Goal: Transaction & Acquisition: Subscribe to service/newsletter

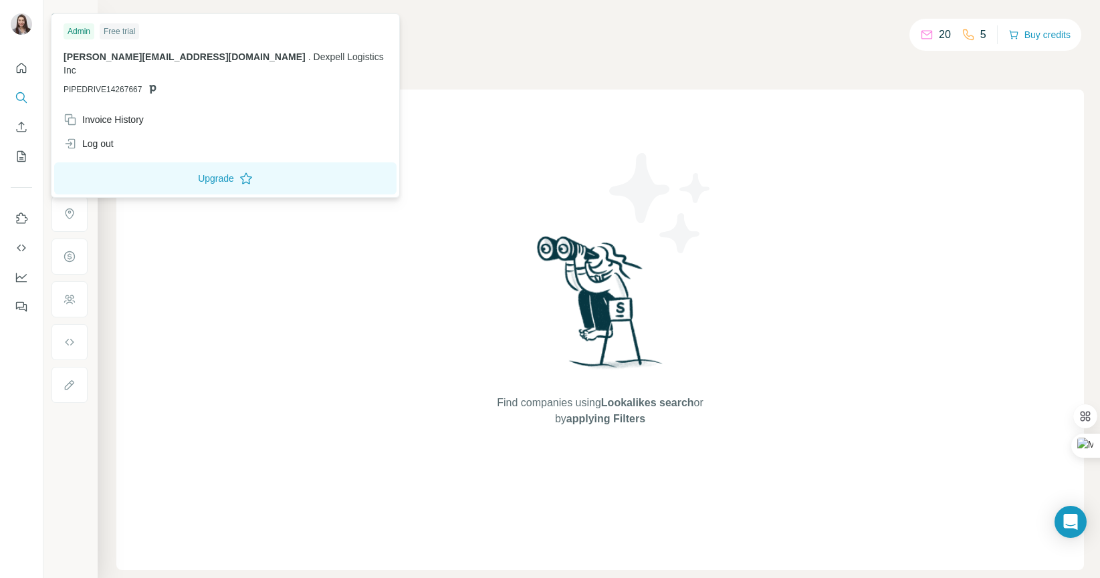
click at [25, 26] on img at bounding box center [21, 23] width 21 height 21
click at [617, 113] on div "Find companies using Lookalikes search or by applying Filters" at bounding box center [600, 330] width 241 height 481
click at [19, 28] on img at bounding box center [21, 23] width 21 height 21
click at [17, 66] on icon "Quick start" at bounding box center [22, 68] width 10 height 10
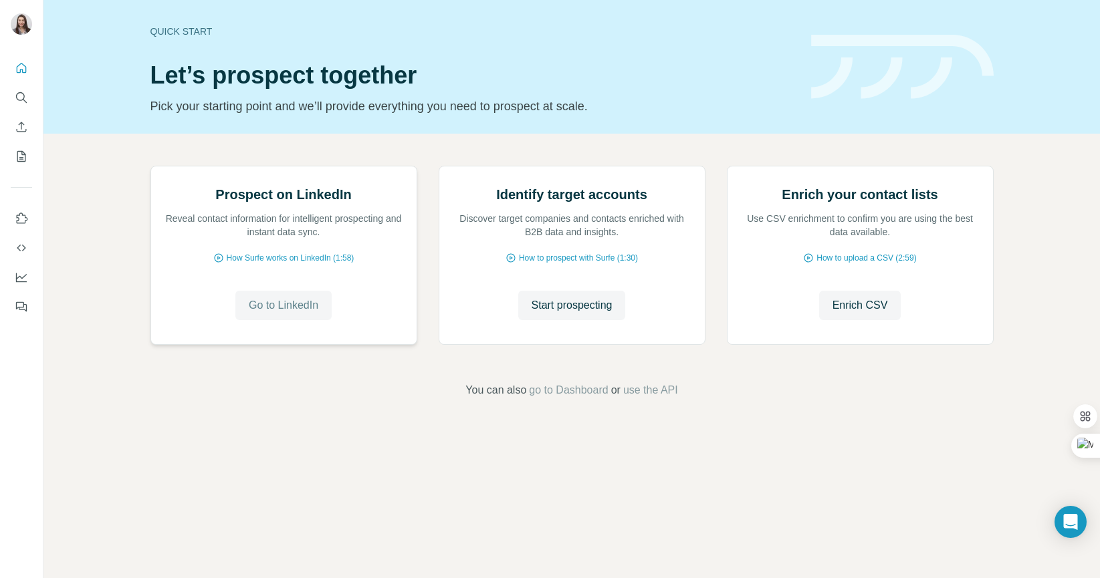
click at [292, 314] on span "Go to LinkedIn" at bounding box center [284, 306] width 70 height 16
click at [16, 76] on button "Quick start" at bounding box center [21, 68] width 21 height 24
click at [23, 102] on icon "Search" at bounding box center [21, 97] width 13 height 13
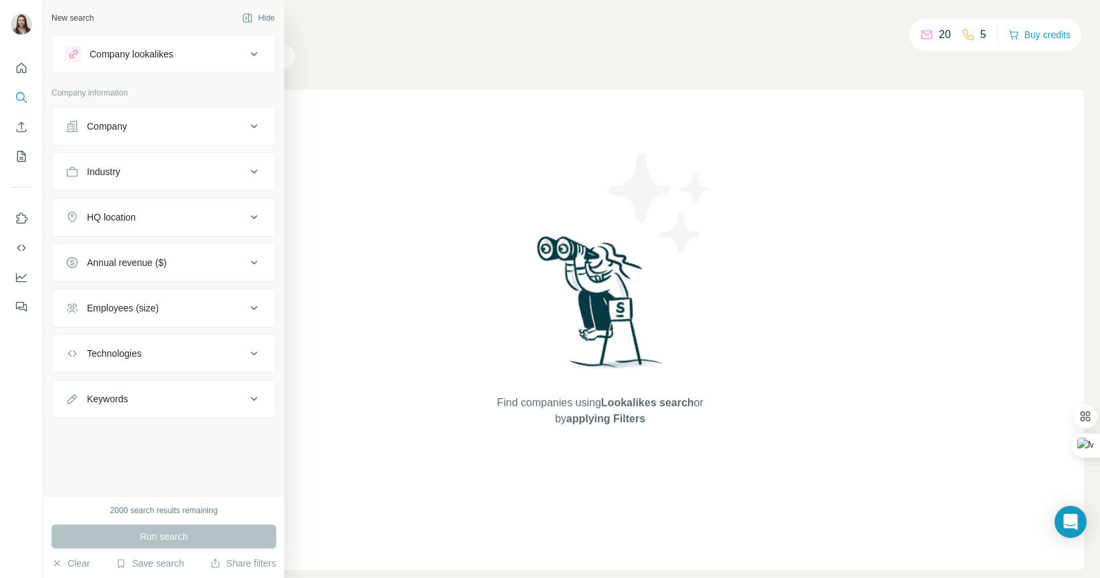
click at [108, 122] on div "Company" at bounding box center [107, 126] width 40 height 13
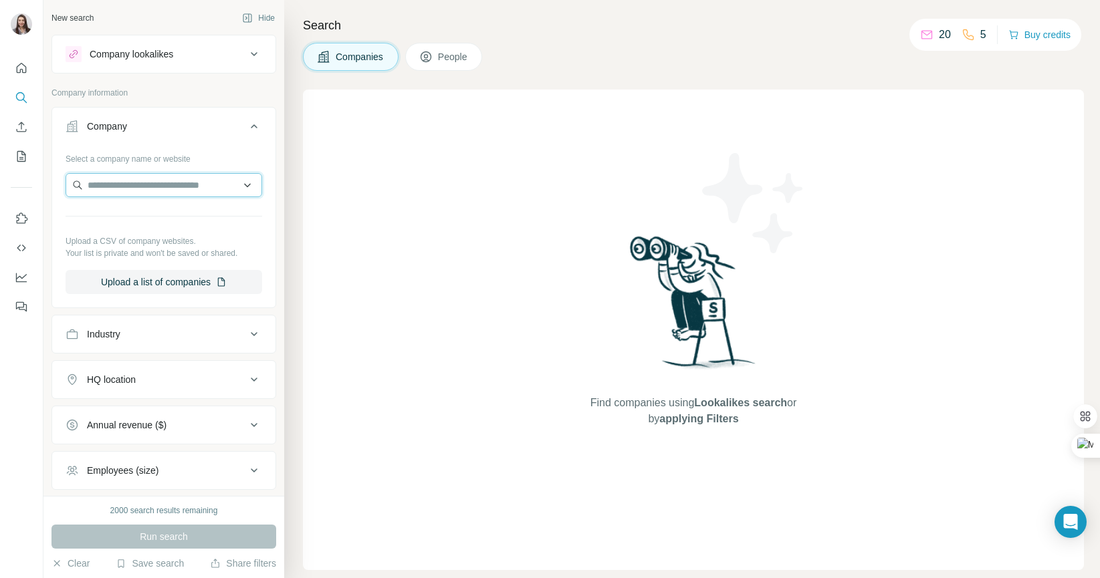
click at [121, 188] on input "text" at bounding box center [164, 185] width 197 height 24
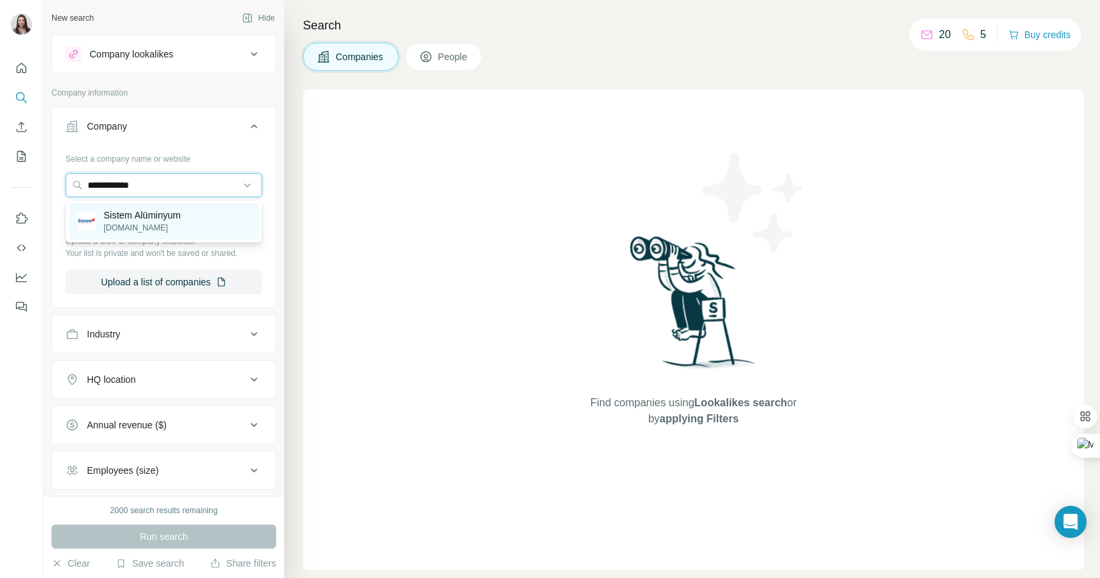
type input "**********"
click at [136, 220] on p "Sistem Alüminyum" at bounding box center [142, 215] width 77 height 13
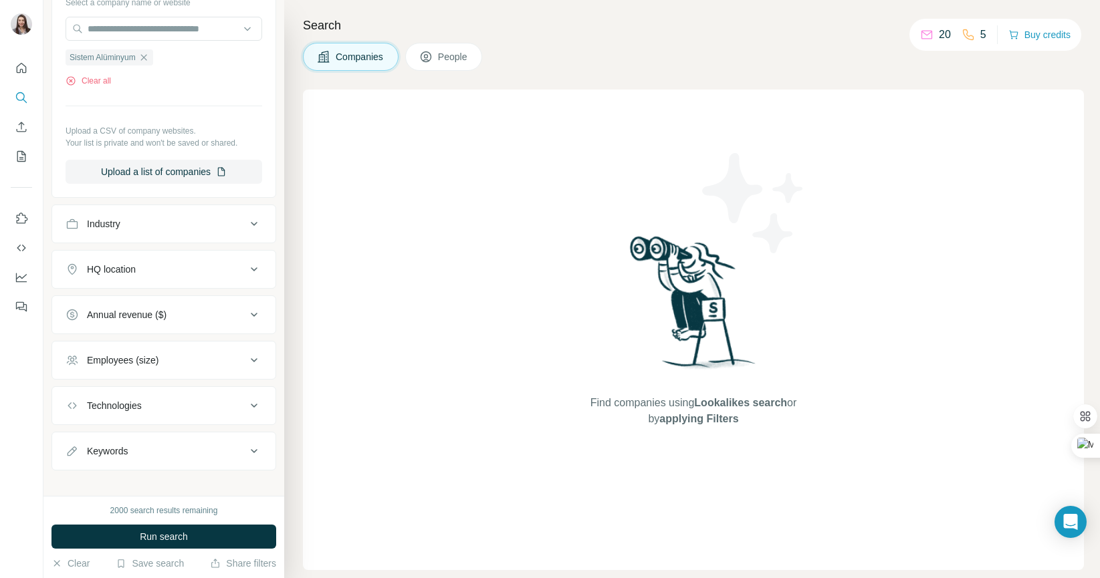
scroll to position [169, 0]
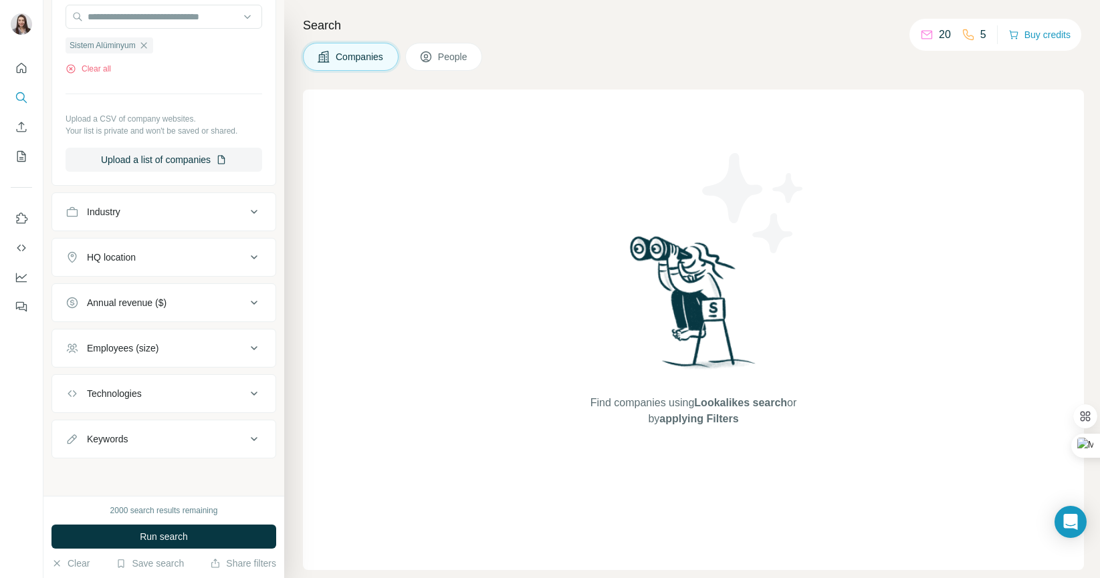
click at [114, 350] on div "Employees (size)" at bounding box center [123, 348] width 72 height 13
click at [112, 312] on button "Annual revenue ($)" at bounding box center [163, 303] width 223 height 32
click at [112, 312] on button "Annual revenue ($)" at bounding box center [163, 305] width 223 height 37
click at [114, 263] on div "HQ location" at bounding box center [111, 257] width 49 height 13
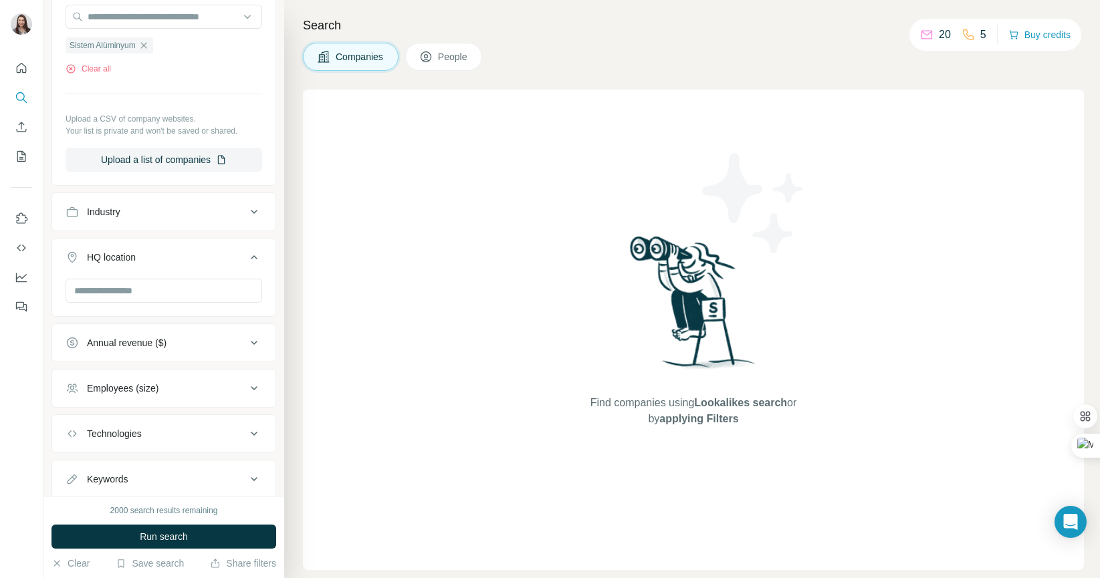
click at [114, 263] on div "HQ location" at bounding box center [111, 257] width 49 height 13
click at [120, 219] on button "Industry" at bounding box center [163, 212] width 223 height 32
click at [120, 219] on button "Industry" at bounding box center [163, 214] width 223 height 37
click at [128, 402] on button "Technologies" at bounding box center [163, 394] width 223 height 32
click at [128, 402] on button "Technologies" at bounding box center [163, 396] width 223 height 37
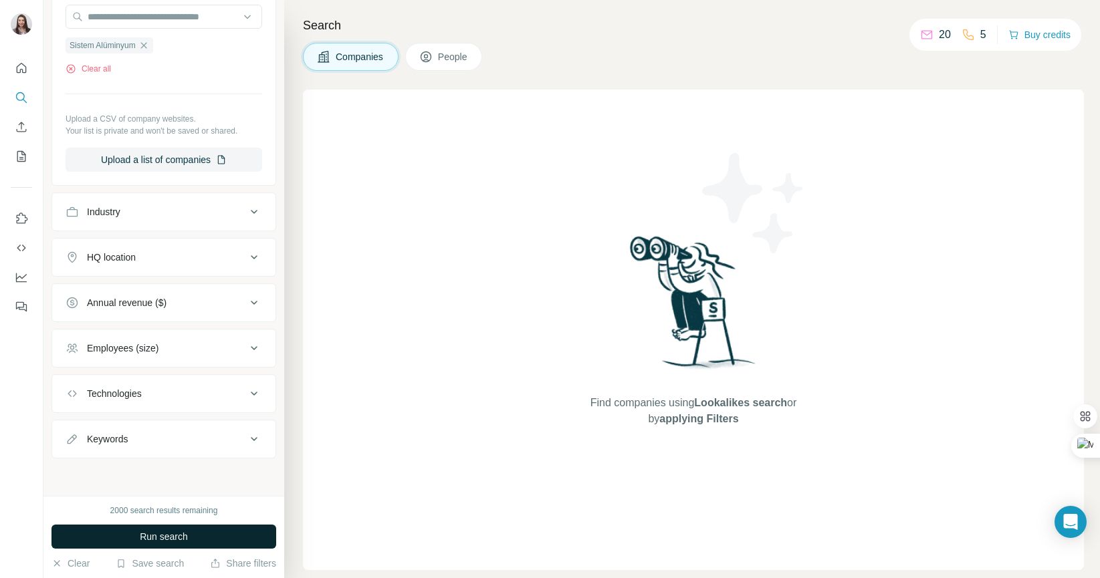
click at [155, 536] on span "Run search" at bounding box center [164, 536] width 48 height 13
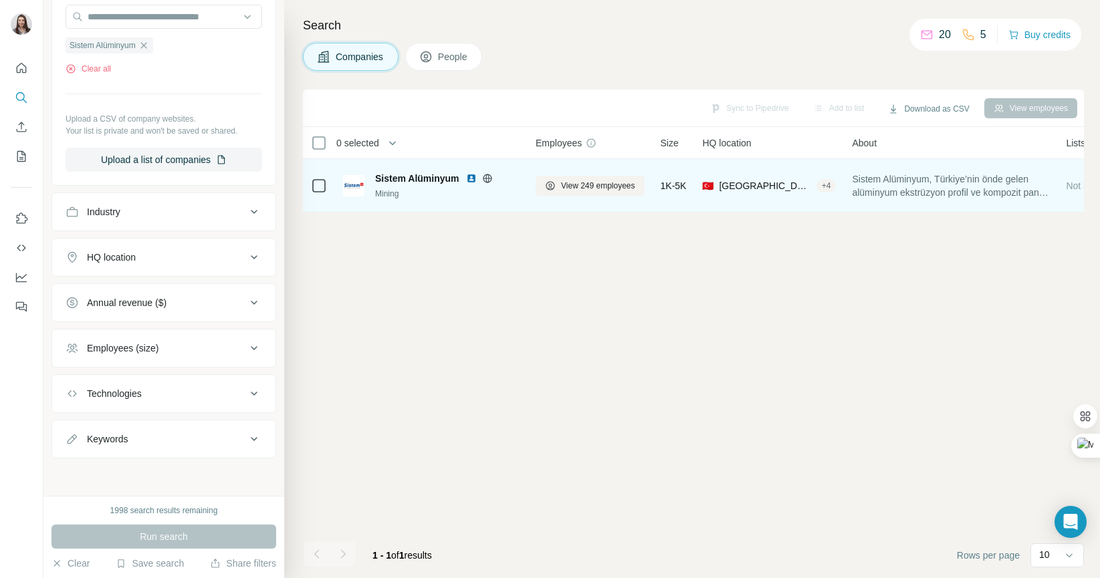
click at [320, 195] on div at bounding box center [319, 185] width 16 height 37
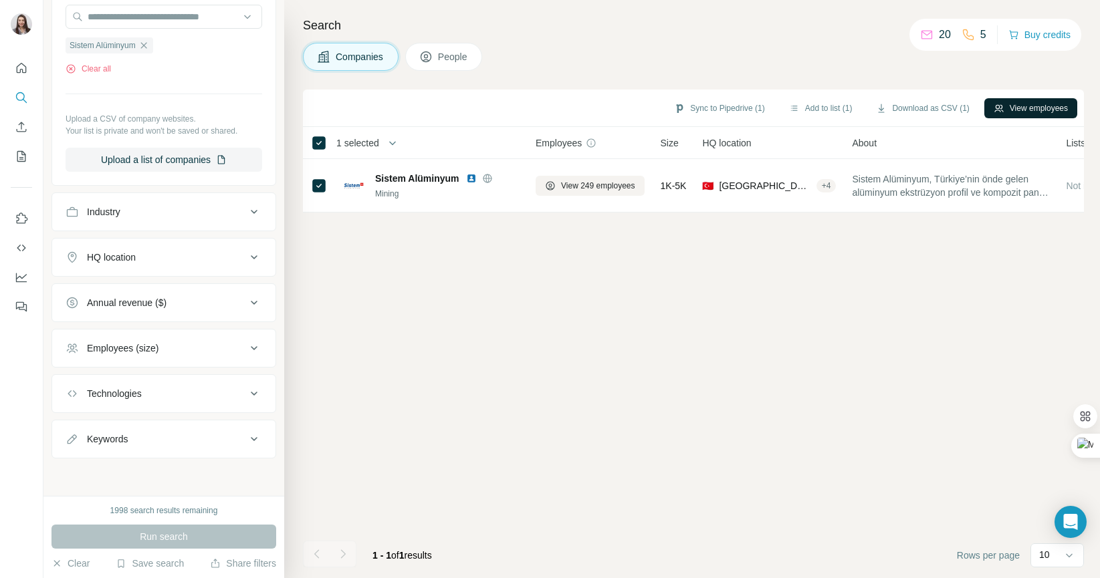
click at [1040, 100] on button "View employees" at bounding box center [1030, 108] width 93 height 20
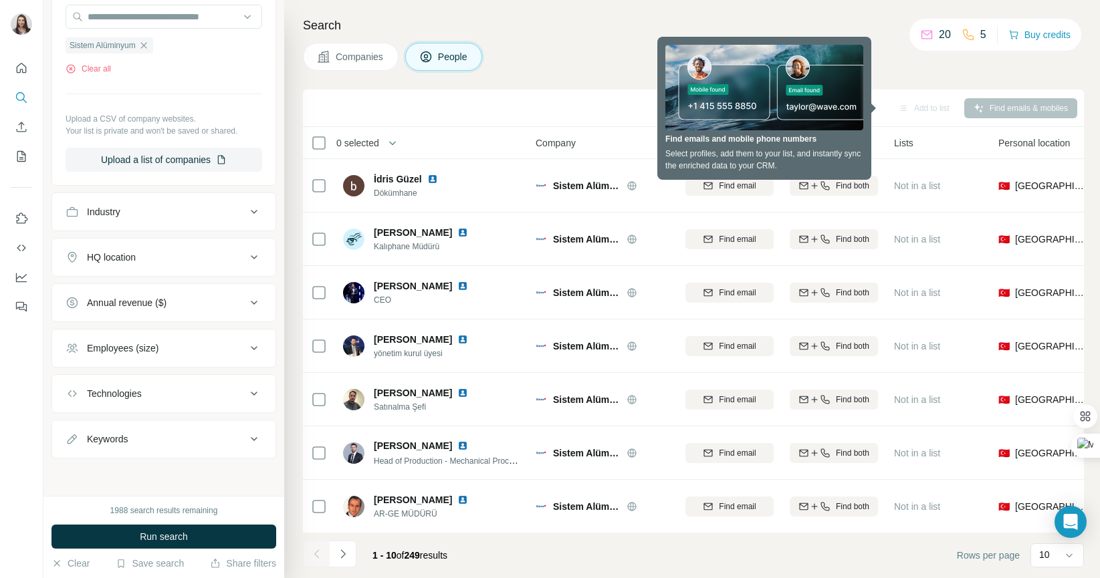
click at [188, 344] on div "Employees (size)" at bounding box center [156, 348] width 181 height 13
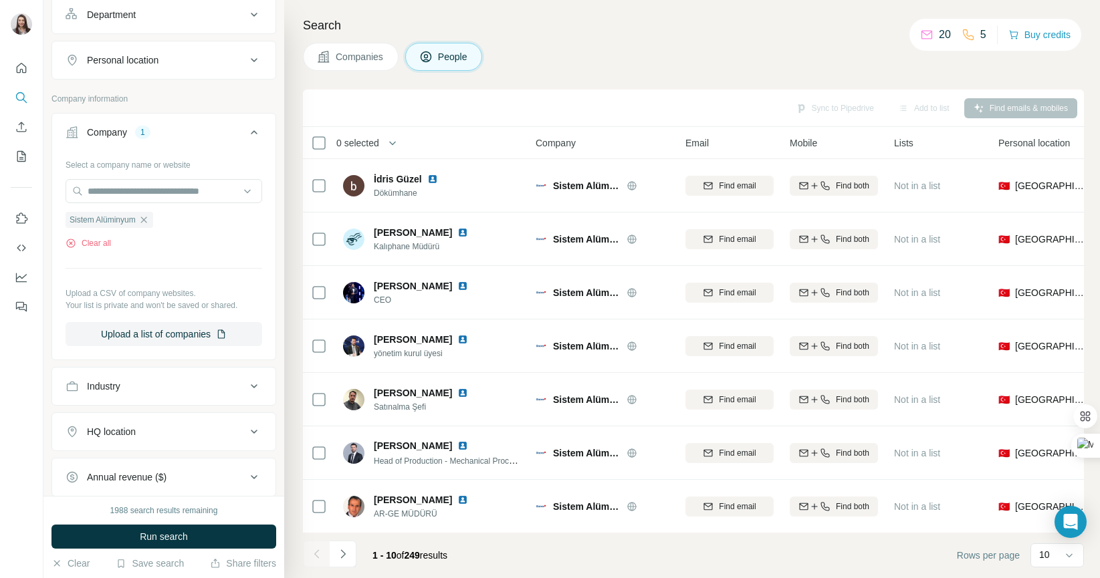
scroll to position [274, 0]
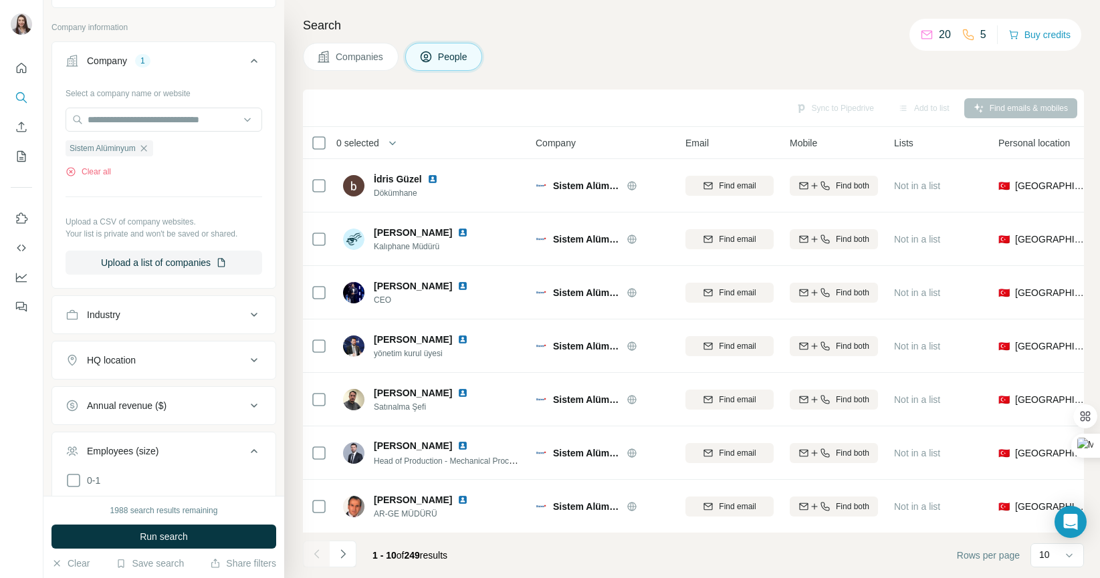
click at [152, 308] on button "Industry" at bounding box center [163, 315] width 223 height 32
click at [152, 308] on button "Industry" at bounding box center [163, 317] width 223 height 37
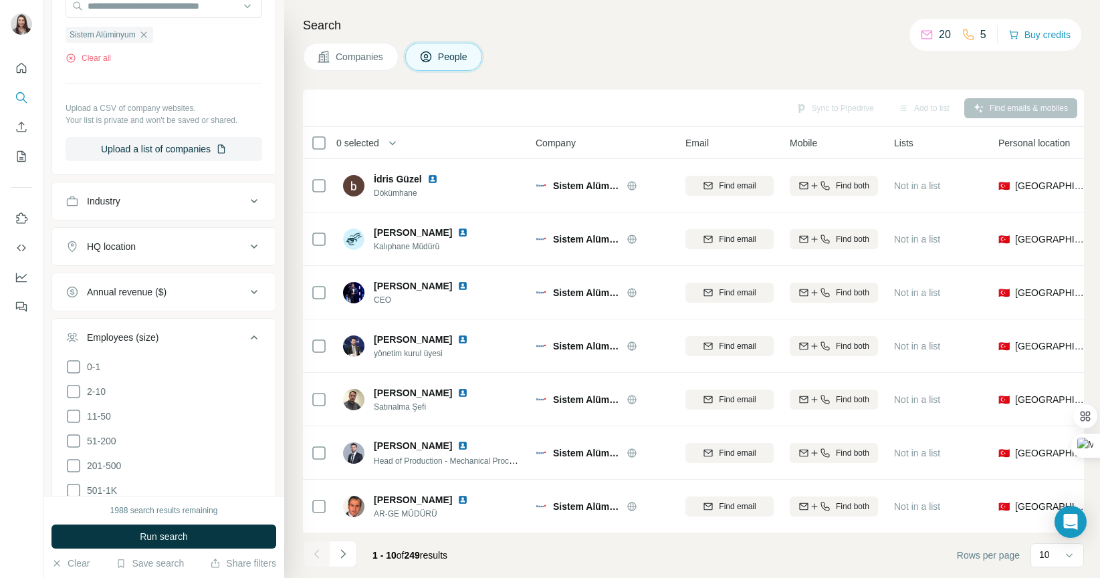
scroll to position [678, 0]
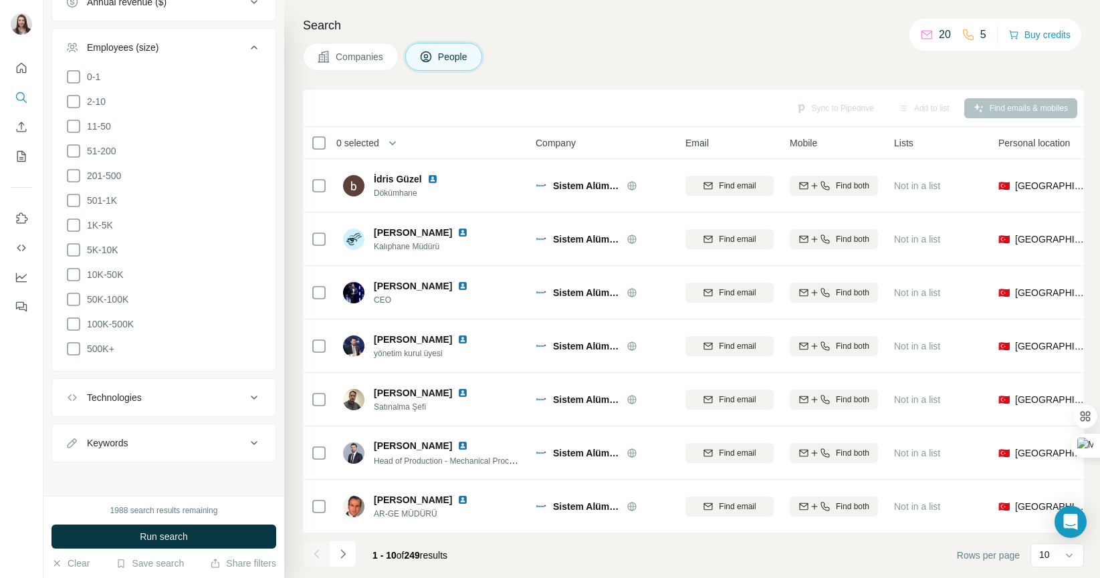
click at [139, 395] on div "Technologies" at bounding box center [114, 397] width 55 height 13
click at [138, 444] on div "Keywords" at bounding box center [156, 443] width 181 height 13
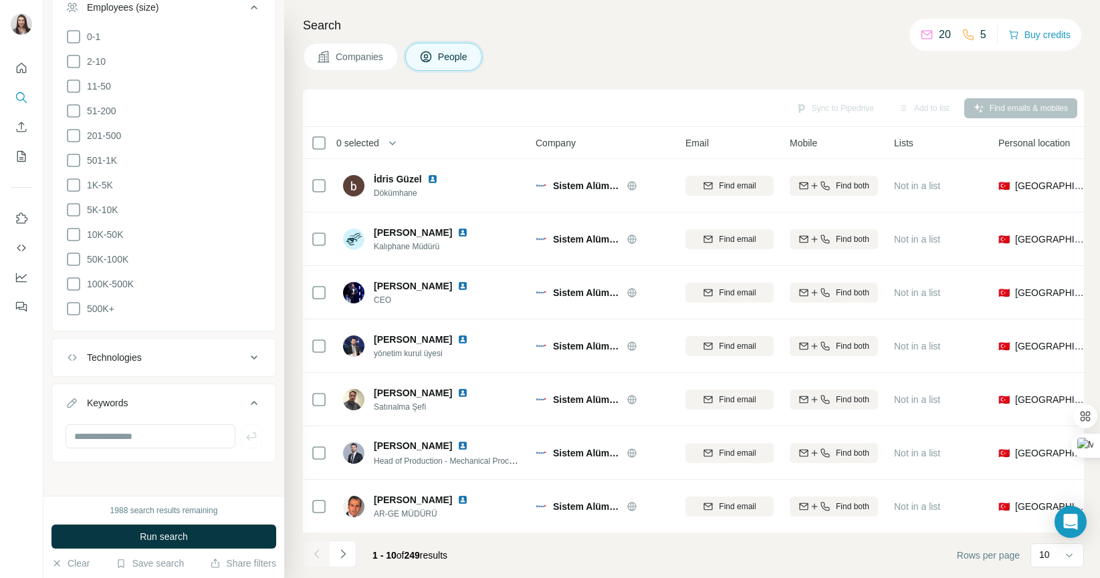
click at [165, 415] on button "Keywords" at bounding box center [163, 405] width 223 height 37
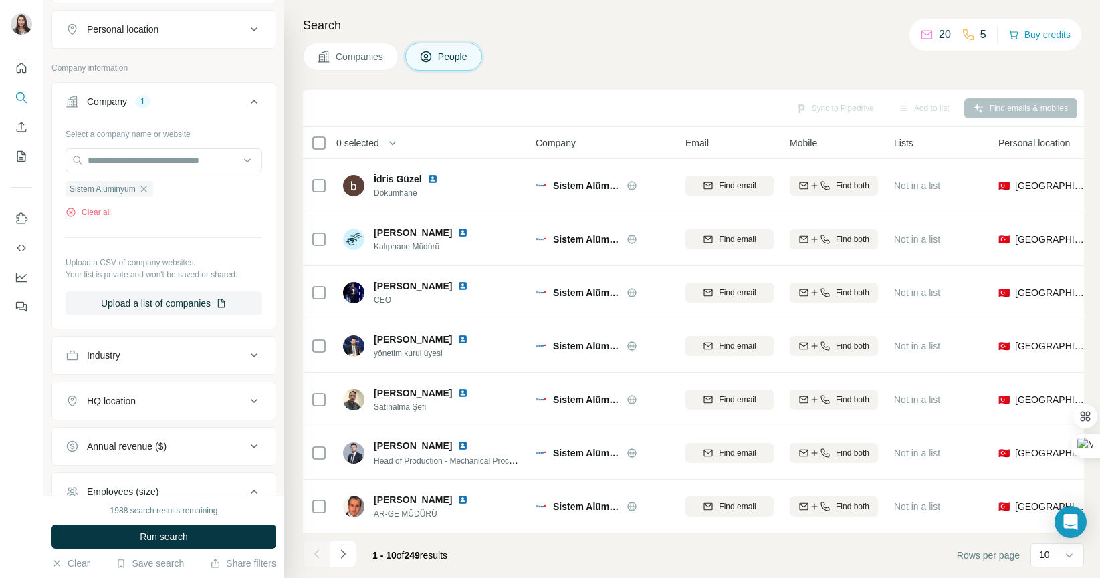
click at [331, 60] on button "Companies" at bounding box center [351, 57] width 96 height 28
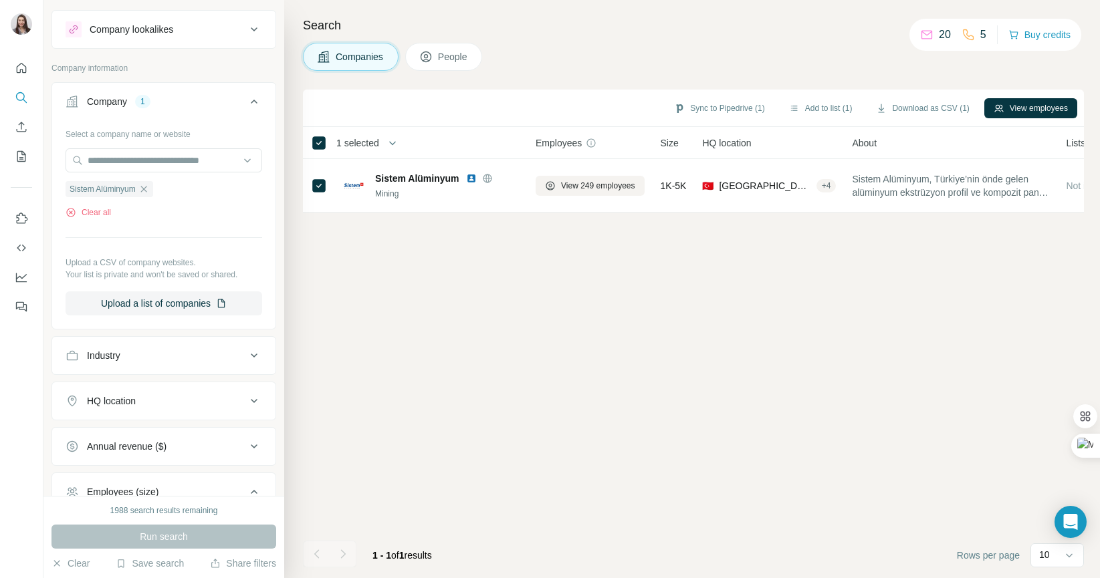
click at [454, 51] on span "People" at bounding box center [453, 56] width 31 height 13
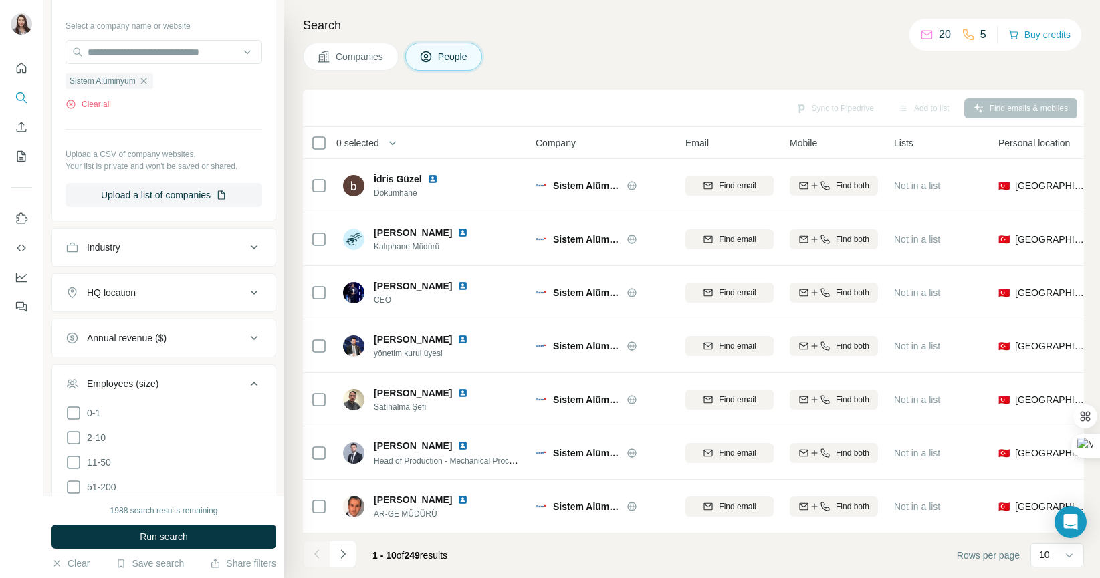
scroll to position [346, 0]
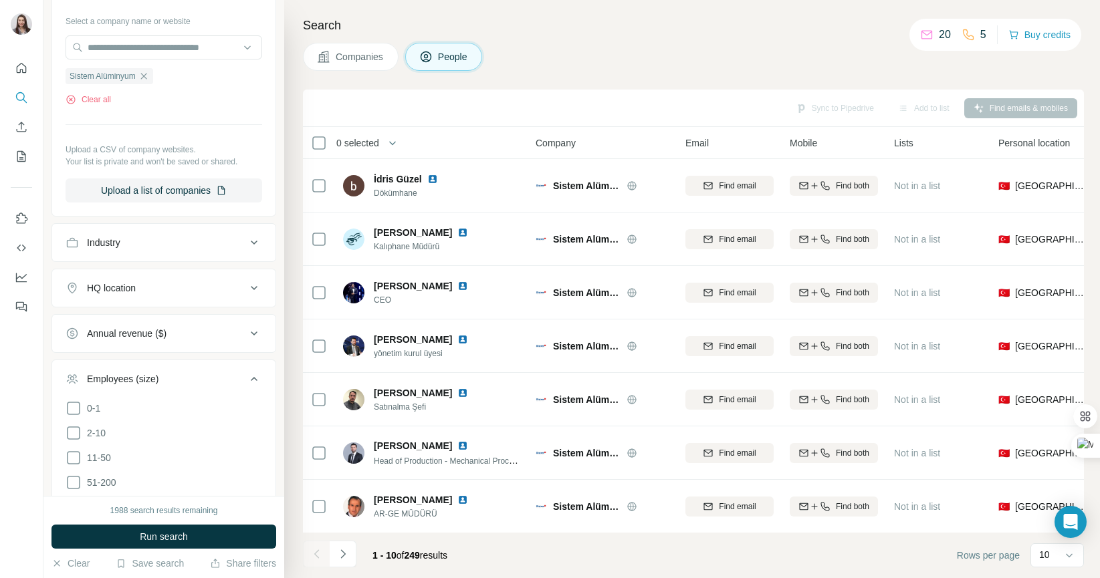
click at [139, 244] on div "Industry" at bounding box center [156, 242] width 181 height 13
click at [138, 244] on div "Industry" at bounding box center [156, 242] width 181 height 13
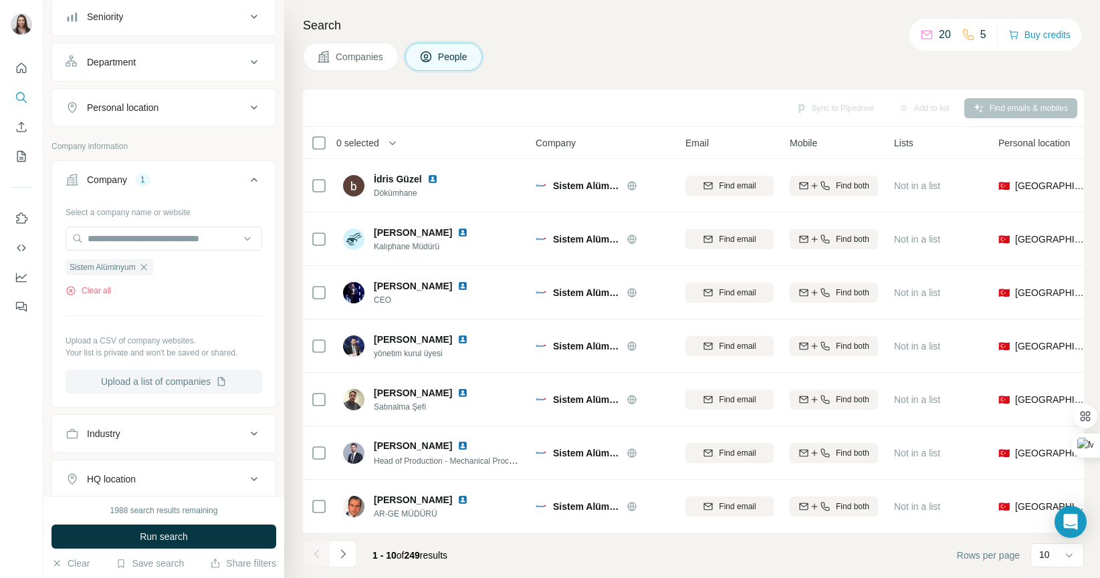
scroll to position [154, 0]
click at [211, 240] on input "text" at bounding box center [164, 240] width 197 height 24
click at [174, 177] on div "Company 1" at bounding box center [156, 181] width 181 height 13
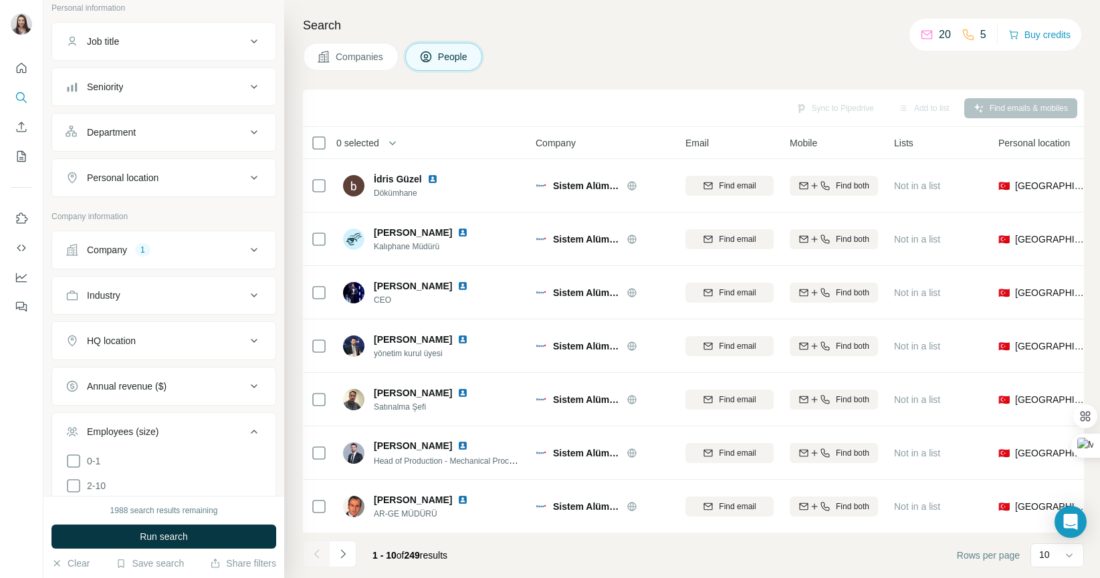
scroll to position [30, 0]
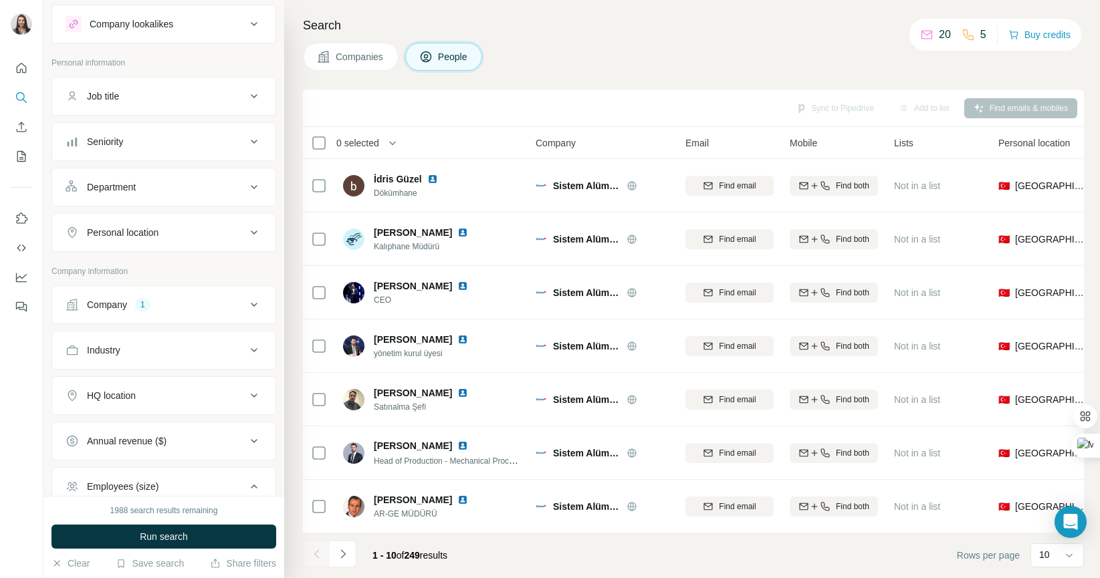
click at [120, 136] on div "Seniority" at bounding box center [105, 141] width 36 height 13
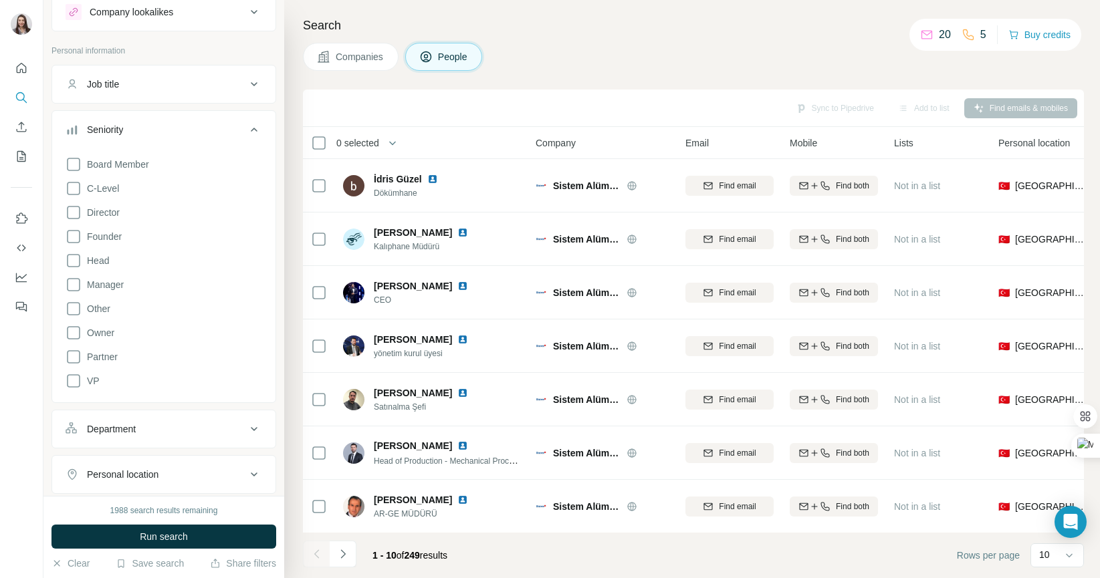
scroll to position [0, 0]
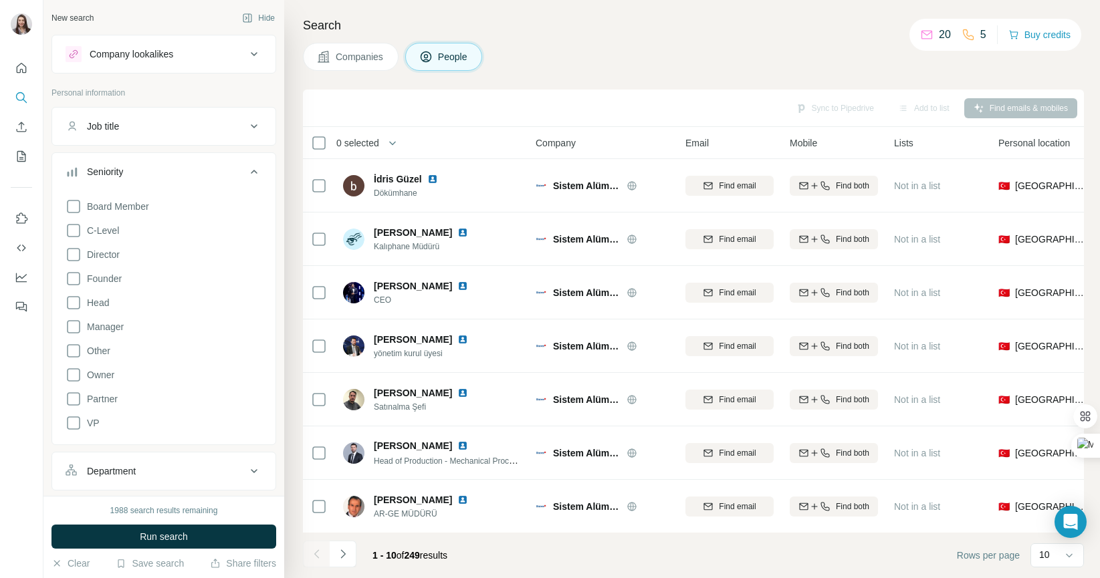
click at [118, 468] on div "Department" at bounding box center [111, 471] width 49 height 13
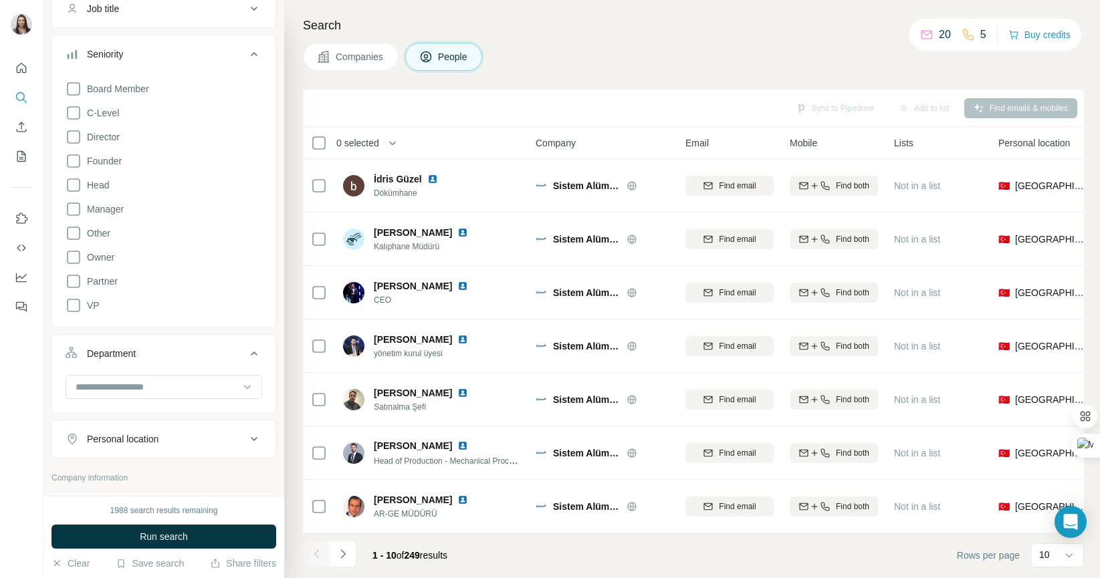
scroll to position [134, 0]
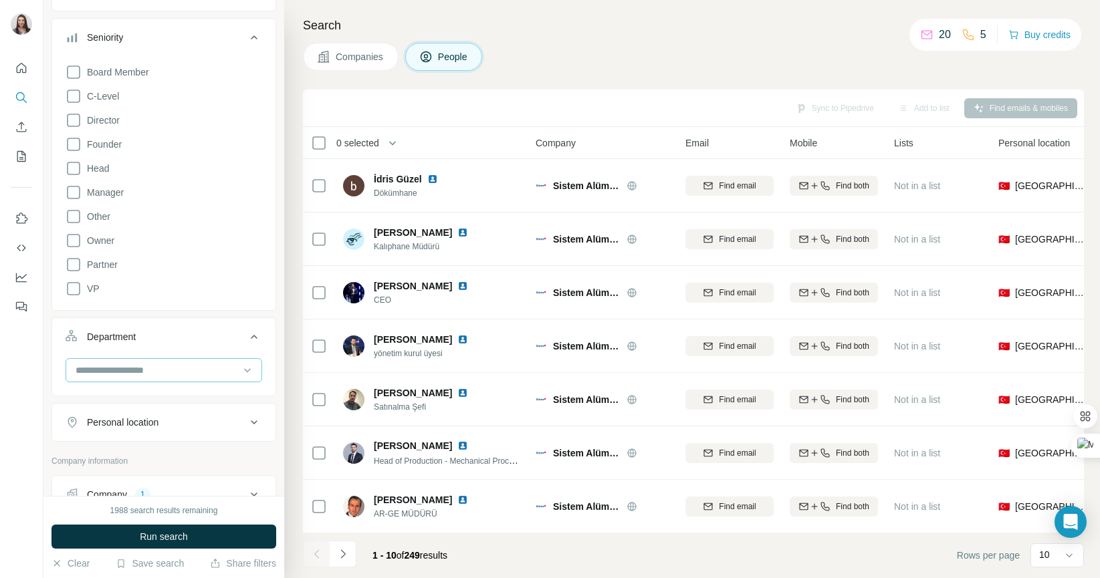
click at [132, 375] on input at bounding box center [156, 370] width 165 height 15
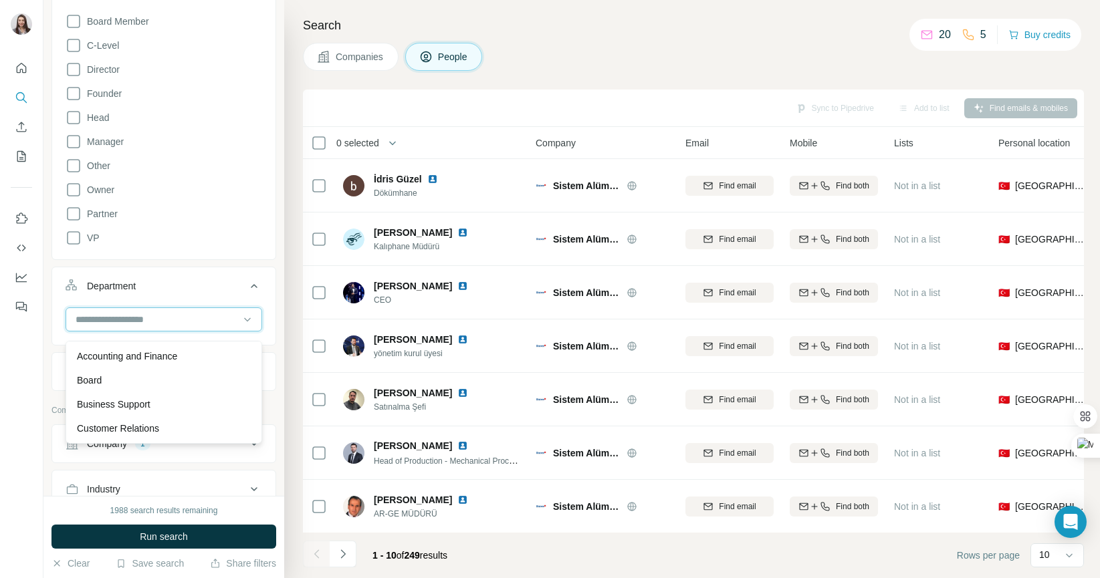
scroll to position [186, 0]
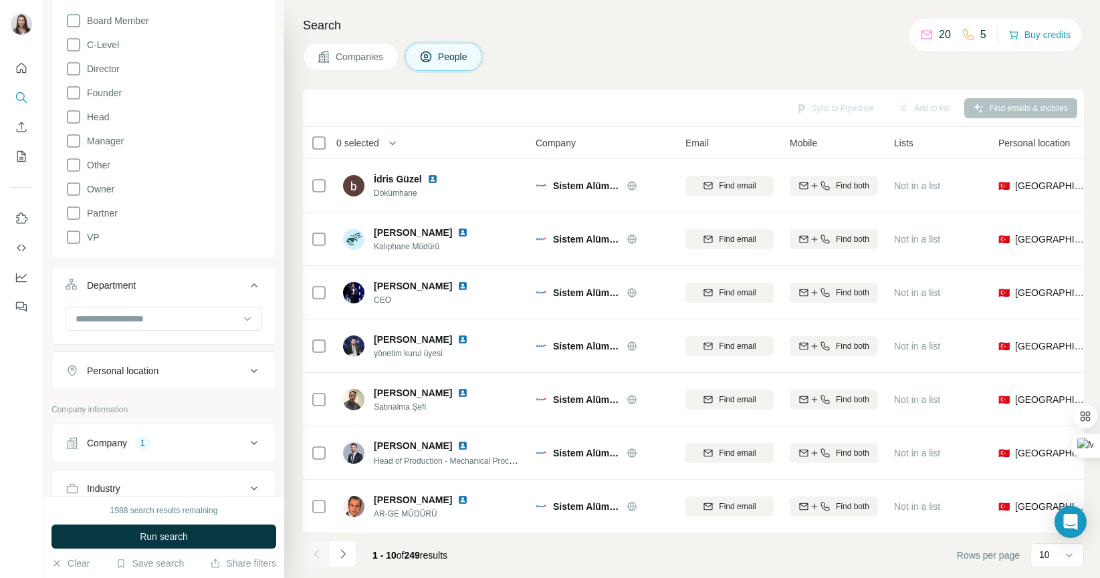
click at [145, 286] on div "Department" at bounding box center [156, 285] width 181 height 13
click at [133, 323] on button "Personal location" at bounding box center [163, 331] width 223 height 32
click at [133, 323] on button "Personal location" at bounding box center [163, 333] width 223 height 37
click at [140, 285] on div "Department" at bounding box center [156, 285] width 181 height 13
click at [156, 277] on button "Department" at bounding box center [163, 287] width 223 height 37
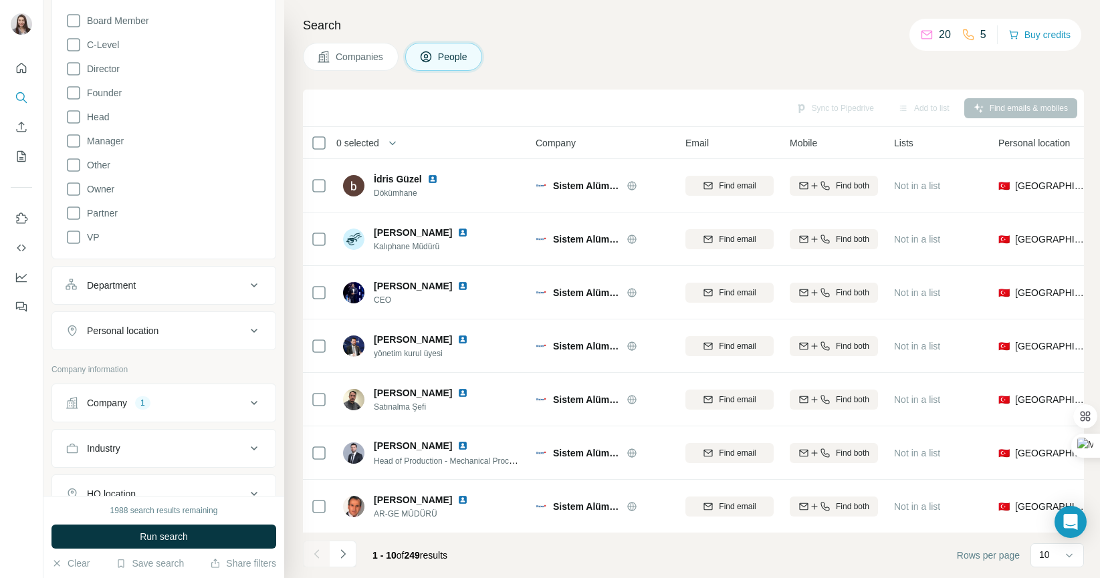
click at [156, 277] on button "Department" at bounding box center [163, 285] width 223 height 32
click at [150, 281] on div "Department" at bounding box center [156, 285] width 181 height 13
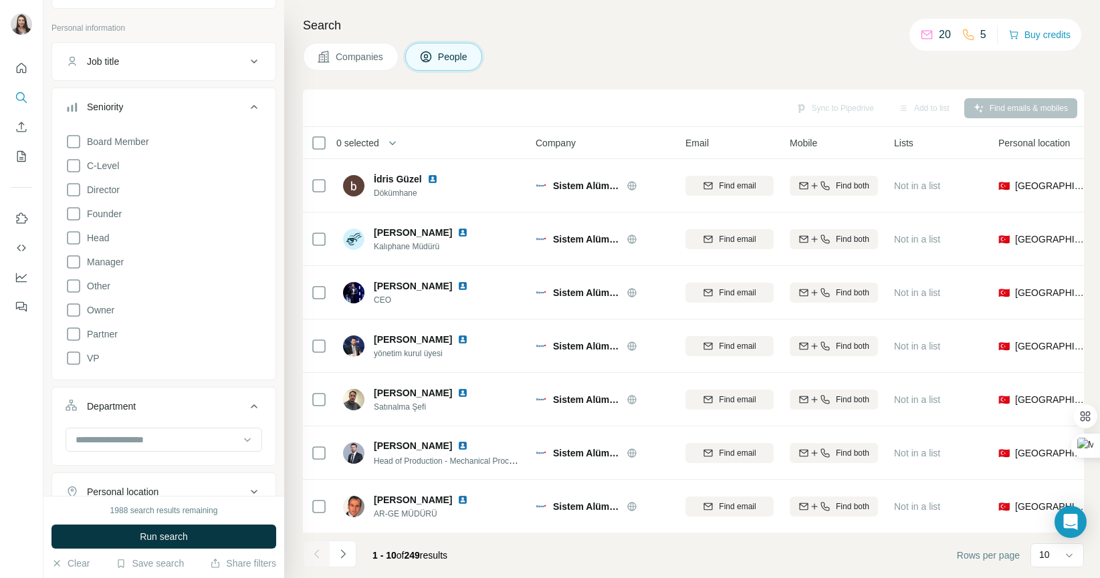
scroll to position [66, 0]
click at [129, 50] on button "Job title" at bounding box center [163, 61] width 223 height 32
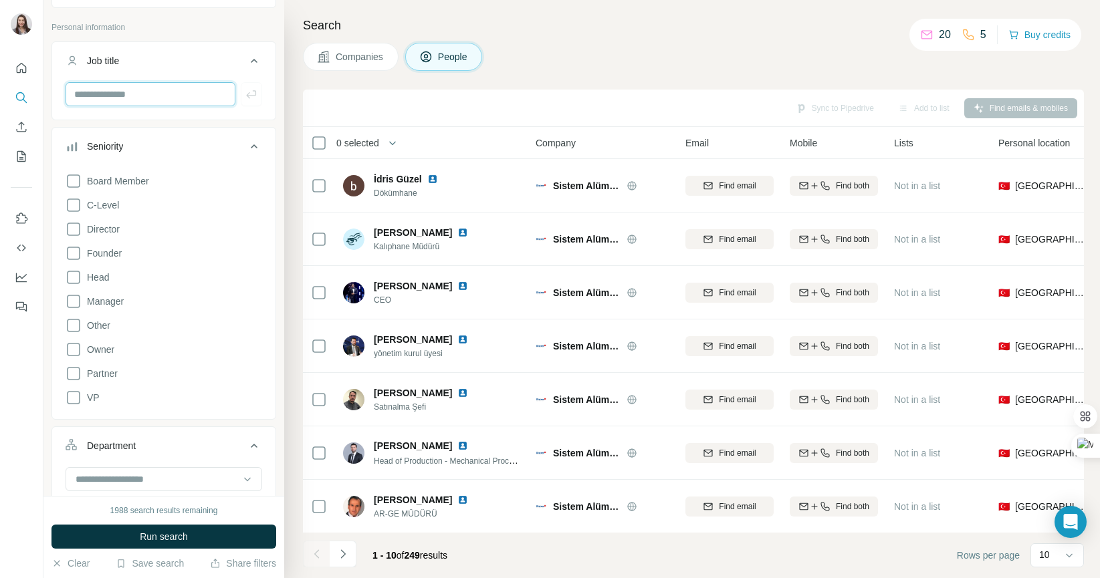
click at [131, 85] on input "text" at bounding box center [151, 94] width 170 height 24
type input "*********"
type input "******"
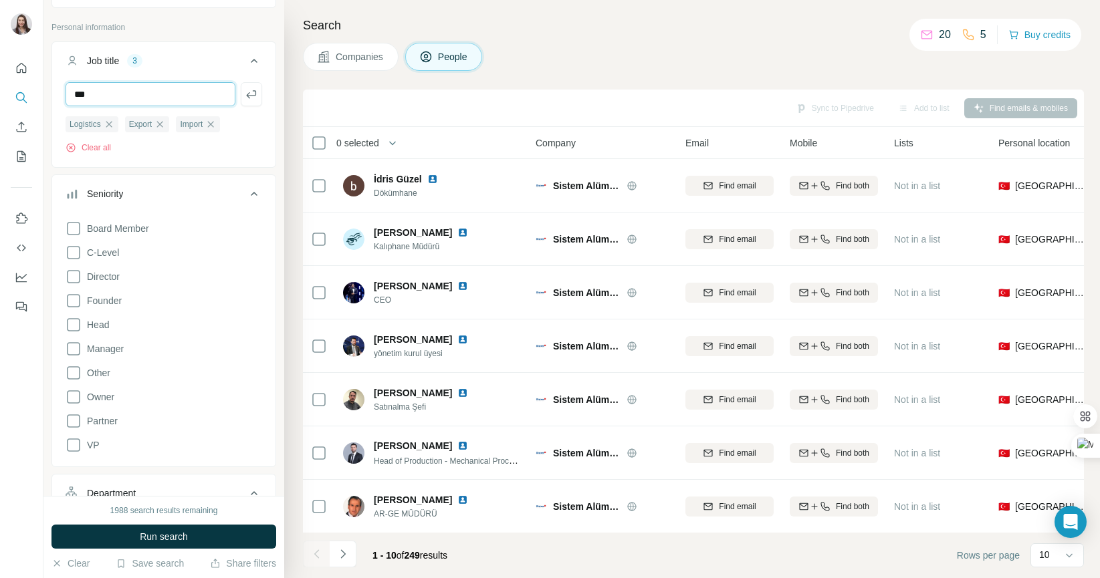
type input "***"
type input "**********"
type input "*********"
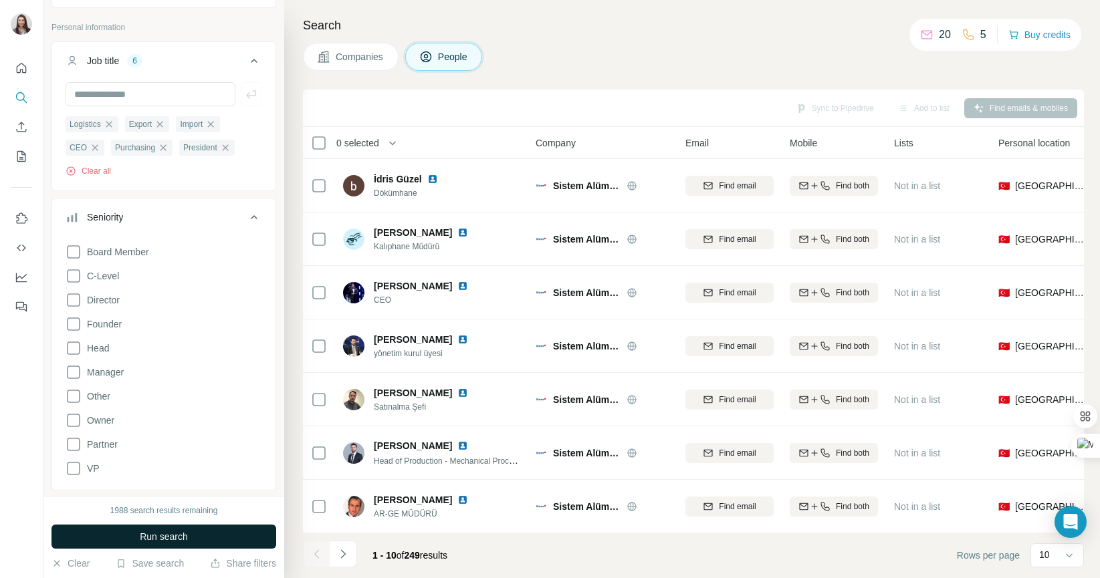
click at [152, 544] on button "Run search" at bounding box center [163, 537] width 225 height 24
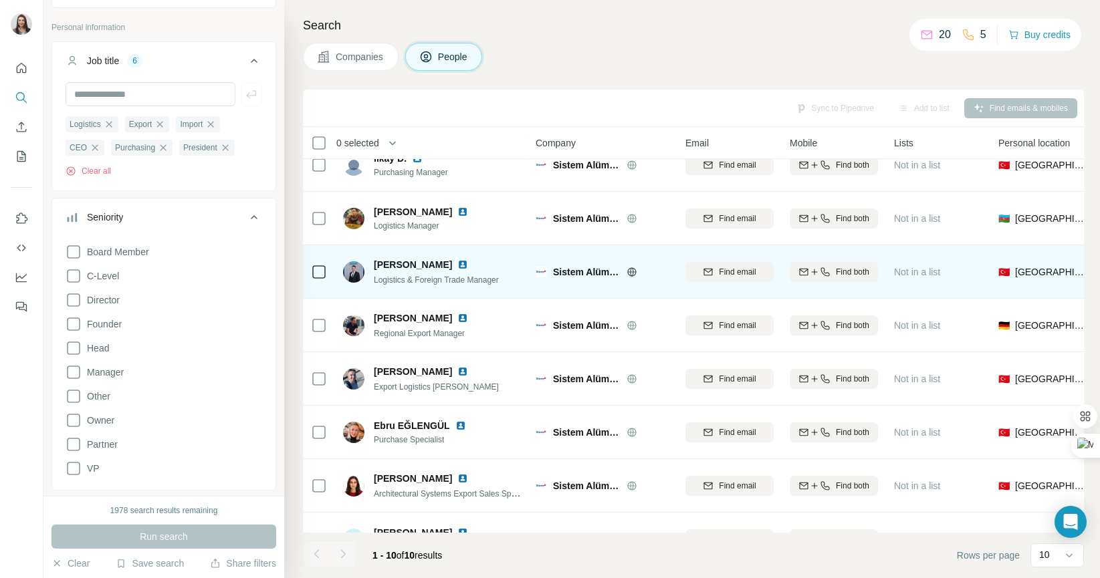
scroll to position [161, 0]
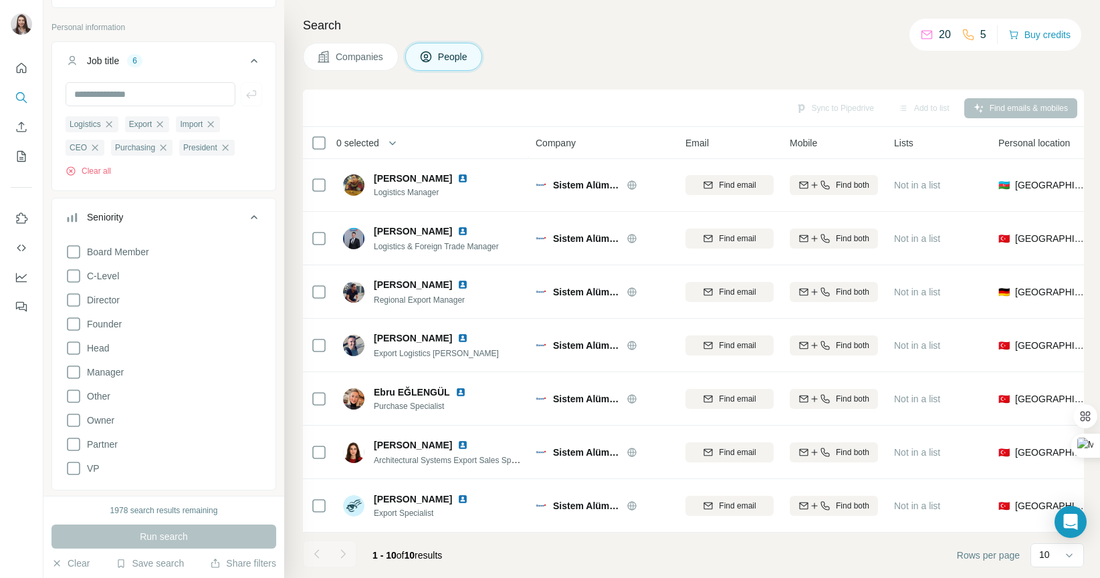
click at [316, 151] on th "0 selected" at bounding box center [410, 143] width 214 height 32
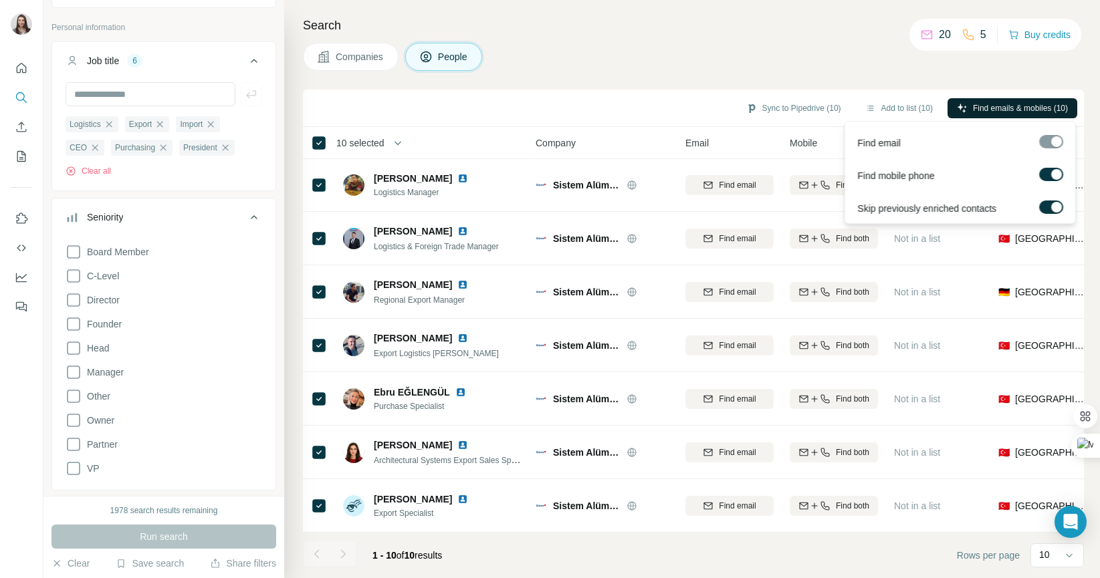
click at [1020, 106] on span "Find emails & mobiles (10)" at bounding box center [1020, 108] width 95 height 12
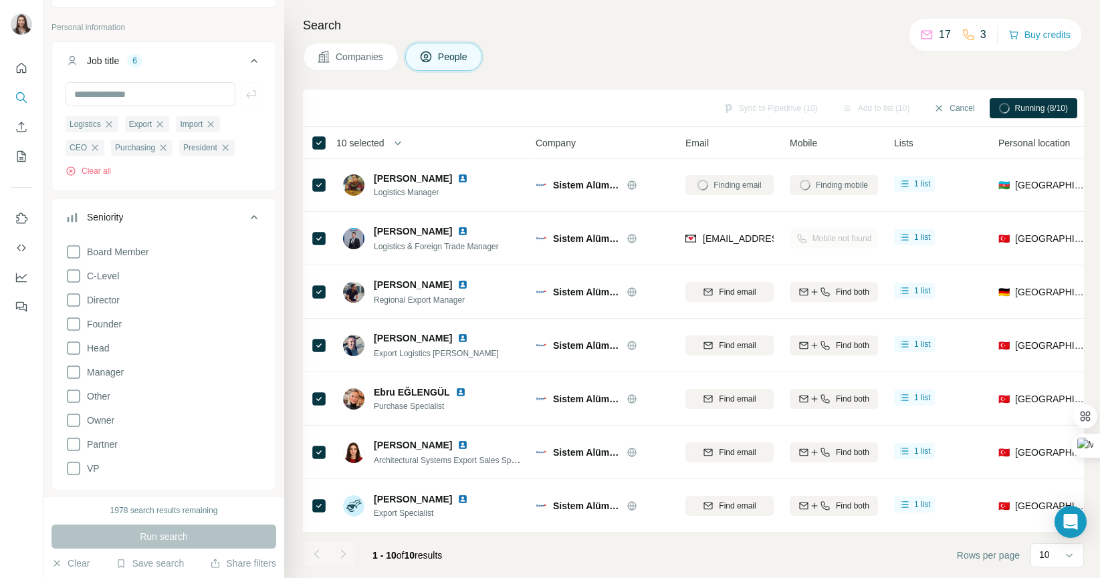
click at [1012, 110] on div "Running (8/10)" at bounding box center [1034, 108] width 88 height 20
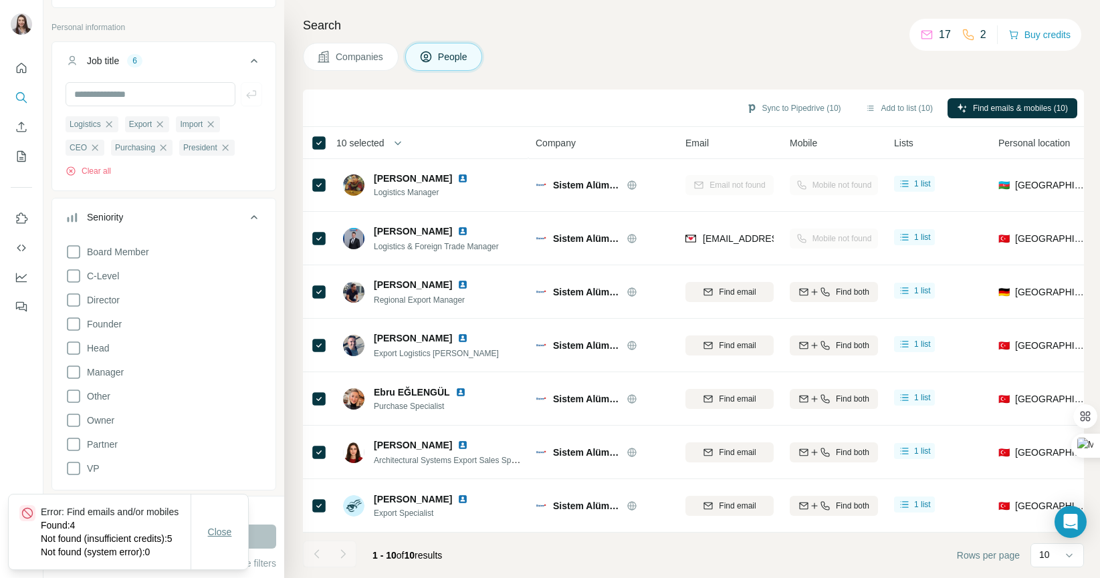
click at [227, 526] on span "Close" at bounding box center [220, 532] width 24 height 13
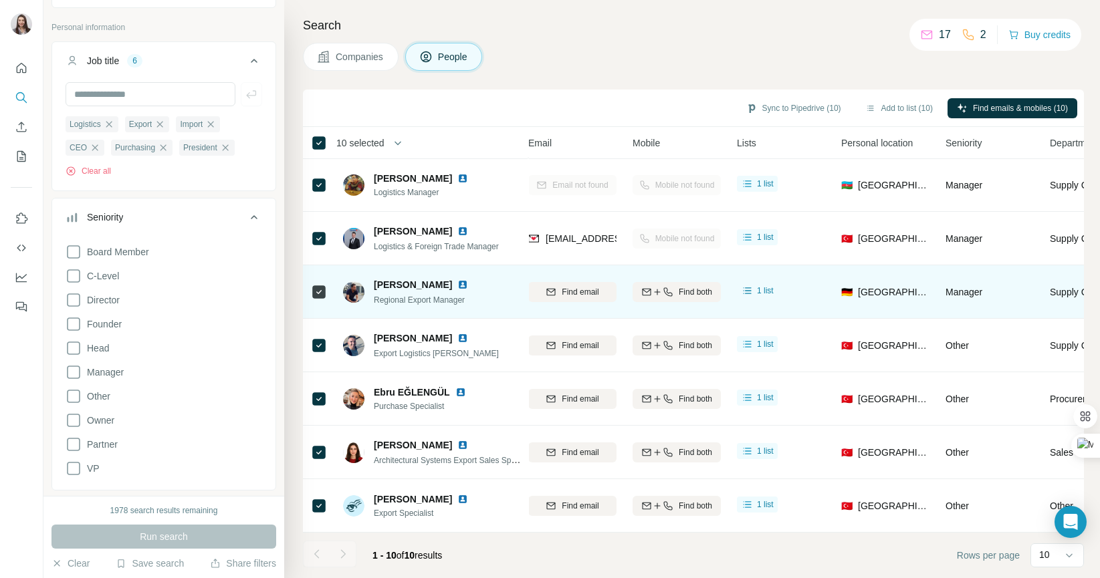
scroll to position [161, 237]
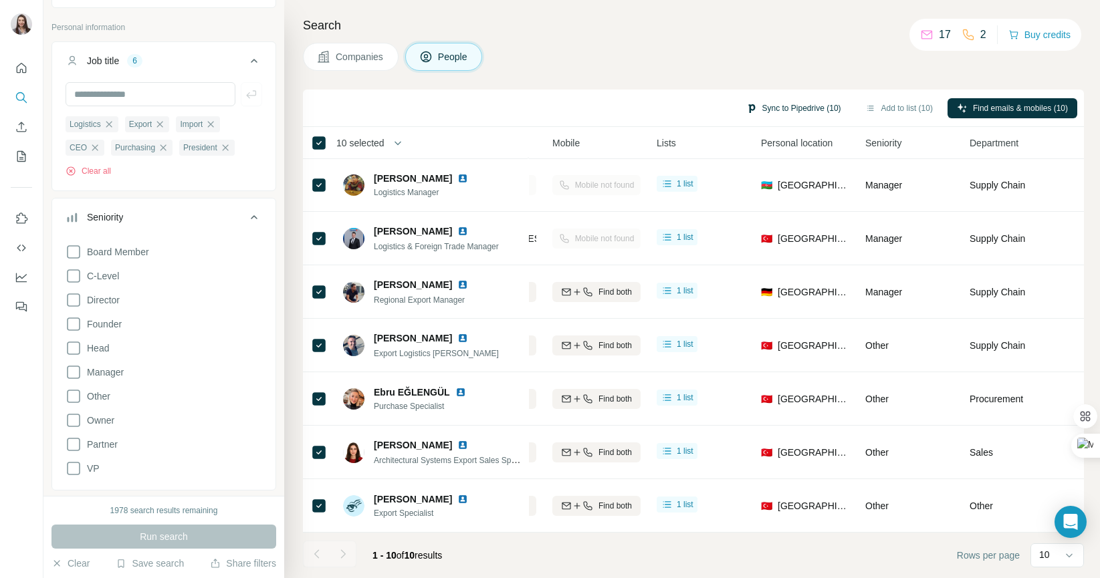
click at [784, 111] on button "Sync to Pipedrive (10)" at bounding box center [794, 108] width 114 height 20
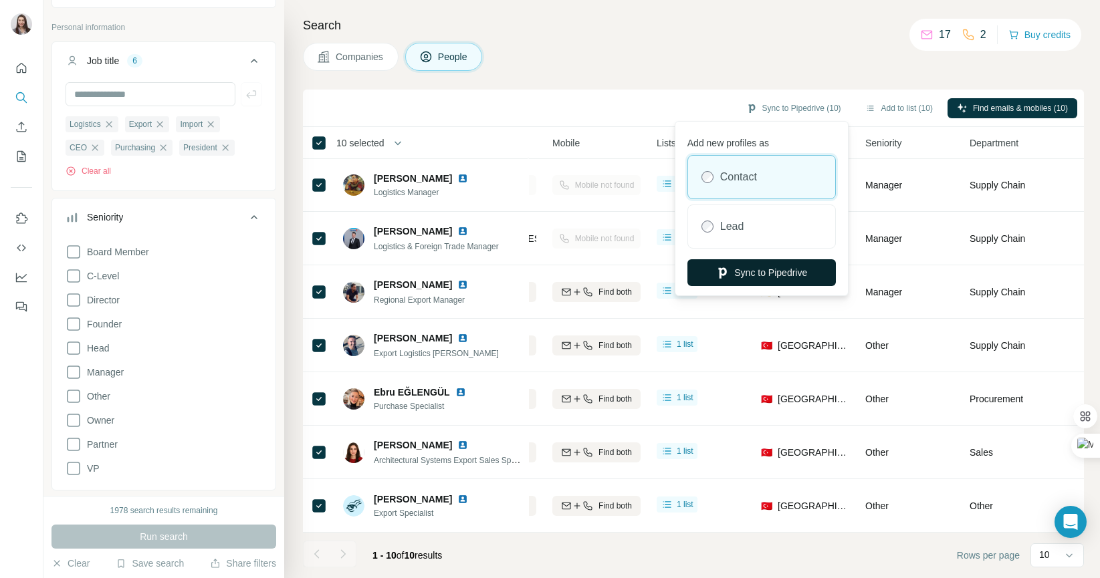
click at [760, 273] on button "Sync to Pipedrive" at bounding box center [761, 272] width 148 height 27
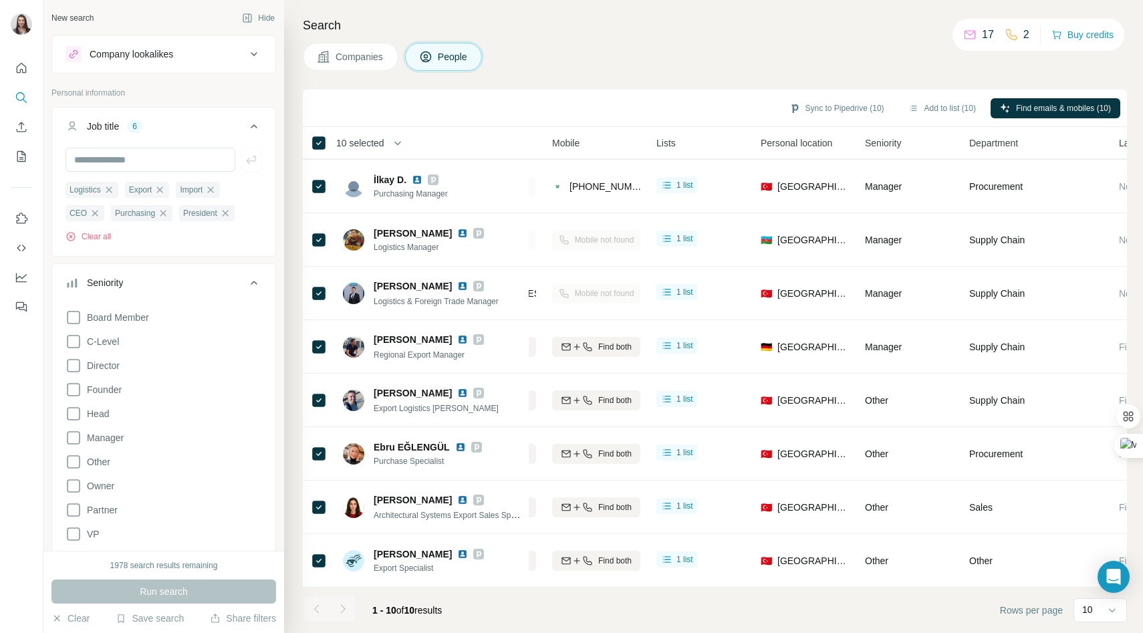
scroll to position [106, 237]
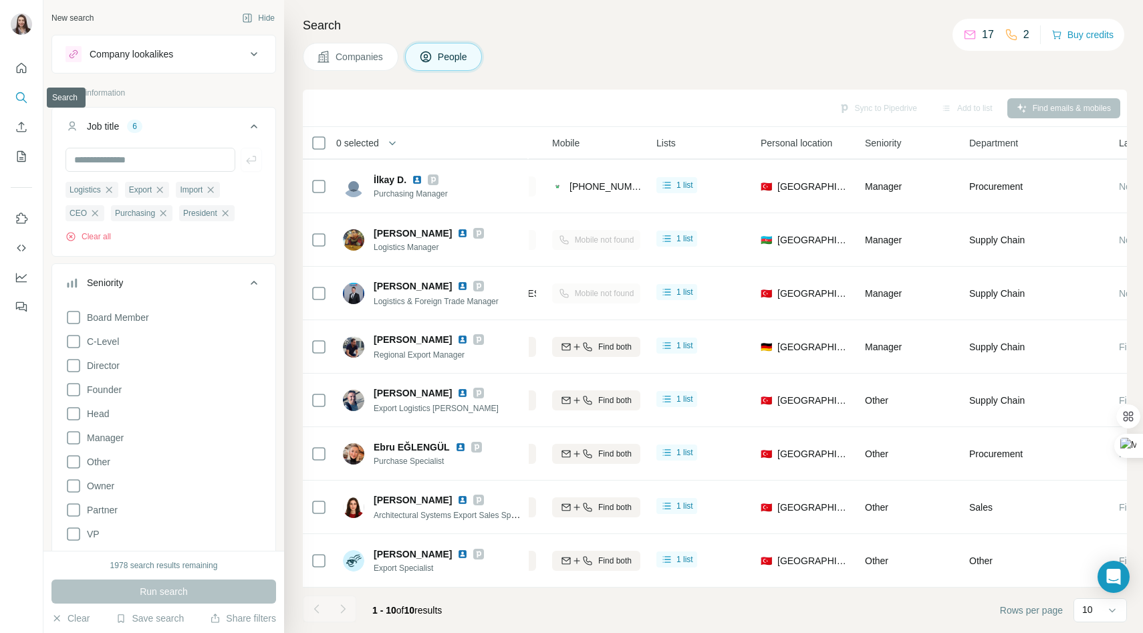
click at [23, 98] on icon "Search" at bounding box center [21, 97] width 13 height 13
click at [217, 56] on div "Company lookalikes" at bounding box center [156, 54] width 181 height 16
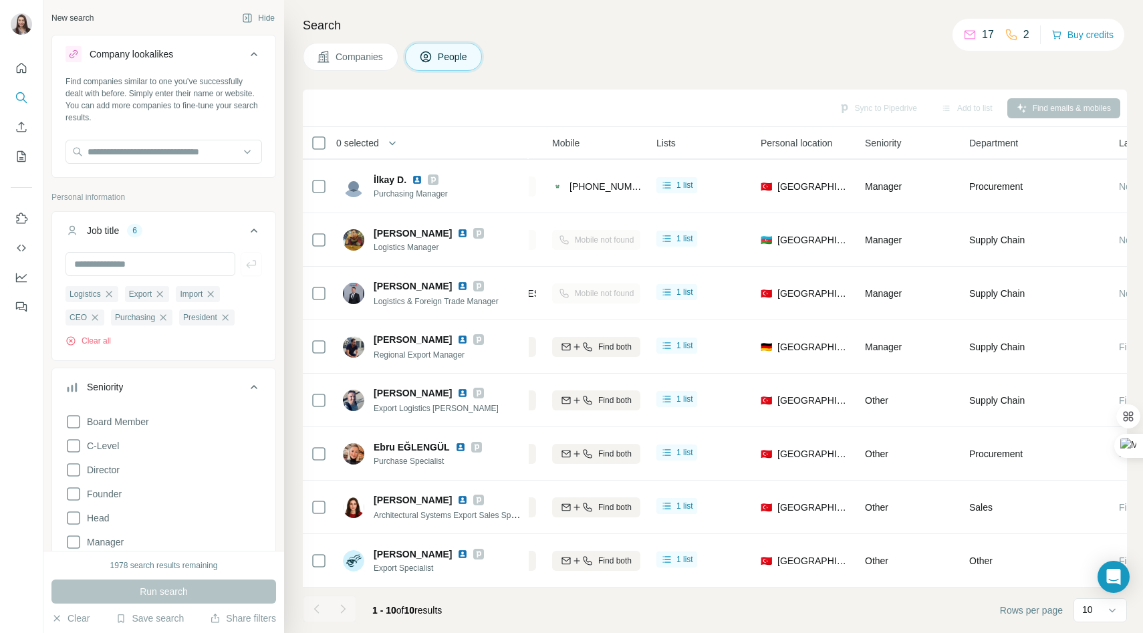
click at [371, 56] on span "Companies" at bounding box center [360, 56] width 49 height 13
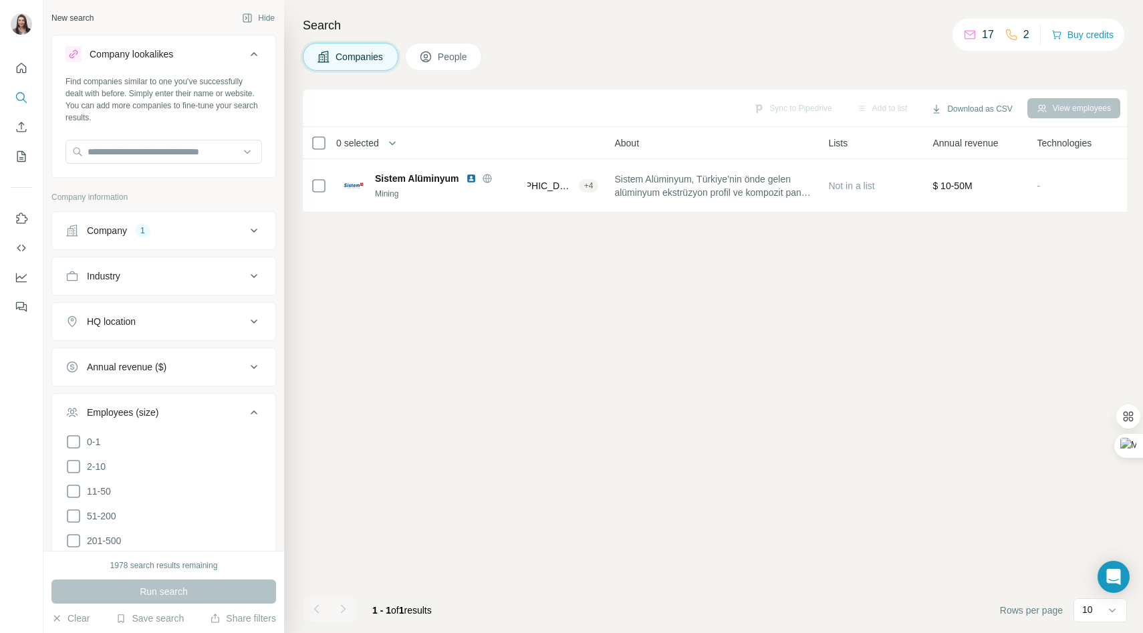
click at [138, 224] on div "Company 1" at bounding box center [156, 230] width 181 height 13
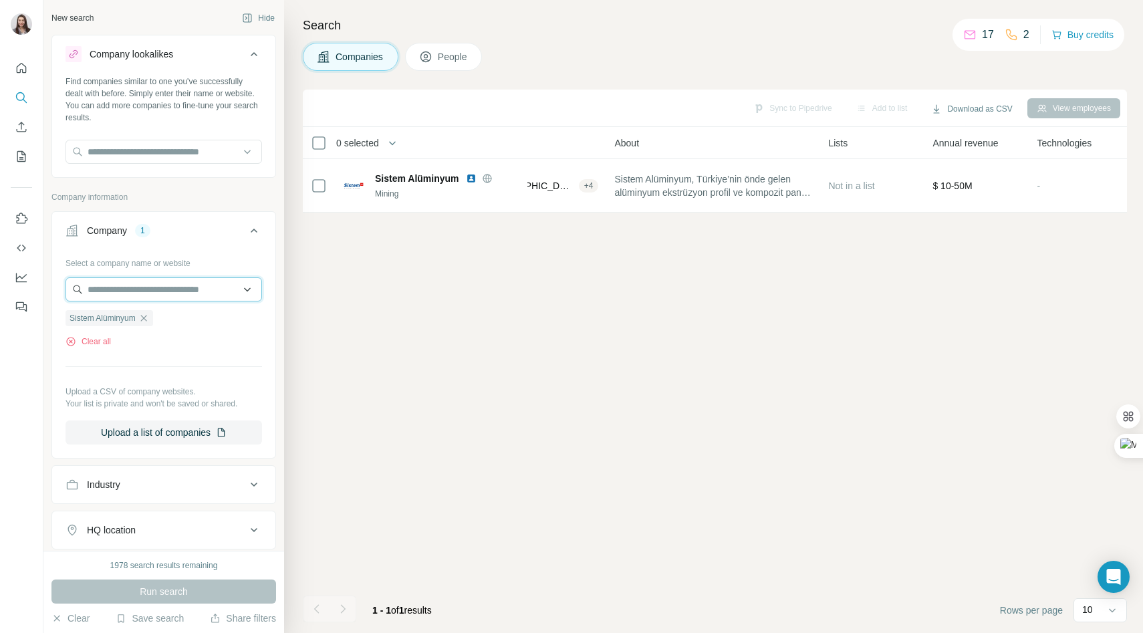
click at [106, 289] on input "text" at bounding box center [164, 290] width 197 height 24
click at [366, 282] on div "Sync to Pipedrive Add to list Download as CSV View employees 0 selected Compani…" at bounding box center [715, 362] width 825 height 544
click at [149, 320] on icon "button" at bounding box center [143, 318] width 11 height 11
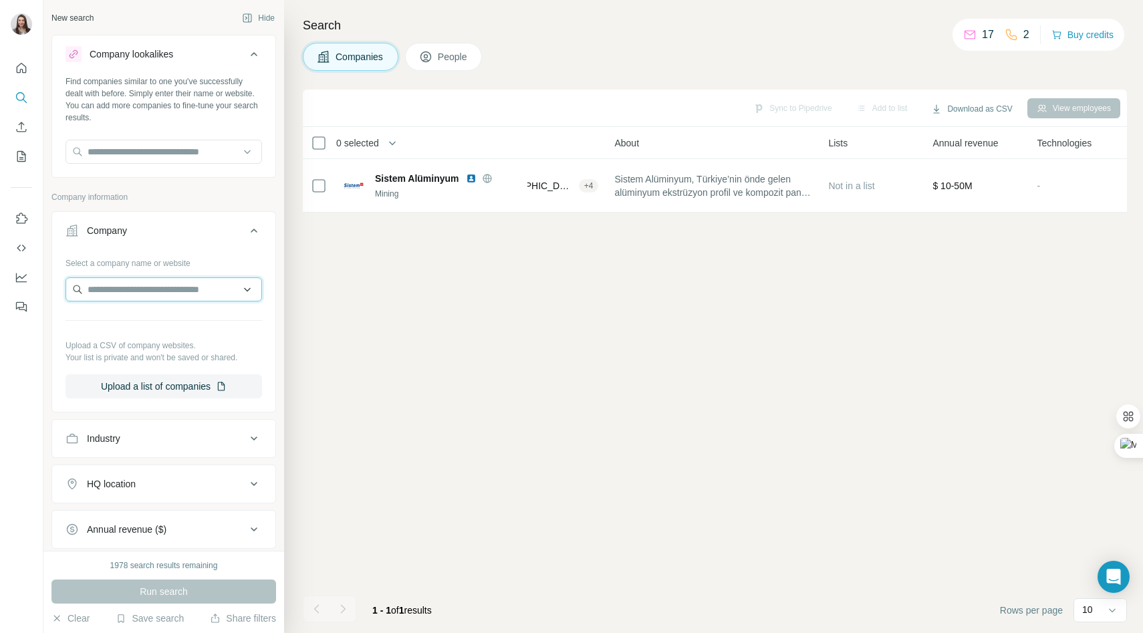
click at [114, 297] on input "text" at bounding box center [164, 290] width 197 height 24
click at [124, 153] on input "text" at bounding box center [164, 152] width 197 height 24
click at [132, 287] on input "text" at bounding box center [164, 290] width 197 height 24
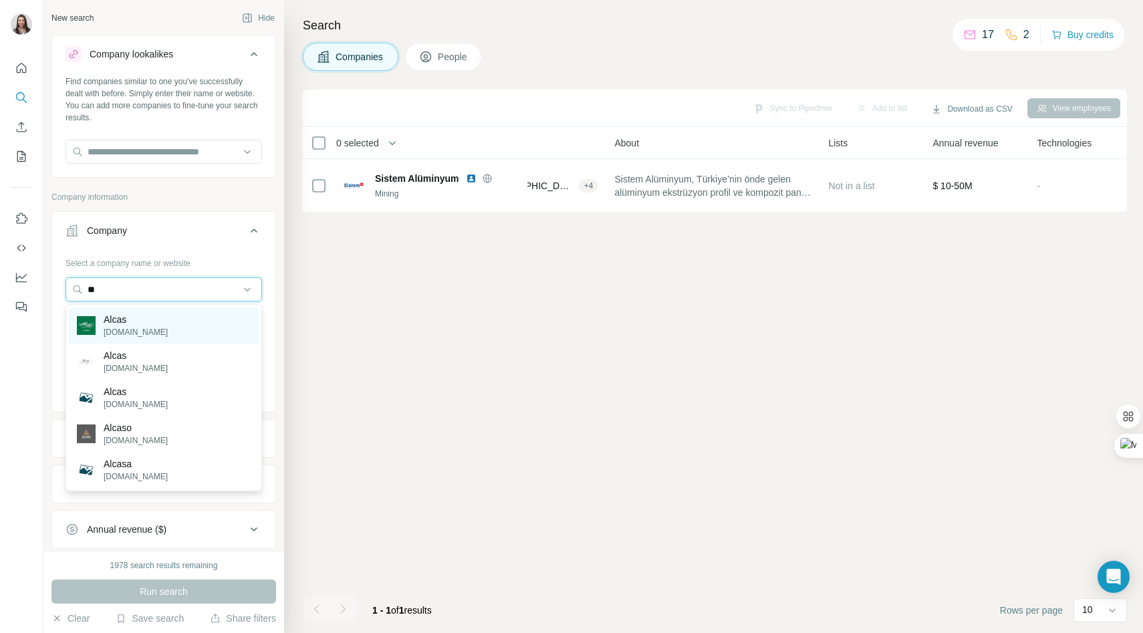
type input "*"
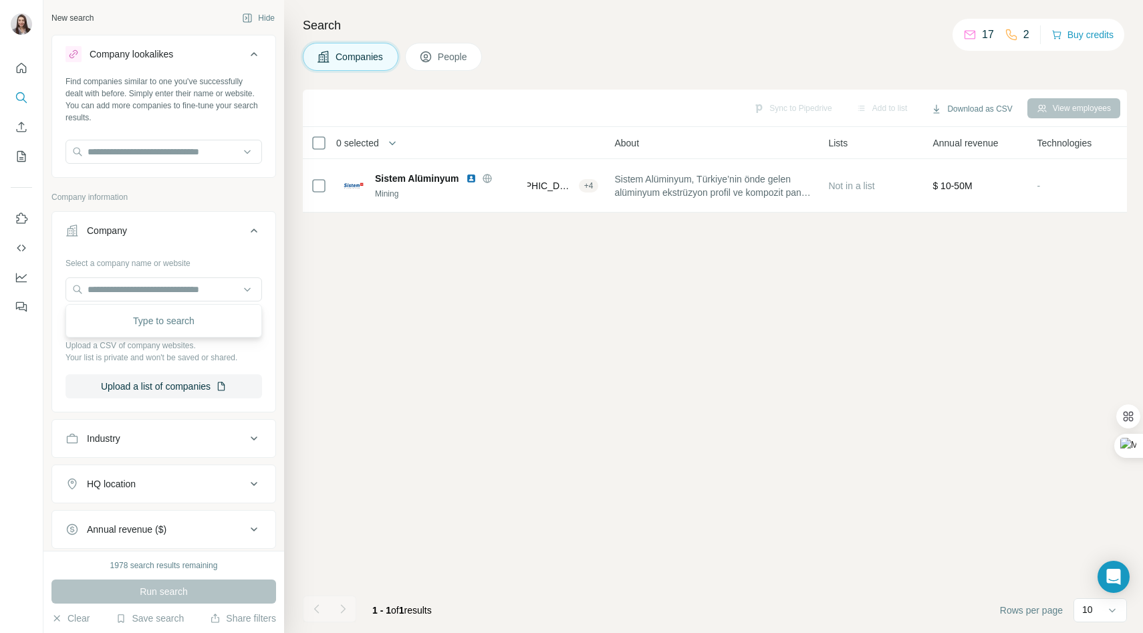
click at [177, 231] on div "Company" at bounding box center [156, 230] width 181 height 13
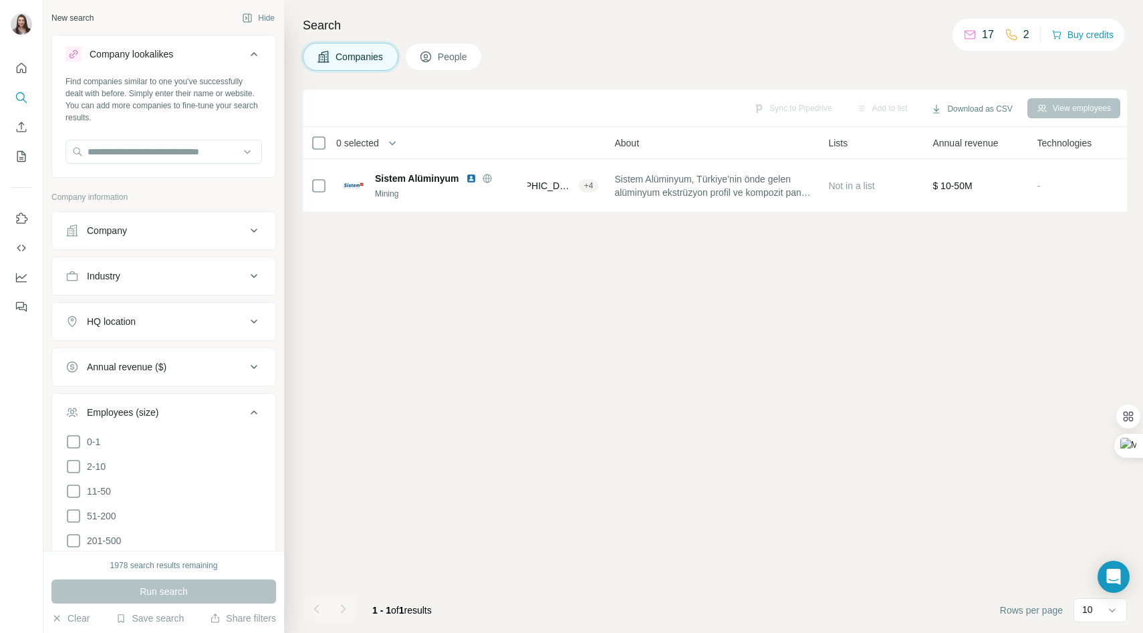
click at [177, 231] on div "Company" at bounding box center [156, 230] width 181 height 13
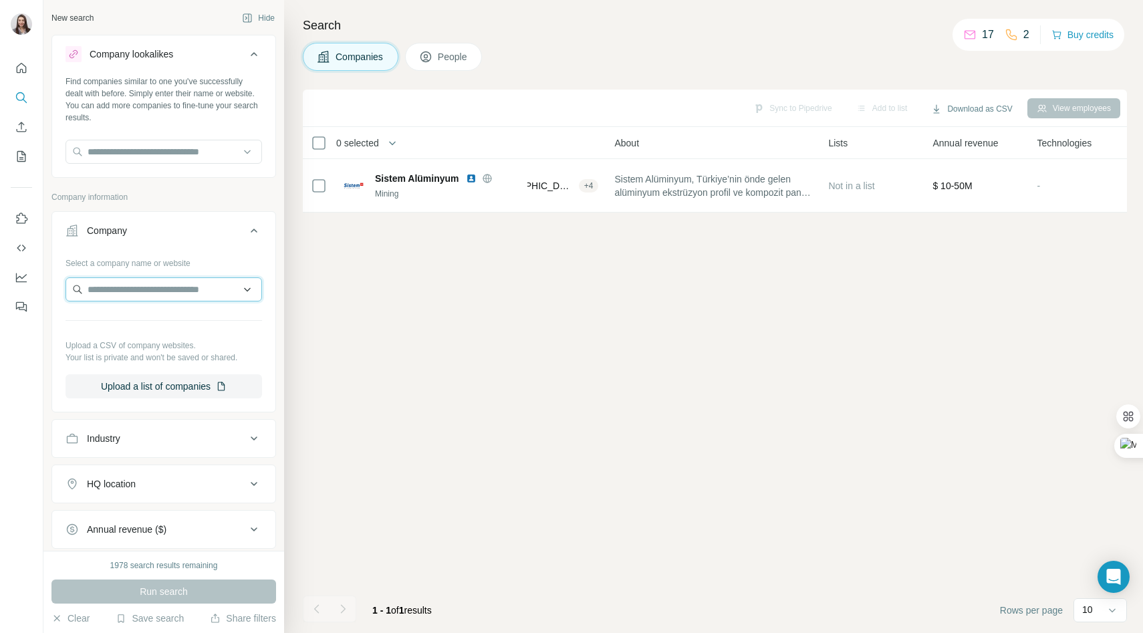
click at [173, 285] on input "text" at bounding box center [164, 290] width 197 height 24
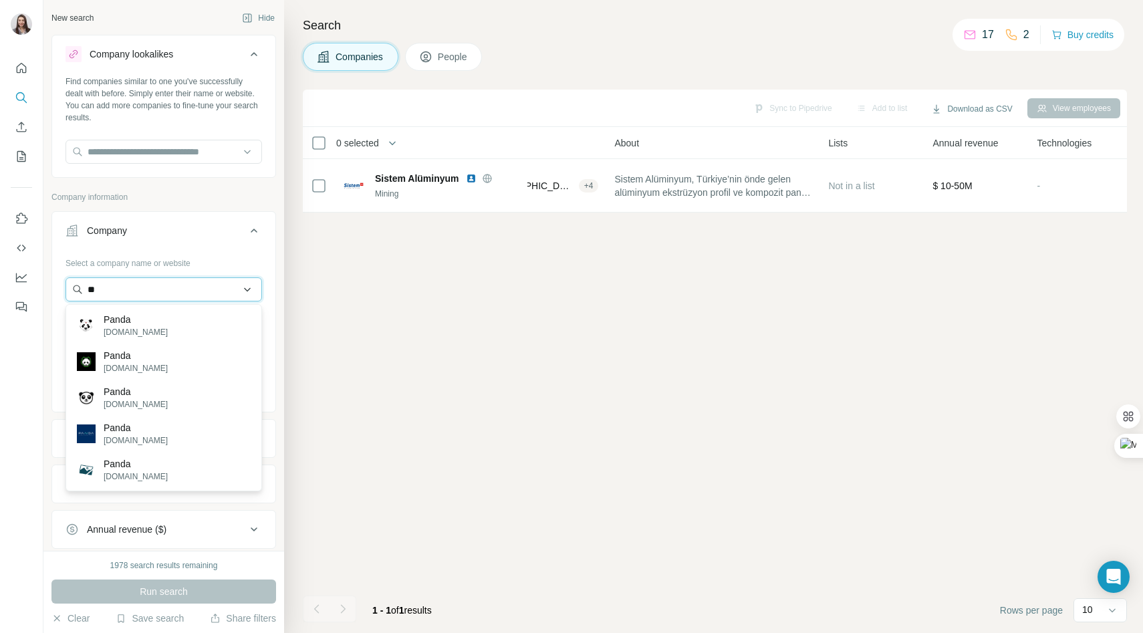
type input "*"
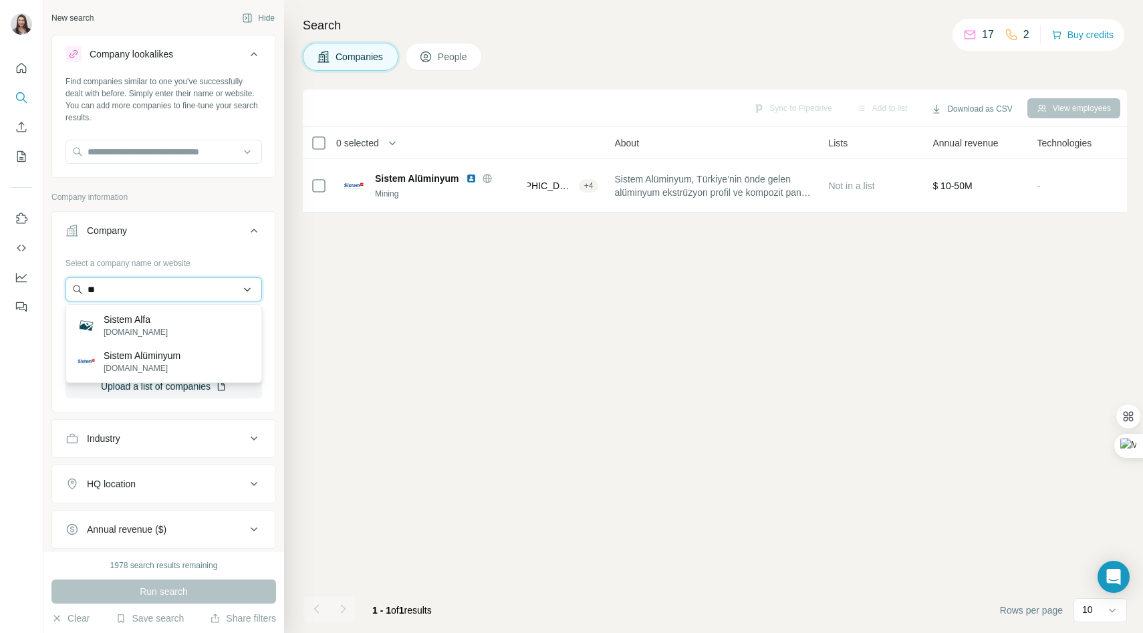
type input "*"
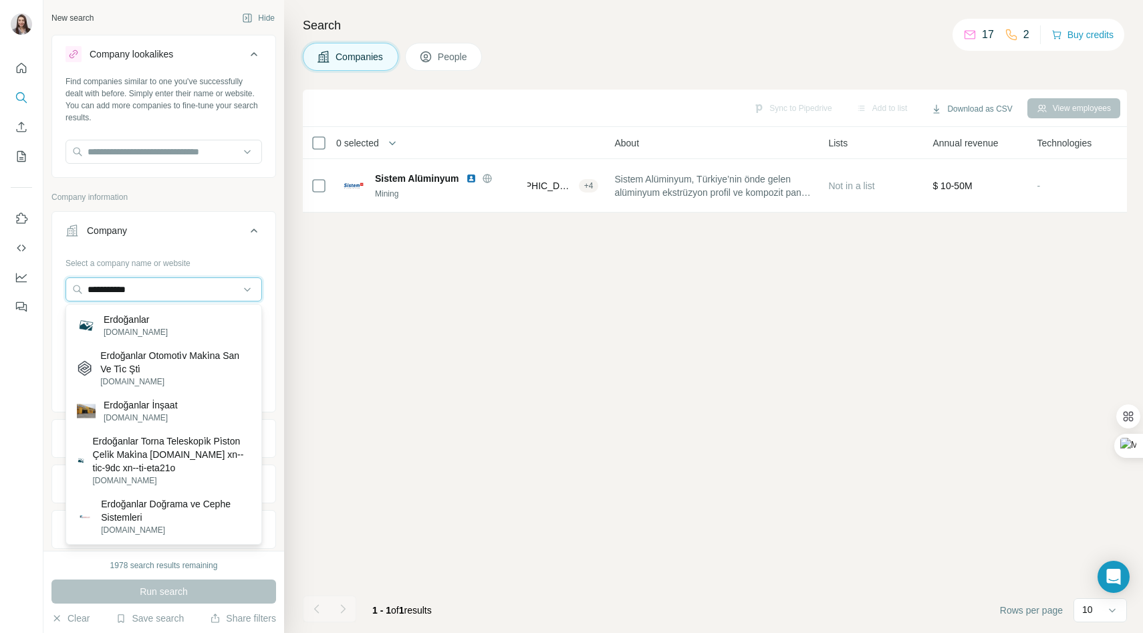
type input "**********"
click at [142, 322] on p "Erdoğanlar" at bounding box center [136, 319] width 64 height 13
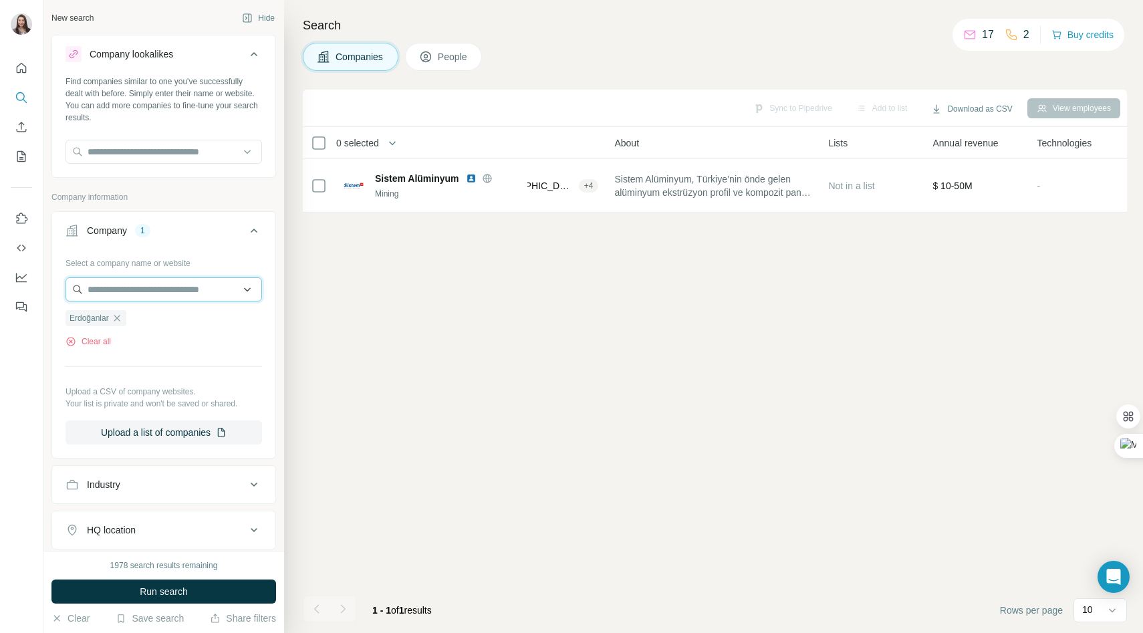
click at [129, 292] on input "text" at bounding box center [164, 290] width 197 height 24
drag, startPoint x: 199, startPoint y: 290, endPoint x: 0, endPoint y: 293, distance: 198.6
click at [0, 293] on div "**********" at bounding box center [571, 316] width 1143 height 633
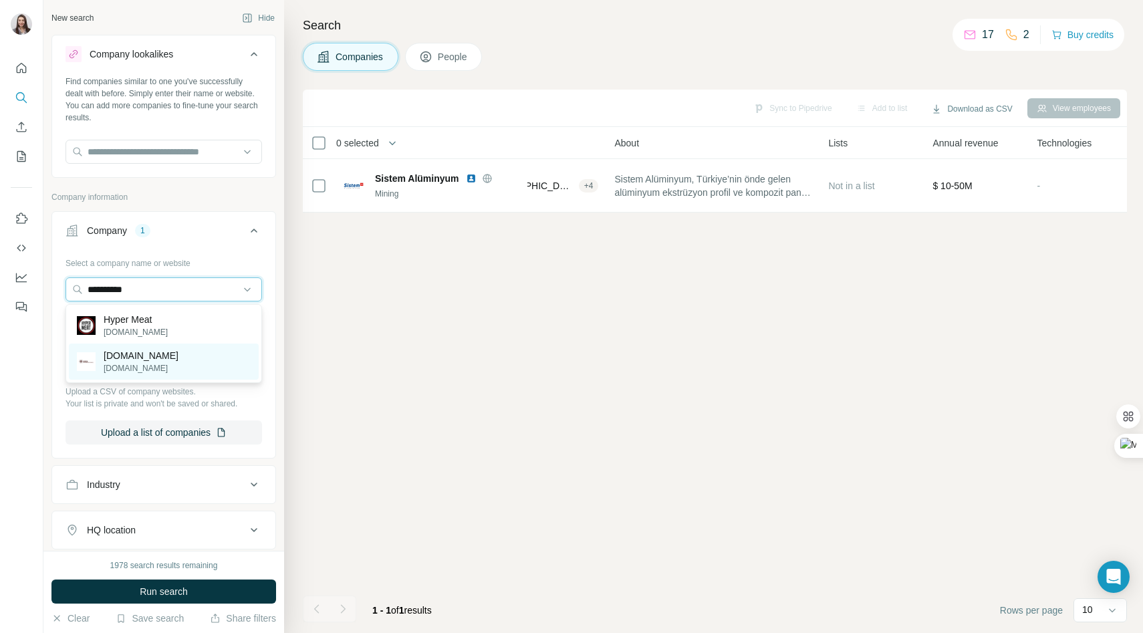
type input "**********"
click at [118, 360] on p "[DOMAIN_NAME]" at bounding box center [141, 355] width 75 height 13
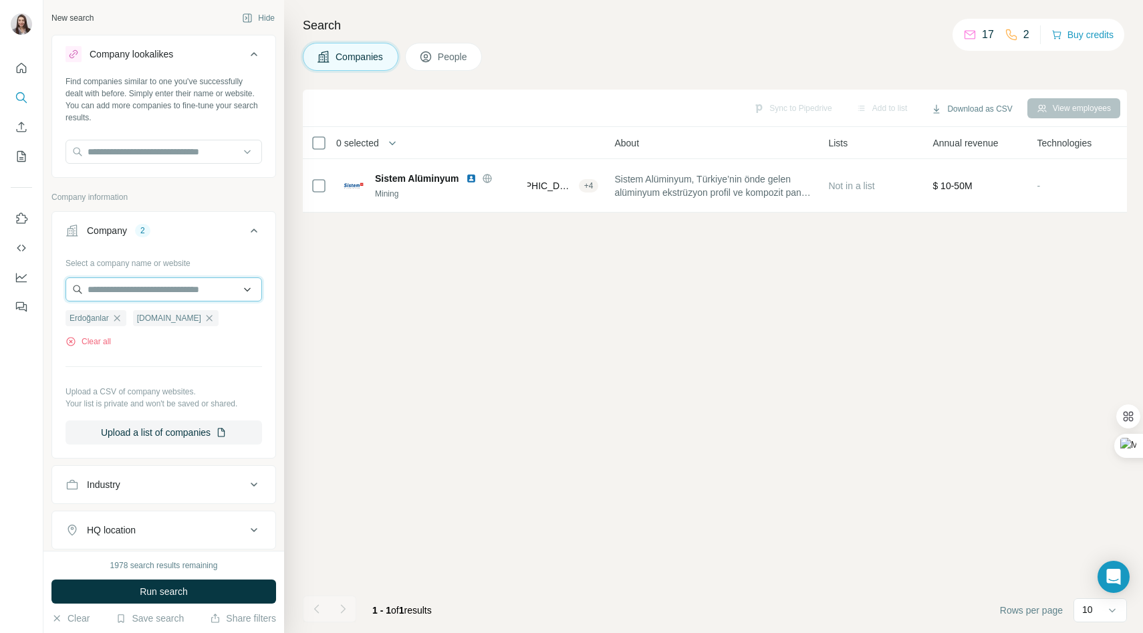
click at [114, 292] on input "text" at bounding box center [164, 290] width 197 height 24
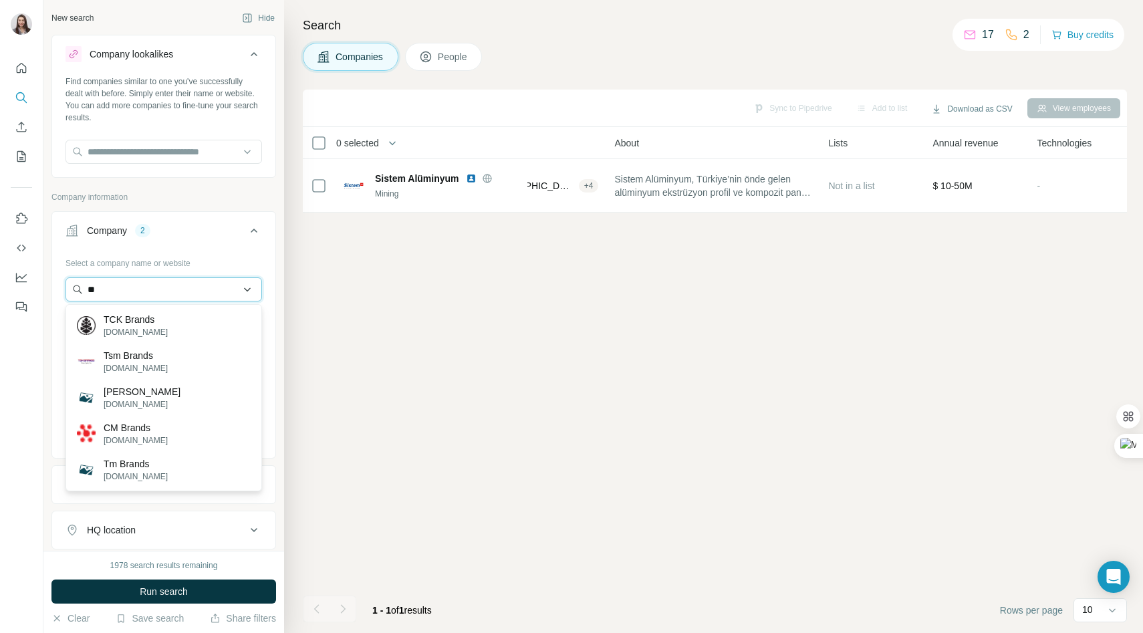
type input "*"
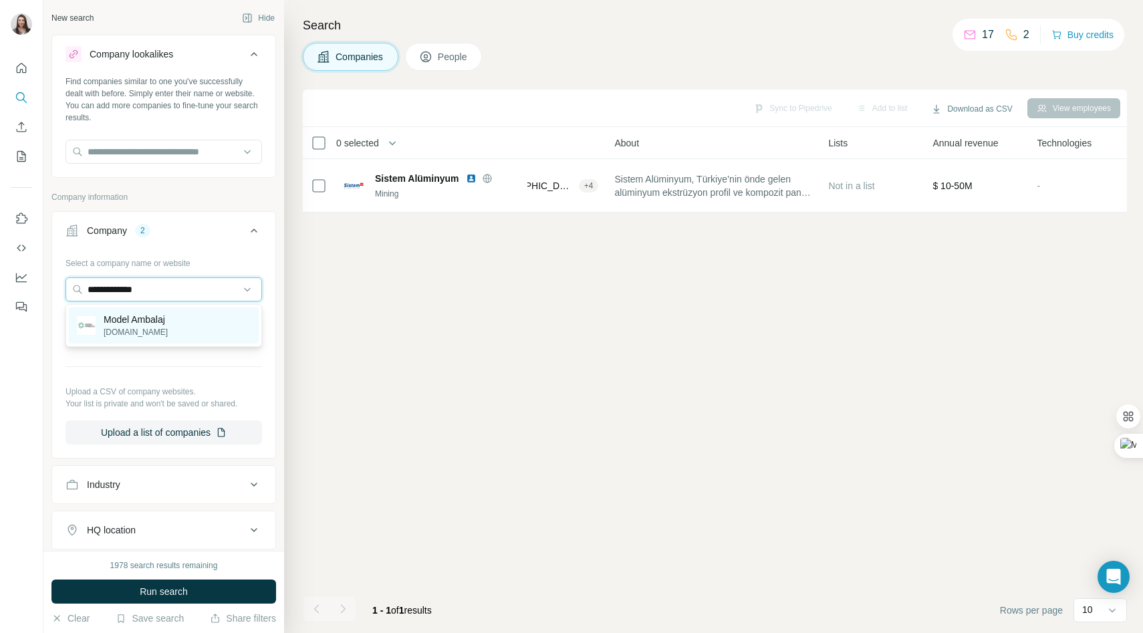
type input "**********"
click at [132, 318] on p "Model Ambalaj" at bounding box center [136, 319] width 64 height 13
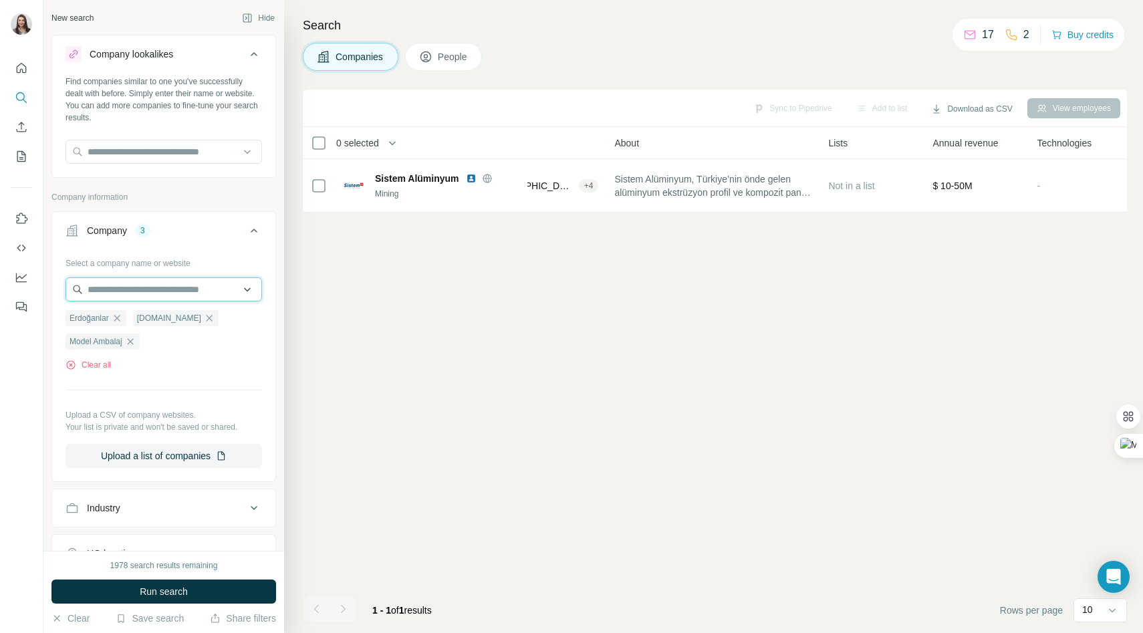
click at [118, 299] on input "text" at bounding box center [164, 290] width 197 height 24
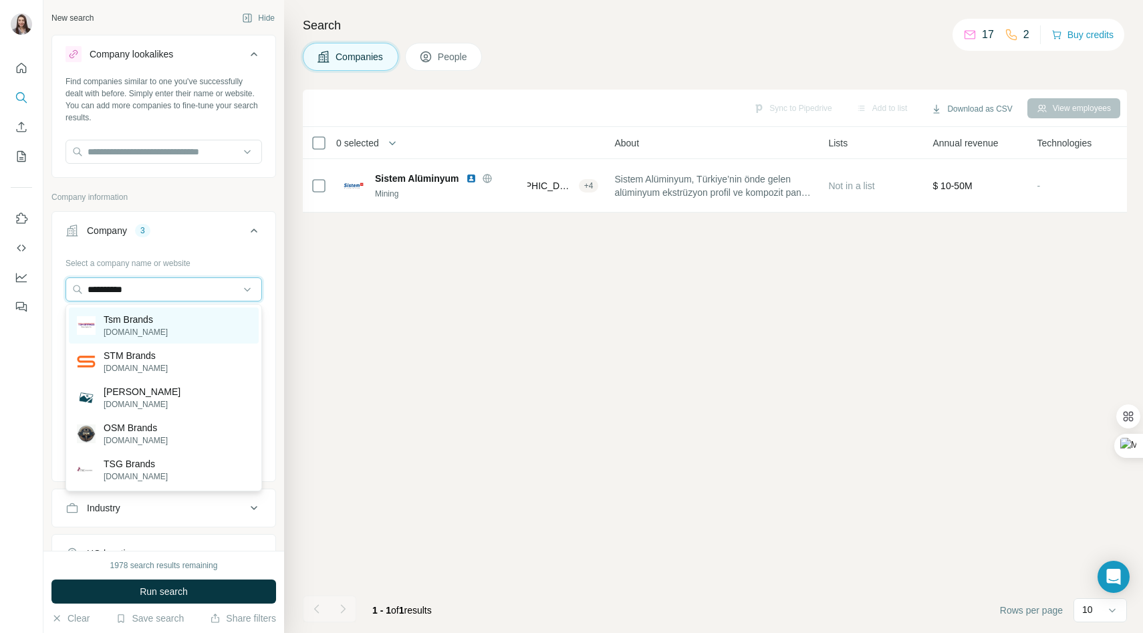
type input "**********"
click at [157, 321] on p "Tsm Brands" at bounding box center [136, 319] width 64 height 13
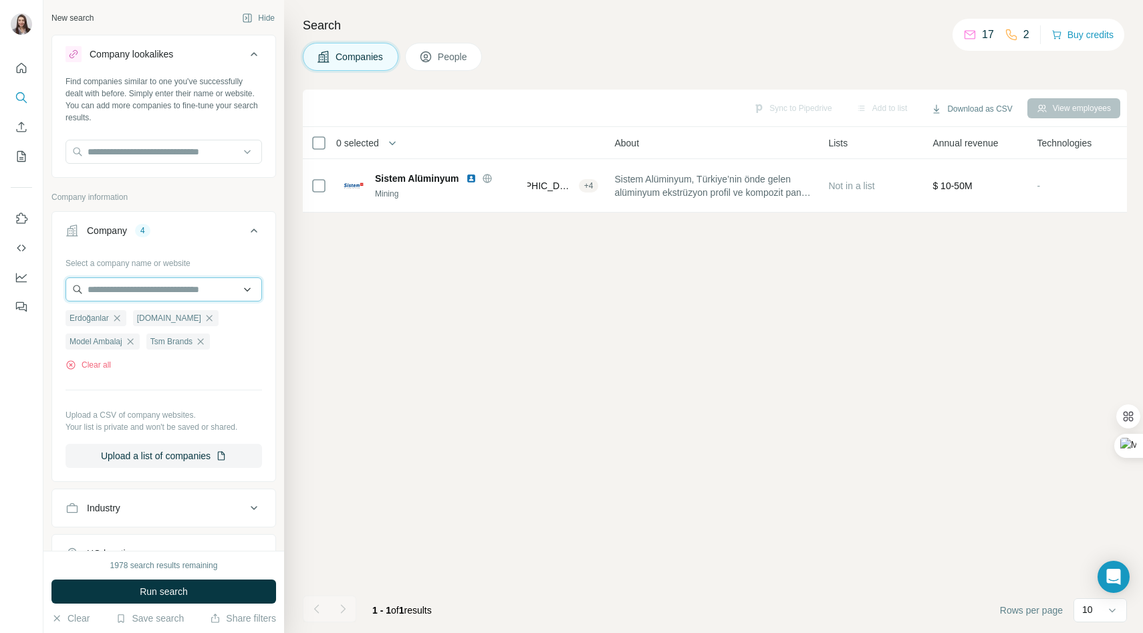
click at [102, 295] on input "text" at bounding box center [164, 290] width 197 height 24
type input "**********"
drag, startPoint x: 173, startPoint y: 288, endPoint x: 66, endPoint y: 283, distance: 107.8
click at [66, 283] on input "**********" at bounding box center [164, 290] width 197 height 24
click at [149, 376] on div "Select a company name or website Erdoğanlar hepermetal.com Model Ambalaj Tsm Br…" at bounding box center [164, 360] width 197 height 216
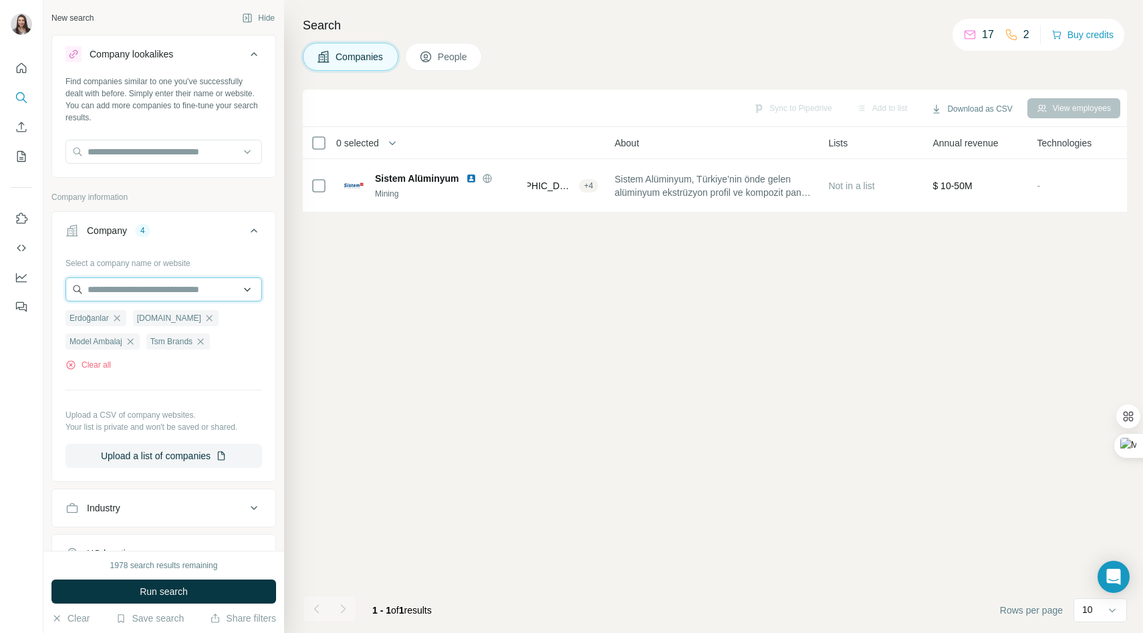
click at [107, 284] on input "text" at bounding box center [164, 290] width 197 height 24
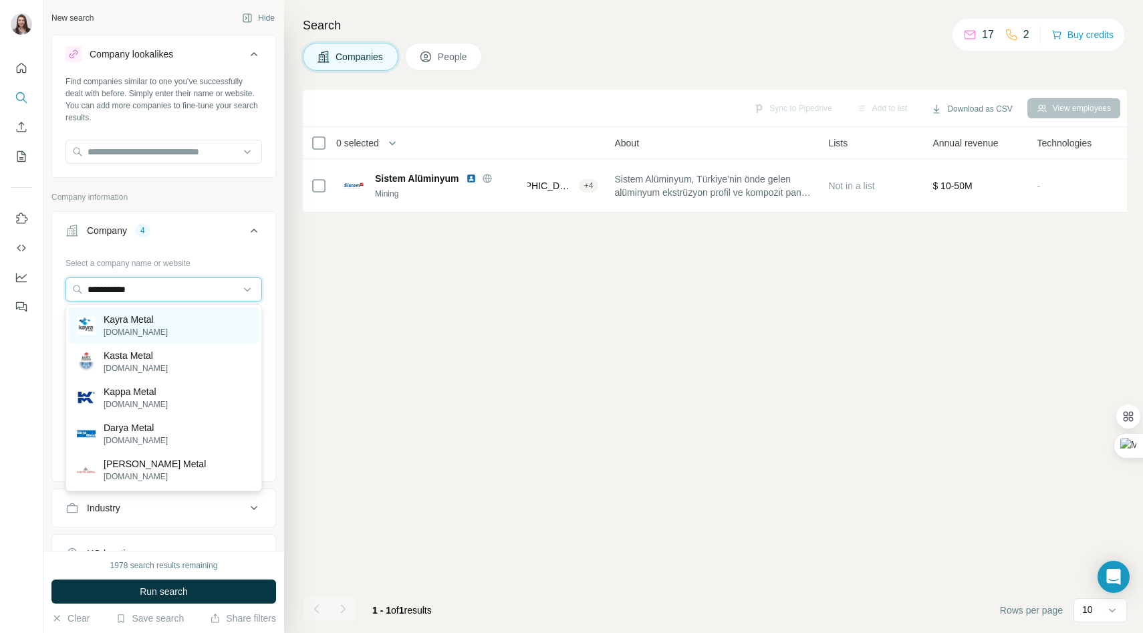
type input "**********"
click at [140, 328] on p "[DOMAIN_NAME]" at bounding box center [136, 332] width 64 height 12
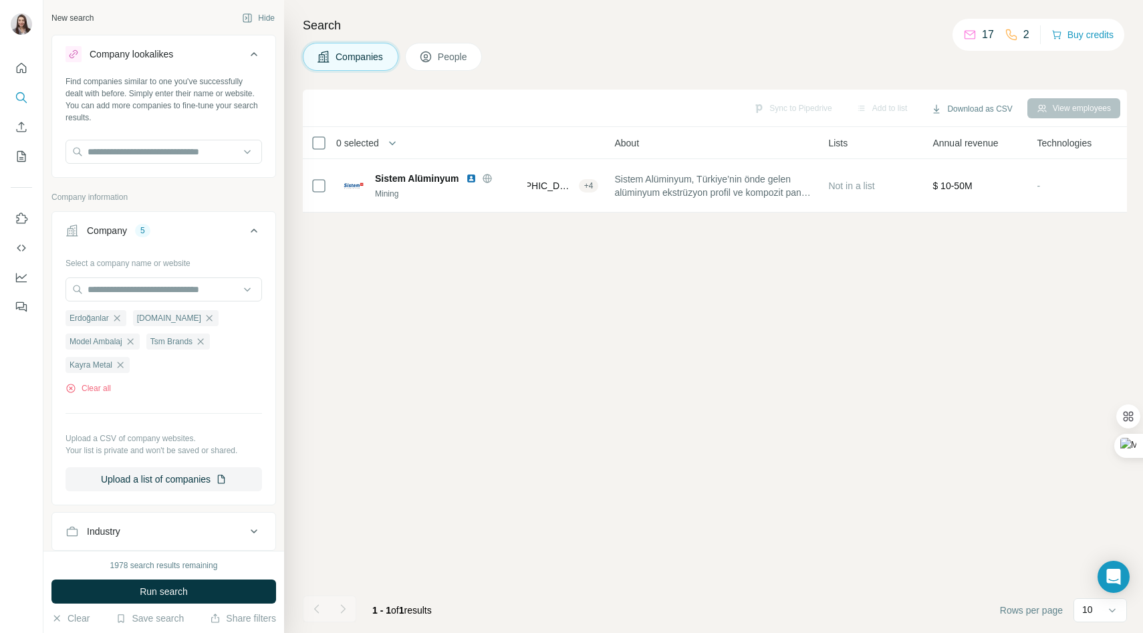
click at [464, 45] on button "People" at bounding box center [444, 57] width 78 height 28
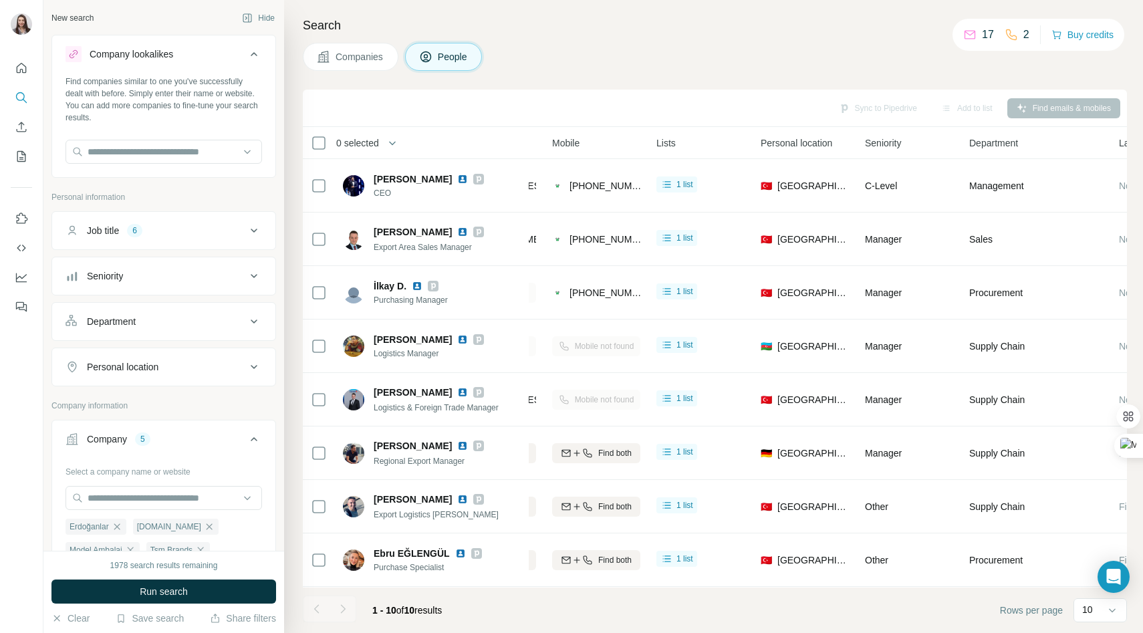
click at [208, 230] on div "Job title 6" at bounding box center [156, 230] width 181 height 13
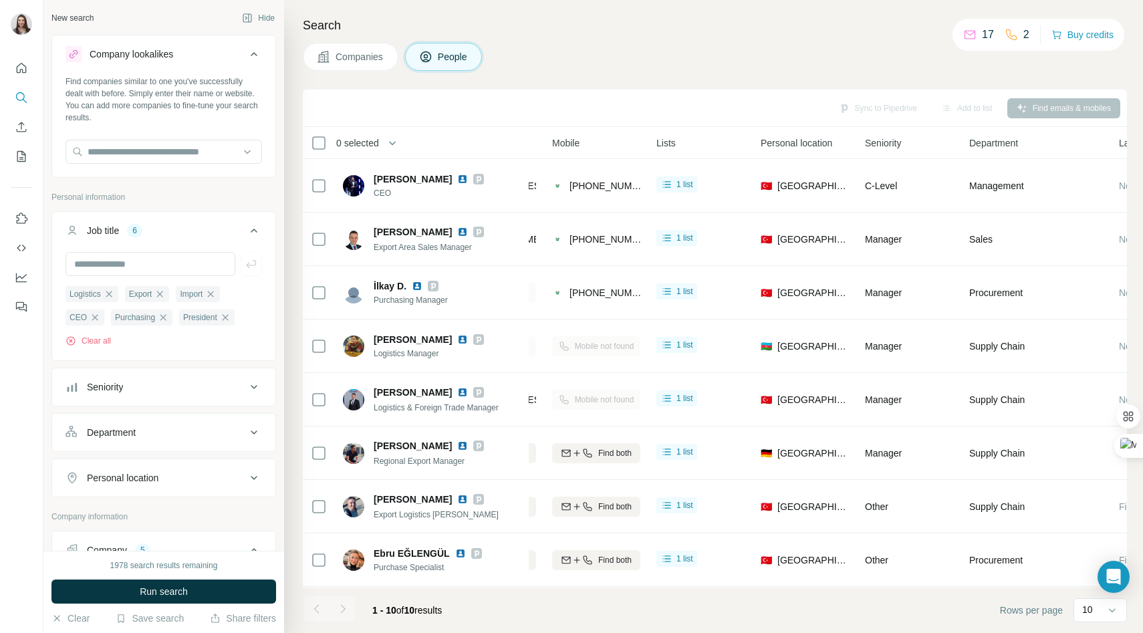
click at [208, 229] on div "Job title 6" at bounding box center [156, 230] width 181 height 13
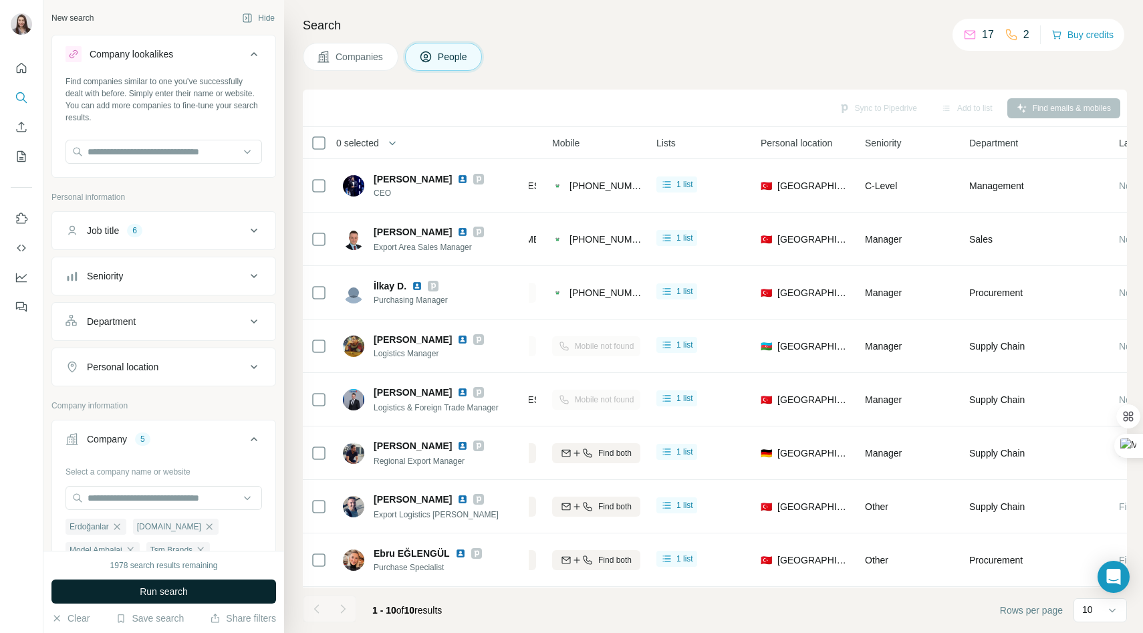
click at [125, 578] on button "Run search" at bounding box center [163, 592] width 225 height 24
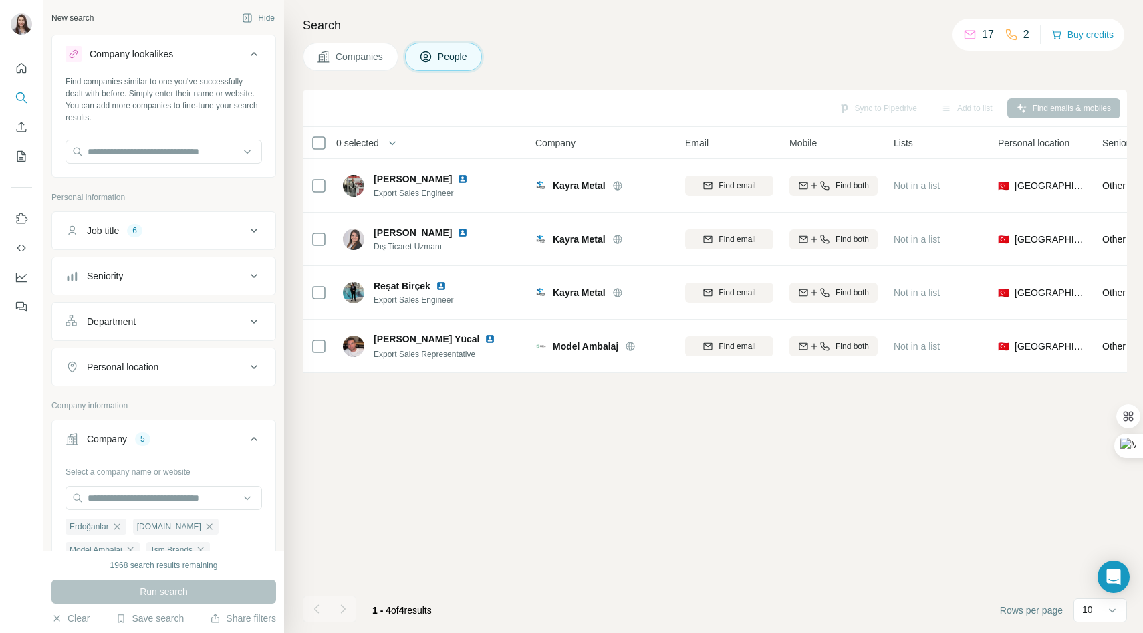
click at [154, 235] on div "Job title 6" at bounding box center [156, 230] width 181 height 13
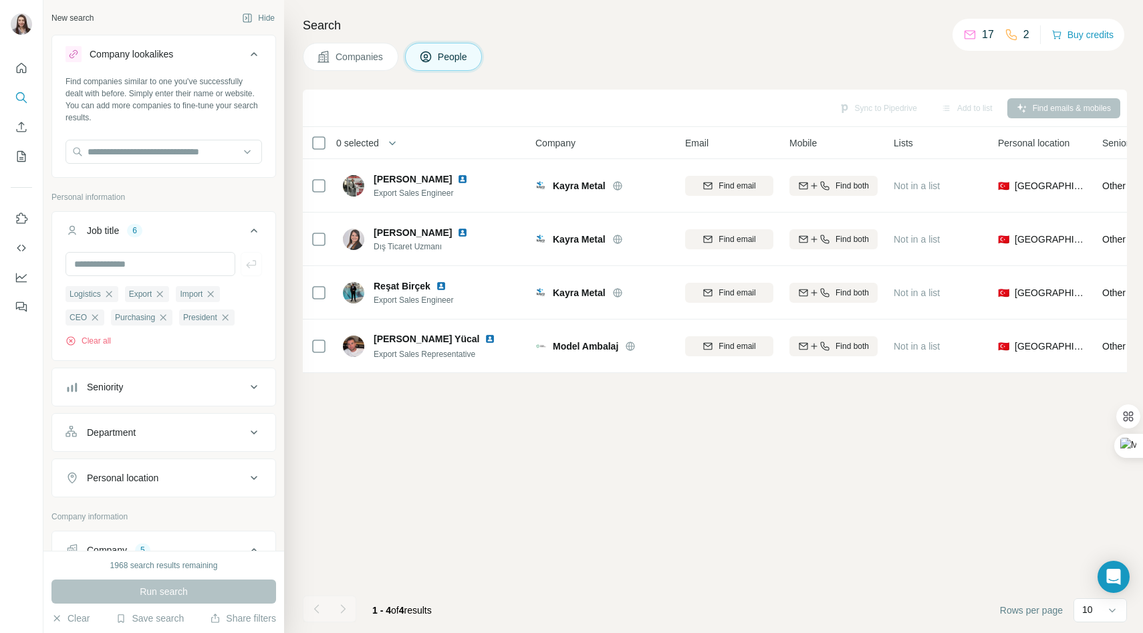
click at [154, 235] on div "Job title 6" at bounding box center [156, 230] width 181 height 13
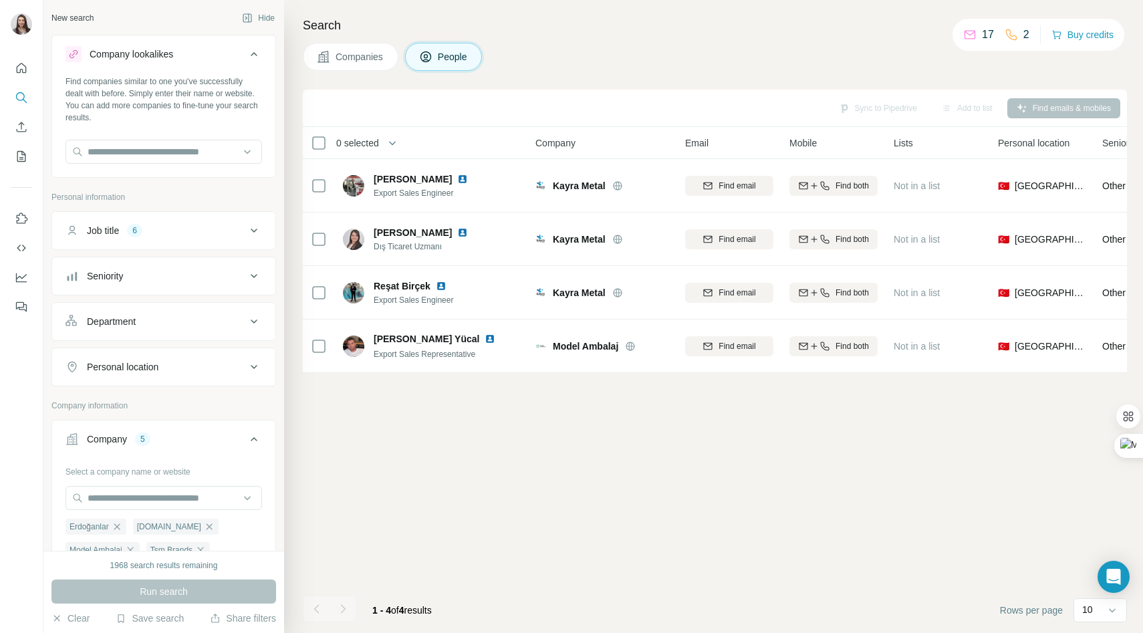
click at [351, 64] on button "Companies" at bounding box center [351, 57] width 96 height 28
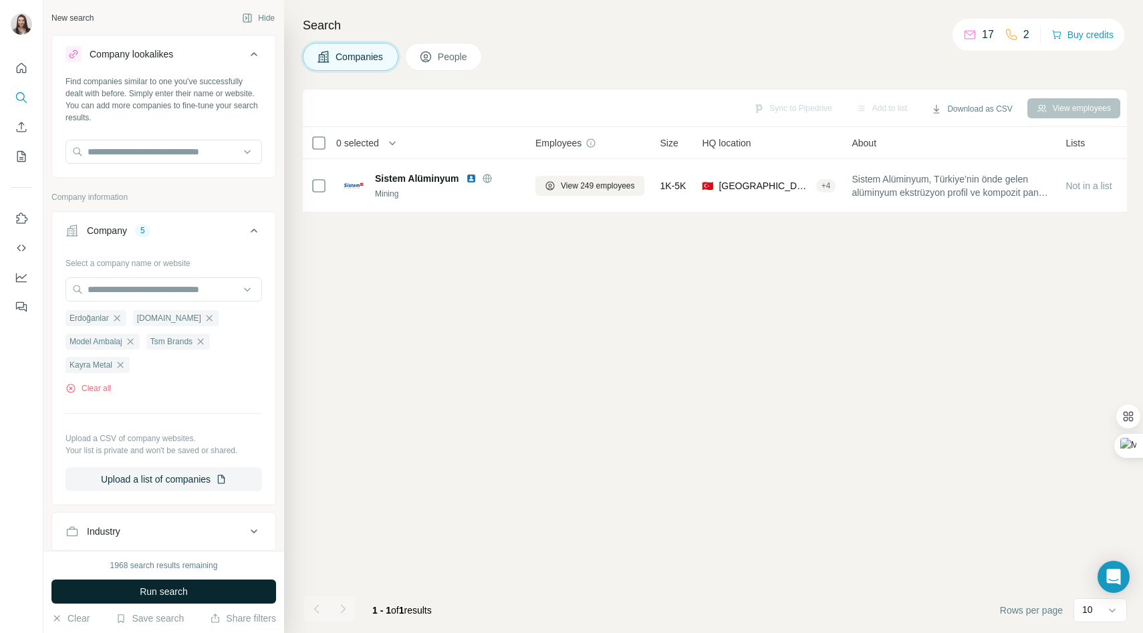
click at [166, 578] on button "Run search" at bounding box center [163, 592] width 225 height 24
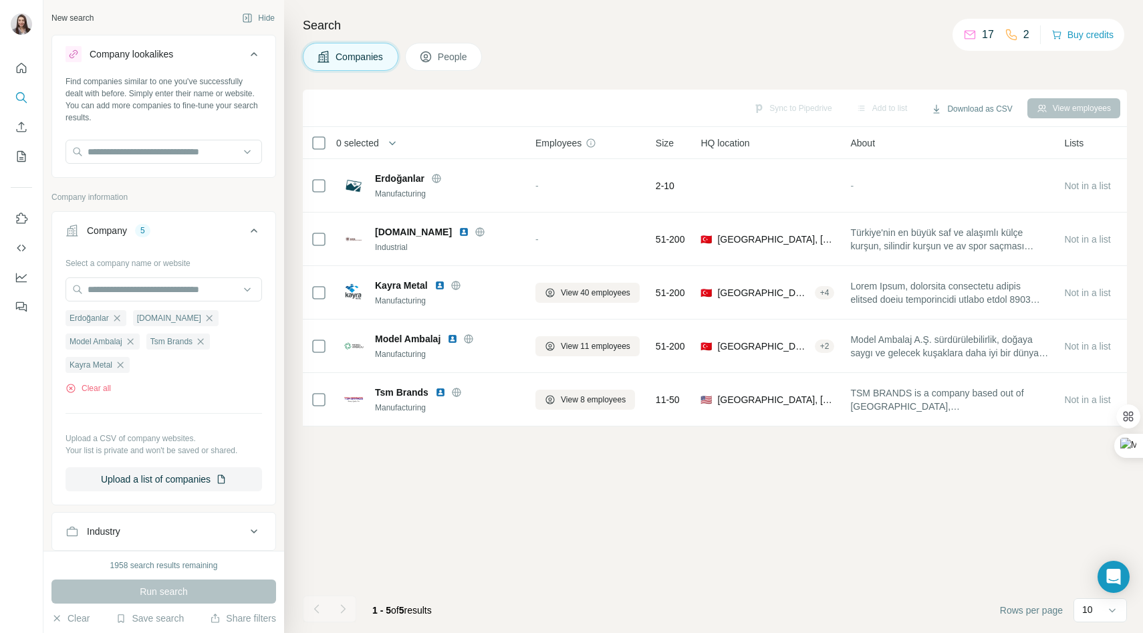
click at [443, 67] on button "People" at bounding box center [444, 57] width 78 height 28
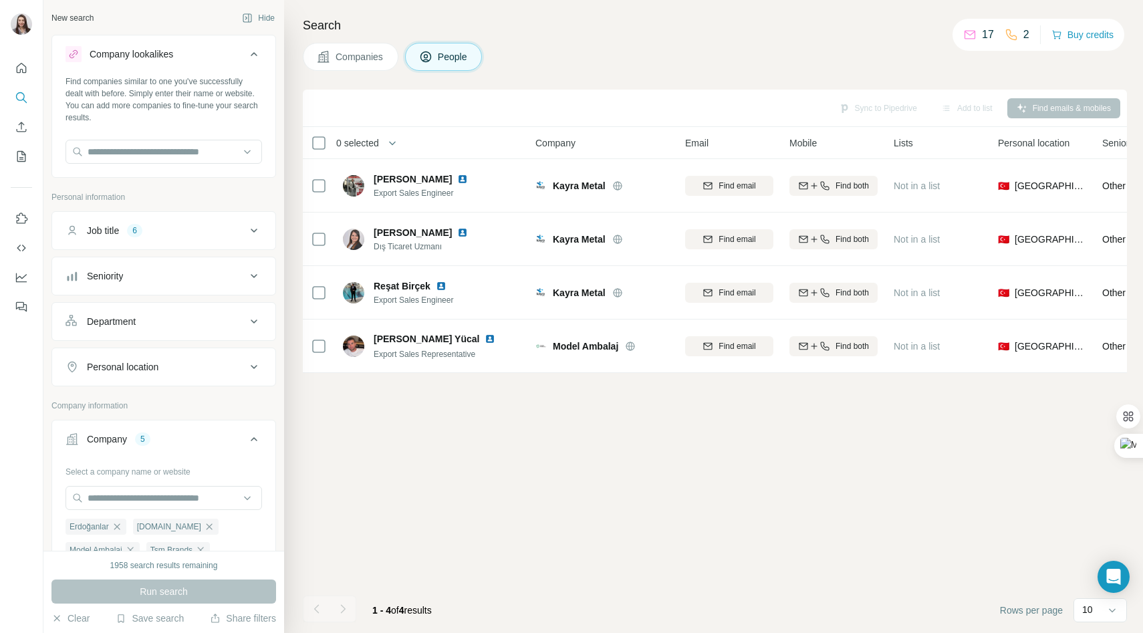
scroll to position [111, 0]
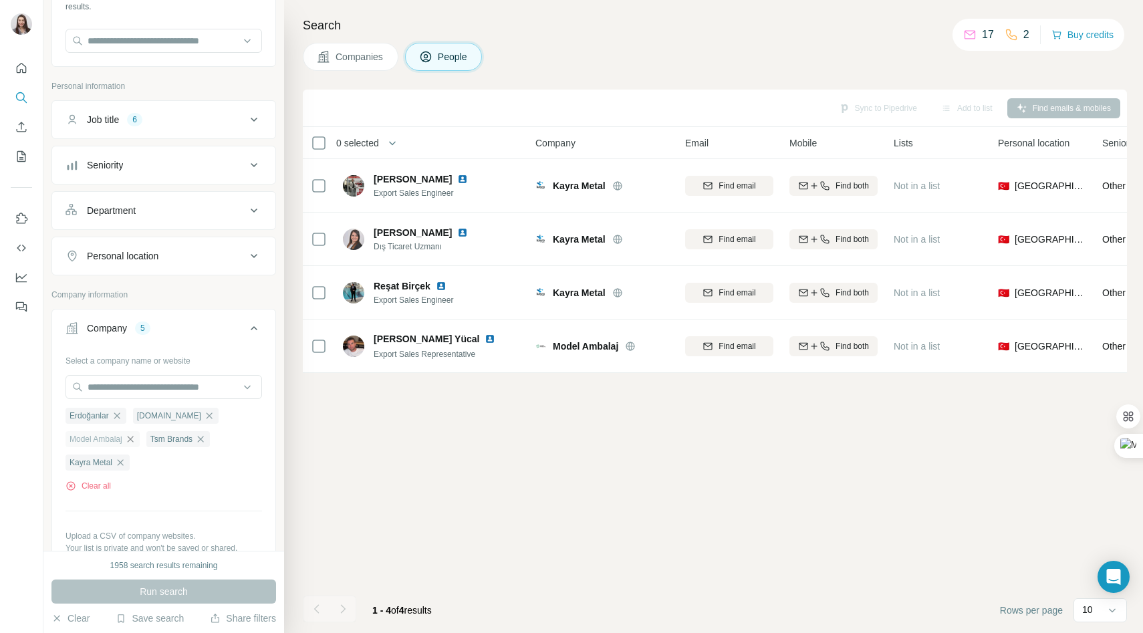
click at [132, 440] on icon "button" at bounding box center [130, 439] width 11 height 11
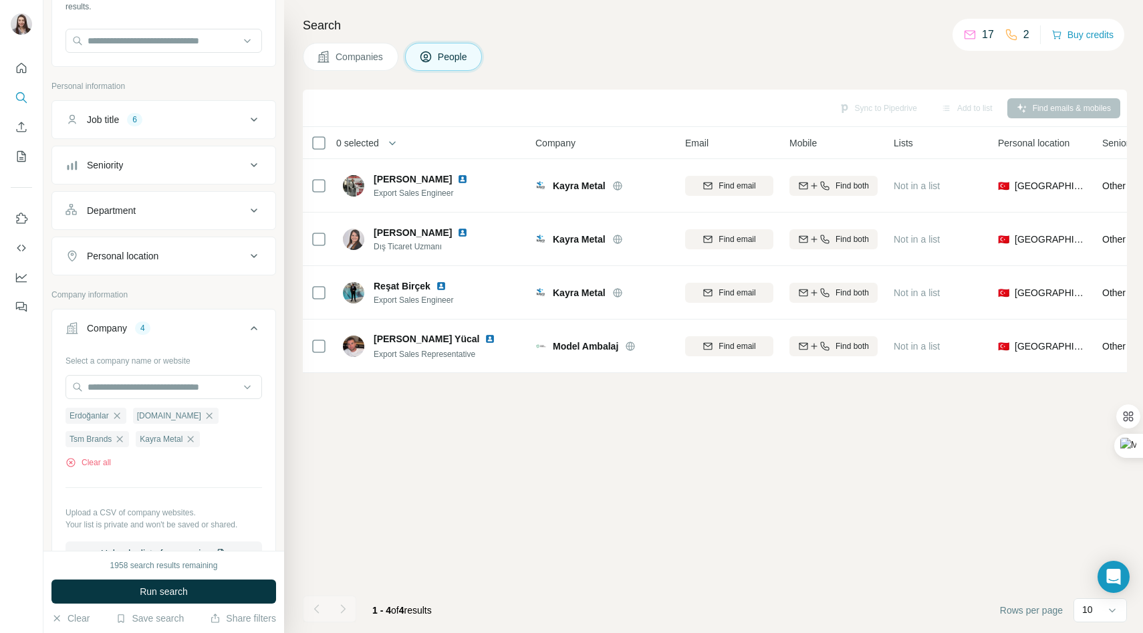
click at [861, 103] on div "Sync to Pipedrive Add to list Find emails & mobiles" at bounding box center [715, 107] width 811 height 23
click at [443, 520] on div "Sync to Pipedrive Add to list Find emails & mobiles 0 selected People Company E…" at bounding box center [715, 362] width 825 height 544
click at [206, 578] on button "Run search" at bounding box center [163, 592] width 225 height 24
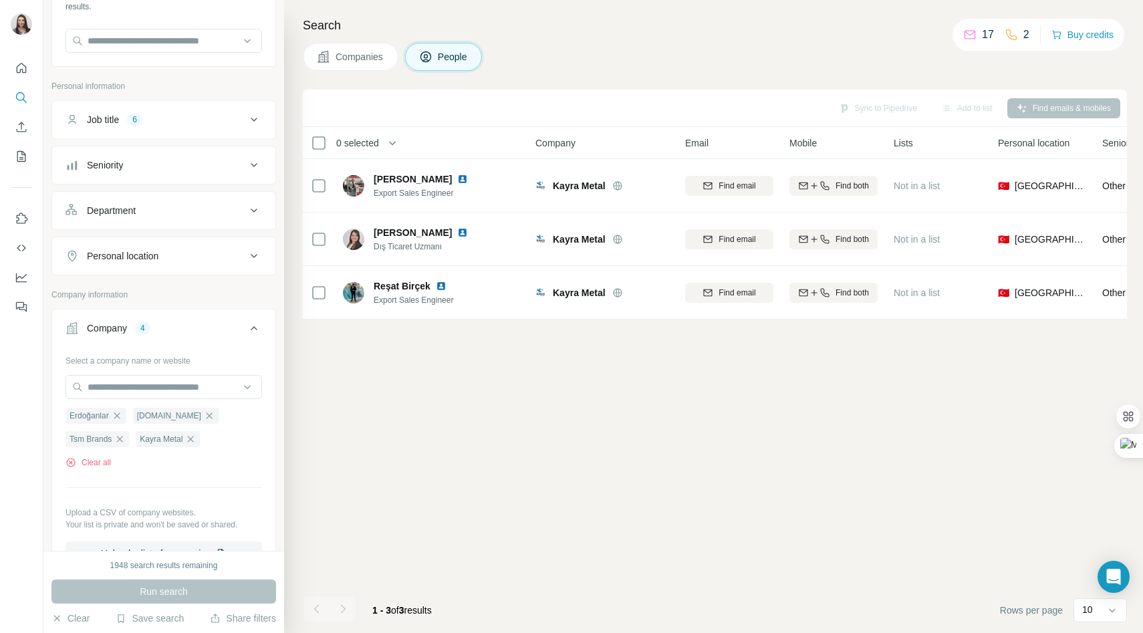
click at [859, 106] on div "Sync to Pipedrive Add to list Find emails & mobiles" at bounding box center [715, 107] width 811 height 23
click at [845, 105] on div "Summarize" at bounding box center [831, 102] width 51 height 20
click at [794, 66] on div "Companies People" at bounding box center [715, 57] width 825 height 28
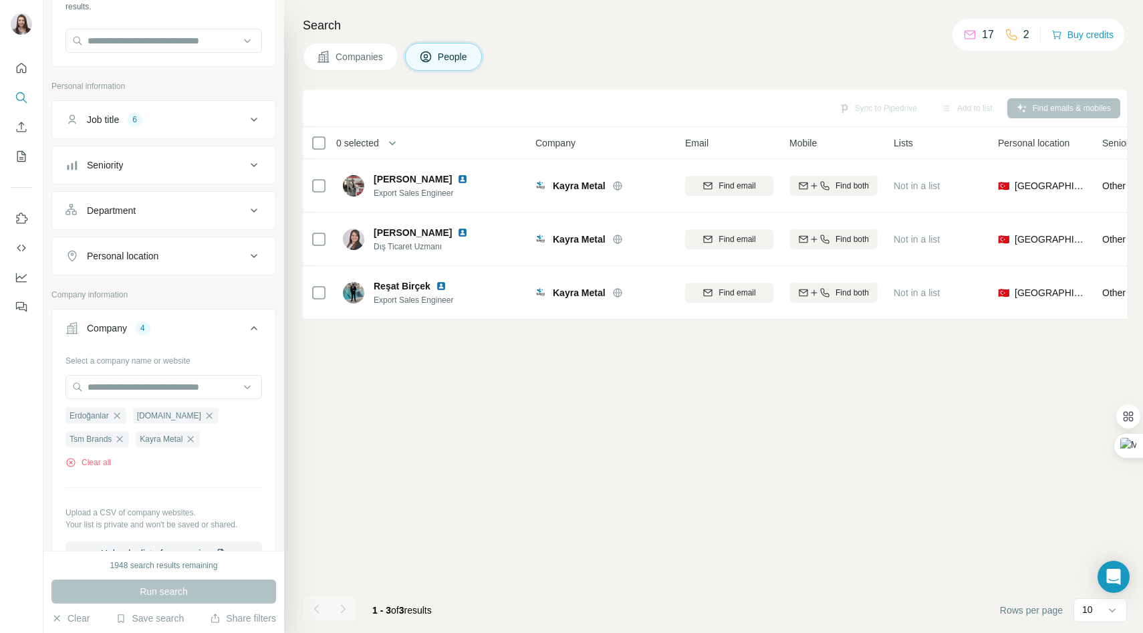
click at [854, 105] on div "Sync to Pipedrive Add to list Find emails & mobiles" at bounding box center [715, 107] width 811 height 23
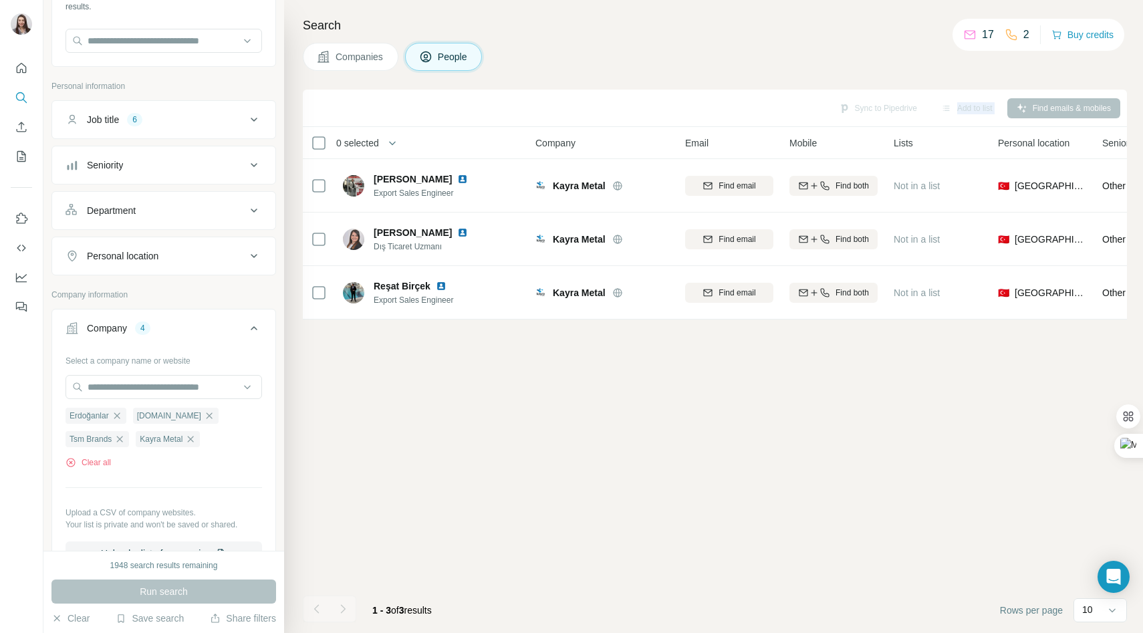
click at [854, 105] on div "Sync to Pipedrive Add to list Find emails & mobiles" at bounding box center [715, 107] width 811 height 23
click at [965, 103] on div "Add to list" at bounding box center [967, 108] width 70 height 20
click at [1023, 114] on div "Sync to Pipedrive Add to list Find emails & mobiles" at bounding box center [715, 107] width 811 height 23
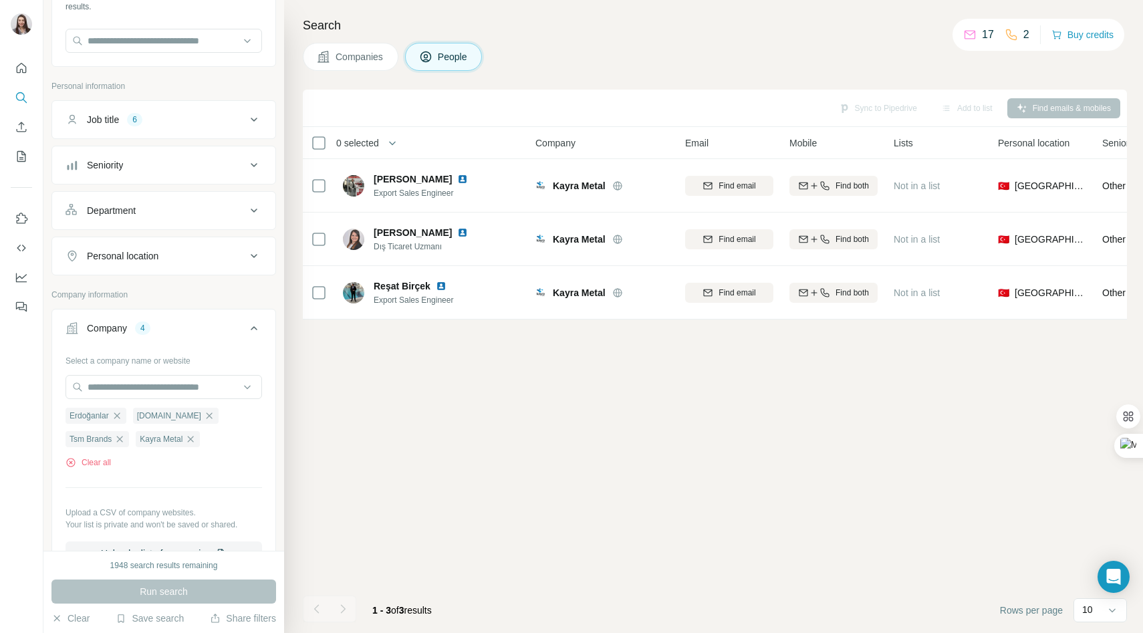
click at [154, 578] on div "Run search" at bounding box center [163, 592] width 225 height 24
click at [354, 67] on button "Companies" at bounding box center [351, 57] width 96 height 28
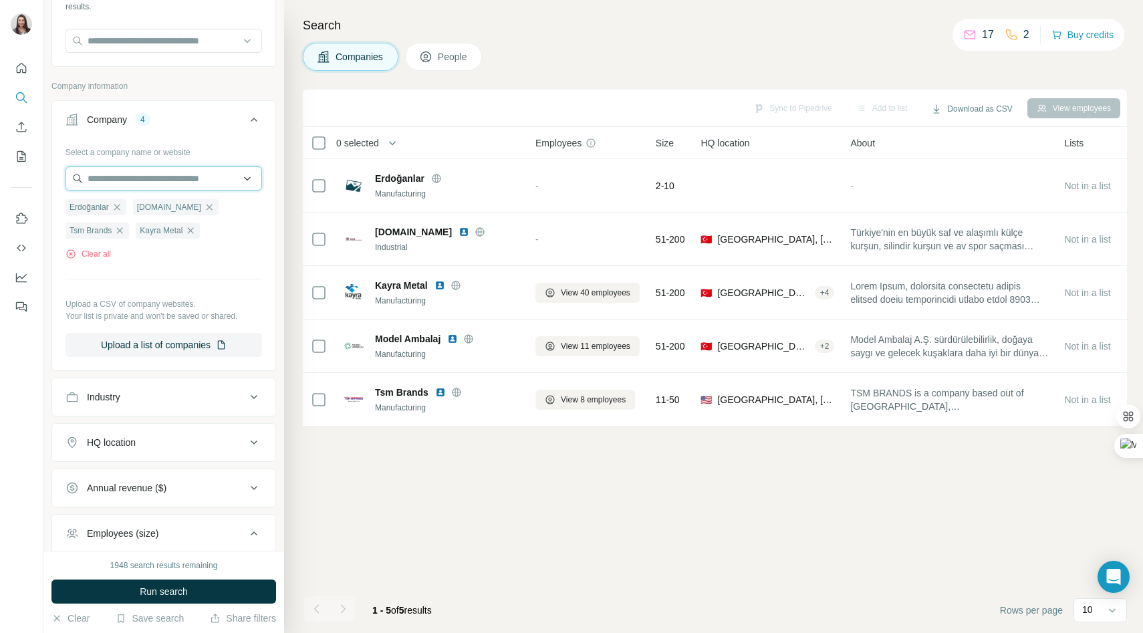
click at [110, 179] on input "text" at bounding box center [164, 179] width 197 height 24
type input "*"
click at [773, 104] on div "Sync to Pipedrive Add to list Download as CSV View employees" at bounding box center [715, 107] width 811 height 23
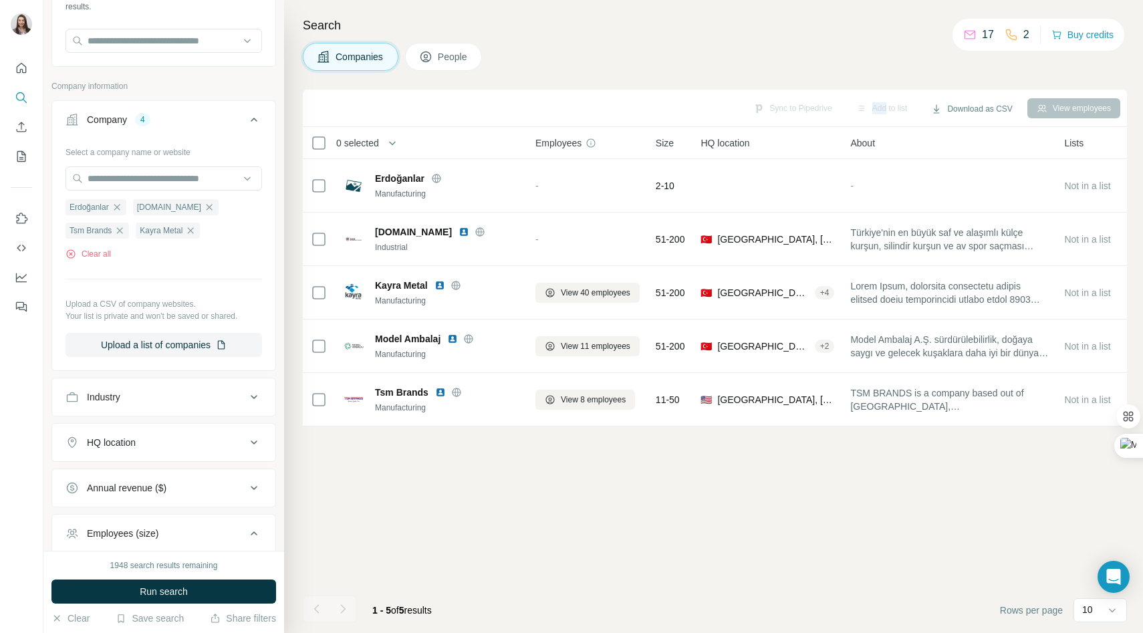
click at [445, 60] on span "People" at bounding box center [453, 56] width 31 height 13
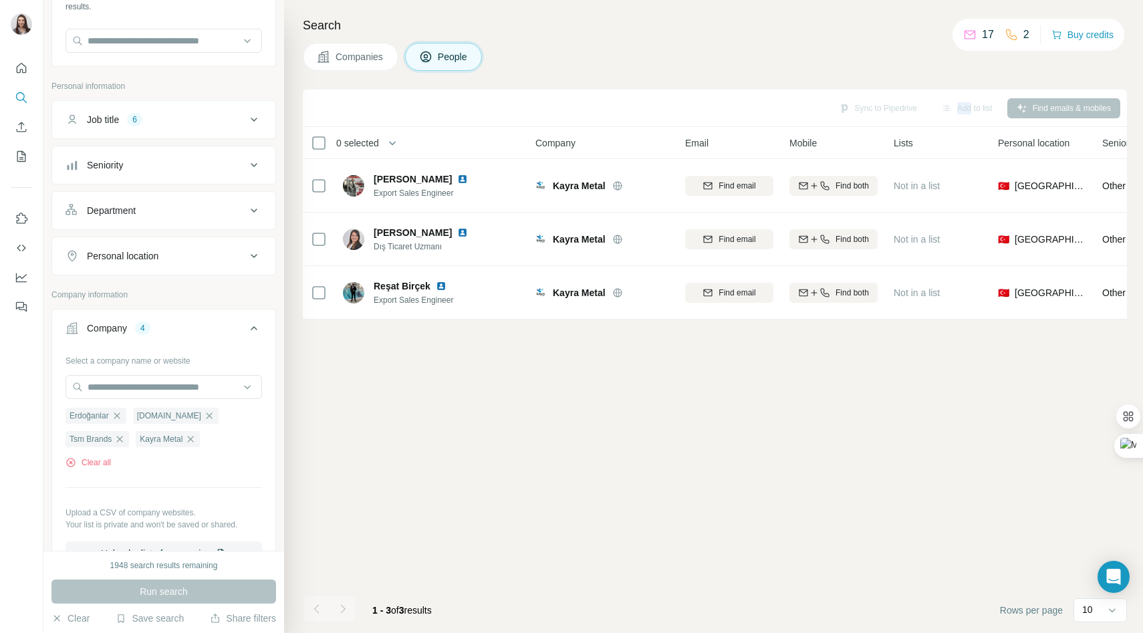
click at [857, 103] on div "Sync to Pipedrive Add to list Find emails & mobiles" at bounding box center [715, 107] width 811 height 23
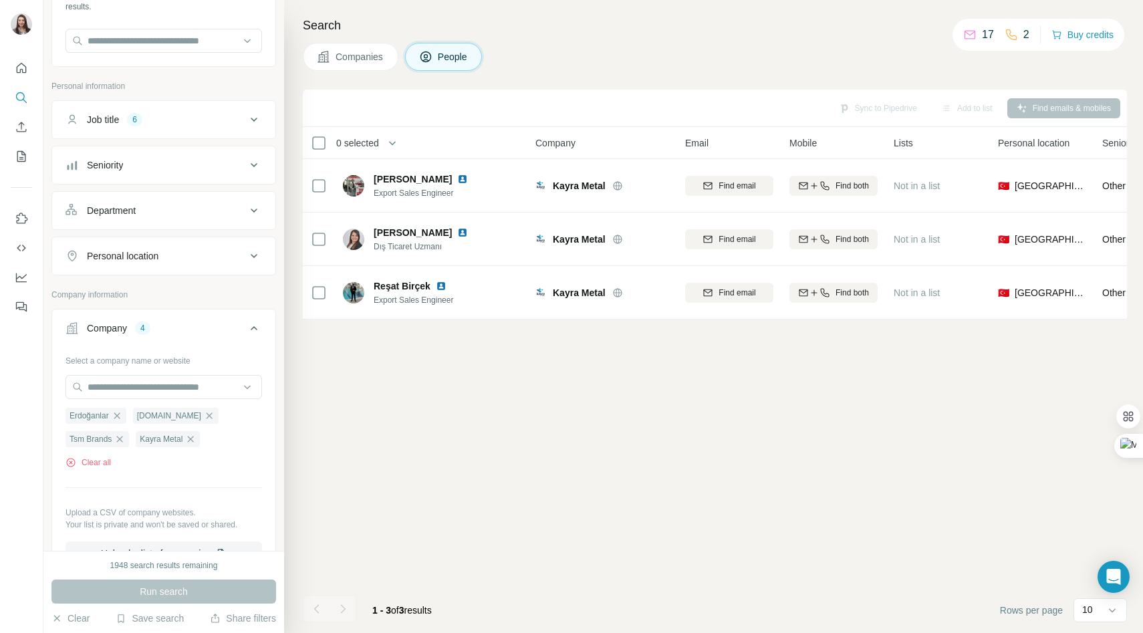
click at [681, 67] on div "Companies People" at bounding box center [715, 57] width 825 height 28
click at [316, 64] on button "Companies" at bounding box center [351, 57] width 96 height 28
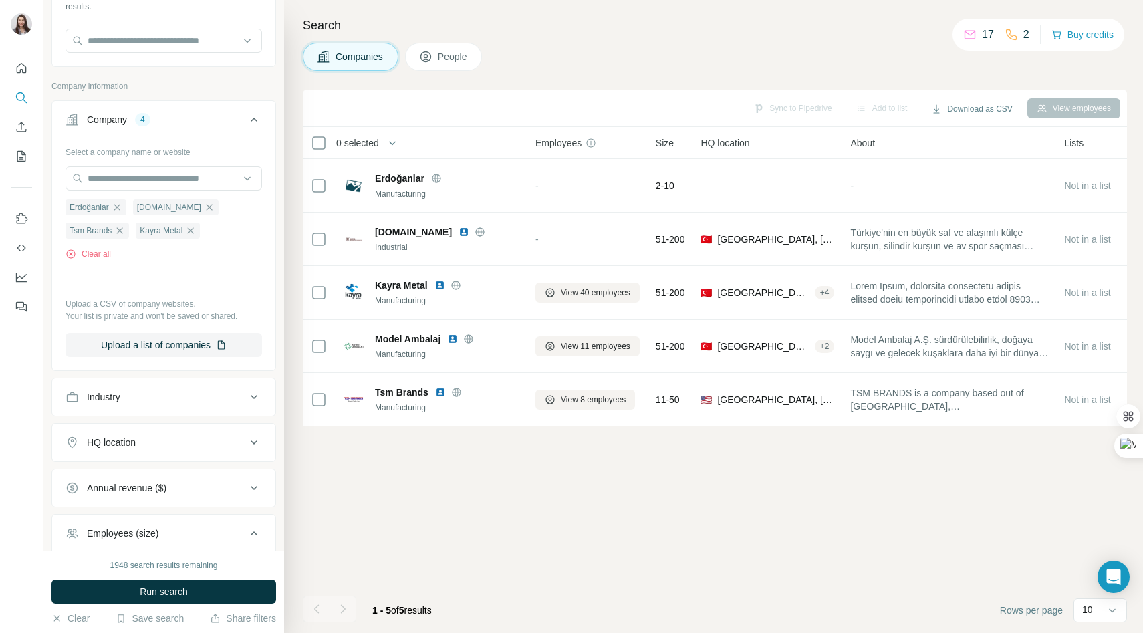
click at [453, 58] on span "People" at bounding box center [453, 56] width 31 height 13
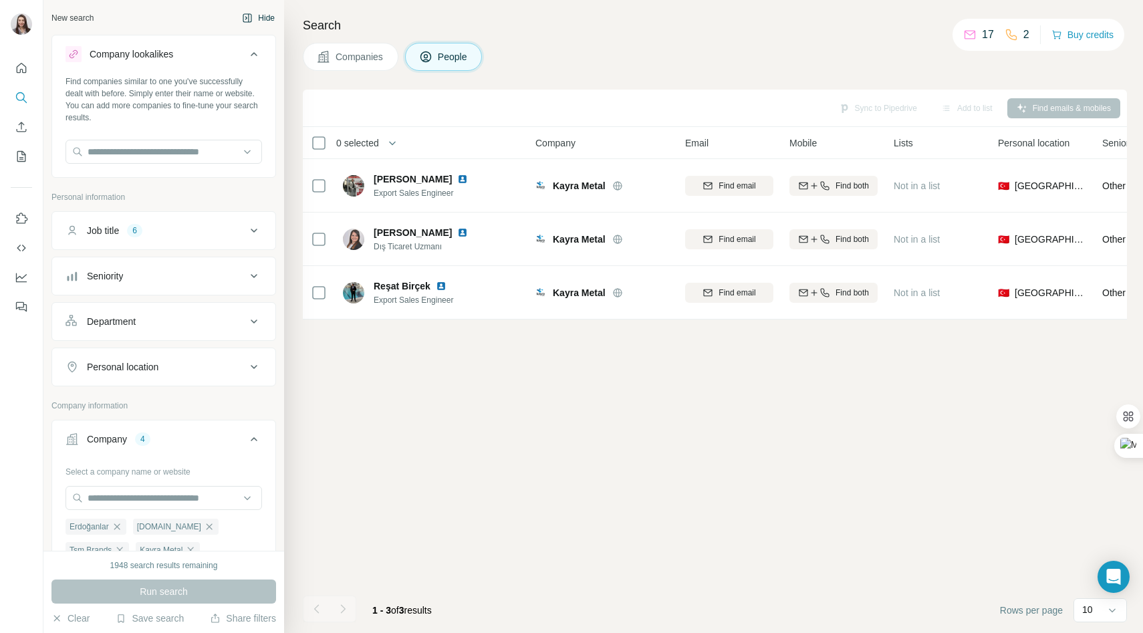
click at [265, 12] on button "Hide" at bounding box center [258, 18] width 51 height 20
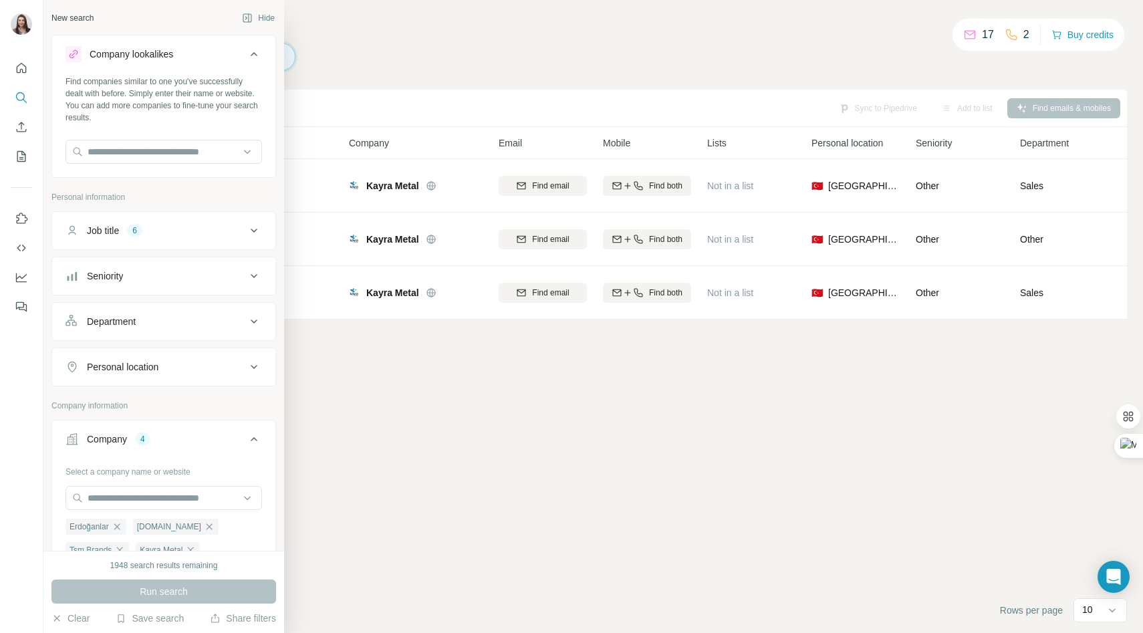
click at [112, 233] on div "Job title" at bounding box center [103, 230] width 32 height 13
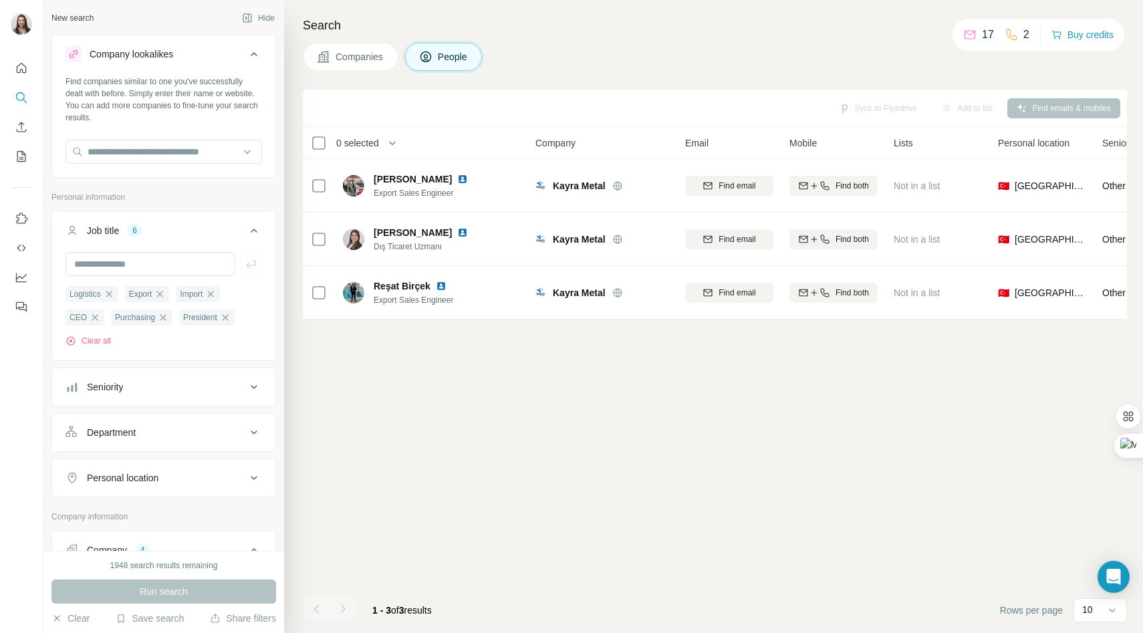
click at [1054, 111] on div "Sync to Pipedrive Add to list Find emails & mobiles" at bounding box center [715, 107] width 811 height 23
click at [639, 58] on div "Companies People" at bounding box center [715, 57] width 825 height 28
click at [1051, 112] on div "Sync to Pipedrive Add to list Find emails & mobiles" at bounding box center [715, 107] width 811 height 23
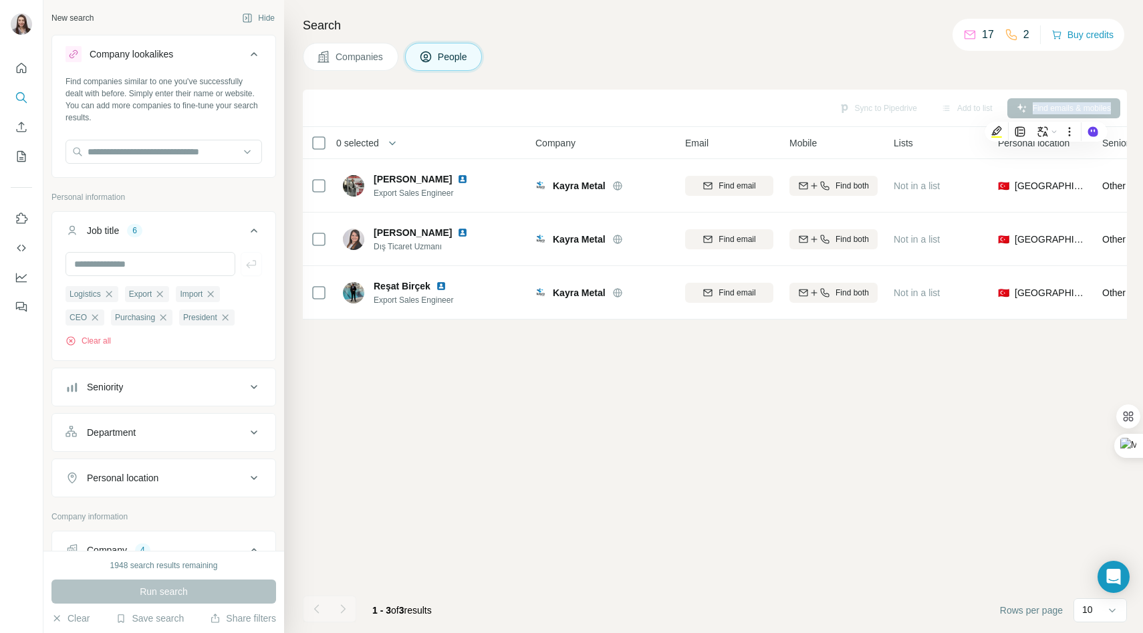
click at [1051, 112] on div "Sync to Pipedrive Add to list Find emails & mobiles" at bounding box center [715, 107] width 811 height 23
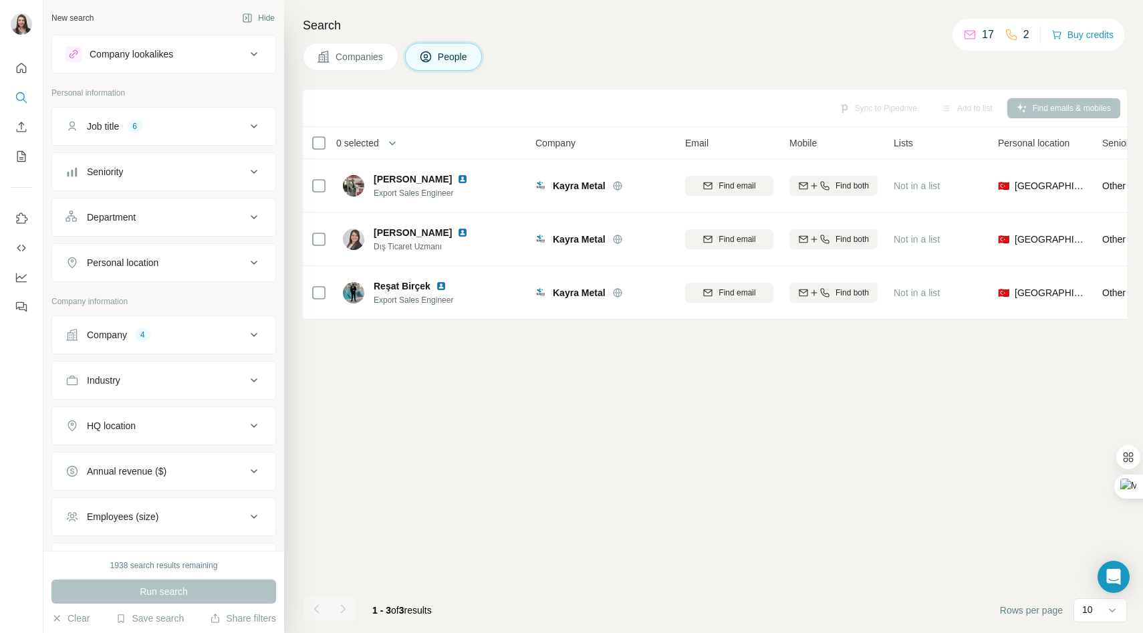
click at [371, 72] on div "Search Companies People Sync to Pipedrive Add to list Find emails & mobiles 0 s…" at bounding box center [713, 316] width 859 height 633
click at [368, 53] on span "Companies" at bounding box center [360, 56] width 49 height 13
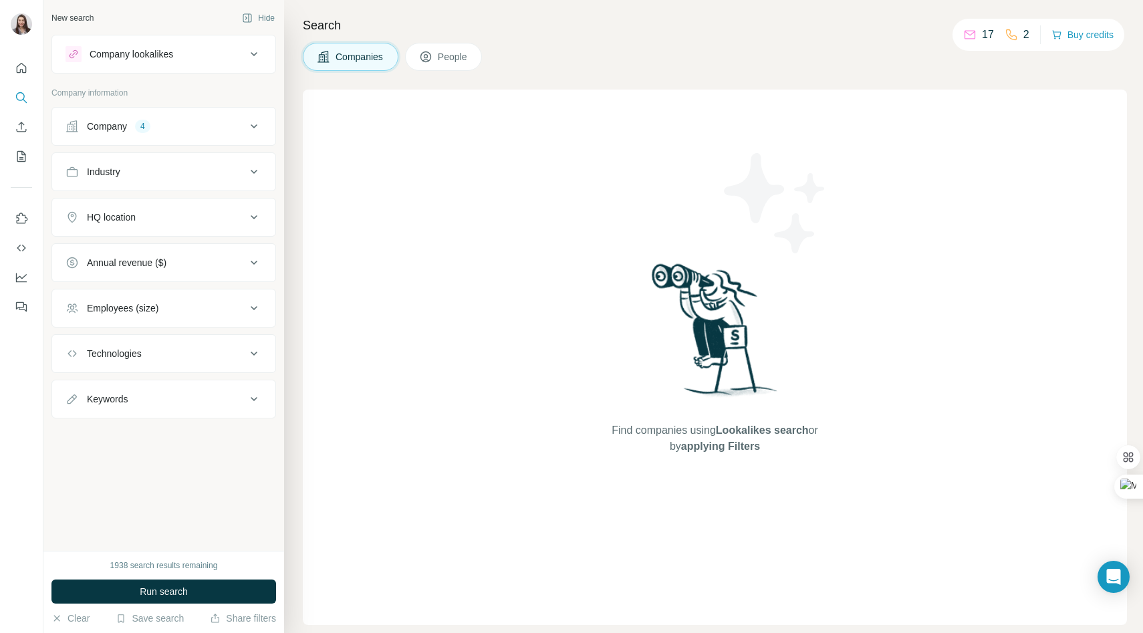
click at [163, 121] on div "Company 4" at bounding box center [156, 126] width 181 height 13
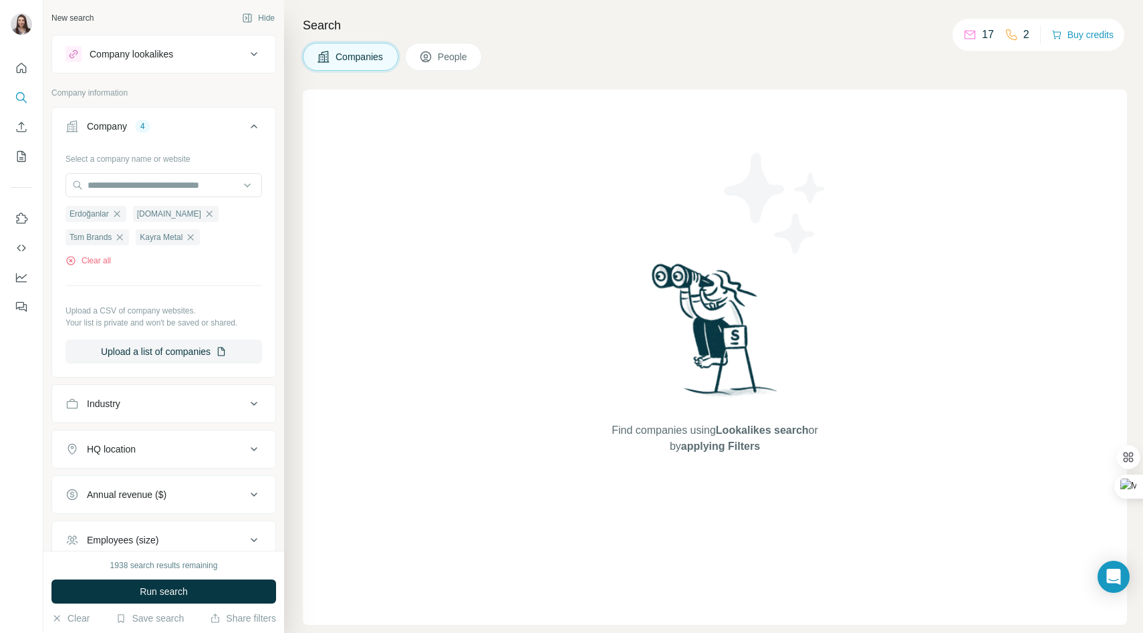
click at [447, 57] on span "People" at bounding box center [453, 56] width 31 height 13
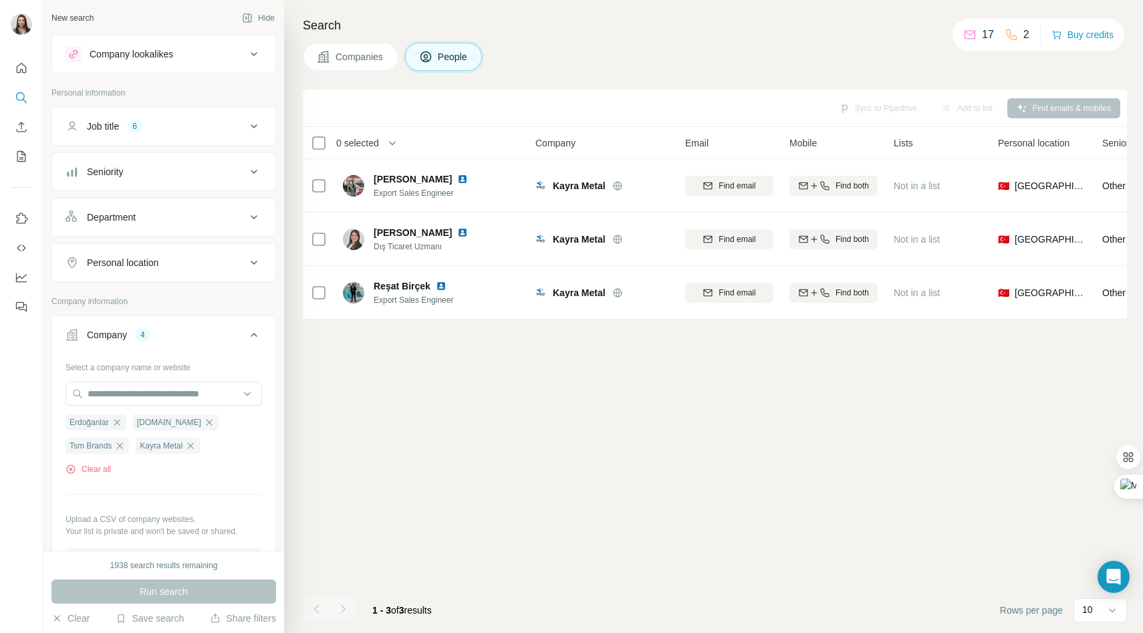
click at [177, 134] on button "Job title 6" at bounding box center [163, 126] width 223 height 32
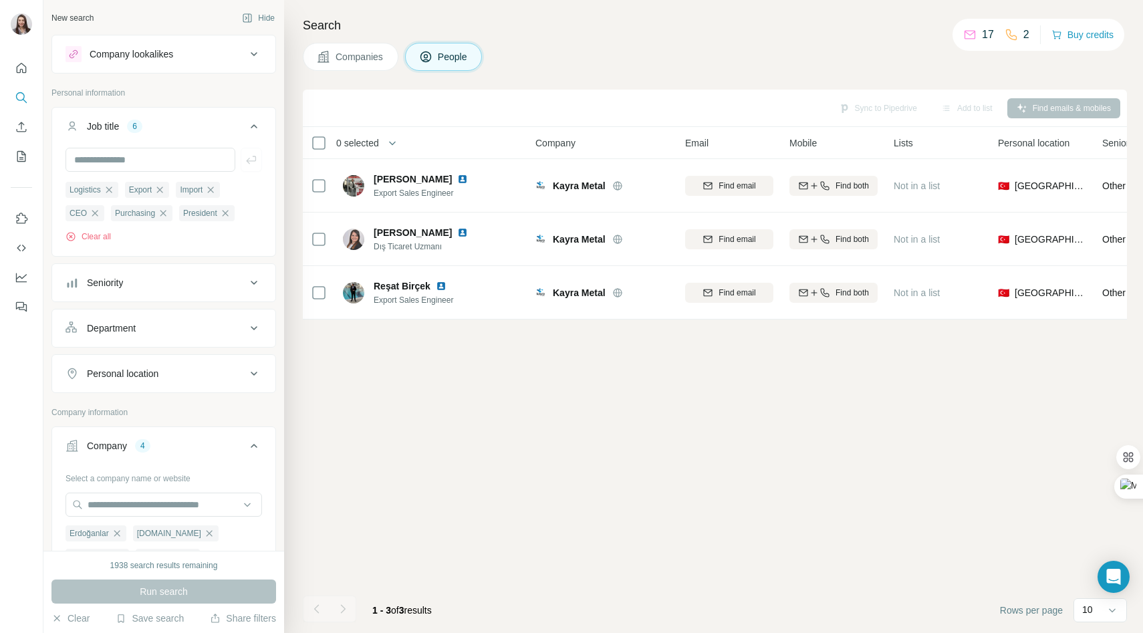
click at [859, 127] on th "Mobile" at bounding box center [834, 143] width 104 height 32
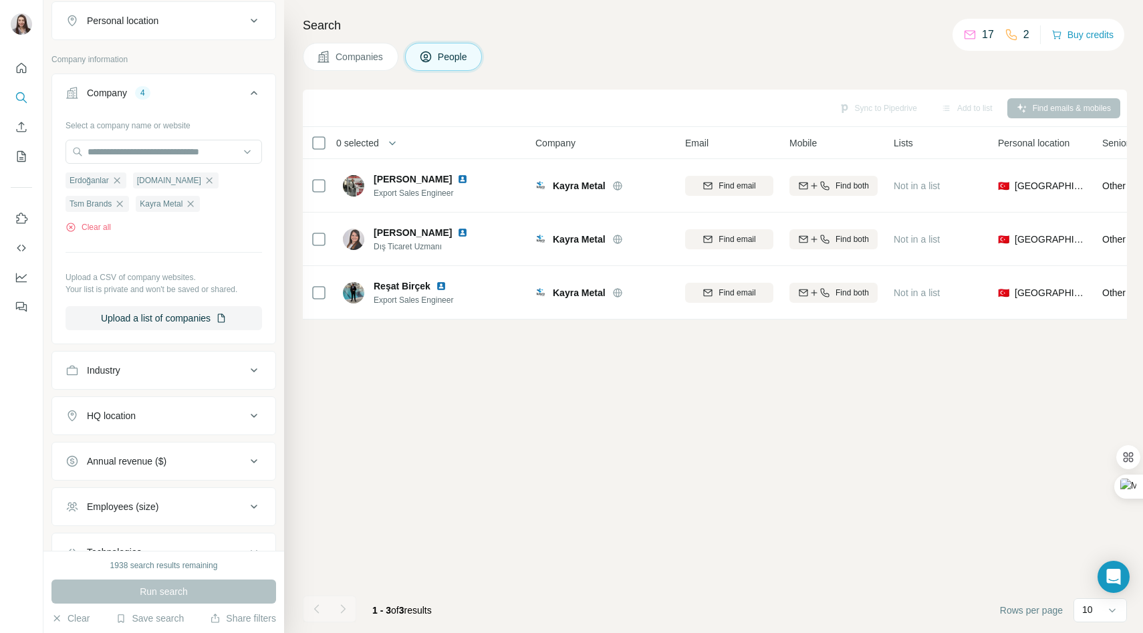
scroll to position [458, 0]
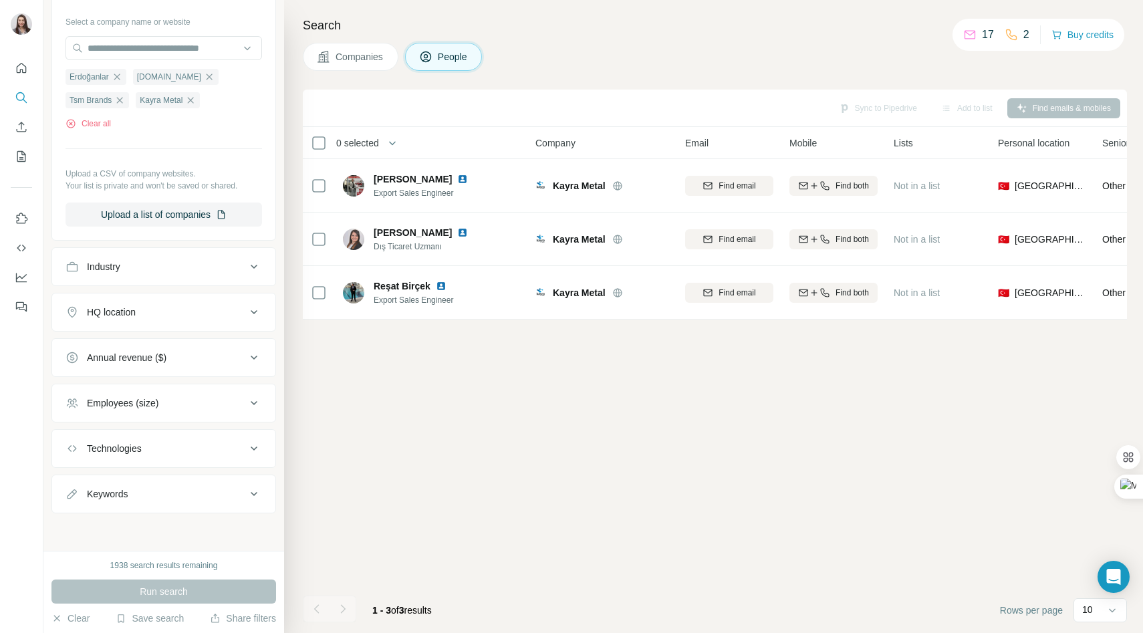
click at [165, 595] on div "Run search" at bounding box center [163, 592] width 225 height 24
click at [411, 393] on div "Sync to Pipedrive Add to list Find emails & mobiles 0 selected People Company E…" at bounding box center [715, 362] width 825 height 544
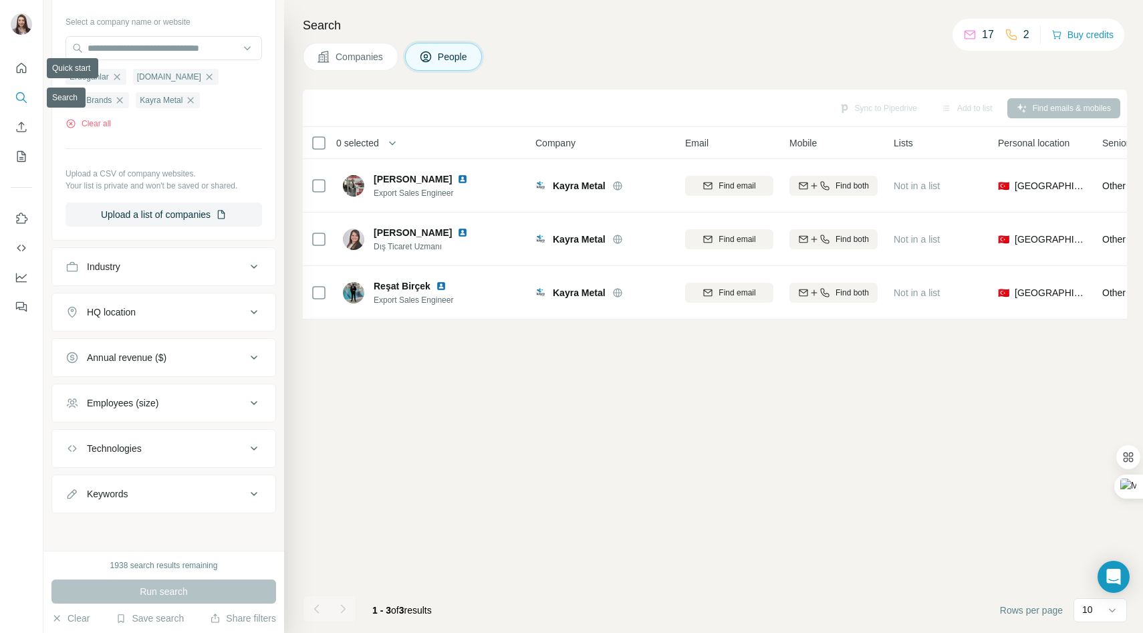
click at [27, 99] on icon "Search" at bounding box center [21, 97] width 13 height 13
click at [118, 79] on icon "button" at bounding box center [117, 77] width 11 height 11
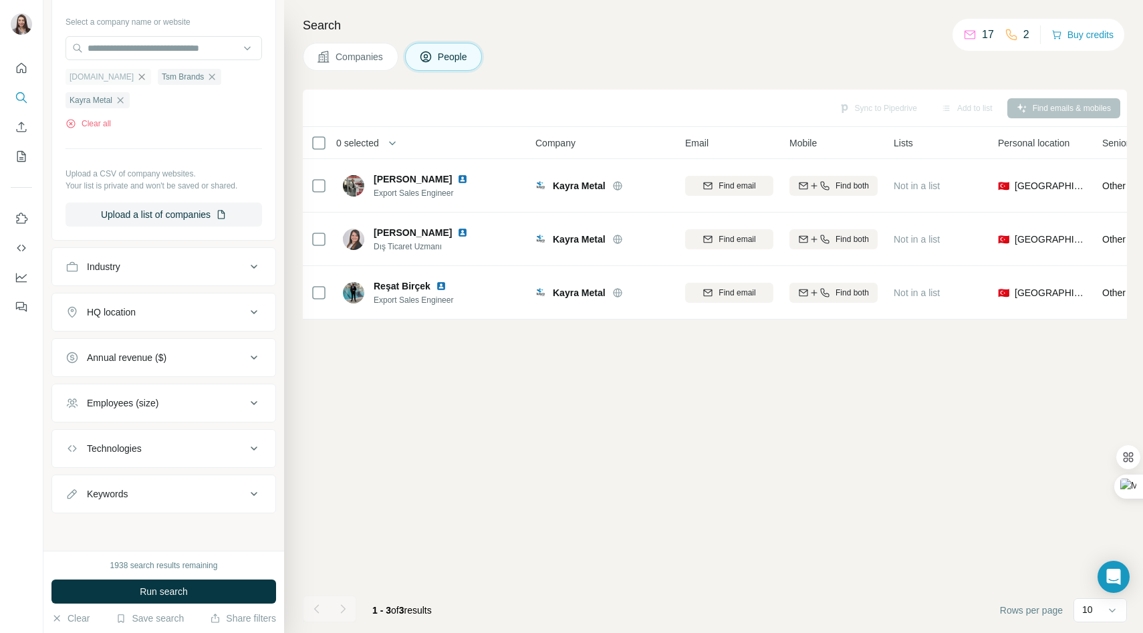
click at [139, 78] on icon "button" at bounding box center [141, 77] width 11 height 11
click at [120, 102] on icon "button" at bounding box center [119, 100] width 11 height 11
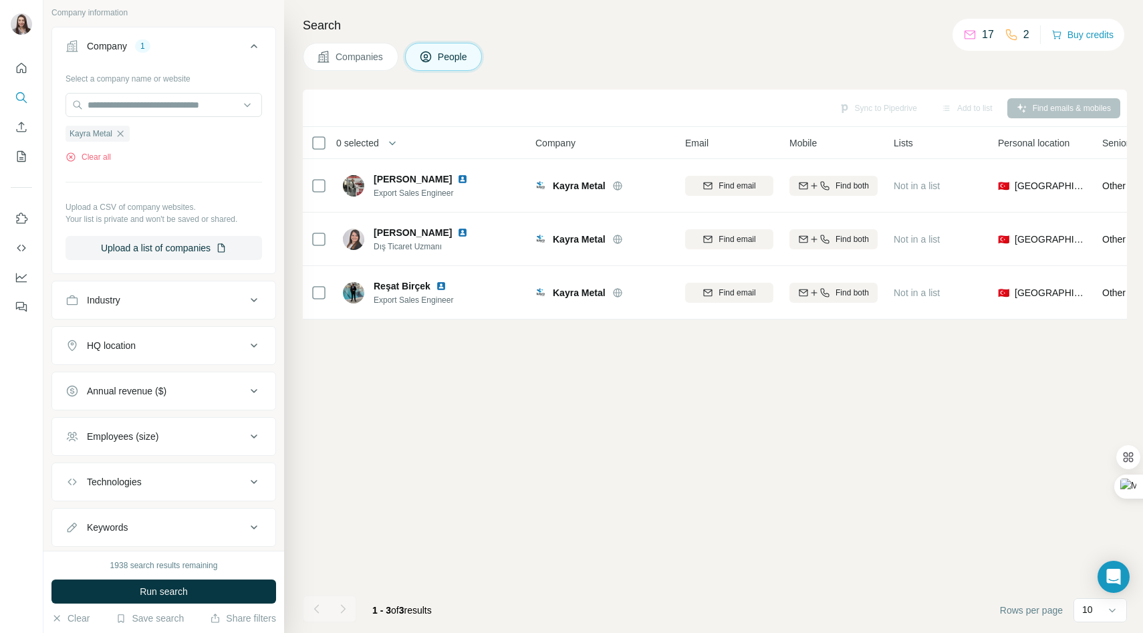
scroll to position [385, 0]
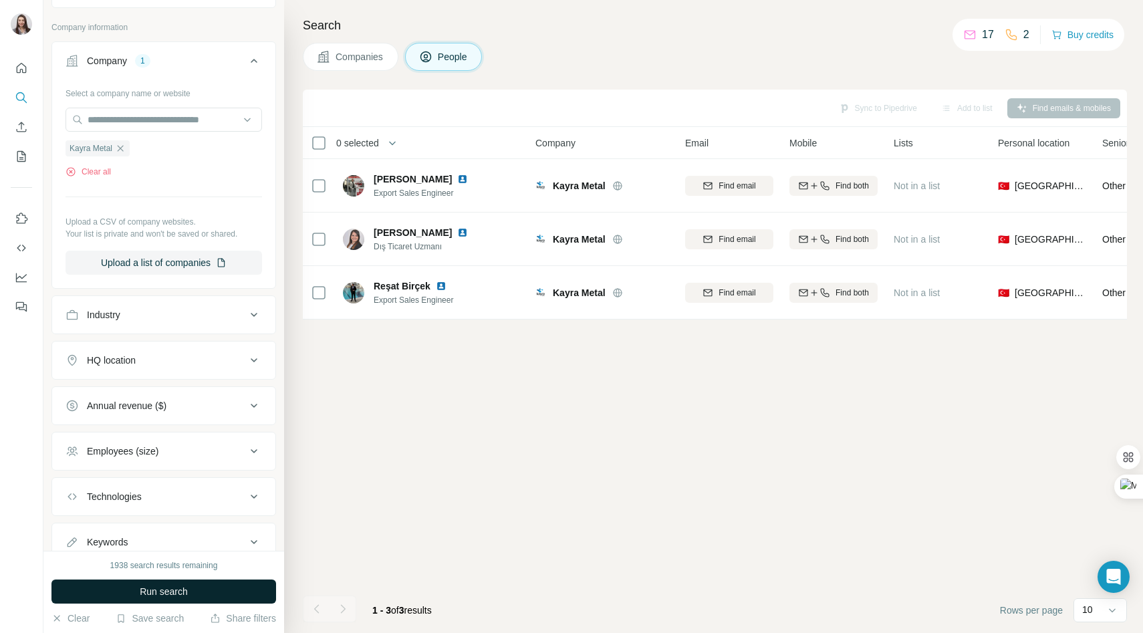
click at [124, 586] on button "Run search" at bounding box center [163, 592] width 225 height 24
click at [870, 110] on div "Sync to Pipedrive Add to list Find emails & mobiles" at bounding box center [715, 107] width 811 height 23
click at [756, 33] on h4 "Search" at bounding box center [715, 25] width 825 height 19
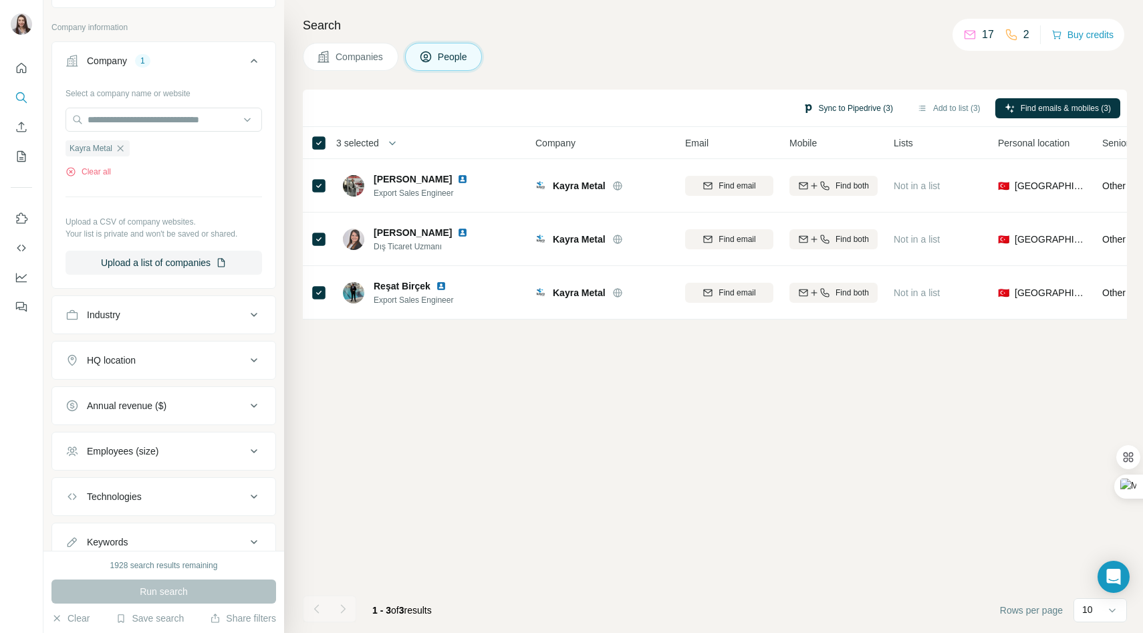
click at [823, 112] on button "Sync to Pipedrive (3)" at bounding box center [848, 108] width 109 height 20
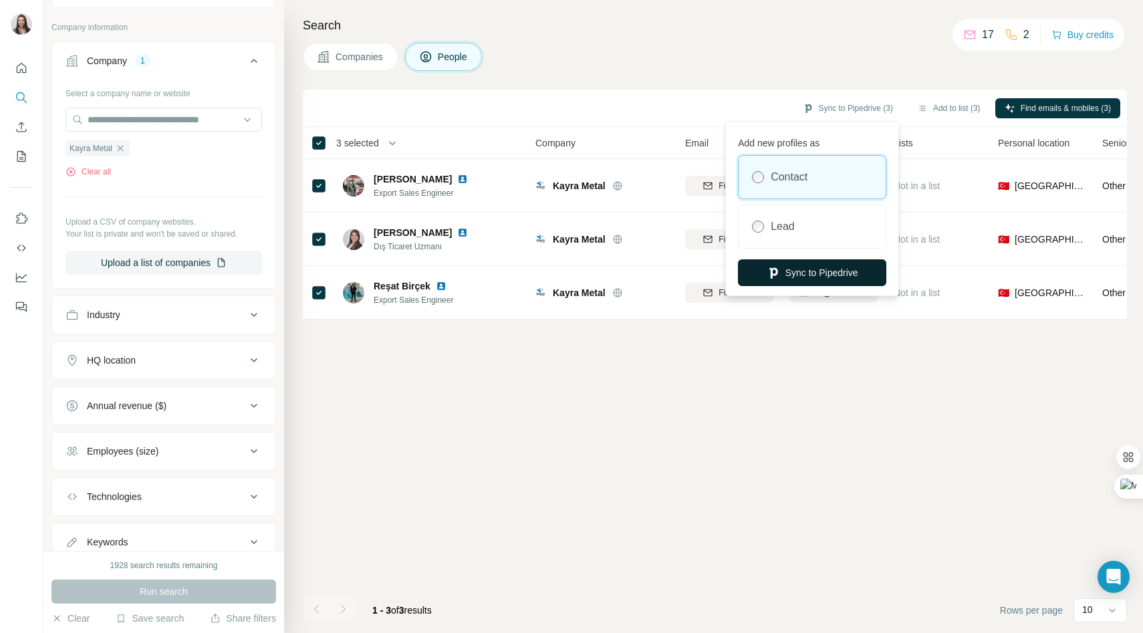
click at [808, 270] on button "Sync to Pipedrive" at bounding box center [812, 272] width 148 height 27
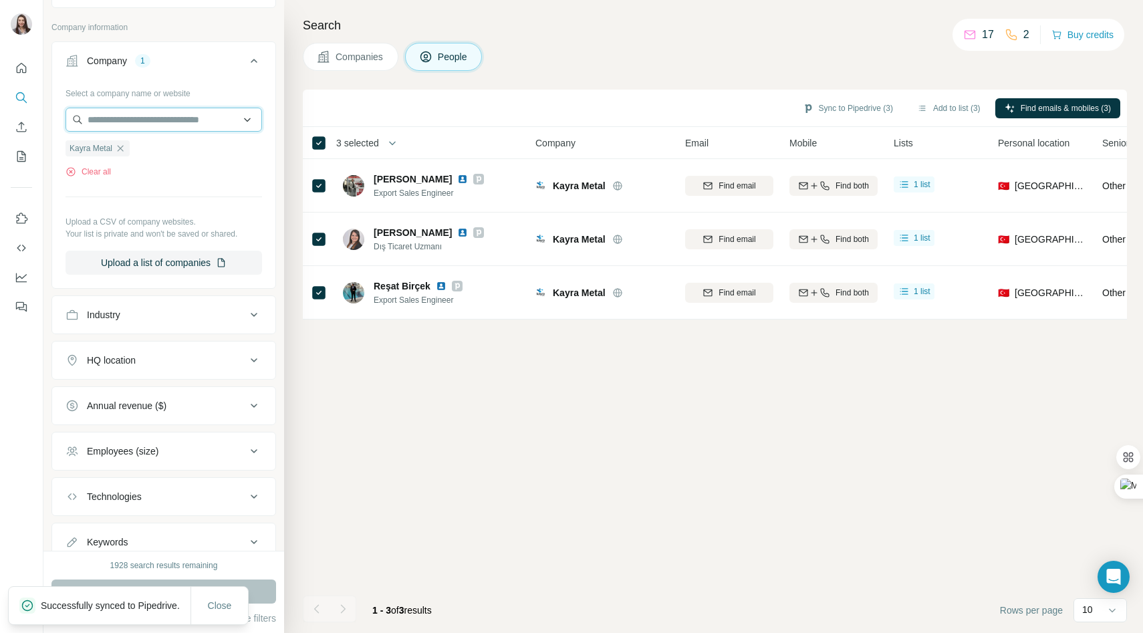
click at [127, 118] on input "text" at bounding box center [164, 120] width 197 height 24
type input "*******"
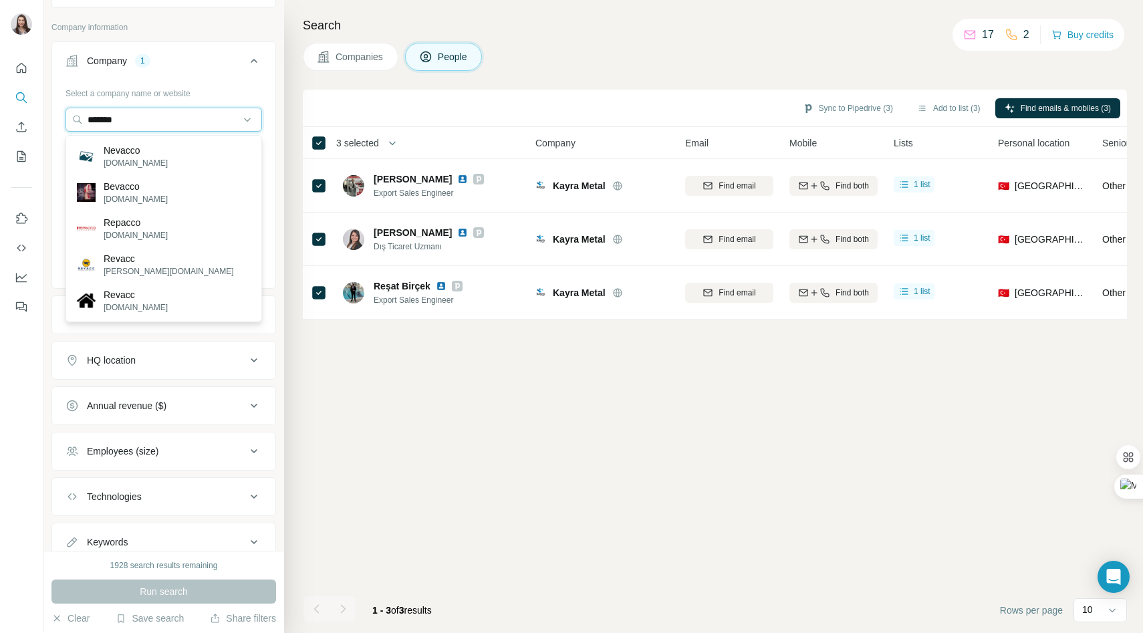
drag, startPoint x: 140, startPoint y: 122, endPoint x: 49, endPoint y: 120, distance: 91.0
click at [47, 122] on div "New search Hide Company lookalikes Personal information Job title 6 Logistics E…" at bounding box center [163, 275] width 241 height 551
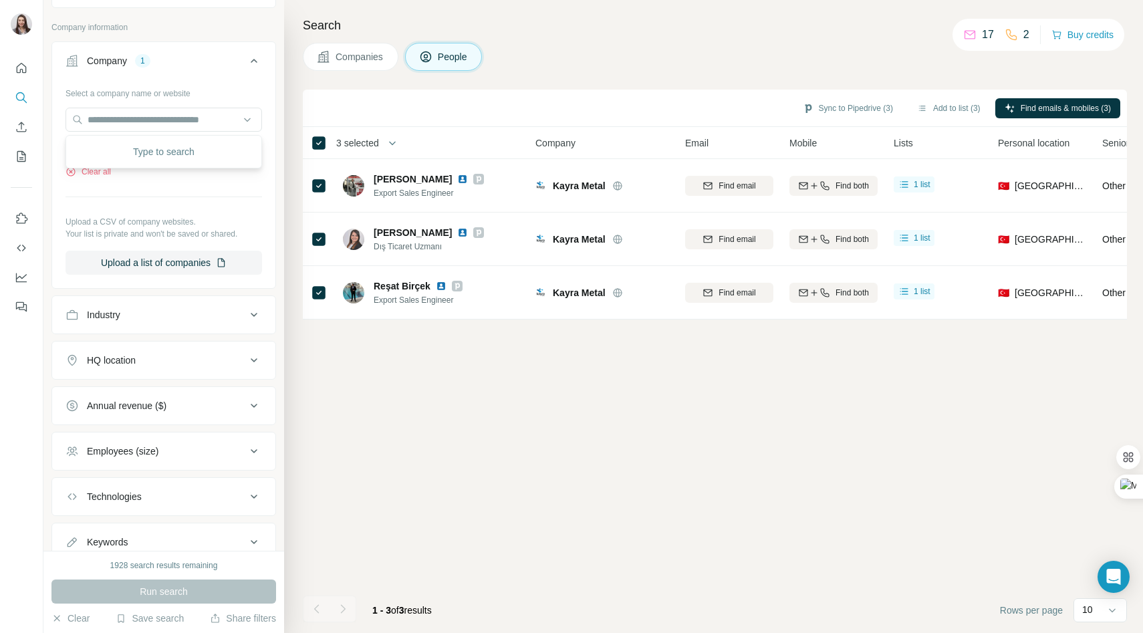
click at [167, 191] on div "Select a company name or website Kayra Metal Clear all Upload a CSV of company …" at bounding box center [164, 178] width 197 height 193
click at [77, 171] on button "Clear all" at bounding box center [88, 172] width 45 height 12
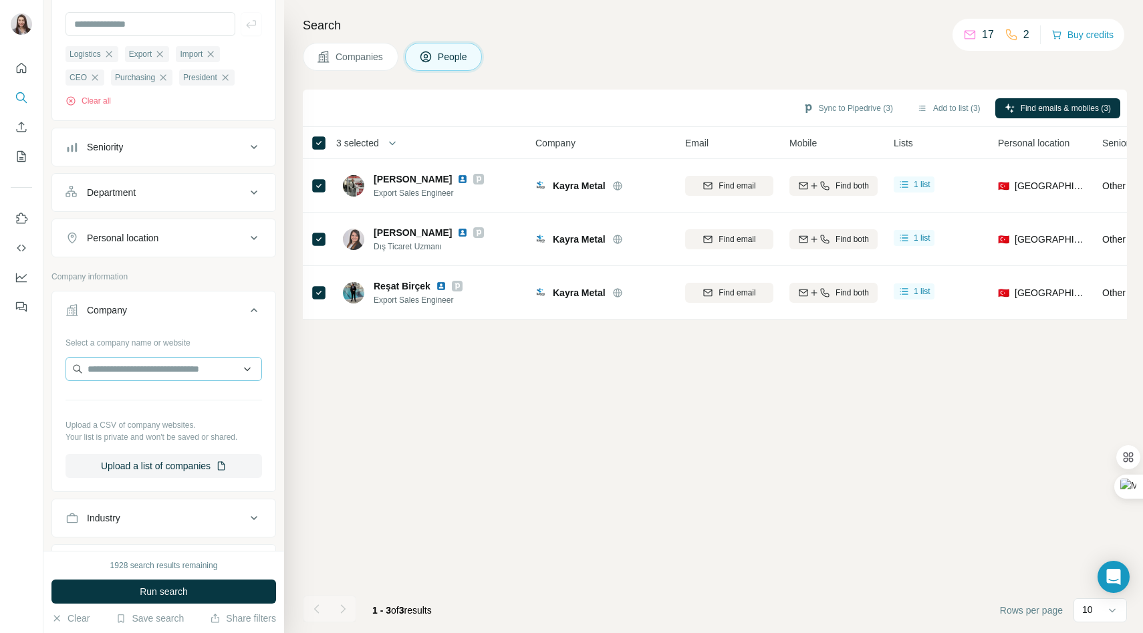
scroll to position [136, 0]
click at [114, 369] on input "text" at bounding box center [164, 368] width 197 height 24
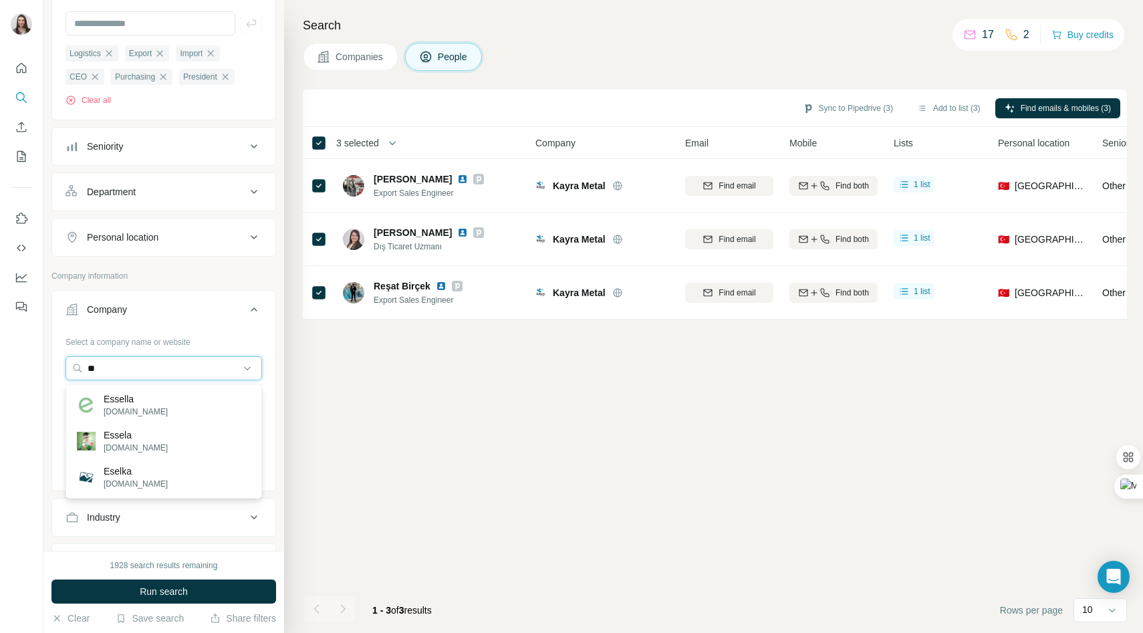
type input "*"
drag, startPoint x: 150, startPoint y: 375, endPoint x: 53, endPoint y: 375, distance: 97.0
click at [53, 375] on div "Select a company name or website ******* Upload a CSV of company websites. Your…" at bounding box center [163, 409] width 223 height 157
type input "*"
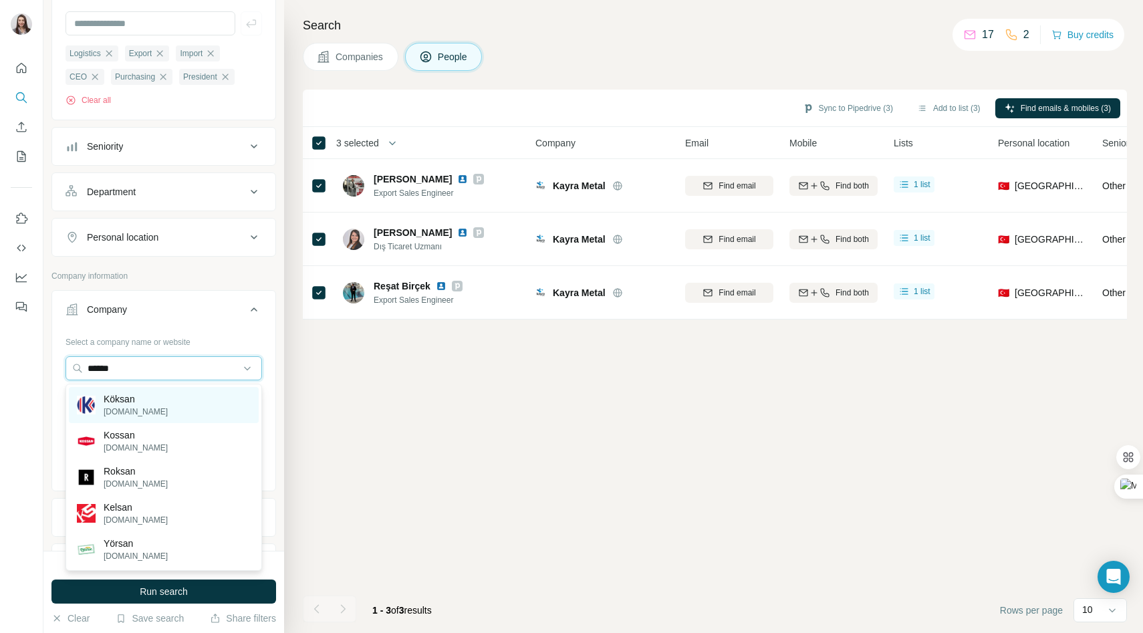
type input "******"
click at [155, 405] on div "[PERSON_NAME][DOMAIN_NAME]" at bounding box center [164, 405] width 190 height 36
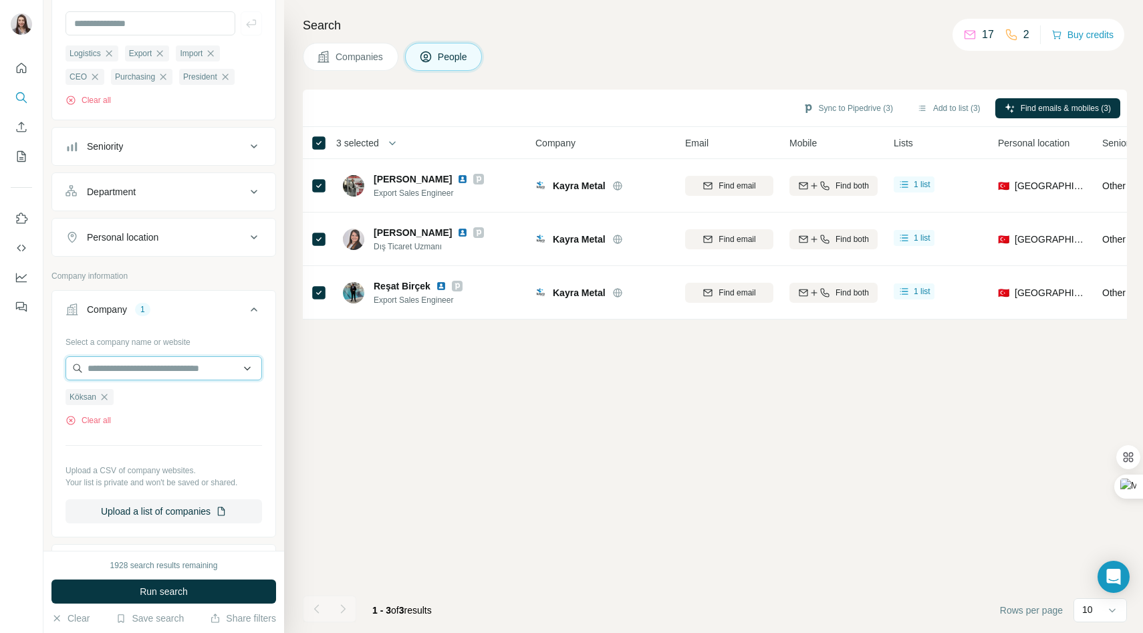
click at [125, 370] on input "text" at bounding box center [164, 368] width 197 height 24
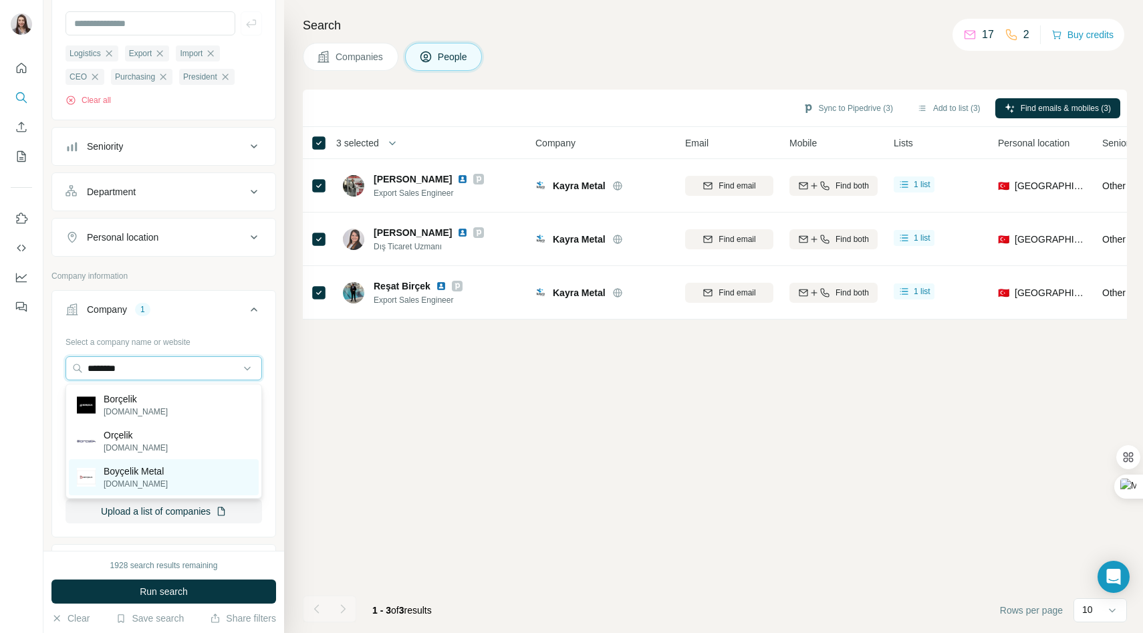
type input "********"
click at [128, 482] on p "[DOMAIN_NAME]" at bounding box center [136, 484] width 64 height 12
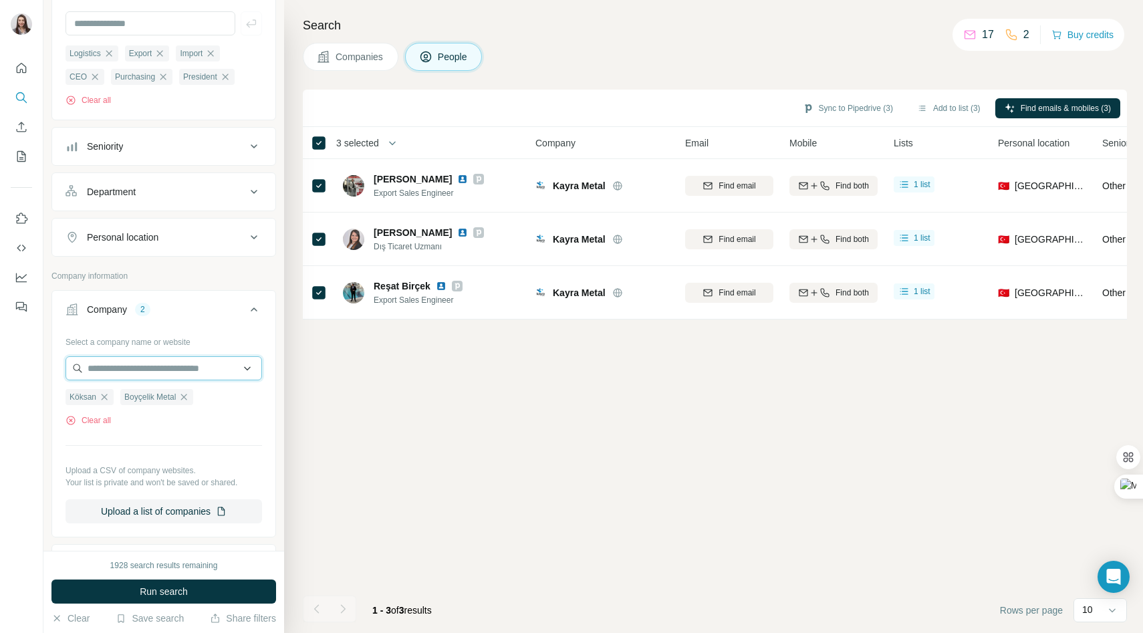
click at [94, 368] on input "text" at bounding box center [164, 368] width 197 height 24
type input "*"
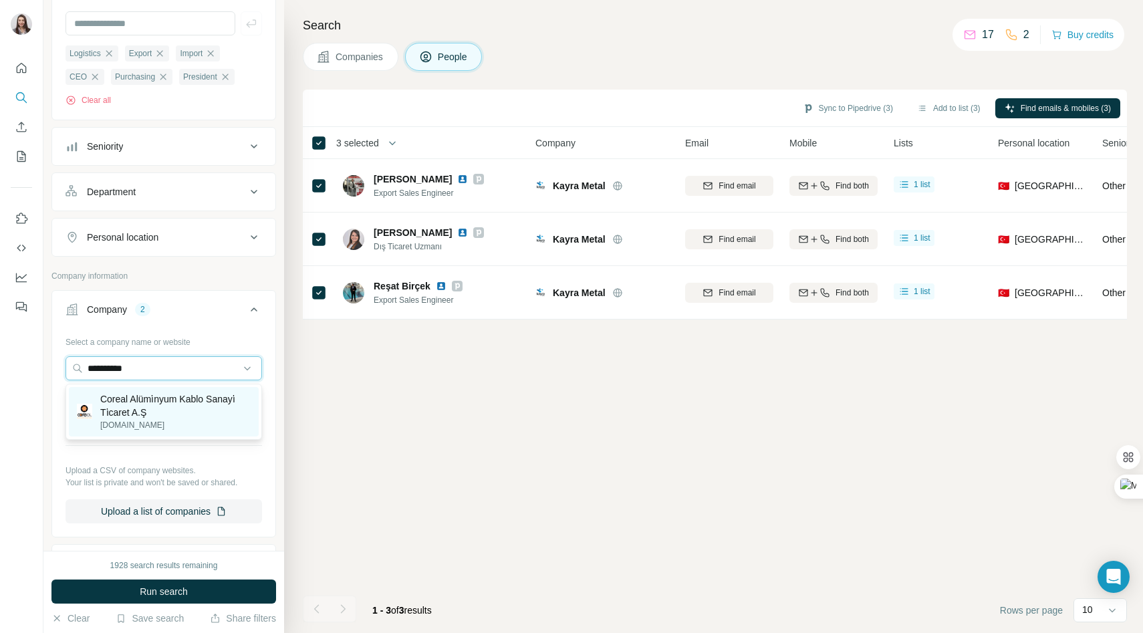
type input "**********"
click at [133, 406] on p "Coreal Alümi̇nyum Kablo Sanayi̇ Ti̇caret A.Ş" at bounding box center [175, 406] width 150 height 27
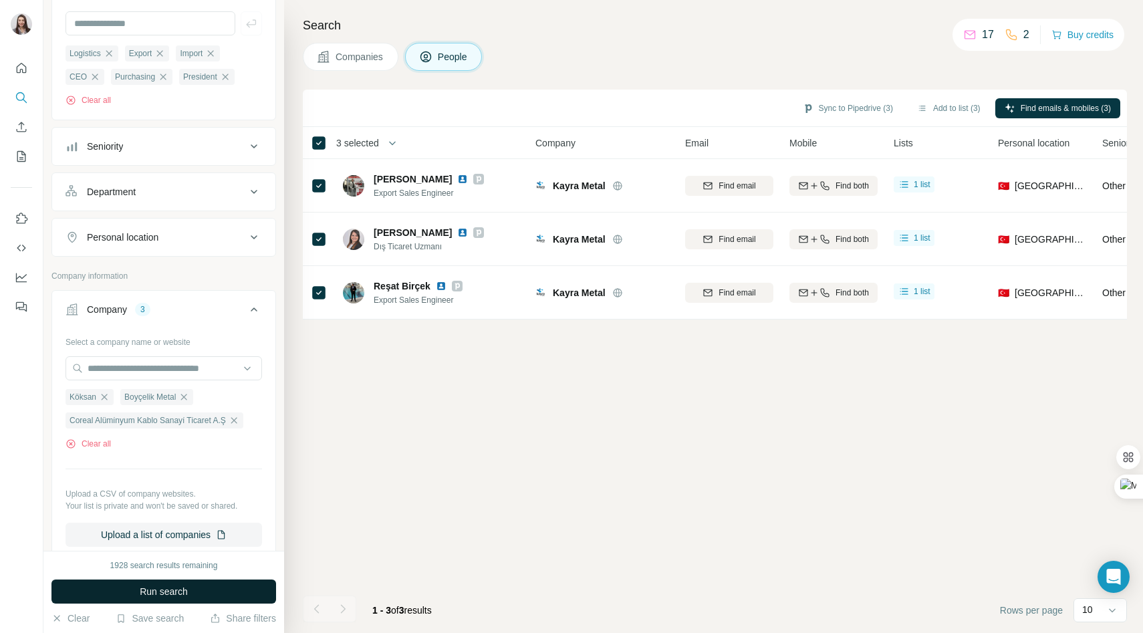
click at [144, 599] on button "Run search" at bounding box center [163, 592] width 225 height 24
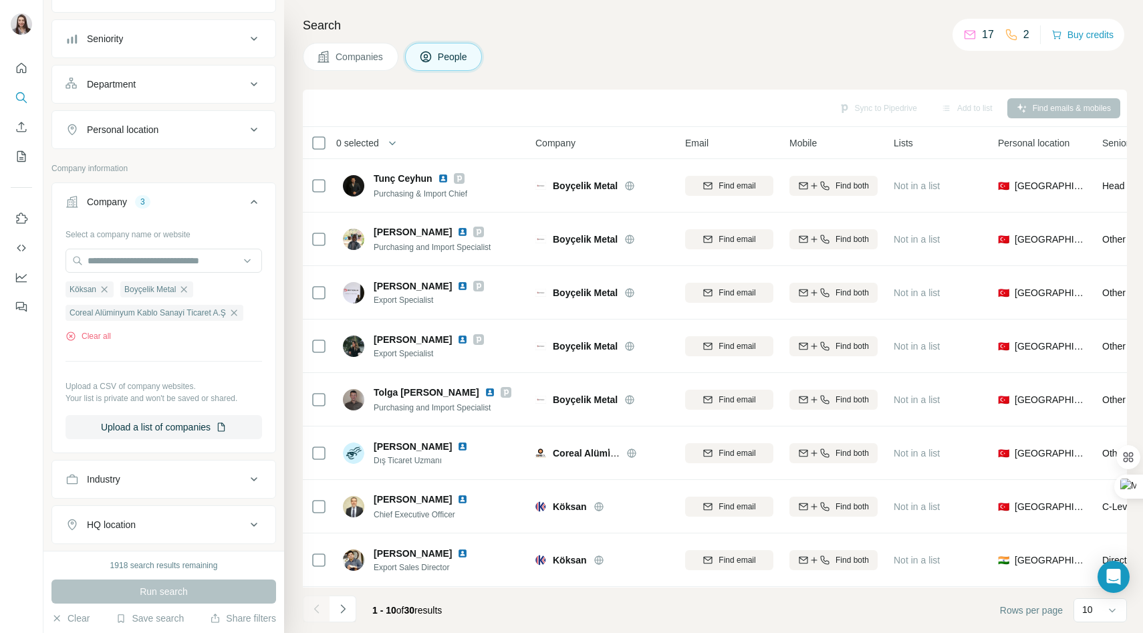
scroll to position [328, 0]
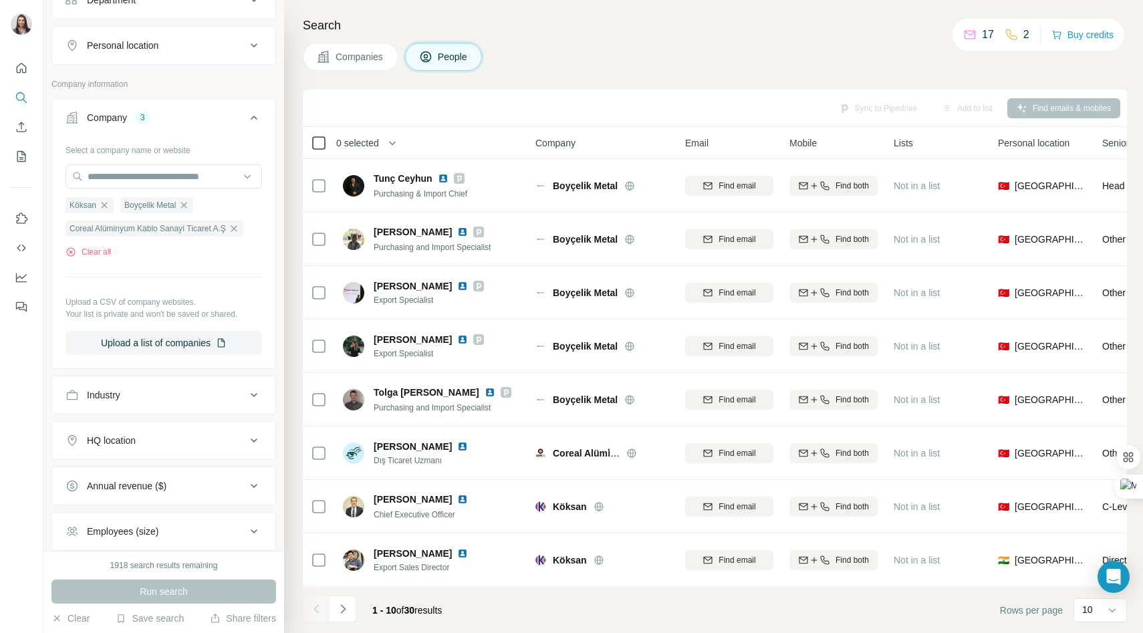
click at [320, 135] on icon at bounding box center [319, 143] width 16 height 16
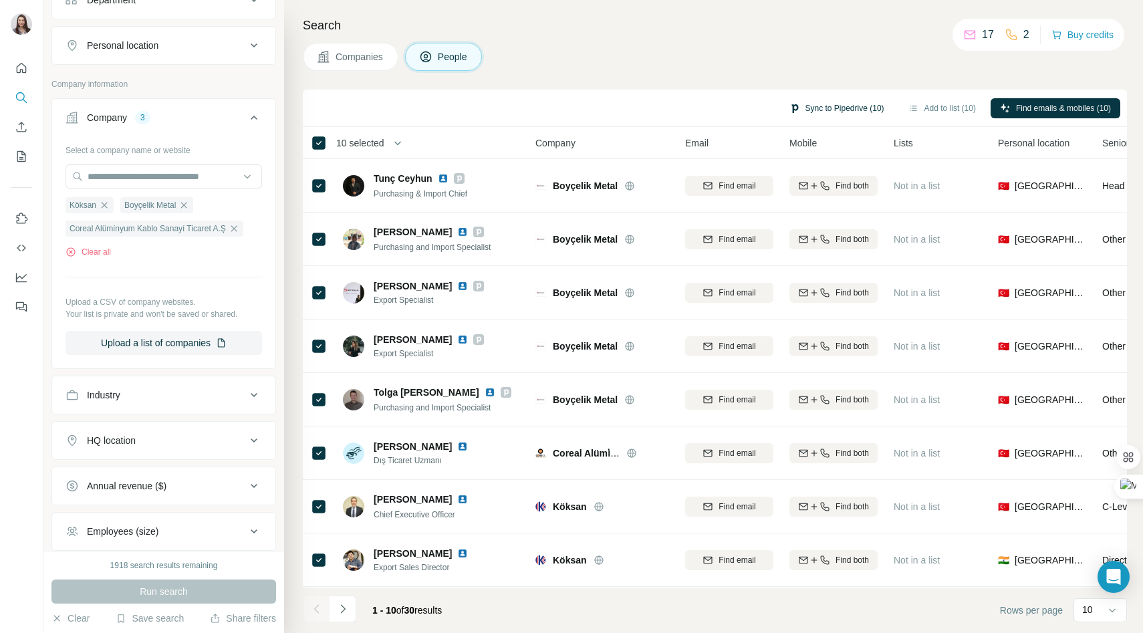
click at [846, 100] on button "Sync to Pipedrive (10)" at bounding box center [837, 108] width 114 height 20
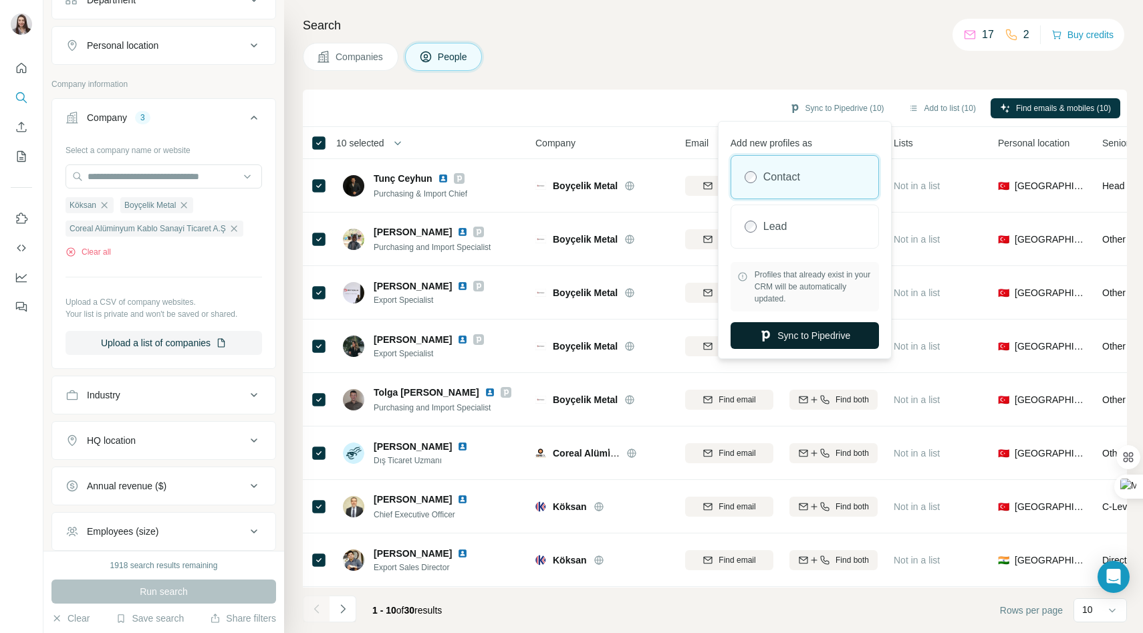
click at [796, 333] on button "Sync to Pipedrive" at bounding box center [805, 335] width 148 height 27
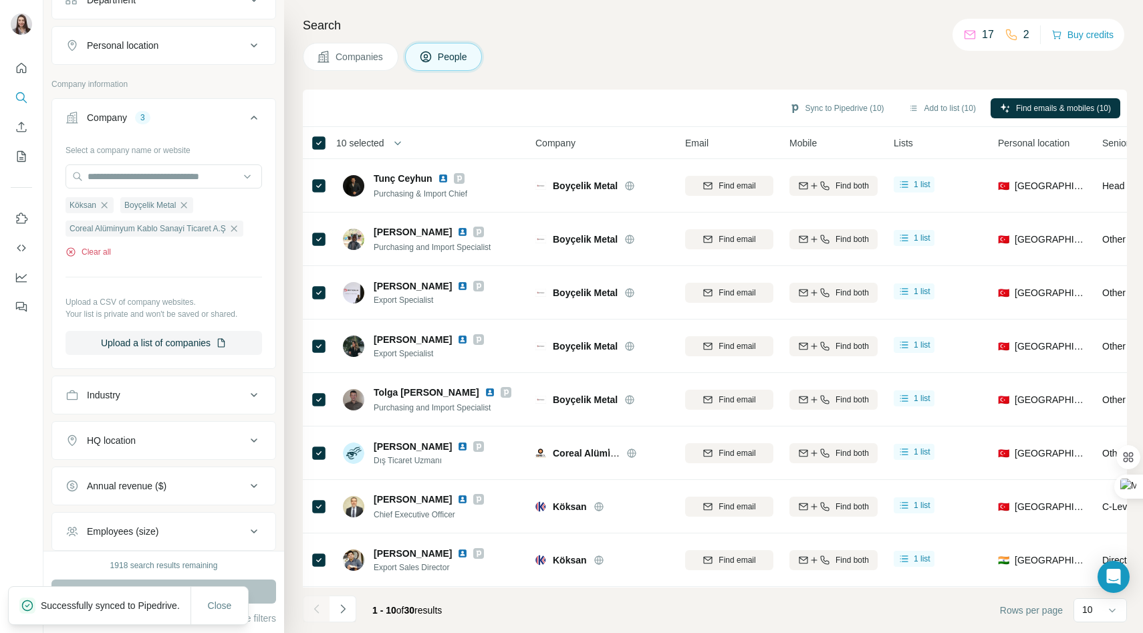
click at [100, 247] on button "Clear all" at bounding box center [88, 252] width 45 height 12
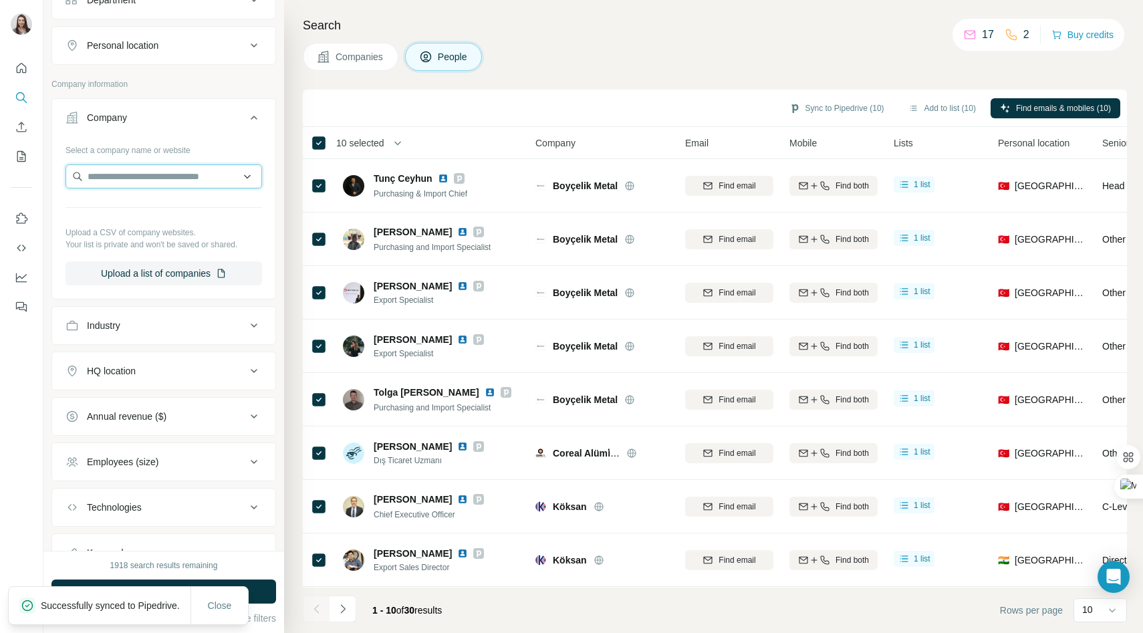
click at [105, 178] on input "text" at bounding box center [164, 177] width 197 height 24
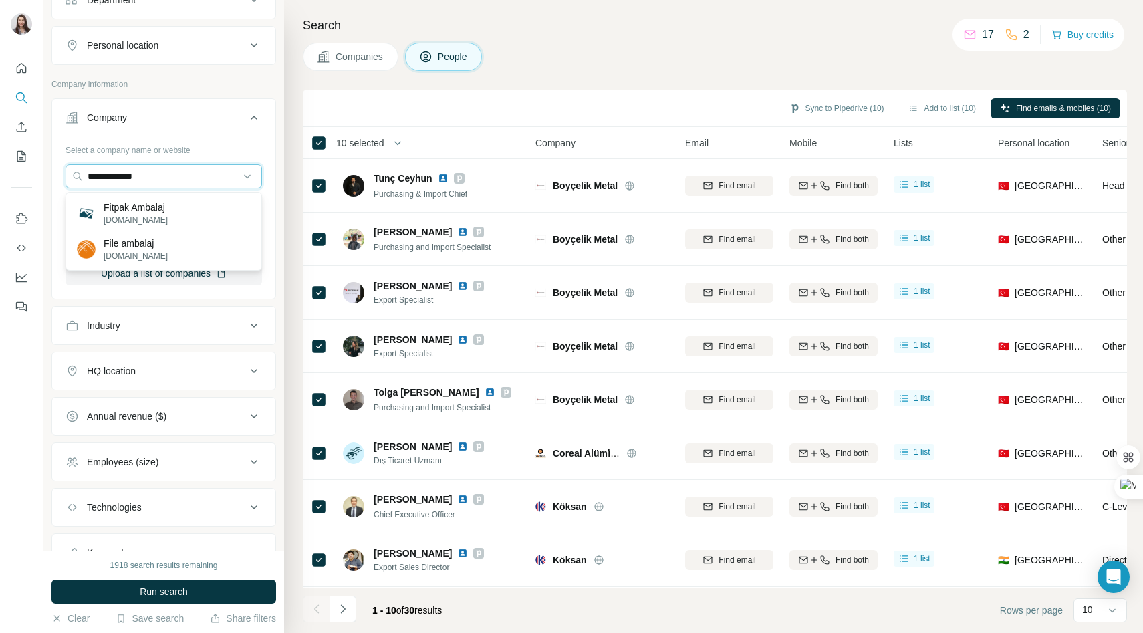
drag, startPoint x: 173, startPoint y: 179, endPoint x: 20, endPoint y: 176, distance: 153.2
click at [23, 176] on div "**********" at bounding box center [571, 316] width 1143 height 633
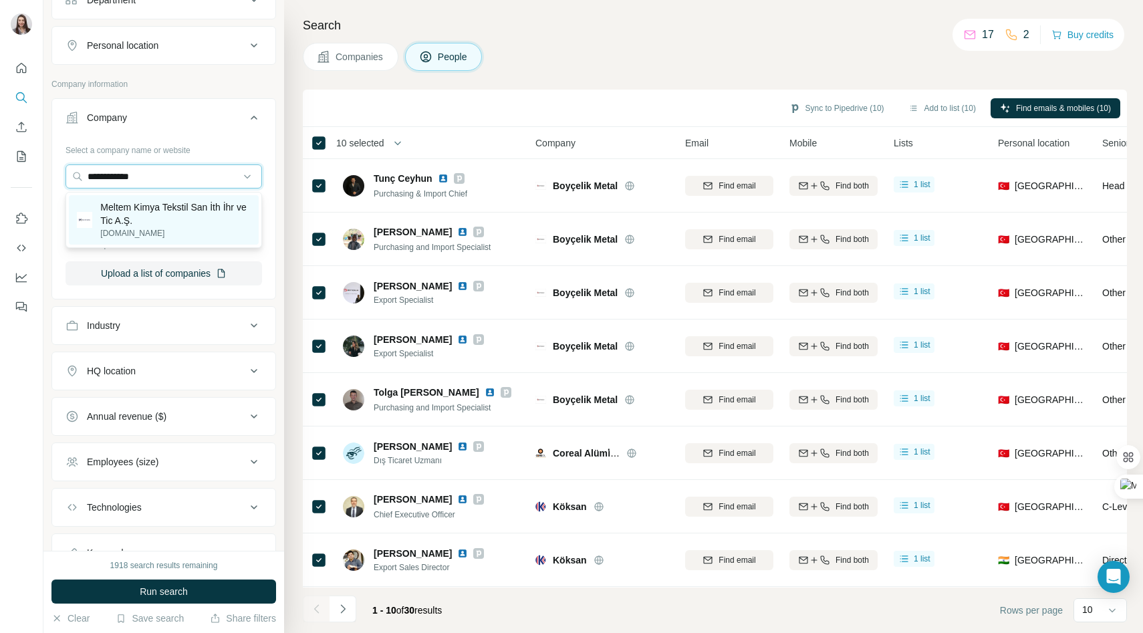
type input "**********"
click at [137, 210] on p "Meltem Kimya Tekstil San İth İhr ve Tic A.Ş." at bounding box center [175, 214] width 150 height 27
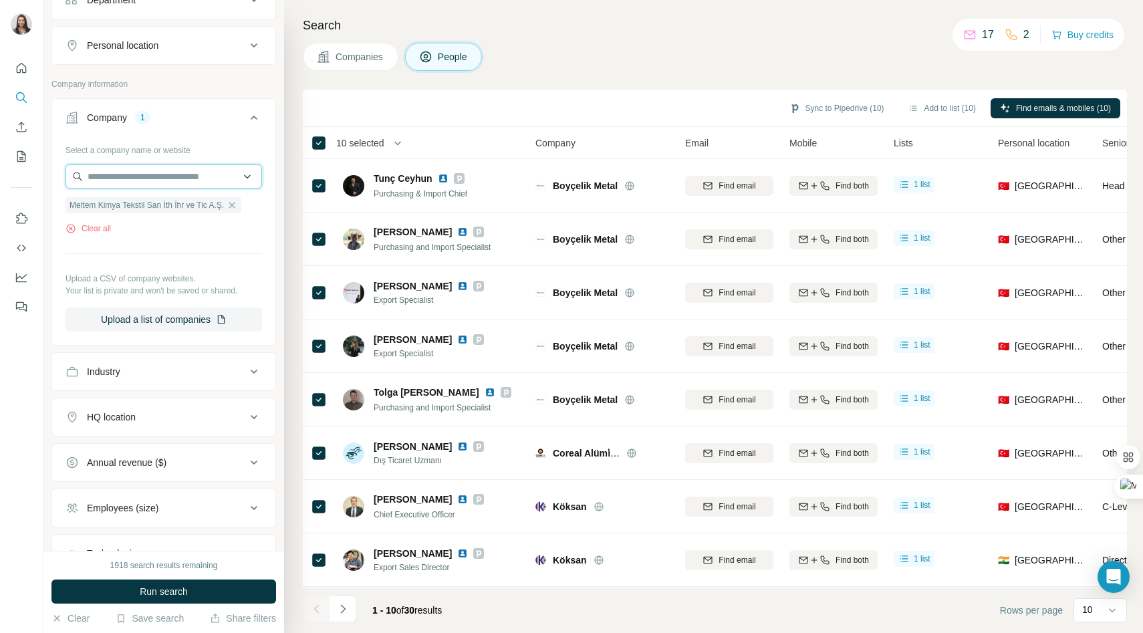
click at [123, 179] on input "text" at bounding box center [164, 177] width 197 height 24
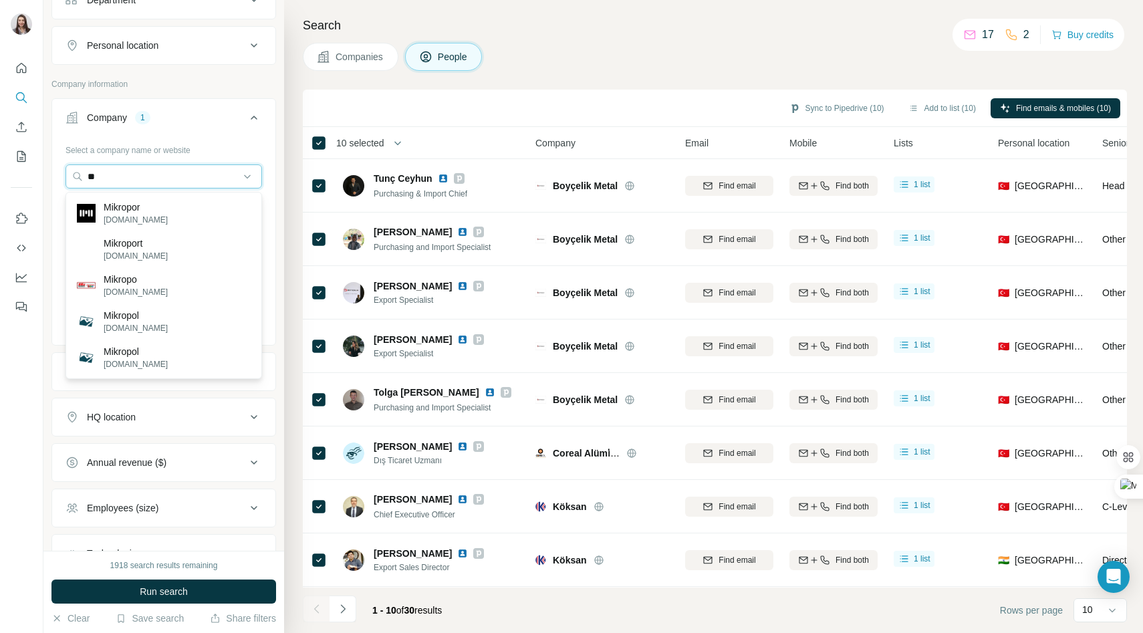
type input "*"
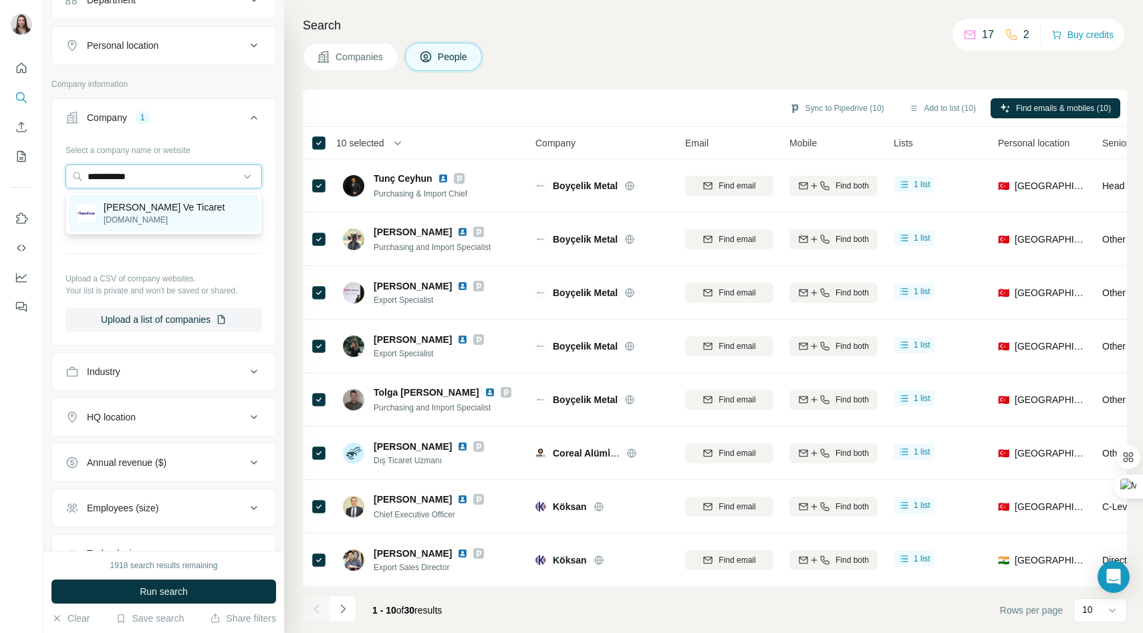
type input "**********"
click at [154, 203] on p "[PERSON_NAME] Ve Ticaret" at bounding box center [164, 207] width 121 height 13
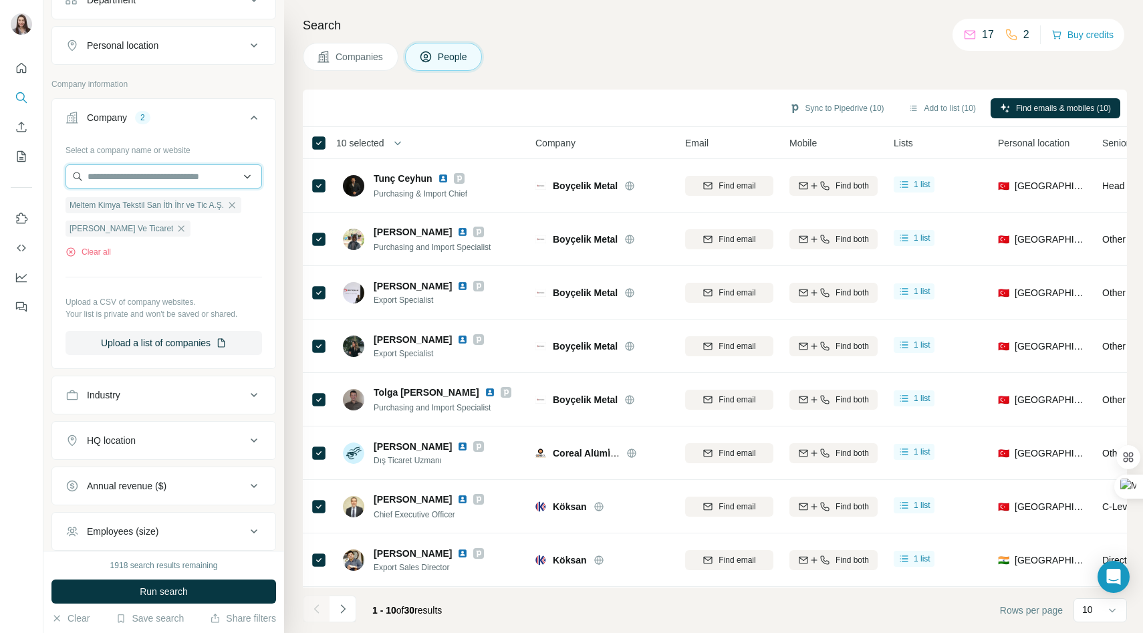
click at [111, 174] on input "text" at bounding box center [164, 177] width 197 height 24
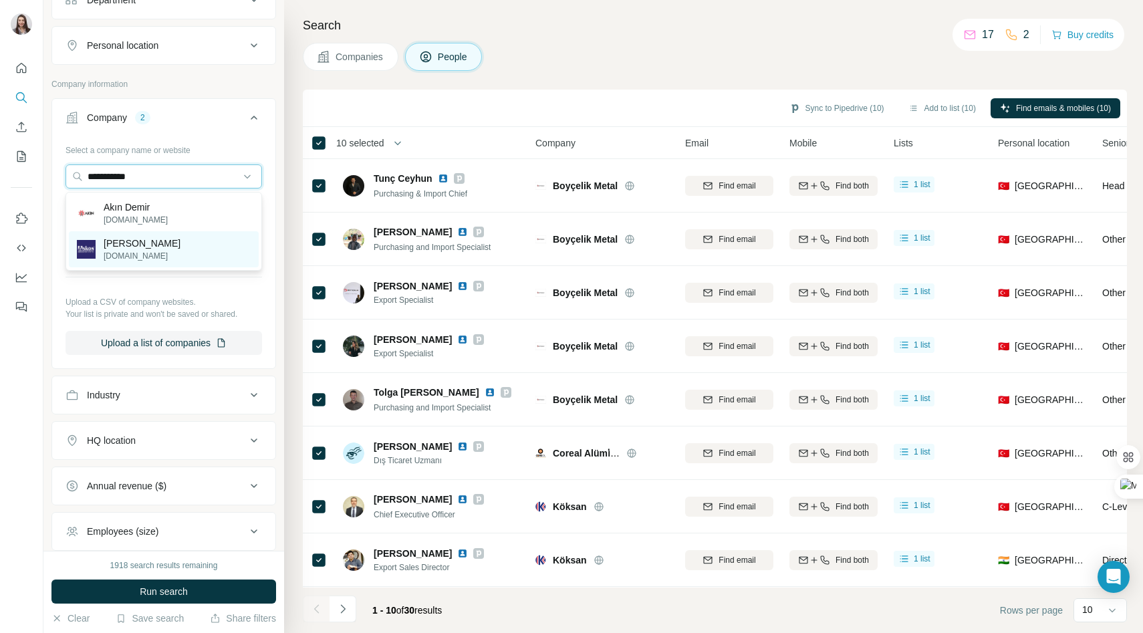
type input "**********"
click at [114, 247] on p "[PERSON_NAME]" at bounding box center [142, 243] width 77 height 13
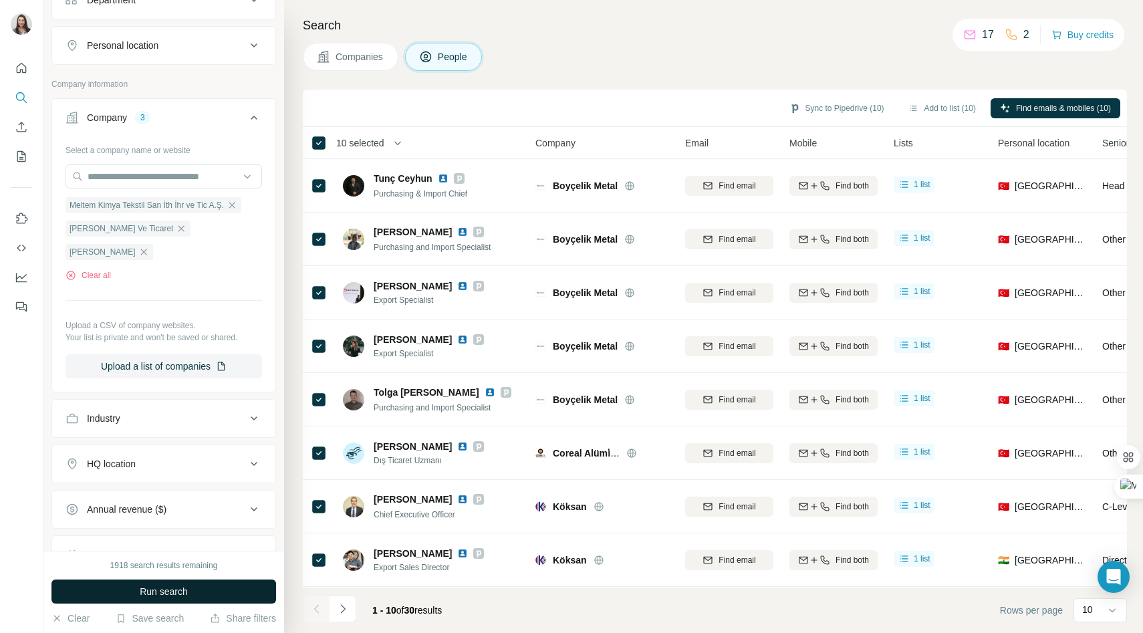
click at [132, 580] on button "Run search" at bounding box center [163, 592] width 225 height 24
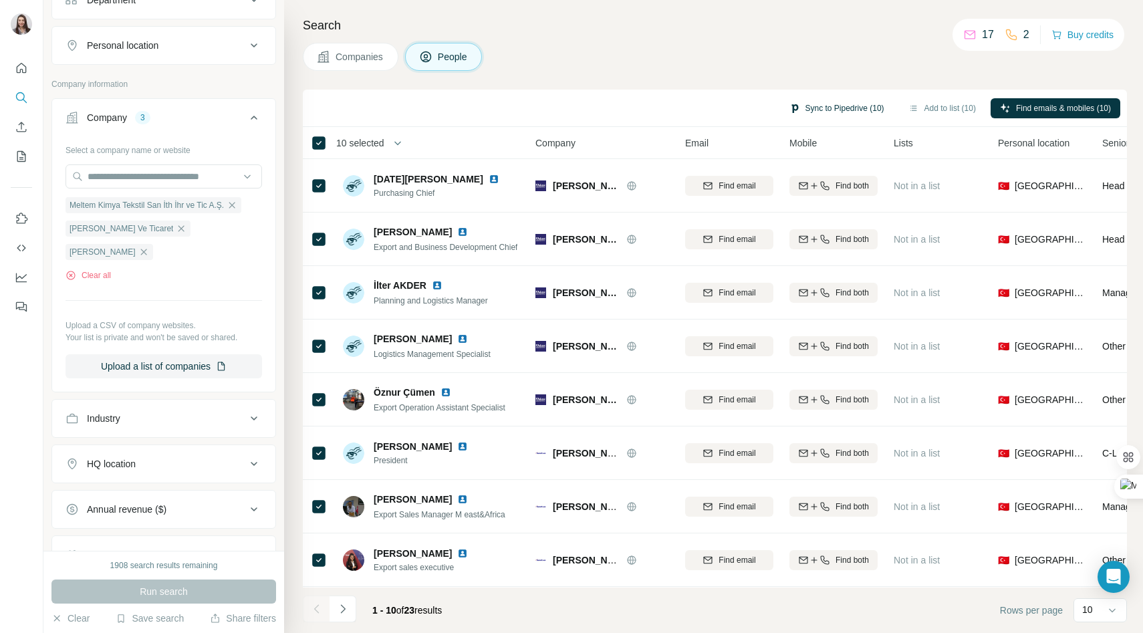
click at [795, 108] on button "Sync to Pipedrive (10)" at bounding box center [837, 108] width 114 height 20
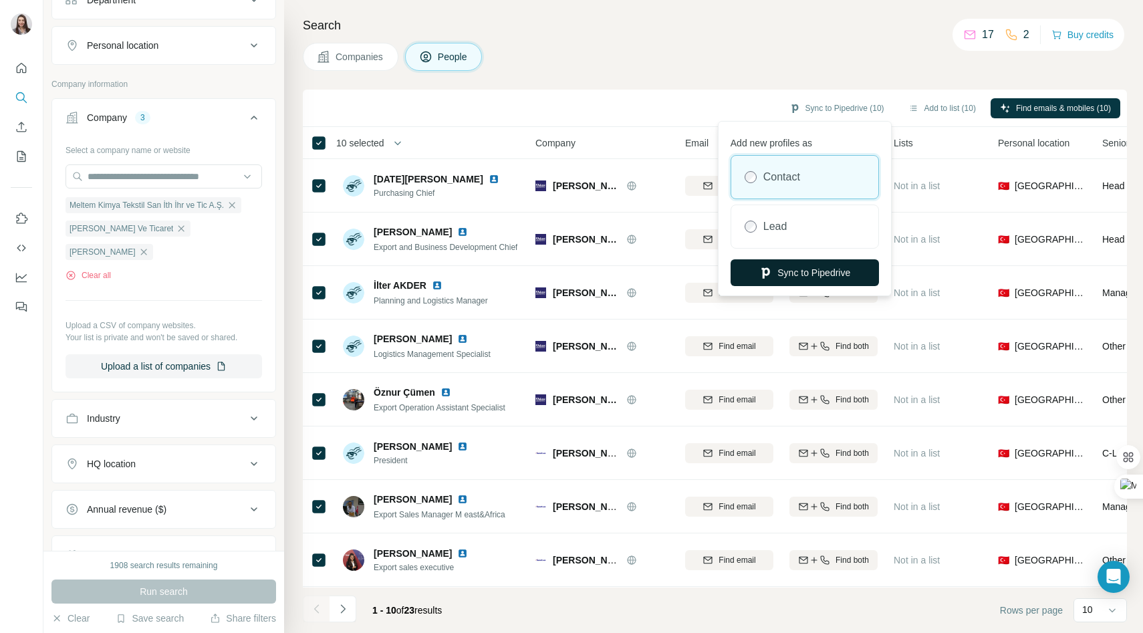
click at [798, 270] on button "Sync to Pipedrive" at bounding box center [805, 272] width 148 height 27
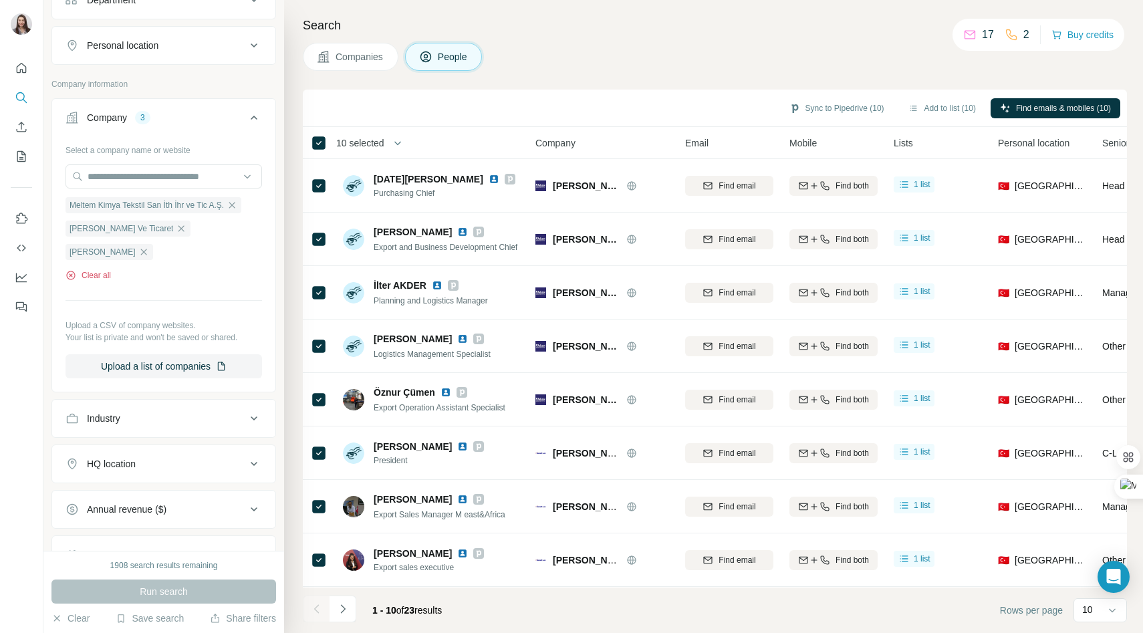
click at [102, 271] on button "Clear all" at bounding box center [88, 275] width 45 height 12
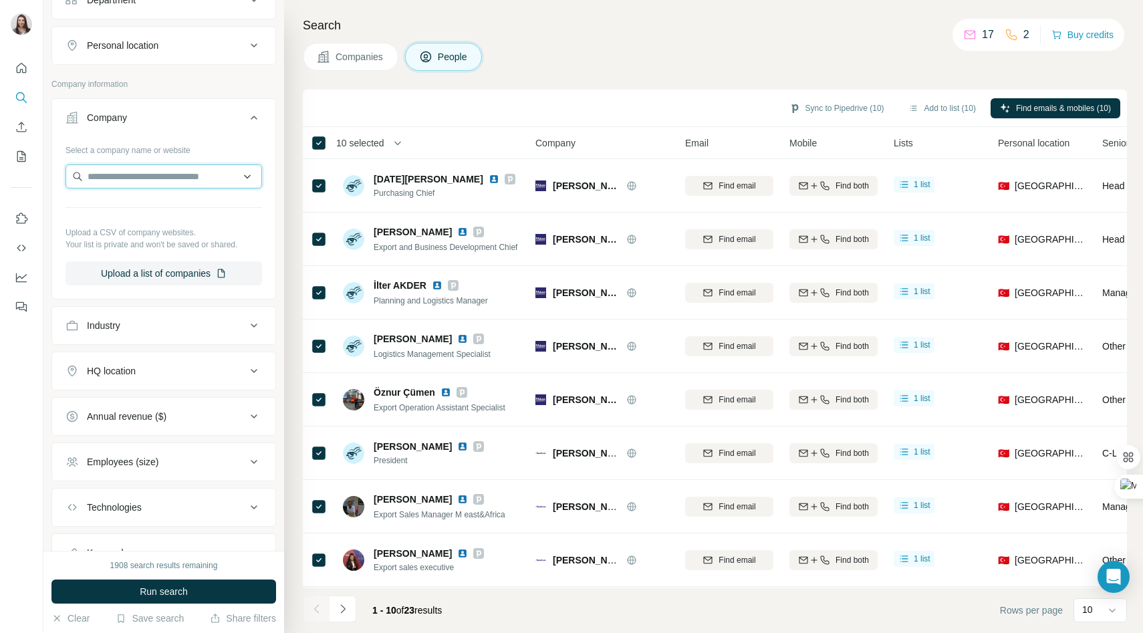
click at [112, 180] on input "text" at bounding box center [164, 177] width 197 height 24
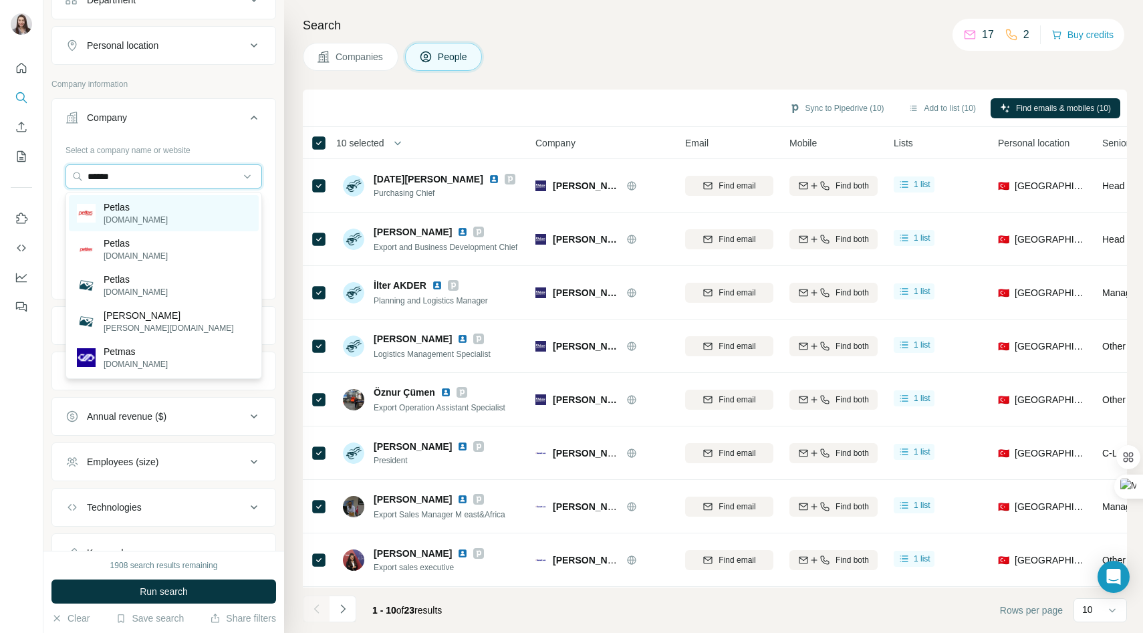
type input "******"
click at [115, 215] on p "[DOMAIN_NAME]" at bounding box center [136, 220] width 64 height 12
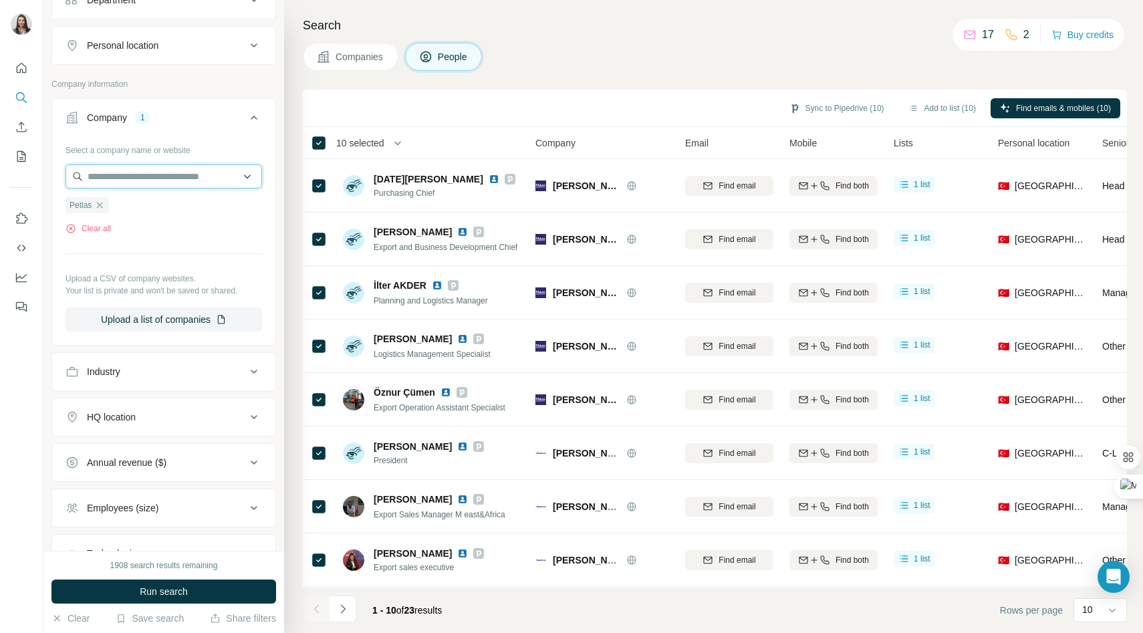
click at [112, 183] on input "text" at bounding box center [164, 177] width 197 height 24
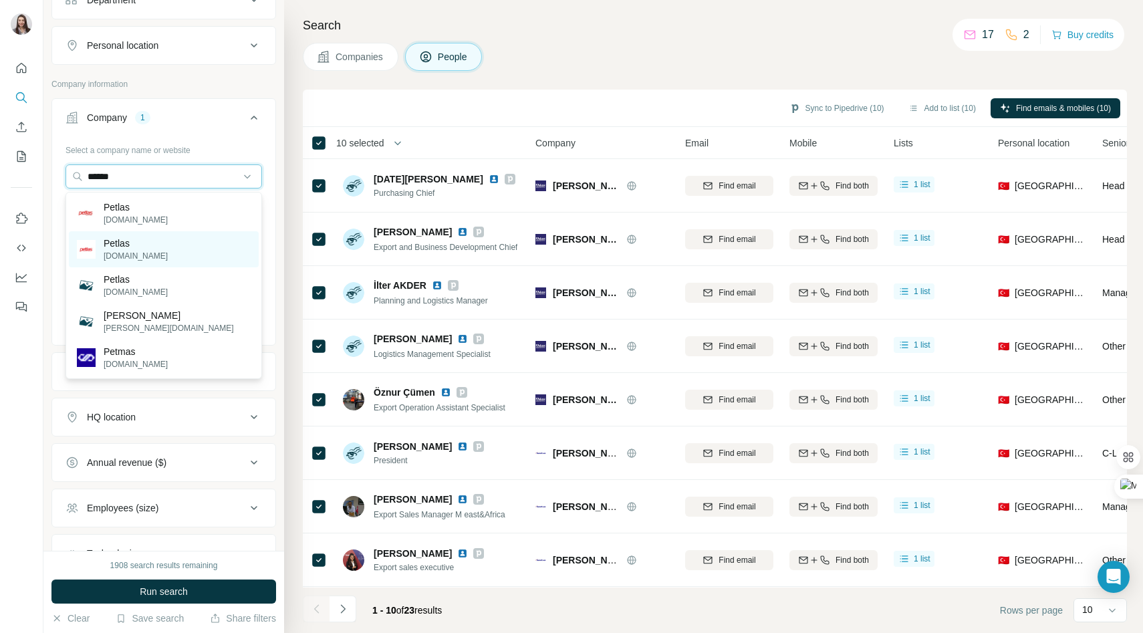
type input "******"
click at [118, 262] on div "Petlas [DOMAIN_NAME]" at bounding box center [164, 249] width 190 height 36
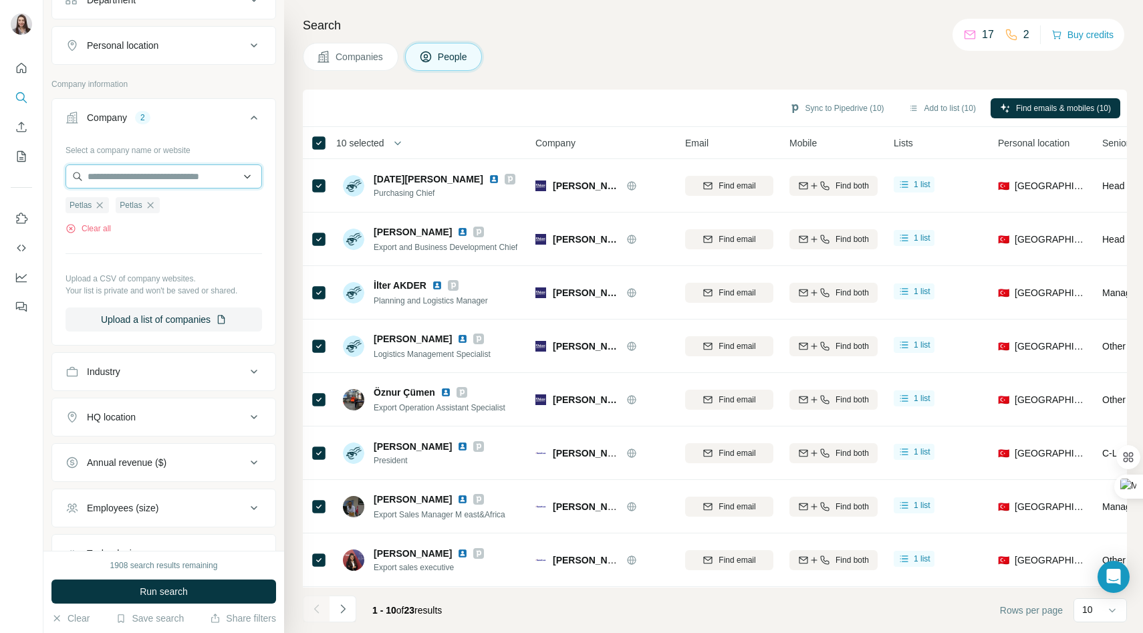
click at [104, 177] on input "text" at bounding box center [164, 177] width 197 height 24
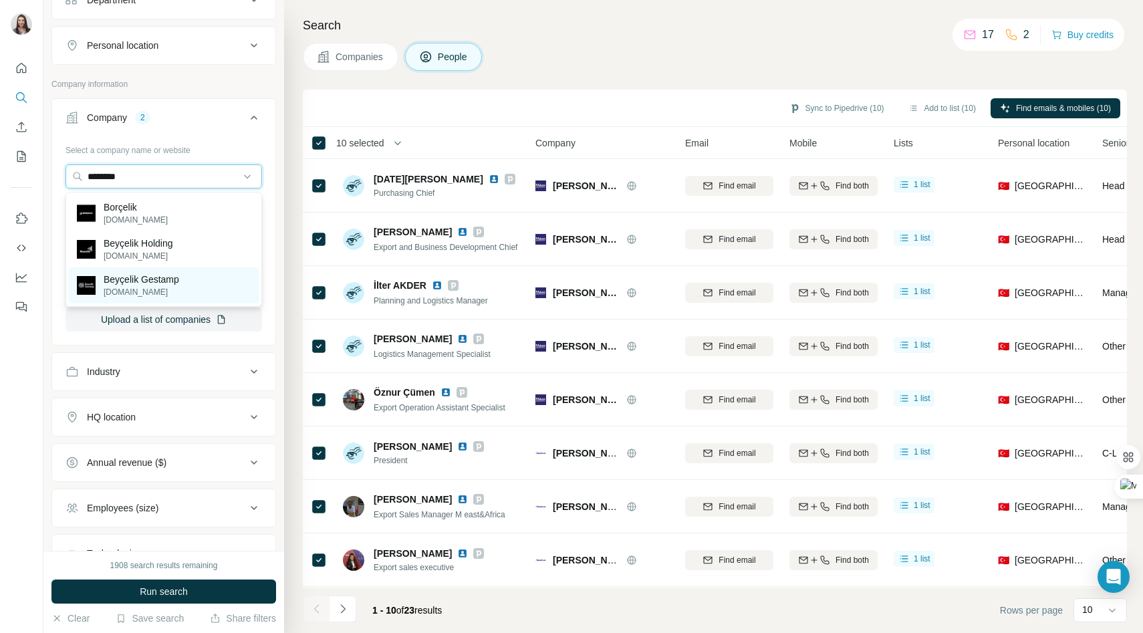
type input "********"
click at [136, 286] on p "Beyçelik Gestamp" at bounding box center [142, 279] width 76 height 13
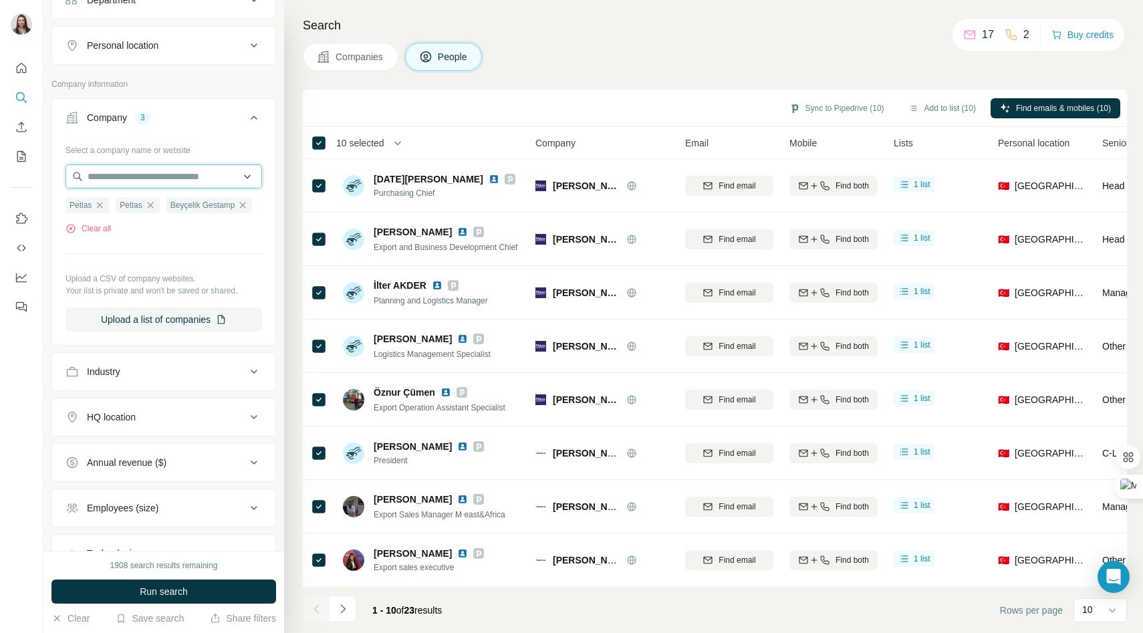
click at [141, 175] on input "text" at bounding box center [164, 177] width 197 height 24
type input "*"
type input "**********"
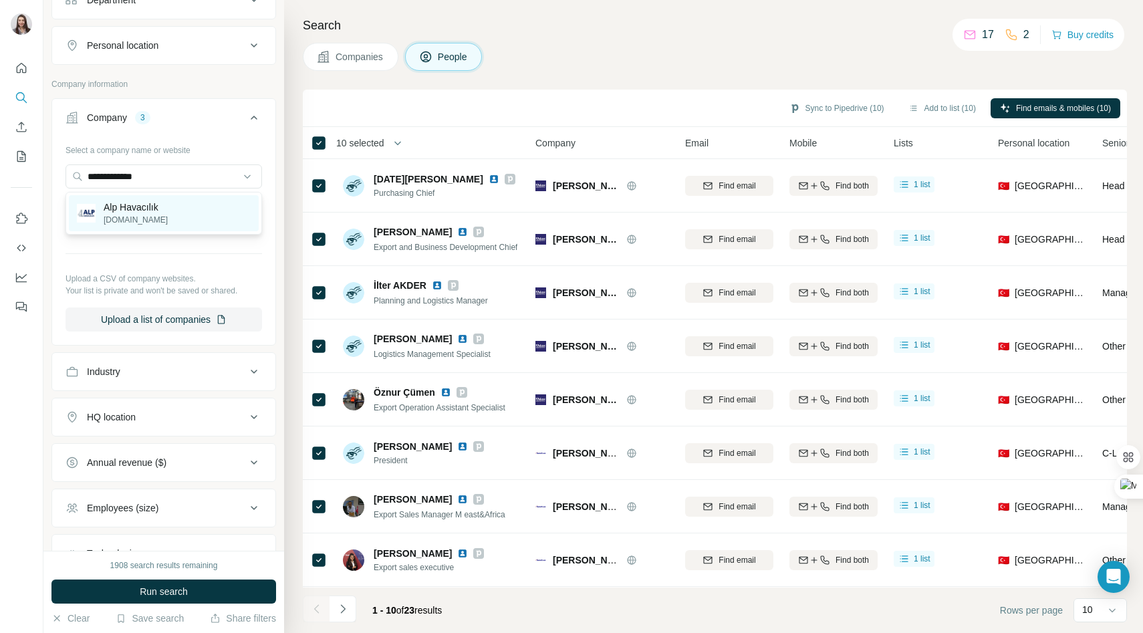
click at [114, 203] on p "Alp Havacılık" at bounding box center [136, 207] width 64 height 13
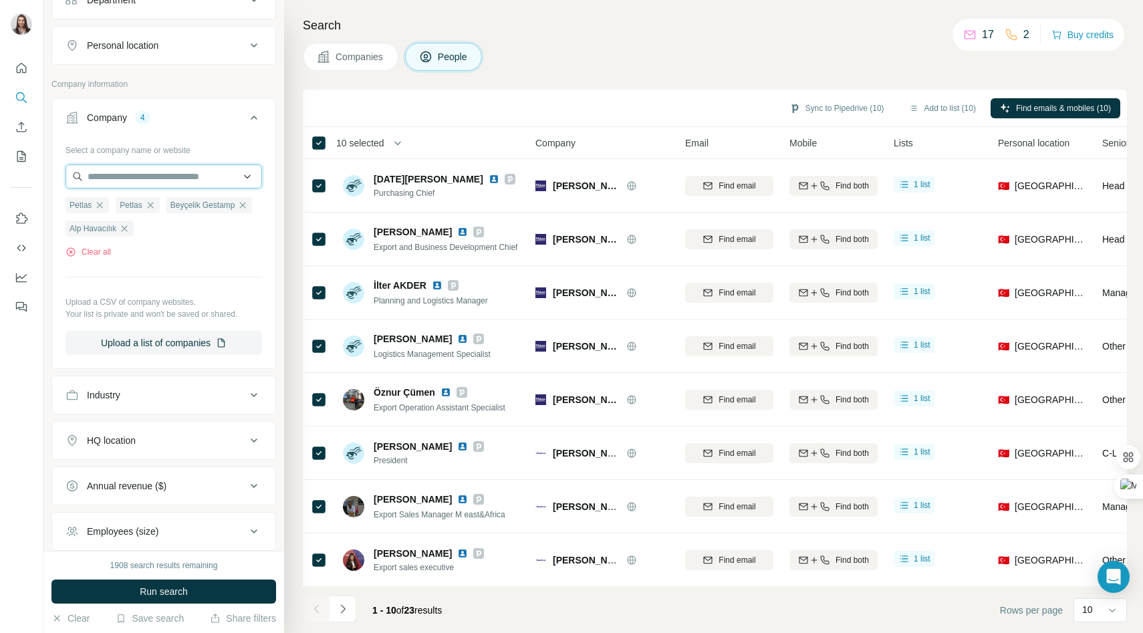
click at [120, 179] on input "text" at bounding box center [164, 177] width 197 height 24
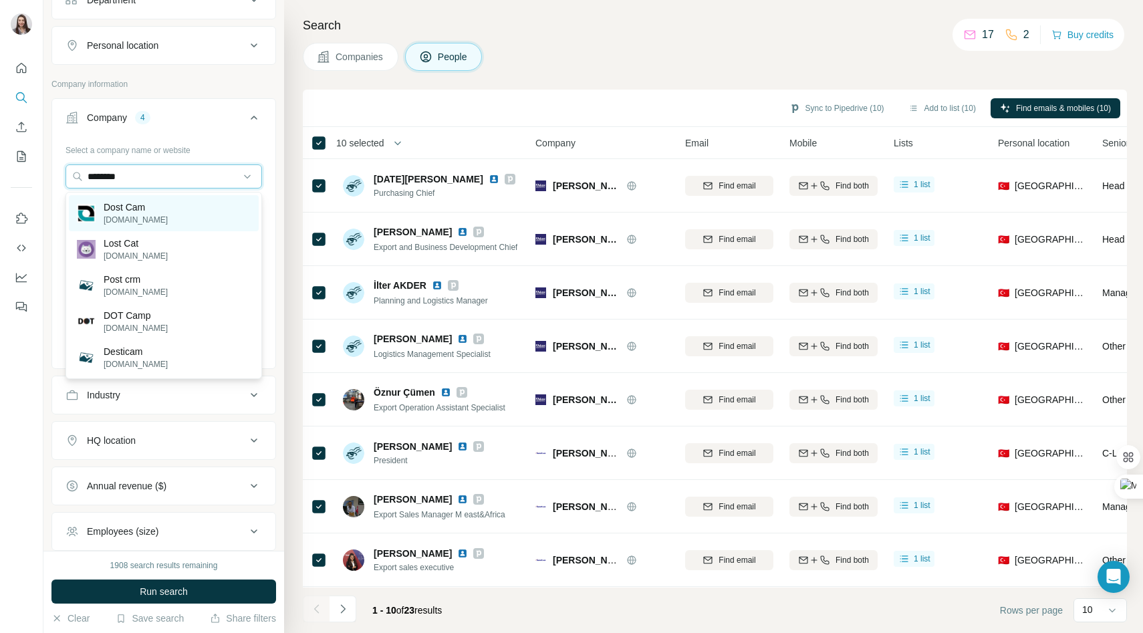
type input "********"
click at [150, 223] on p "[DOMAIN_NAME]" at bounding box center [136, 220] width 64 height 12
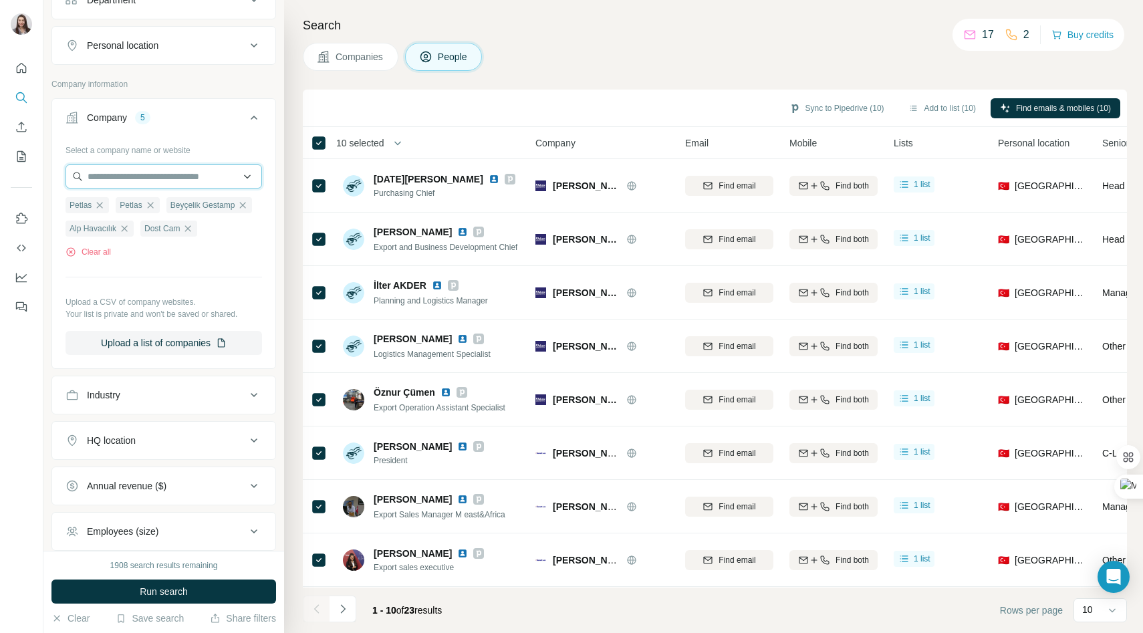
click at [136, 183] on input "text" at bounding box center [164, 177] width 197 height 24
type input "**********"
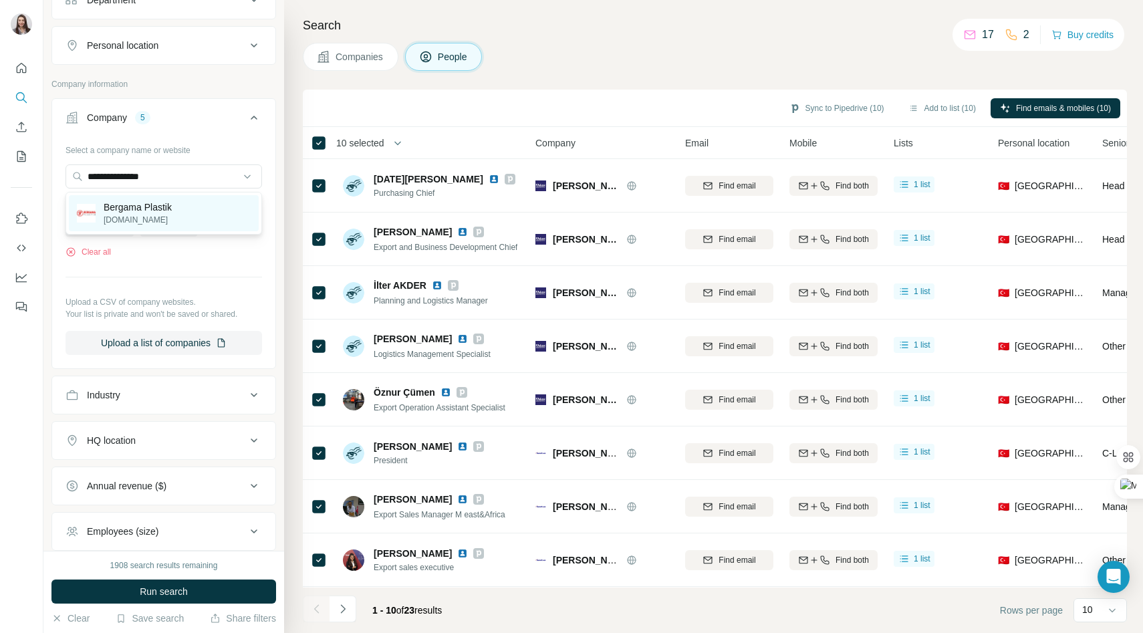
click at [152, 206] on p "Bergama Plastik" at bounding box center [138, 207] width 68 height 13
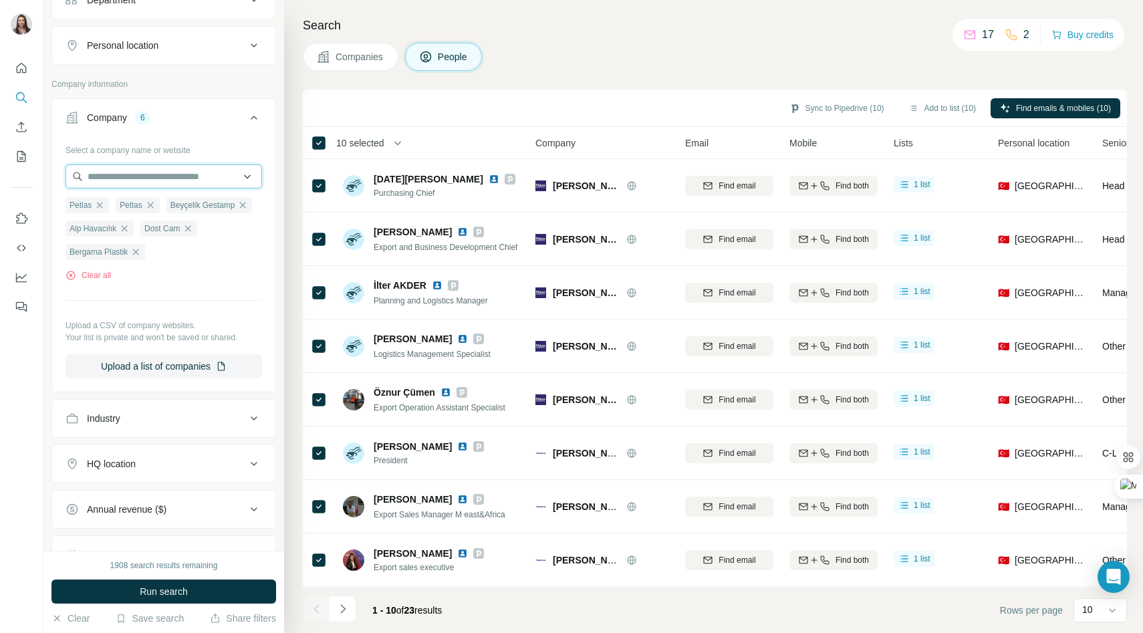
click at [154, 173] on input "text" at bounding box center [164, 177] width 197 height 24
type input "**********"
drag, startPoint x: 186, startPoint y: 182, endPoint x: 47, endPoint y: 179, distance: 138.5
click at [49, 178] on div "**********" at bounding box center [163, 275] width 241 height 551
drag, startPoint x: 143, startPoint y: 177, endPoint x: 41, endPoint y: 177, distance: 102.3
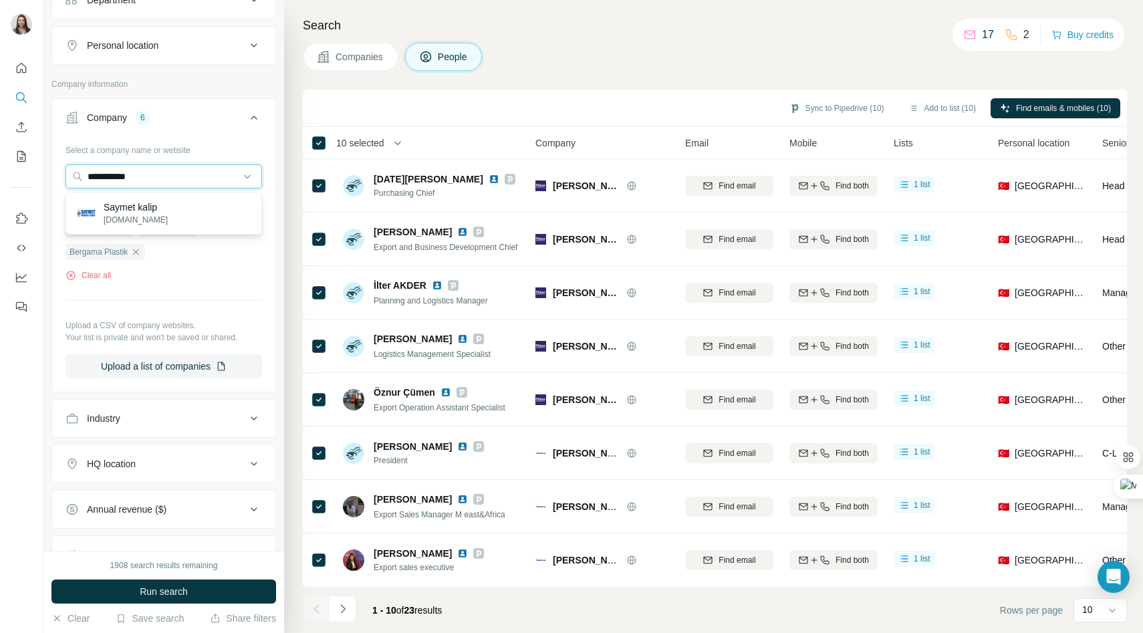
click at [41, 177] on div "**********" at bounding box center [571, 316] width 1143 height 633
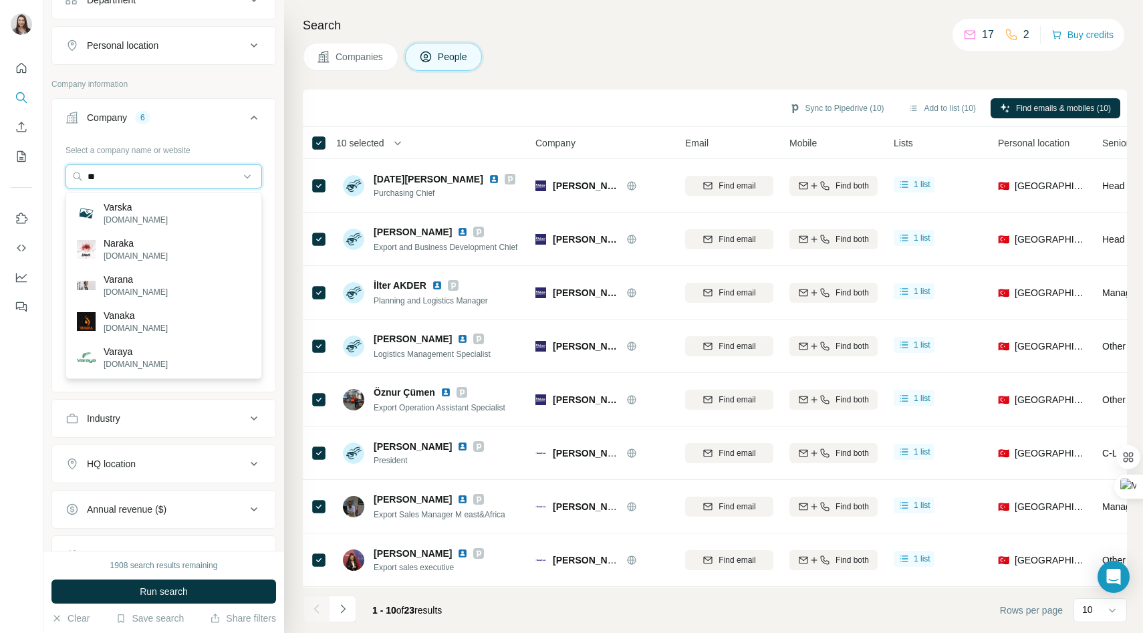
type input "*"
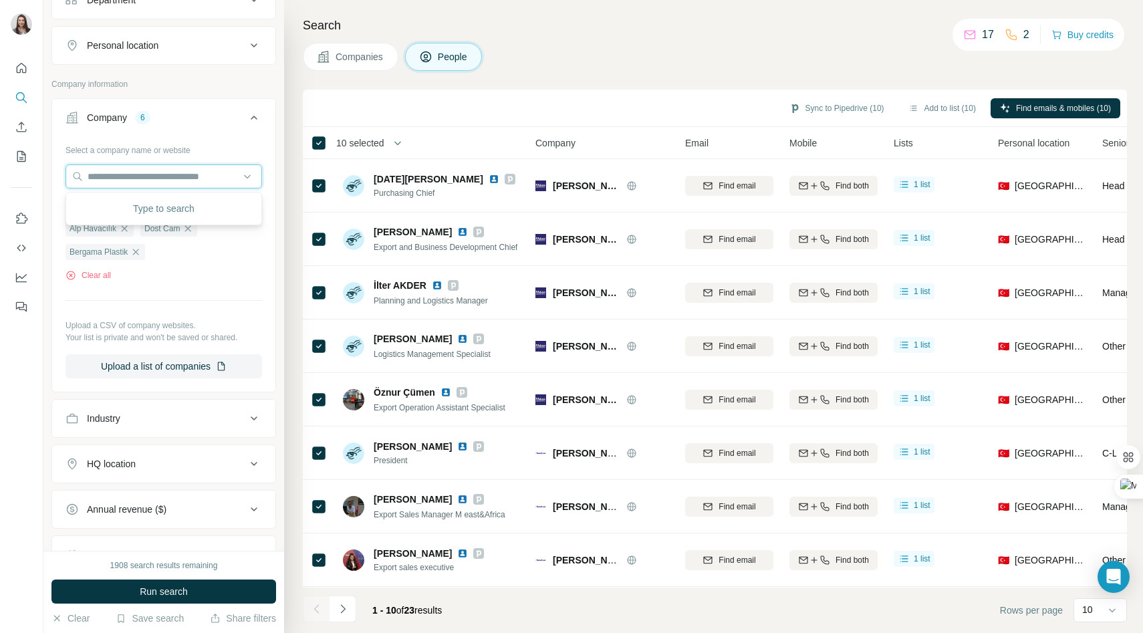
paste input "**********"
type input "**********"
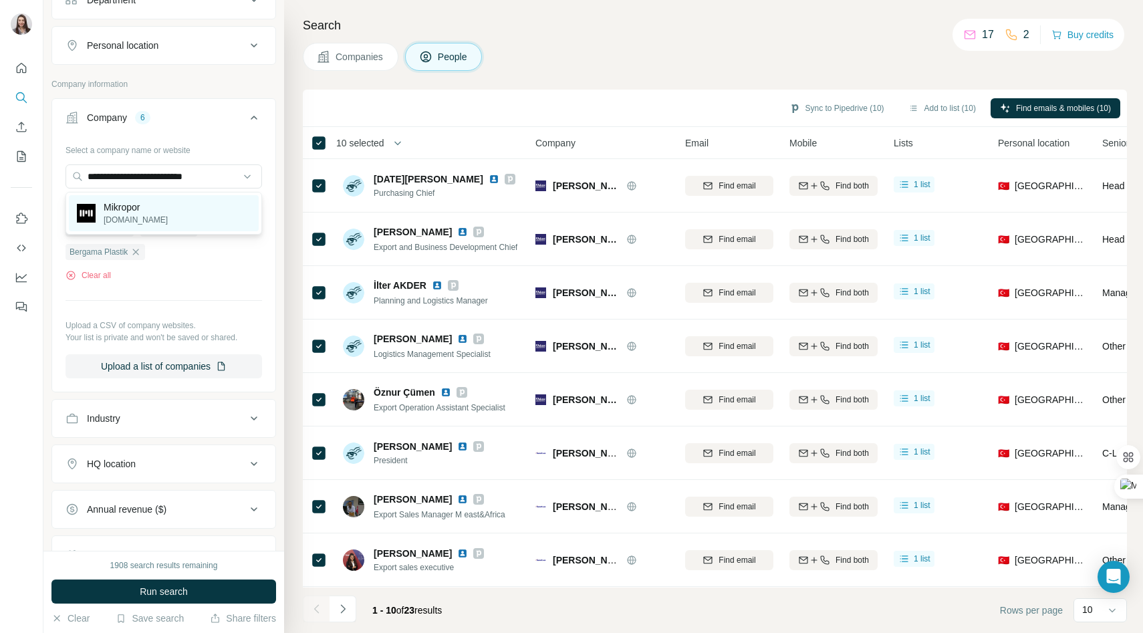
click at [158, 210] on div "Mikropor [DOMAIN_NAME]" at bounding box center [164, 213] width 190 height 36
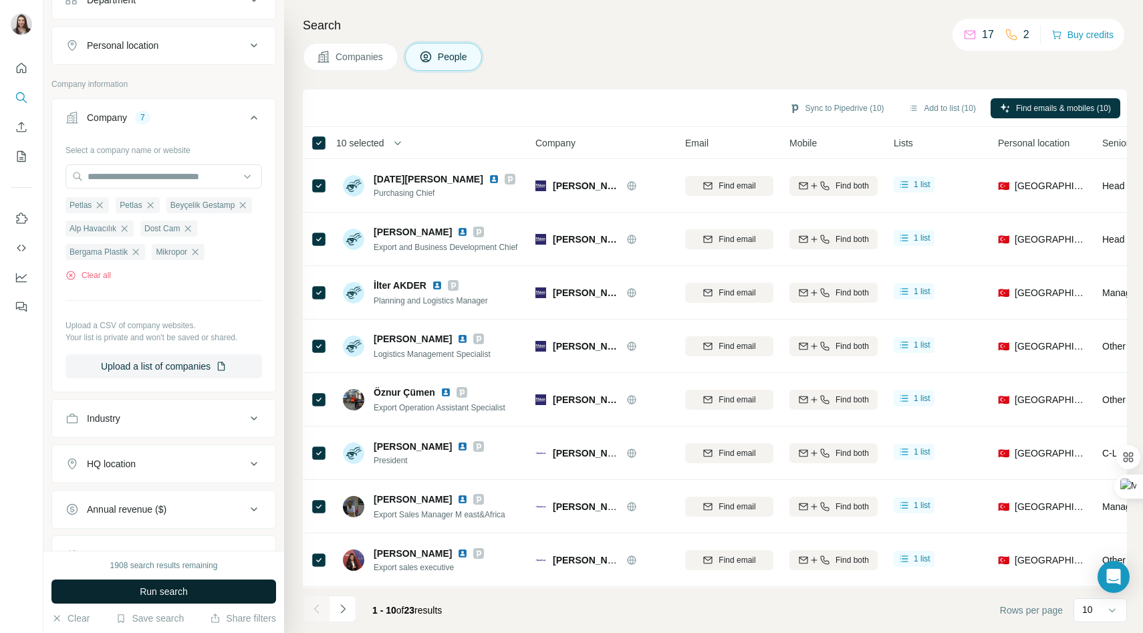
click at [150, 590] on span "Run search" at bounding box center [164, 591] width 48 height 13
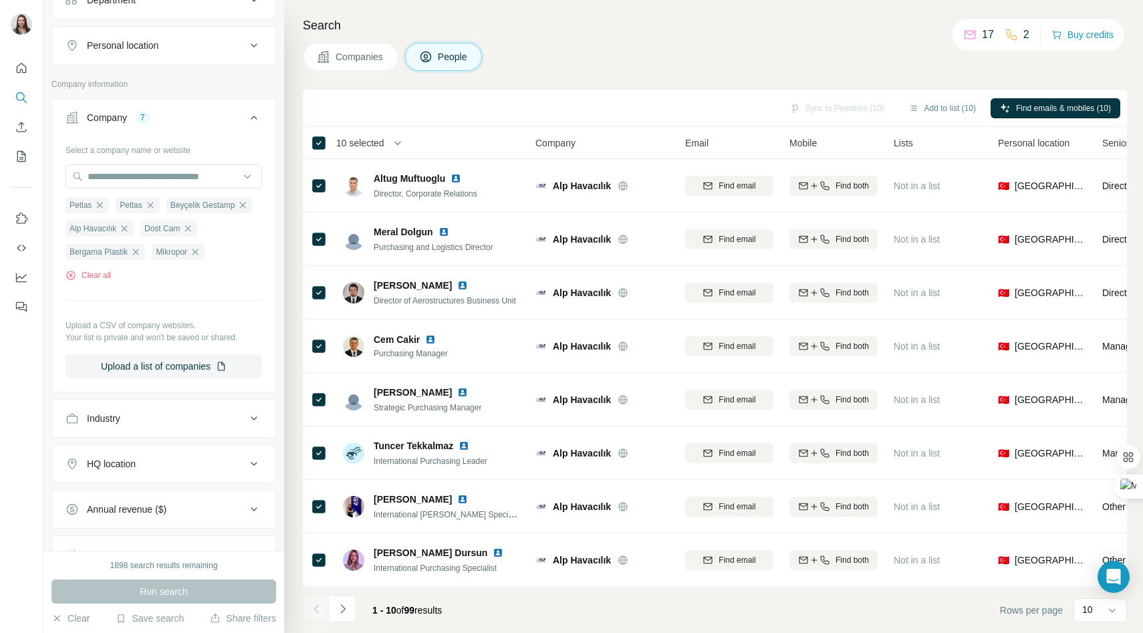
click at [801, 109] on div "Sync to Pipedrive (10) Add to list (10) Find emails & mobiles (10)" at bounding box center [715, 107] width 811 height 23
click at [649, 110] on div "Sync to Pipedrive (10) Add to list (10) Find emails & mobiles (10)" at bounding box center [715, 107] width 811 height 23
click at [841, 111] on button "Sync to Pipedrive (10)" at bounding box center [837, 108] width 114 height 20
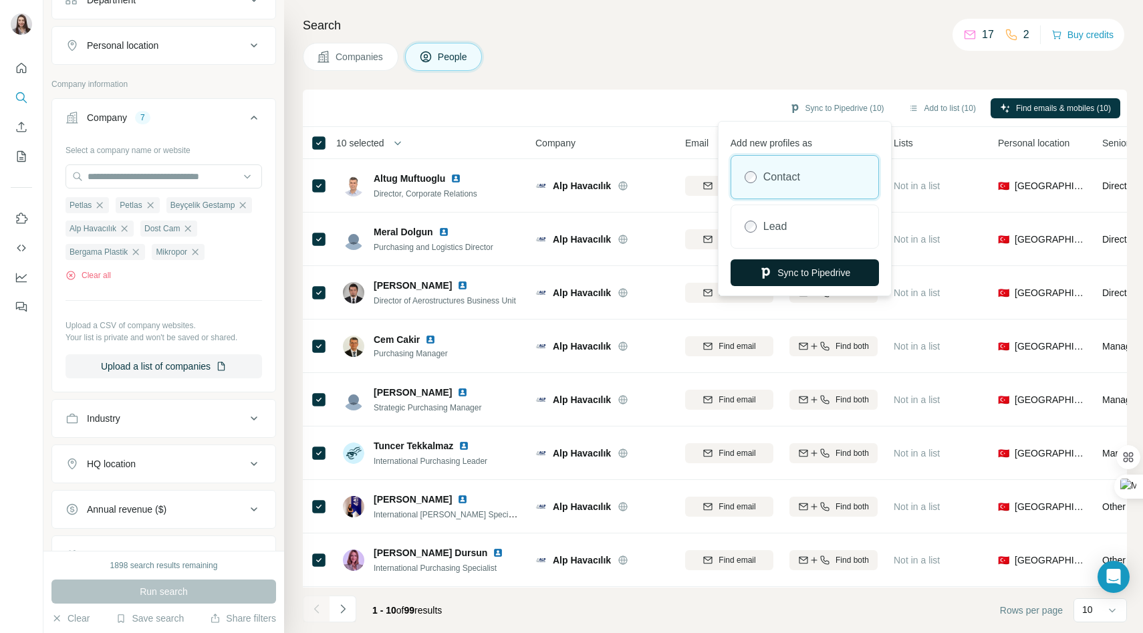
click at [789, 275] on button "Sync to Pipedrive" at bounding box center [805, 272] width 148 height 27
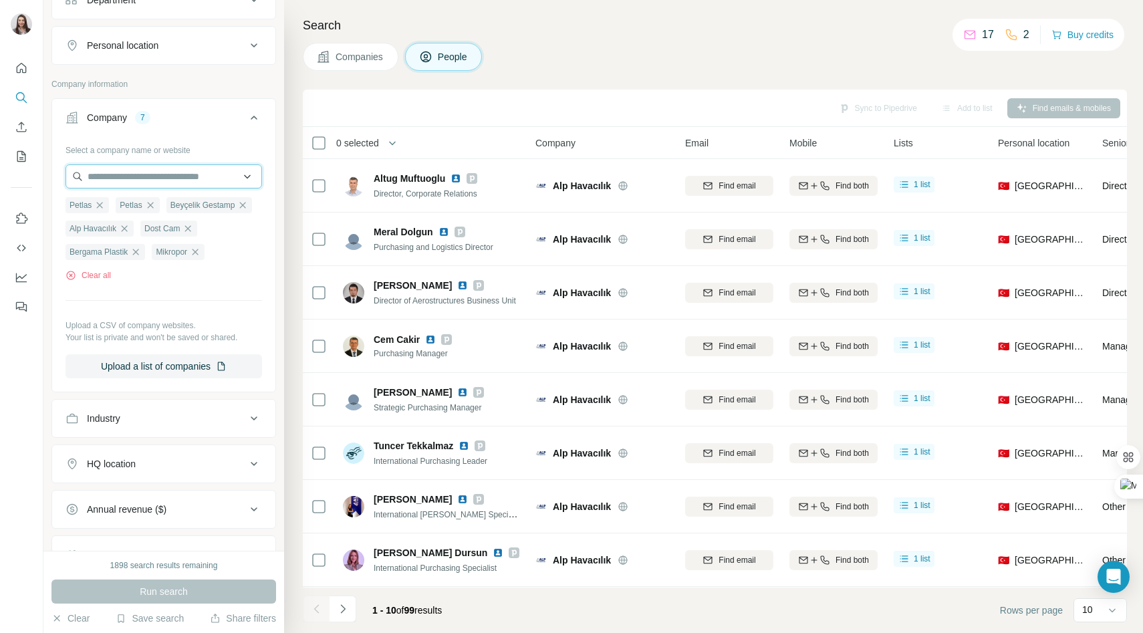
click at [105, 174] on input "text" at bounding box center [164, 177] width 197 height 24
click at [161, 273] on div "Clear all" at bounding box center [164, 275] width 197 height 12
click at [108, 275] on button "Clear all" at bounding box center [88, 275] width 45 height 12
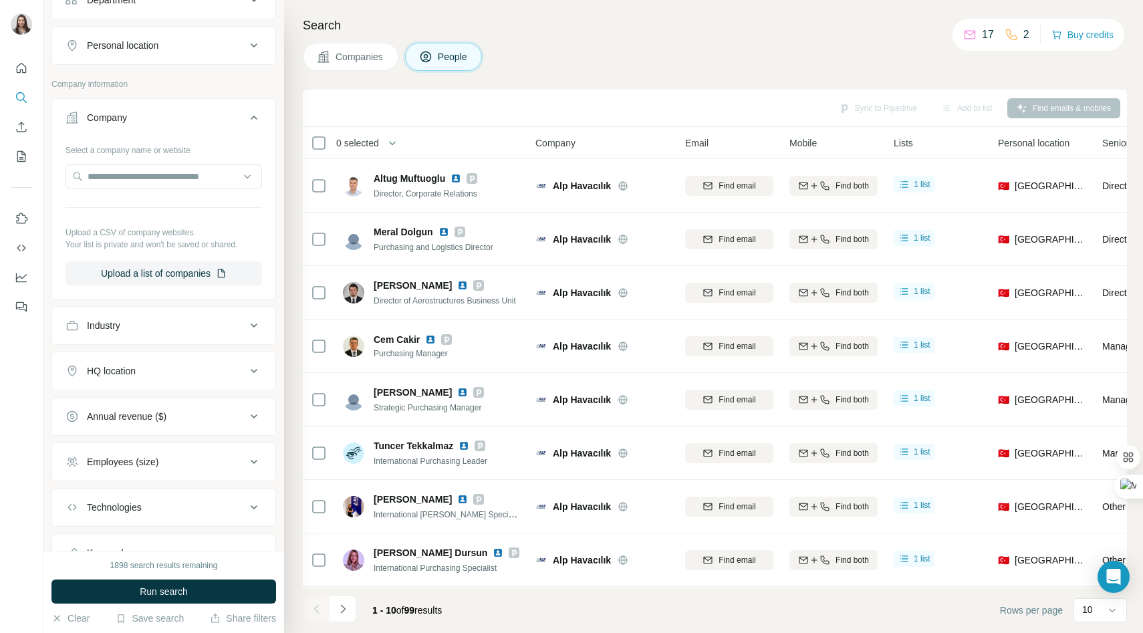
click at [108, 193] on div "Select a company name or website Upload a CSV of company websites. Your list is…" at bounding box center [164, 212] width 197 height 146
click at [106, 176] on input "text" at bounding box center [164, 177] width 197 height 24
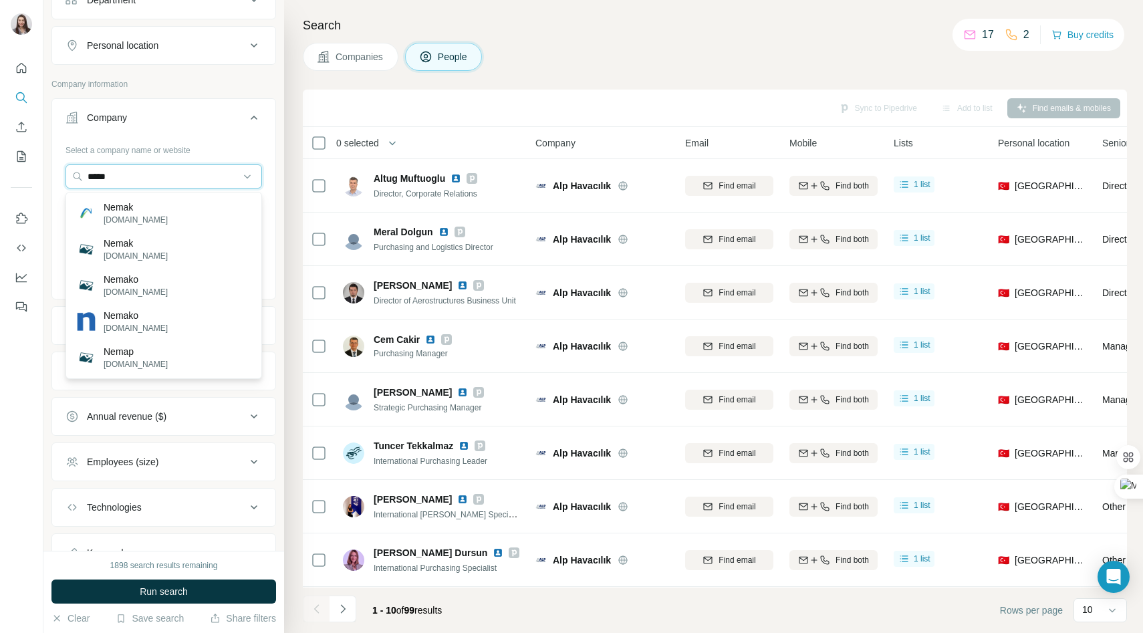
drag, startPoint x: 208, startPoint y: 166, endPoint x: 21, endPoint y: 163, distance: 187.3
click at [21, 163] on div "New search Hide Company lookalikes Personal information Job title 6 Logistics E…" at bounding box center [571, 316] width 1143 height 633
type input "*"
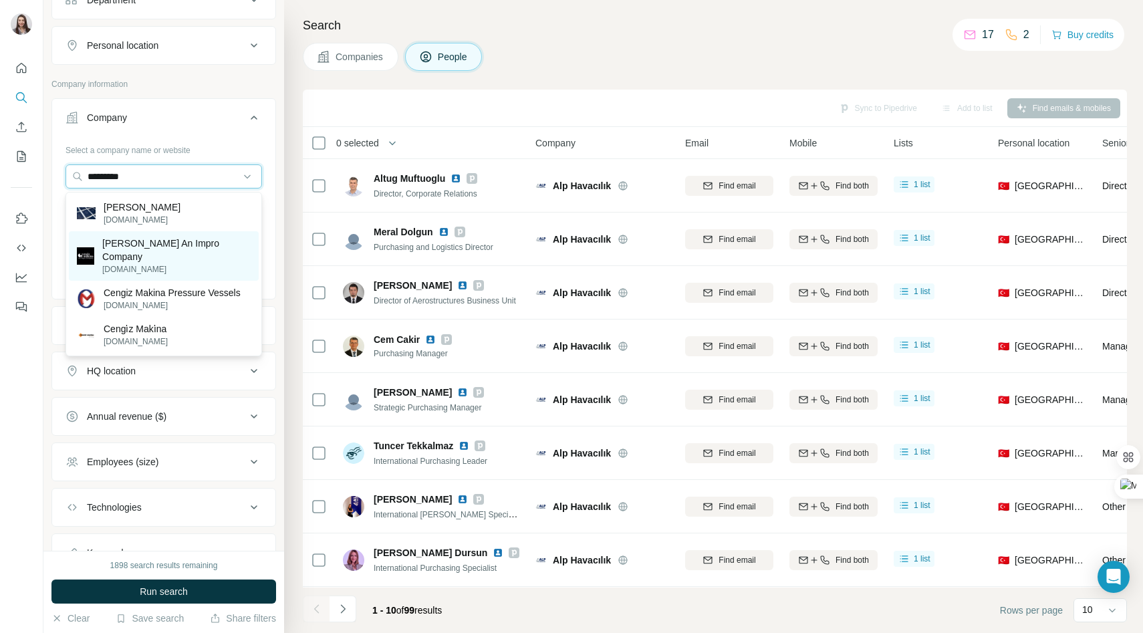
type input "*********"
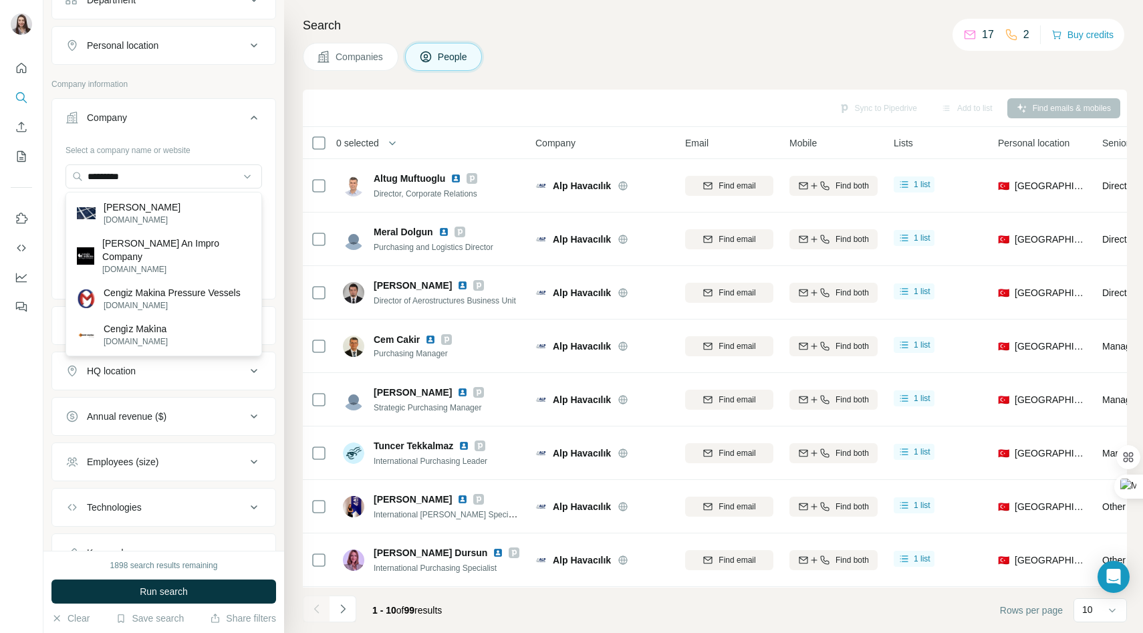
click at [138, 262] on p "[PERSON_NAME] An Impro Company" at bounding box center [176, 250] width 148 height 27
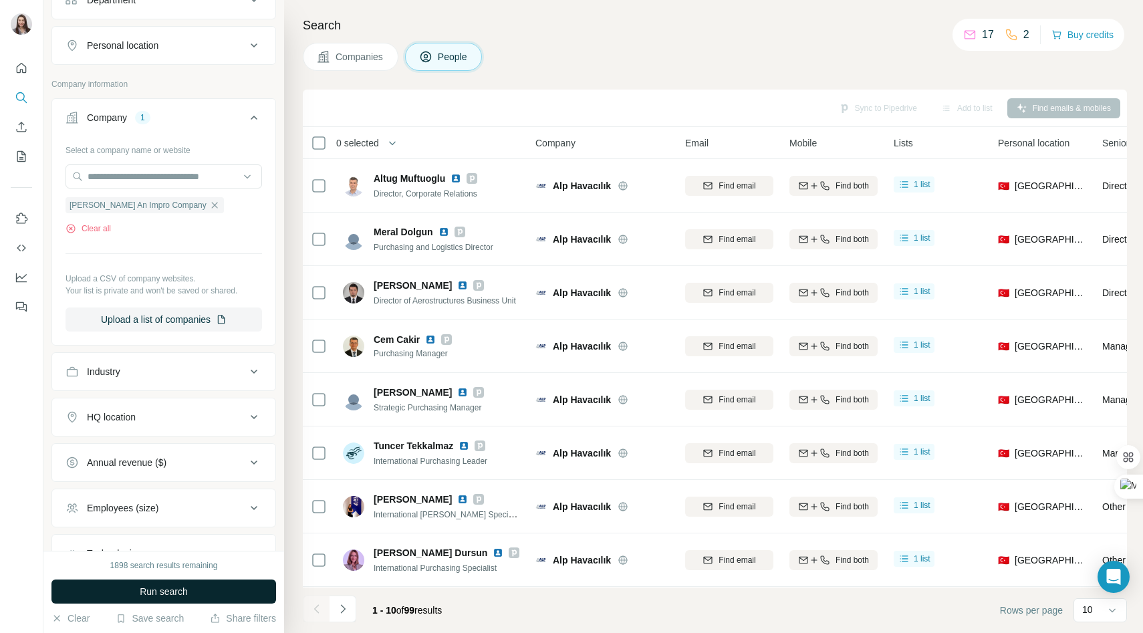
click at [159, 584] on button "Run search" at bounding box center [163, 592] width 225 height 24
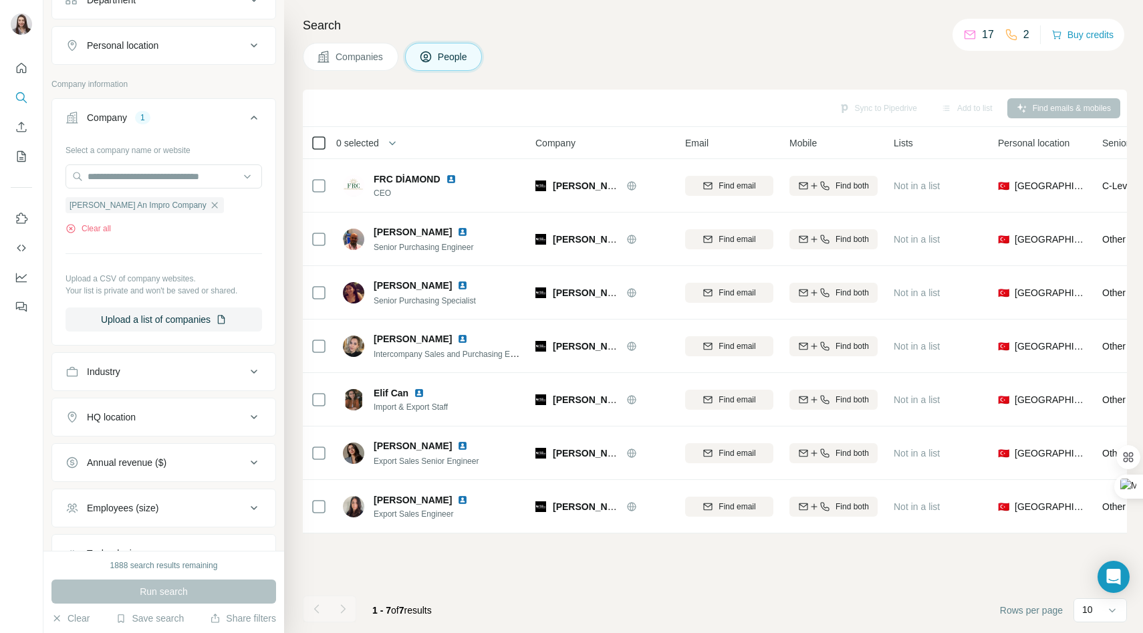
click at [320, 150] on icon at bounding box center [319, 143] width 16 height 16
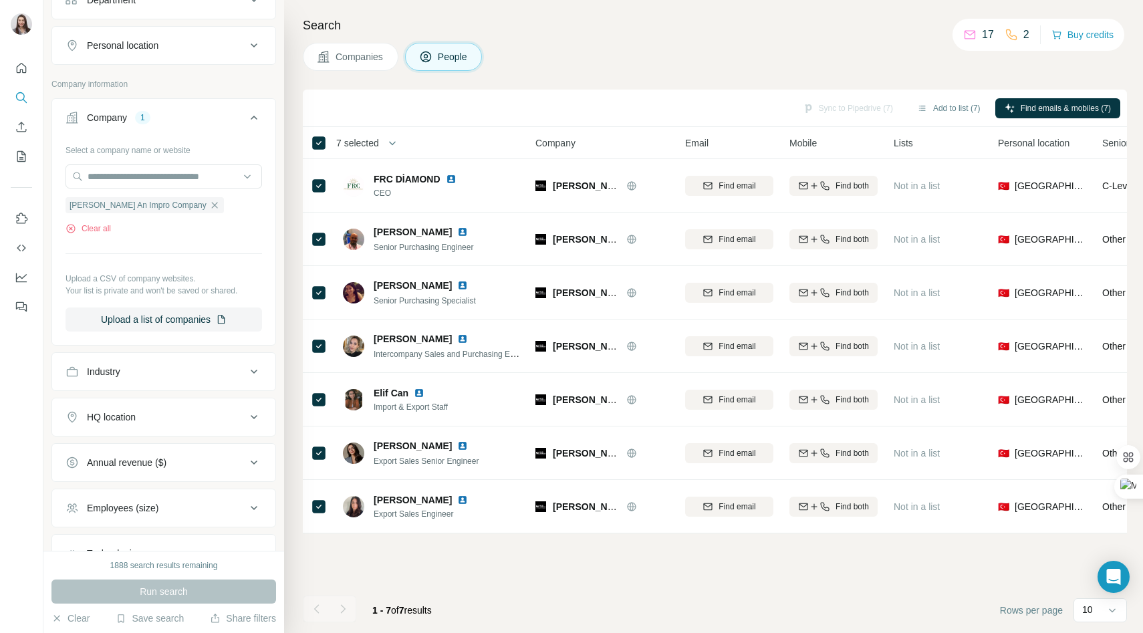
click at [817, 103] on div "Sync to Pipedrive (7) Add to list (7) Find emails & mobiles (7)" at bounding box center [715, 107] width 811 height 23
click at [817, 103] on button "Sync to Pipedrive (7)" at bounding box center [848, 108] width 109 height 20
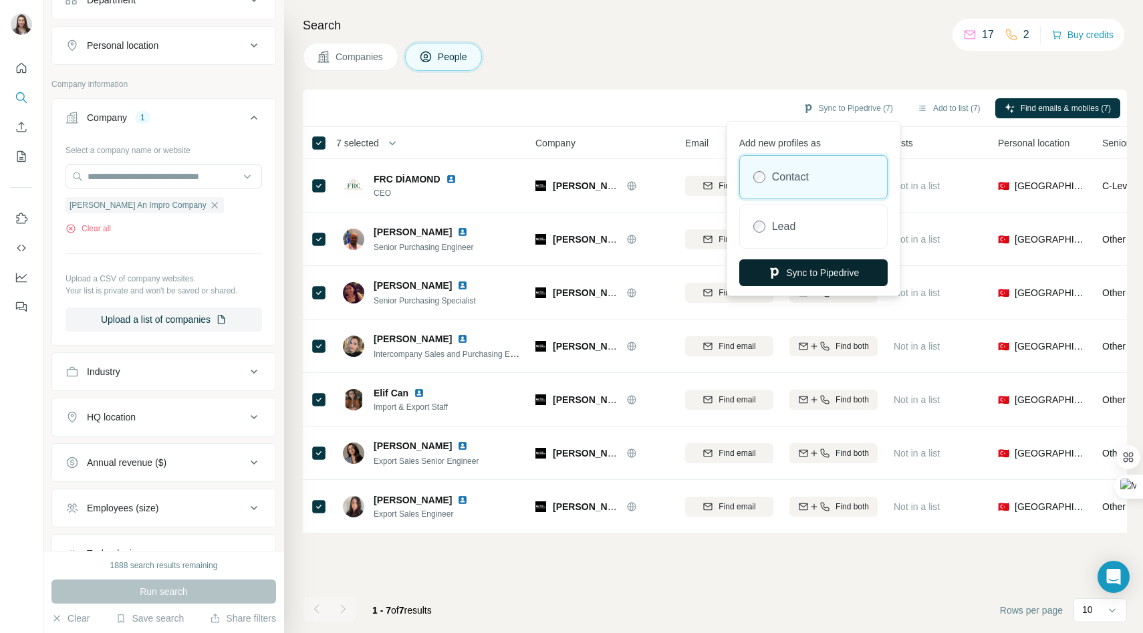
click at [802, 269] on button "Sync to Pipedrive" at bounding box center [814, 272] width 148 height 27
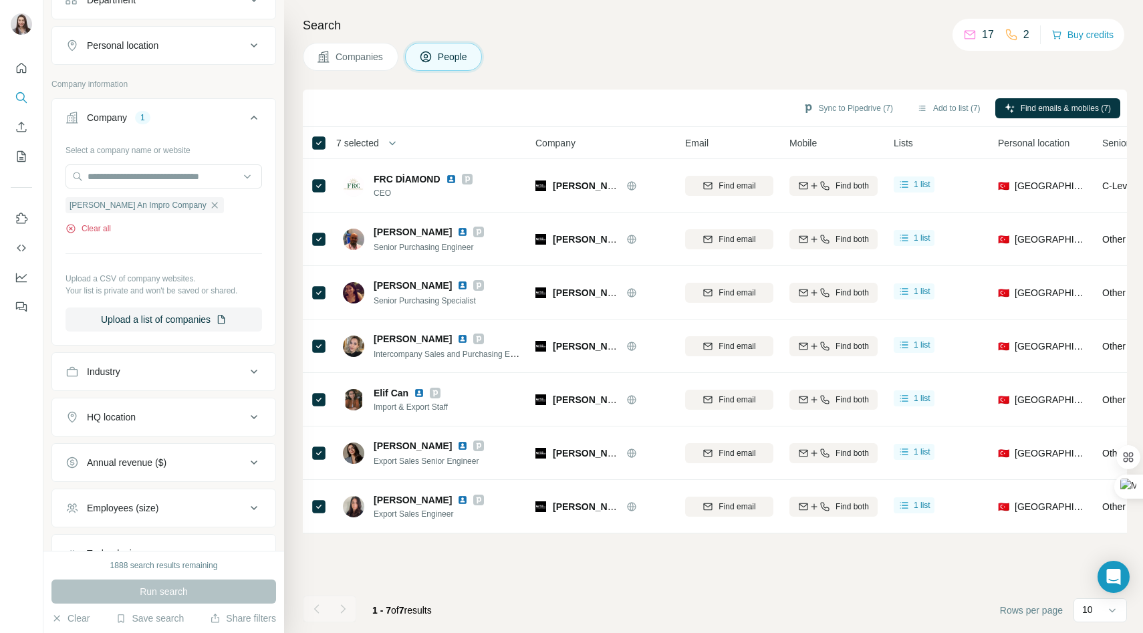
click at [94, 233] on button "Clear all" at bounding box center [88, 229] width 45 height 12
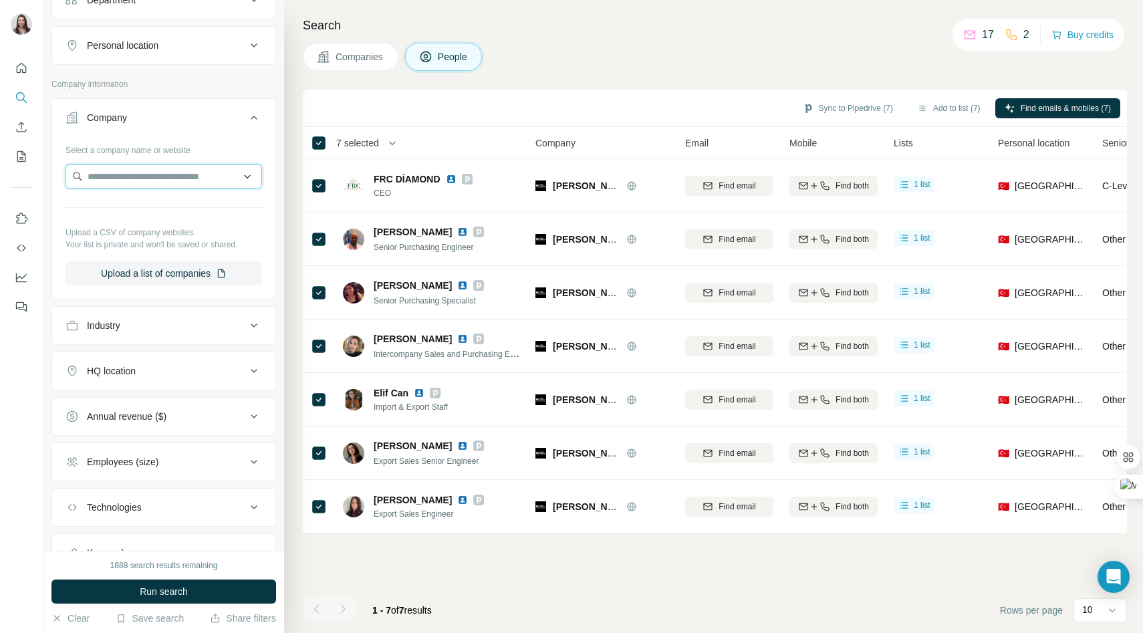
click at [110, 176] on input "text" at bounding box center [164, 177] width 197 height 24
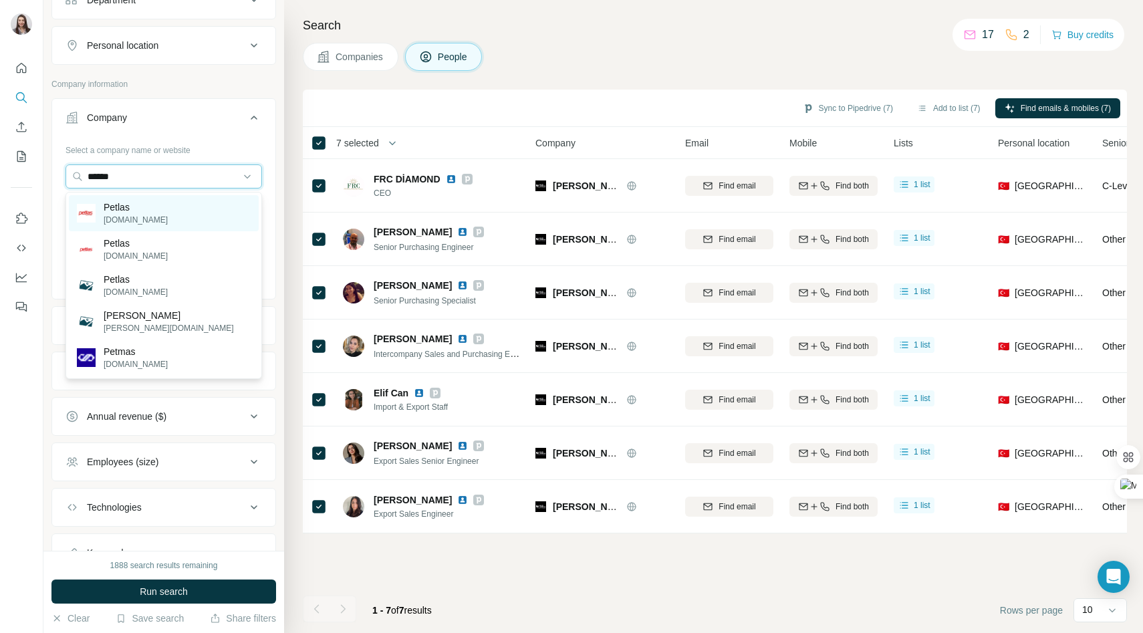
type input "******"
click at [137, 211] on p "Petlas" at bounding box center [136, 207] width 64 height 13
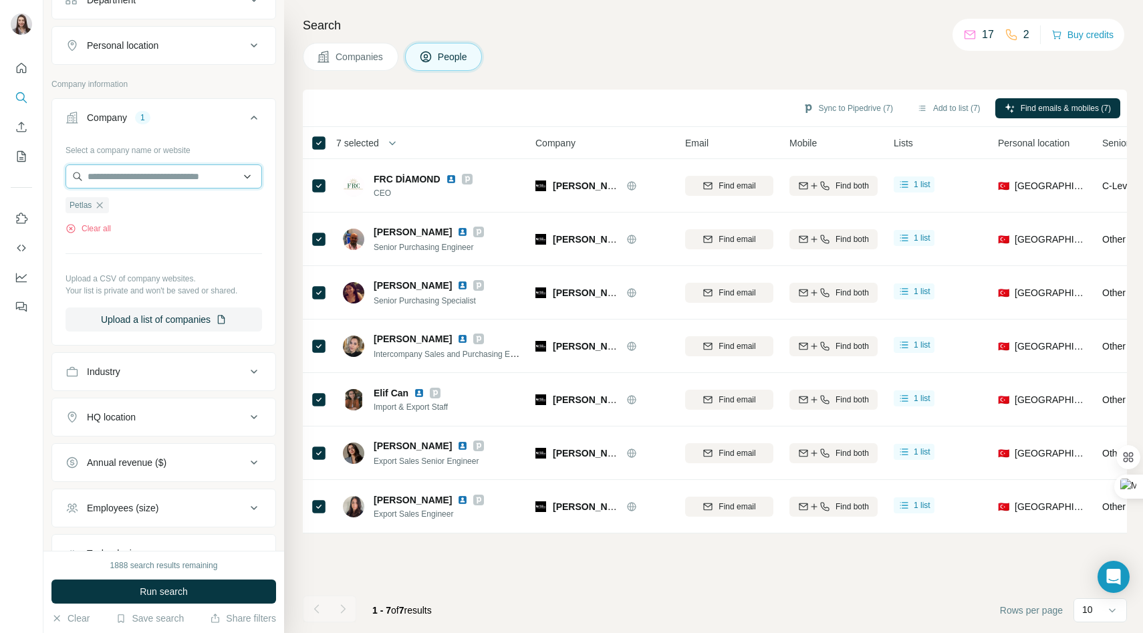
click at [119, 188] on input "text" at bounding box center [164, 177] width 197 height 24
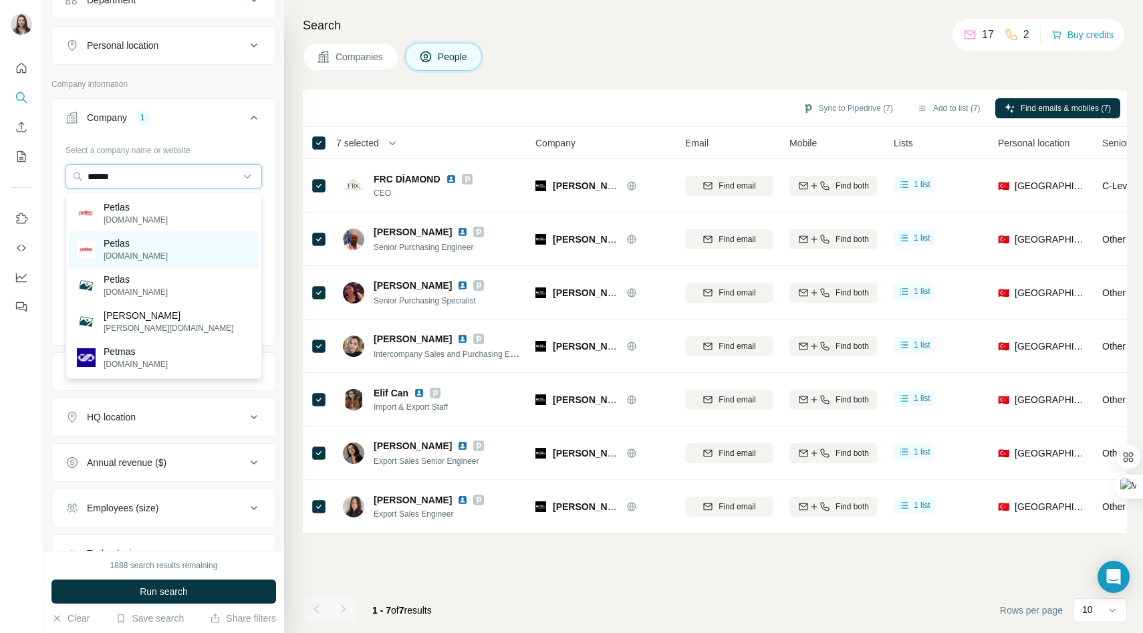
type input "******"
click at [132, 245] on p "Petlas" at bounding box center [136, 243] width 64 height 13
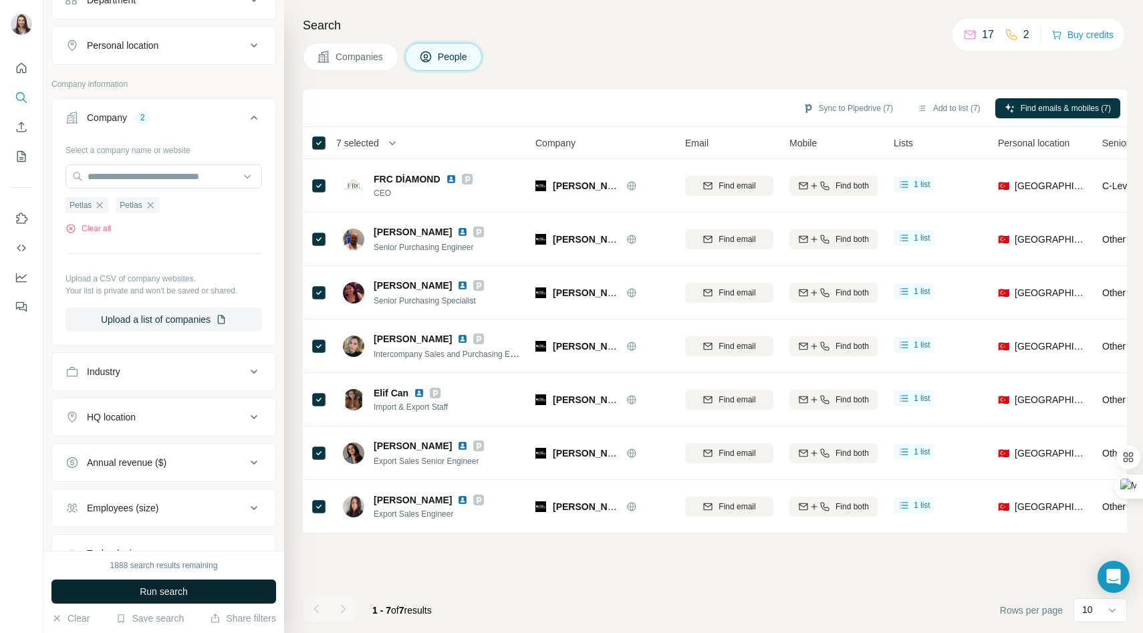
click at [115, 593] on button "Run search" at bounding box center [163, 592] width 225 height 24
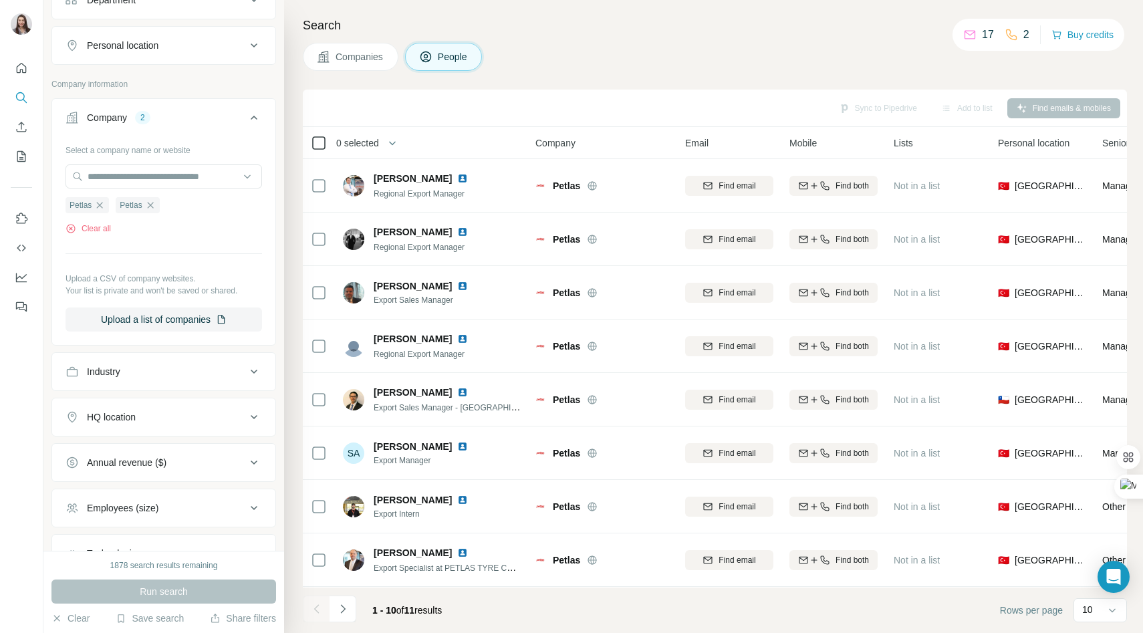
click at [326, 143] on icon at bounding box center [319, 143] width 16 height 16
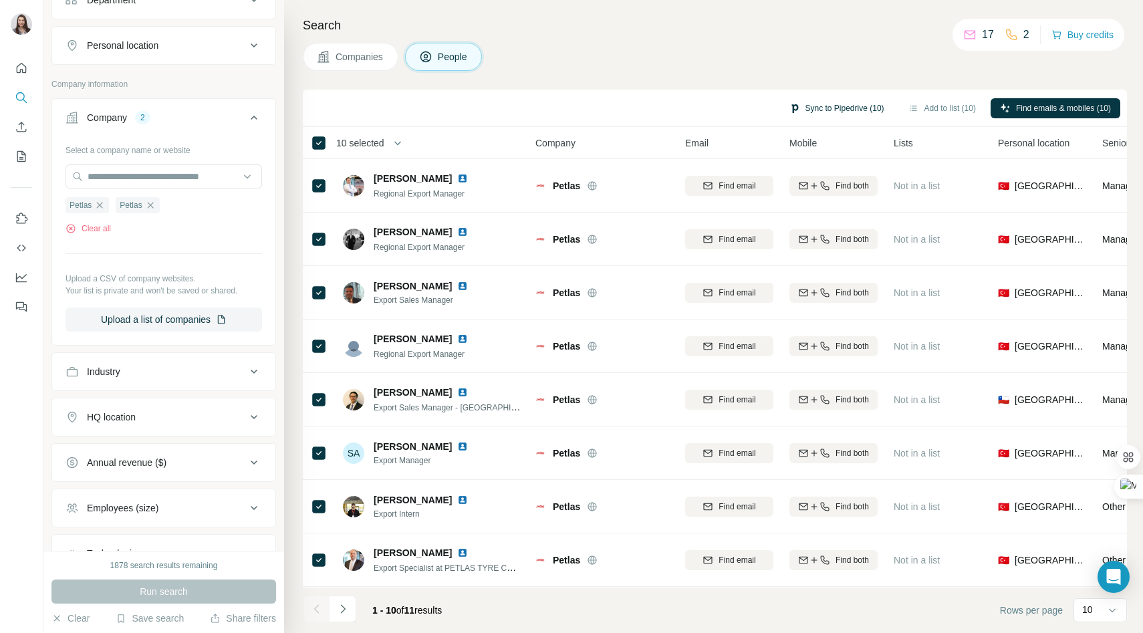
click at [815, 110] on button "Sync to Pipedrive (10)" at bounding box center [837, 108] width 114 height 20
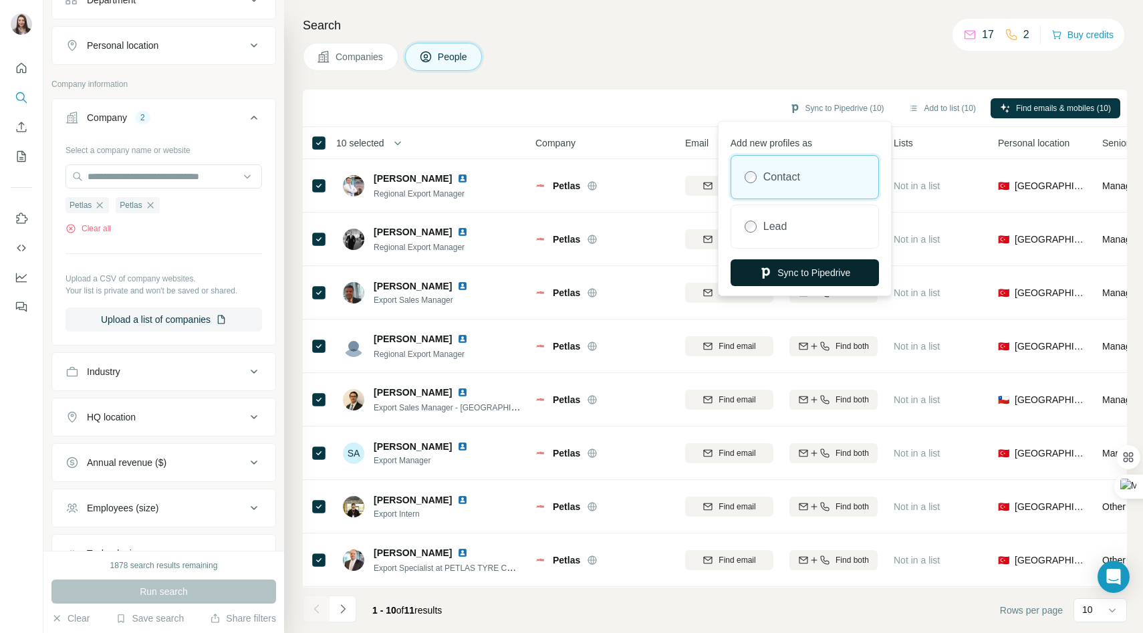
click at [795, 278] on button "Sync to Pipedrive" at bounding box center [805, 272] width 148 height 27
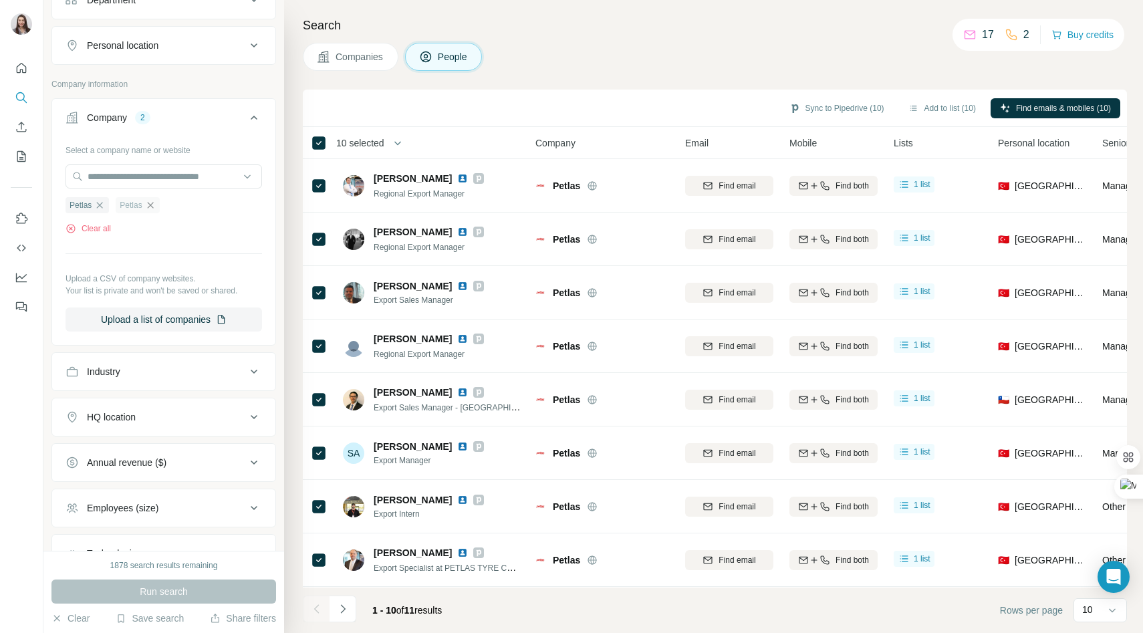
click at [153, 207] on icon "button" at bounding box center [150, 205] width 6 height 6
click at [104, 205] on icon "button" at bounding box center [99, 205] width 11 height 11
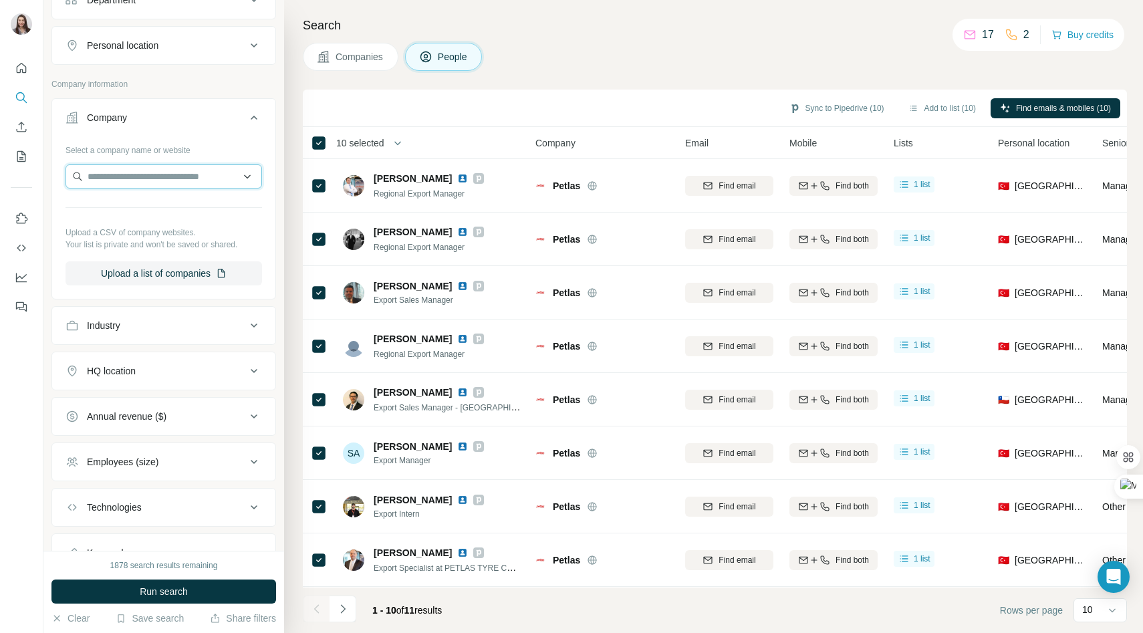
click at [97, 181] on input "text" at bounding box center [164, 177] width 197 height 24
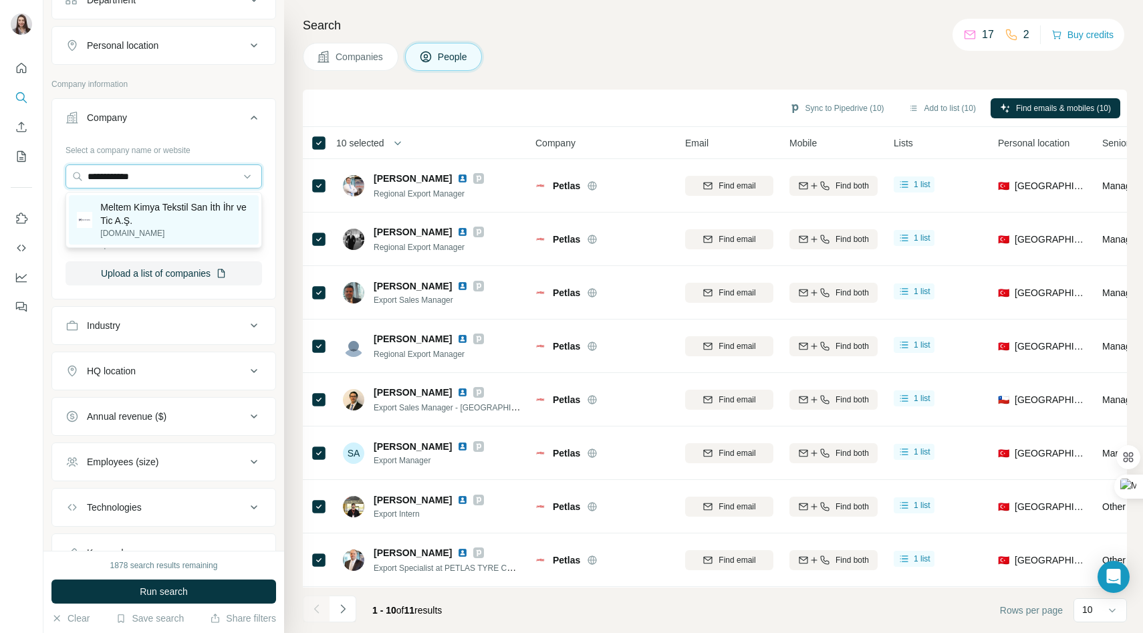
type input "**********"
click at [138, 218] on p "Meltem Kimya Tekstil San İth İhr ve Tic A.Ş." at bounding box center [175, 214] width 150 height 27
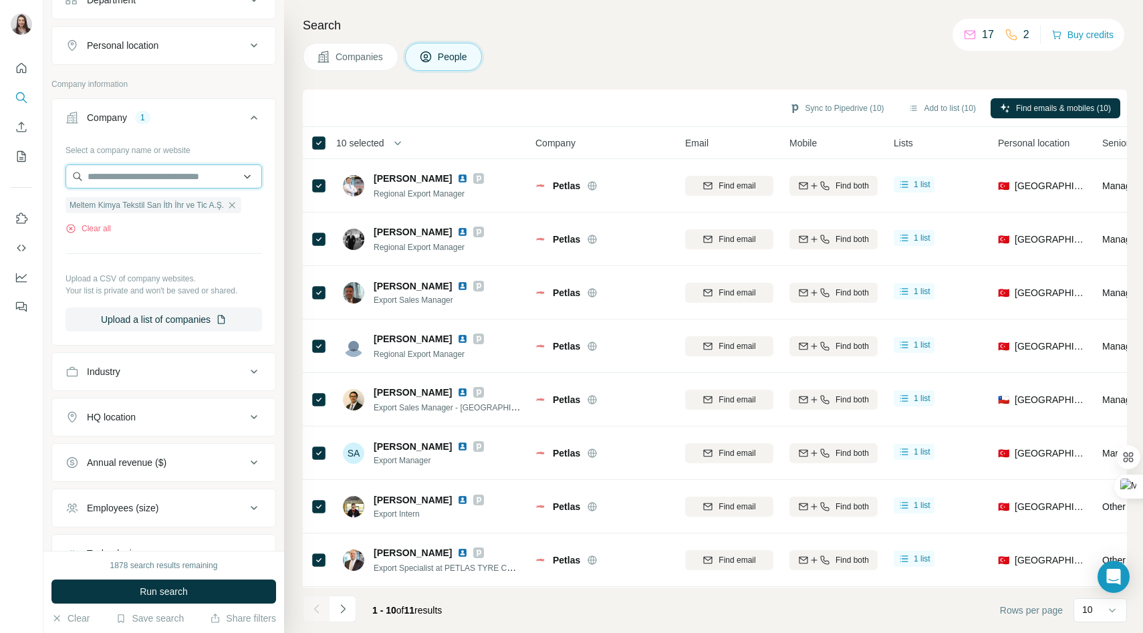
click at [110, 179] on input "text" at bounding box center [164, 177] width 197 height 24
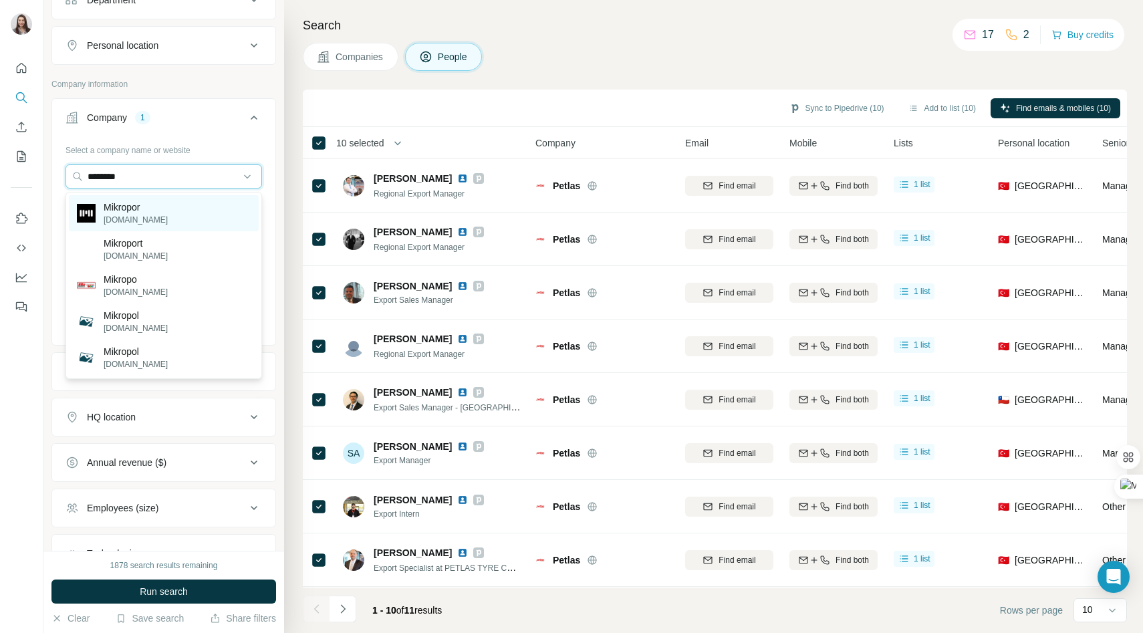
type input "********"
click at [141, 219] on p "[DOMAIN_NAME]" at bounding box center [136, 220] width 64 height 12
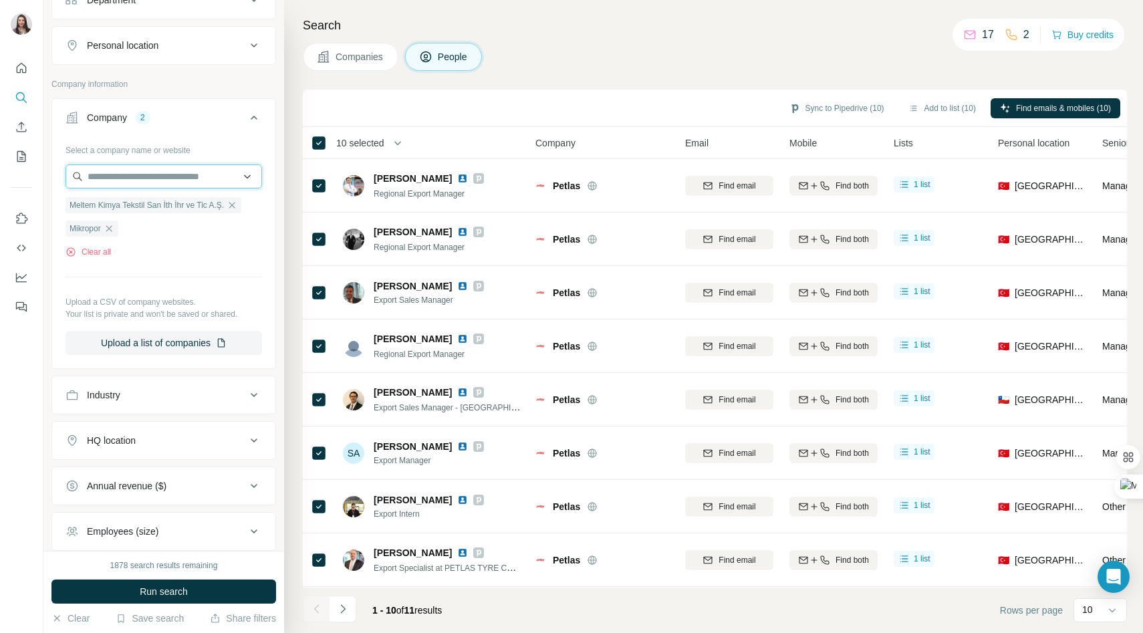
click at [122, 178] on input "text" at bounding box center [164, 177] width 197 height 24
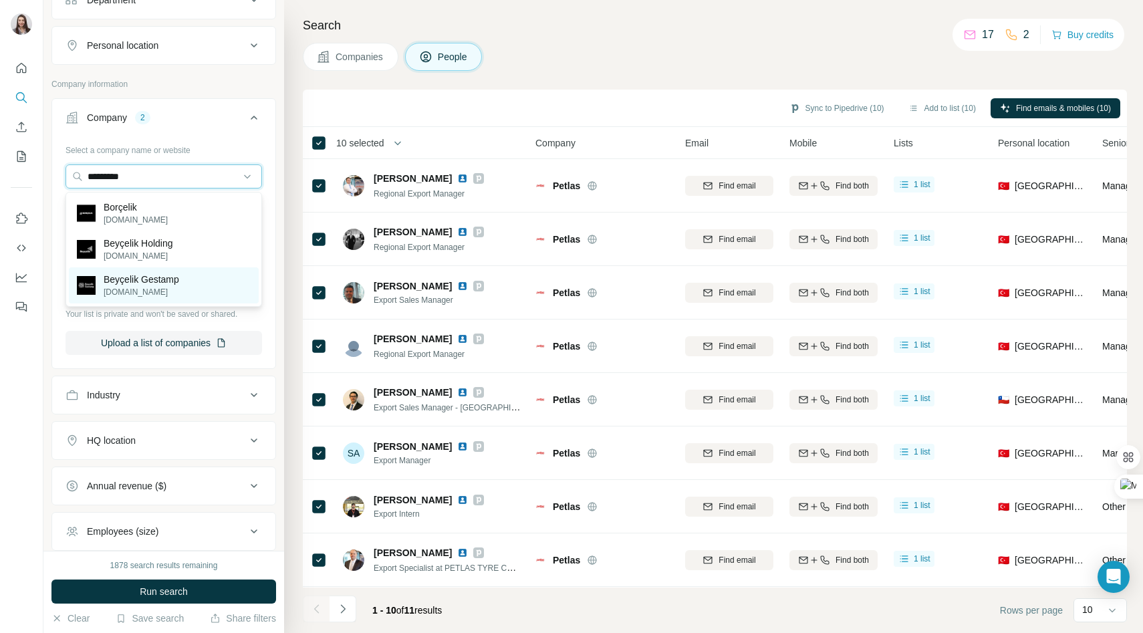
type input "********"
click at [136, 279] on p "Beyçelik Gestamp" at bounding box center [142, 279] width 76 height 13
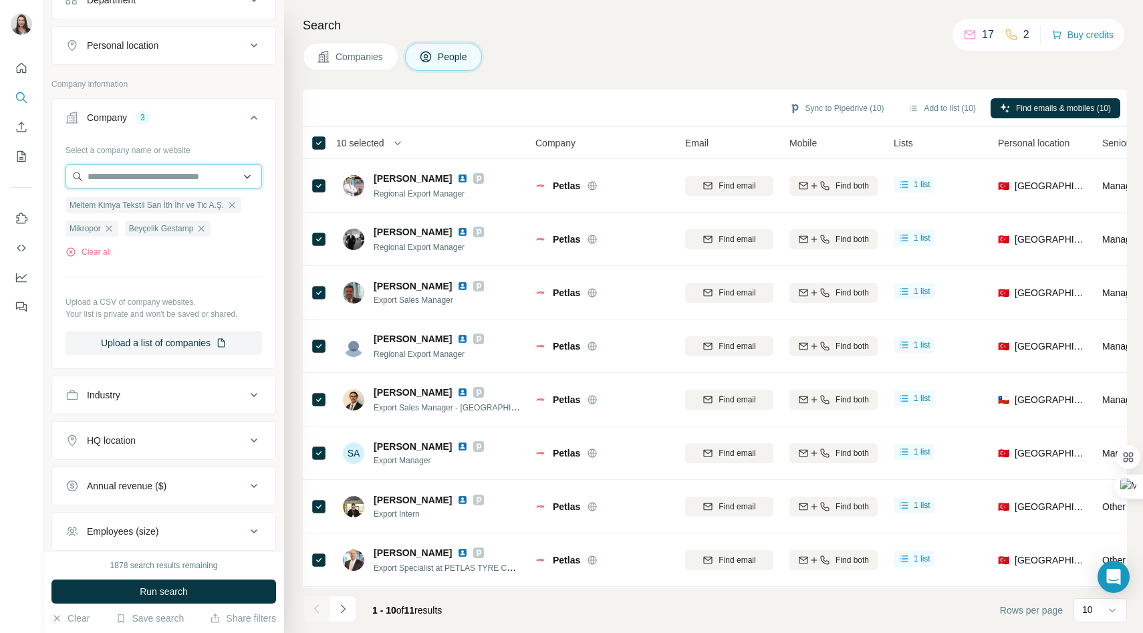
click at [120, 181] on input "text" at bounding box center [164, 177] width 197 height 24
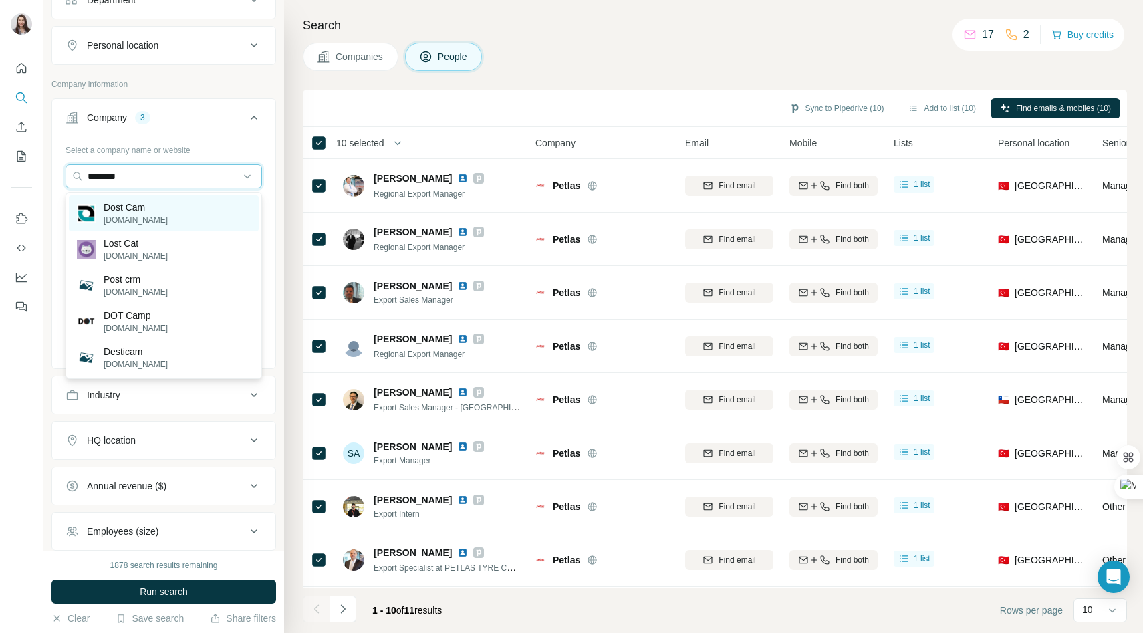
type input "********"
click at [170, 219] on div "Dost Cam [DOMAIN_NAME]" at bounding box center [164, 213] width 190 height 36
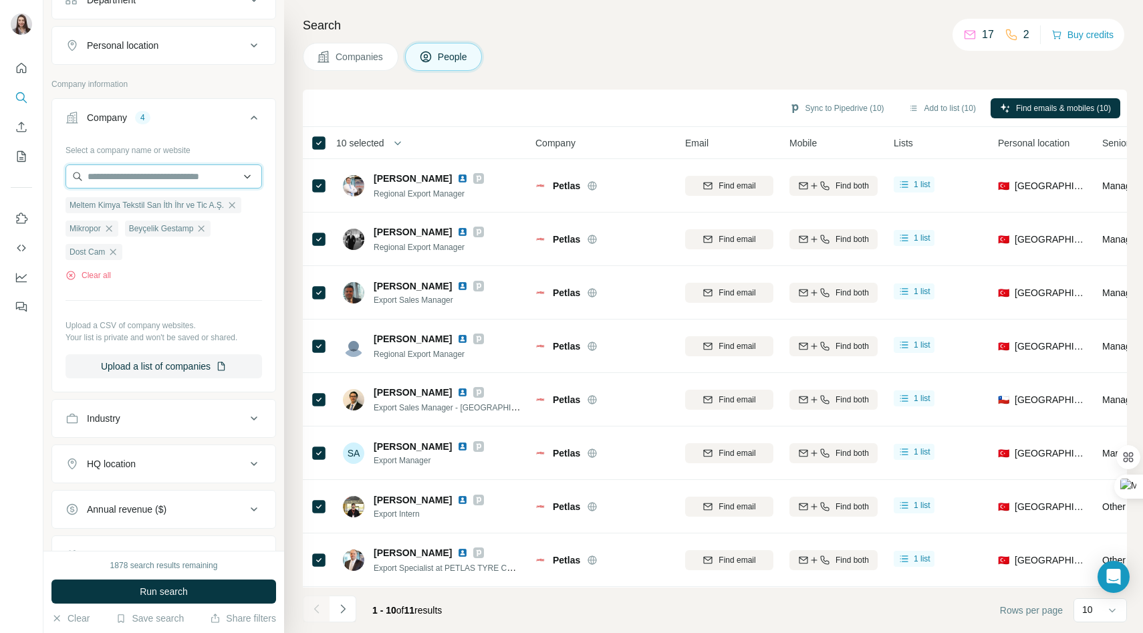
click at [147, 174] on input "text" at bounding box center [164, 177] width 197 height 24
type input "**********"
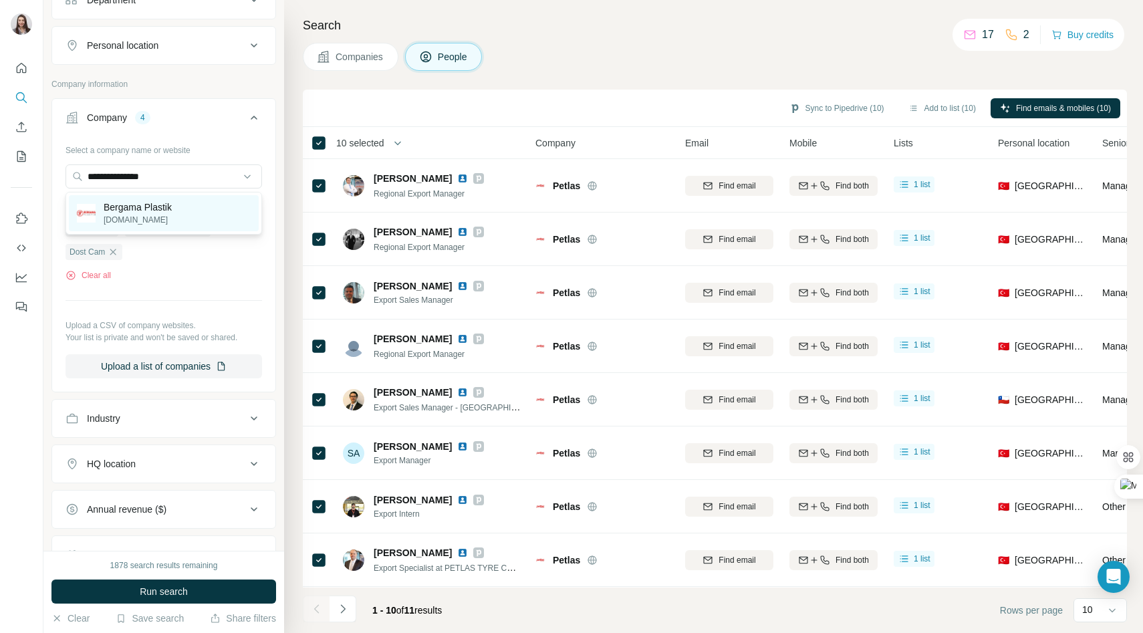
click at [136, 212] on p "Bergama Plastik" at bounding box center [138, 207] width 68 height 13
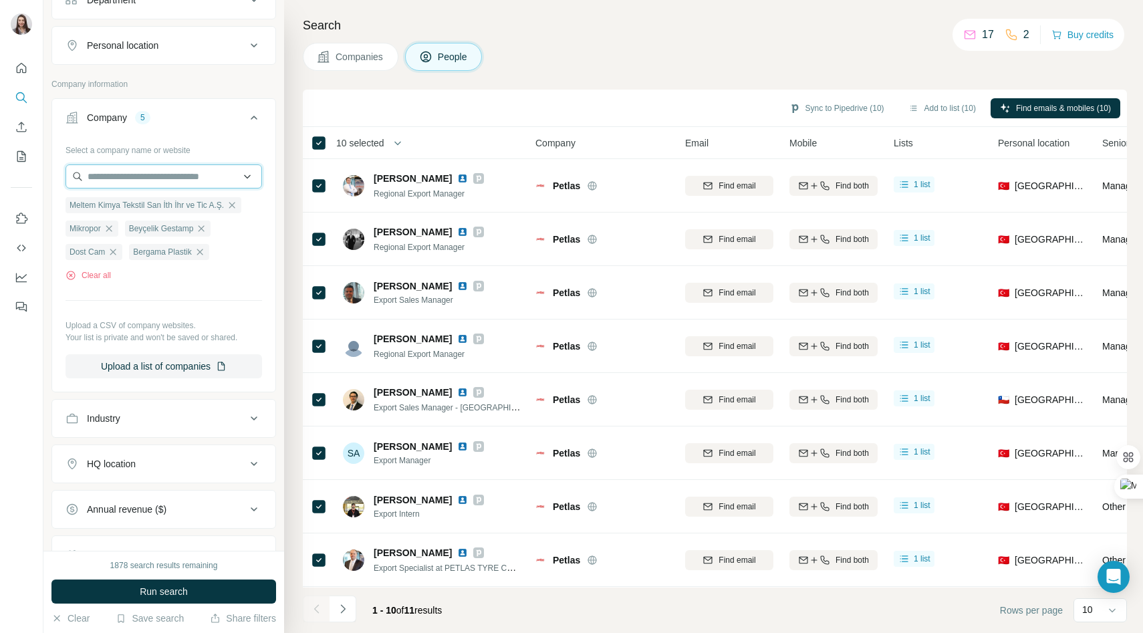
click at [128, 179] on input "text" at bounding box center [164, 177] width 197 height 24
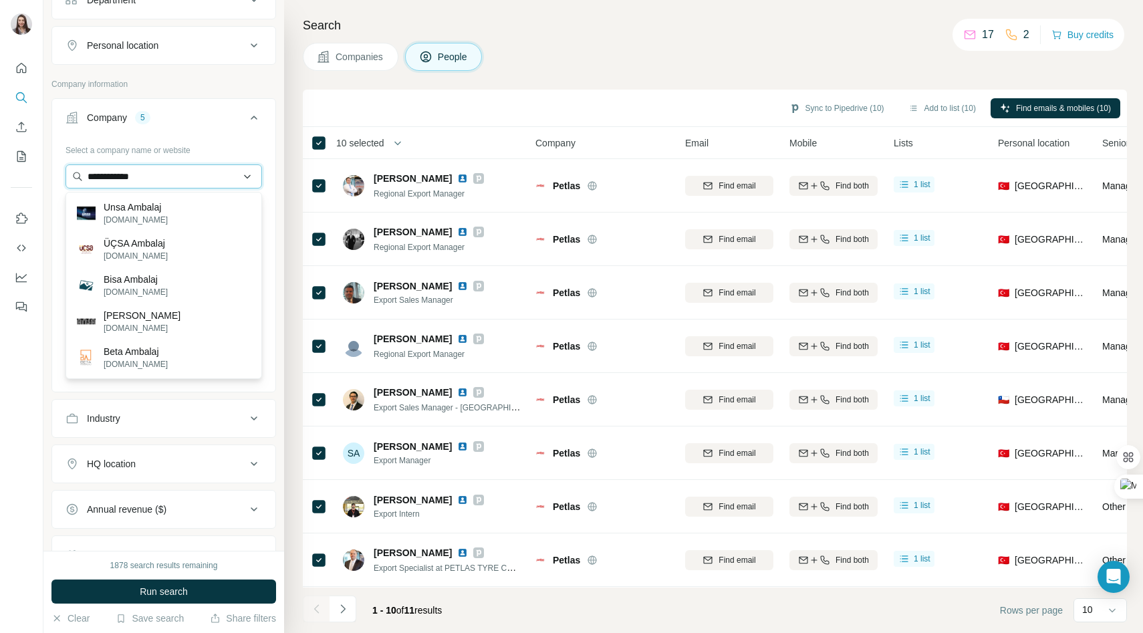
click at [112, 176] on input "**********" at bounding box center [164, 177] width 197 height 24
type input "**********"
drag, startPoint x: 163, startPoint y: 171, endPoint x: 155, endPoint y: 175, distance: 9.3
click at [154, 175] on input "**********" at bounding box center [164, 177] width 197 height 24
type input "*********"
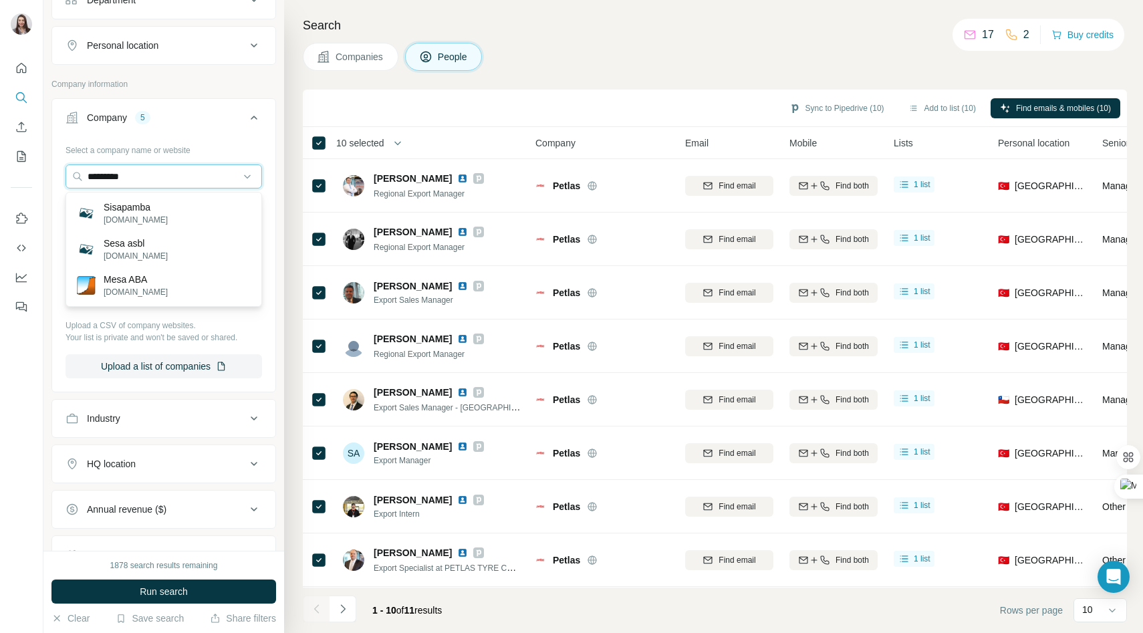
drag, startPoint x: 164, startPoint y: 172, endPoint x: 60, endPoint y: 172, distance: 103.6
click at [60, 172] on div "Select a company name or website ********* [PERSON_NAME] Tekstil San İth İhr ve…" at bounding box center [163, 264] width 223 height 250
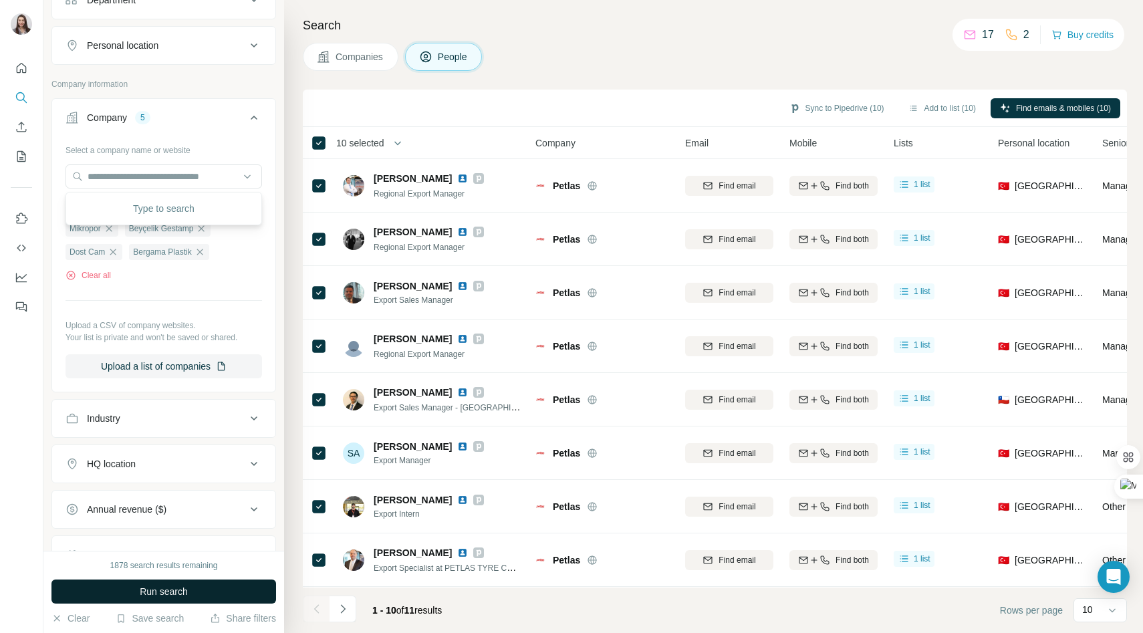
click at [144, 593] on span "Run search" at bounding box center [164, 591] width 48 height 13
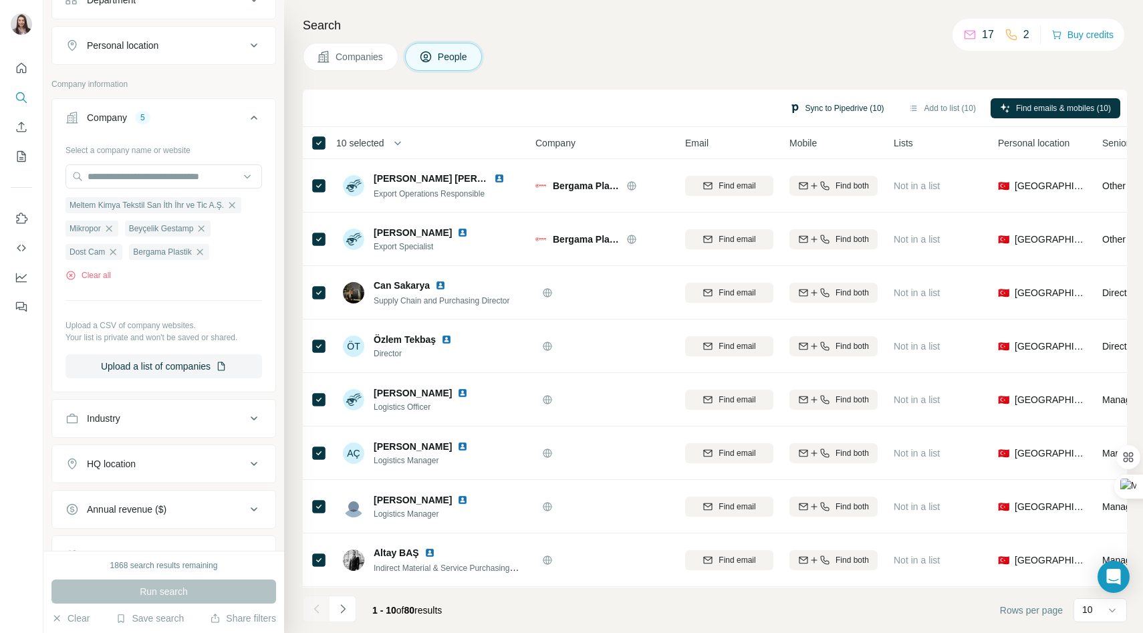
click at [835, 108] on button "Sync to Pipedrive (10)" at bounding box center [837, 108] width 114 height 20
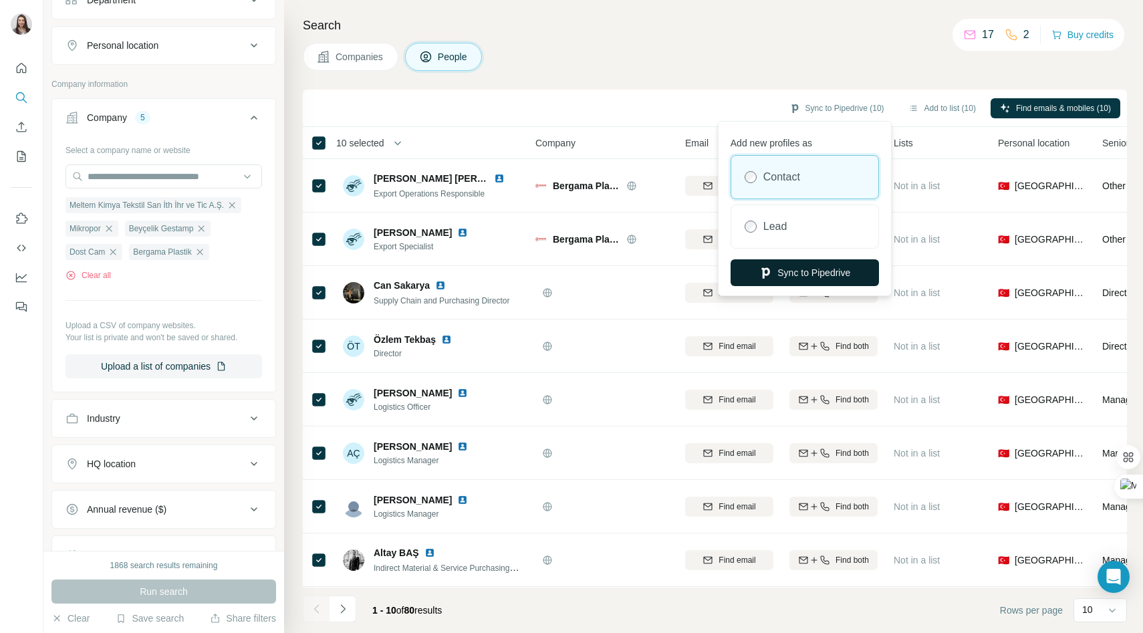
click at [788, 283] on button "Sync to Pipedrive" at bounding box center [805, 272] width 148 height 27
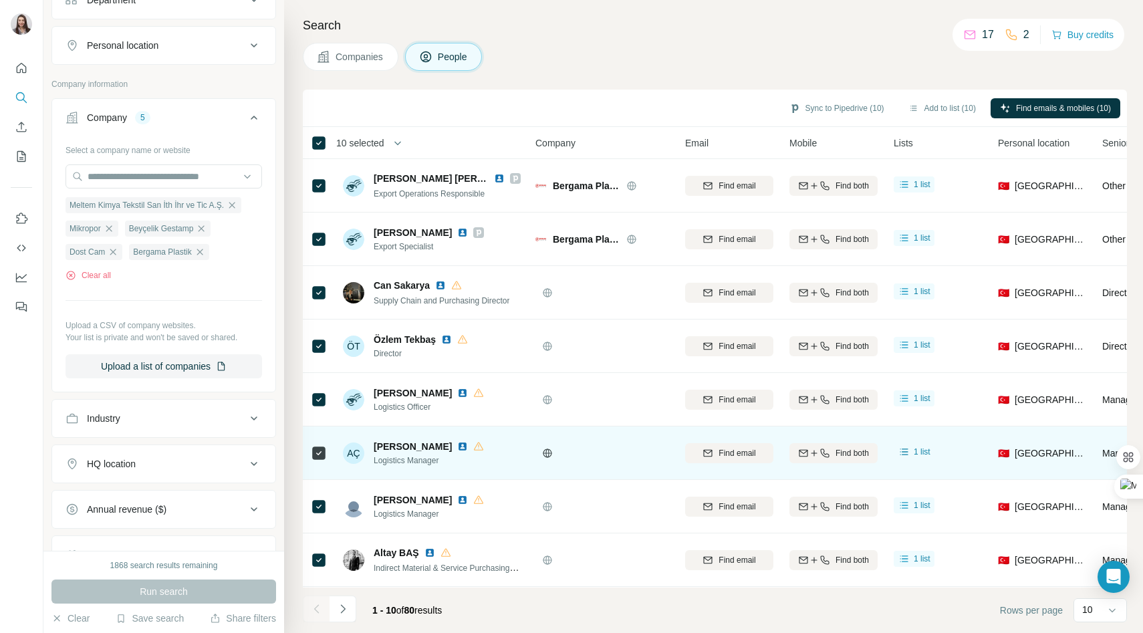
scroll to position [106, 0]
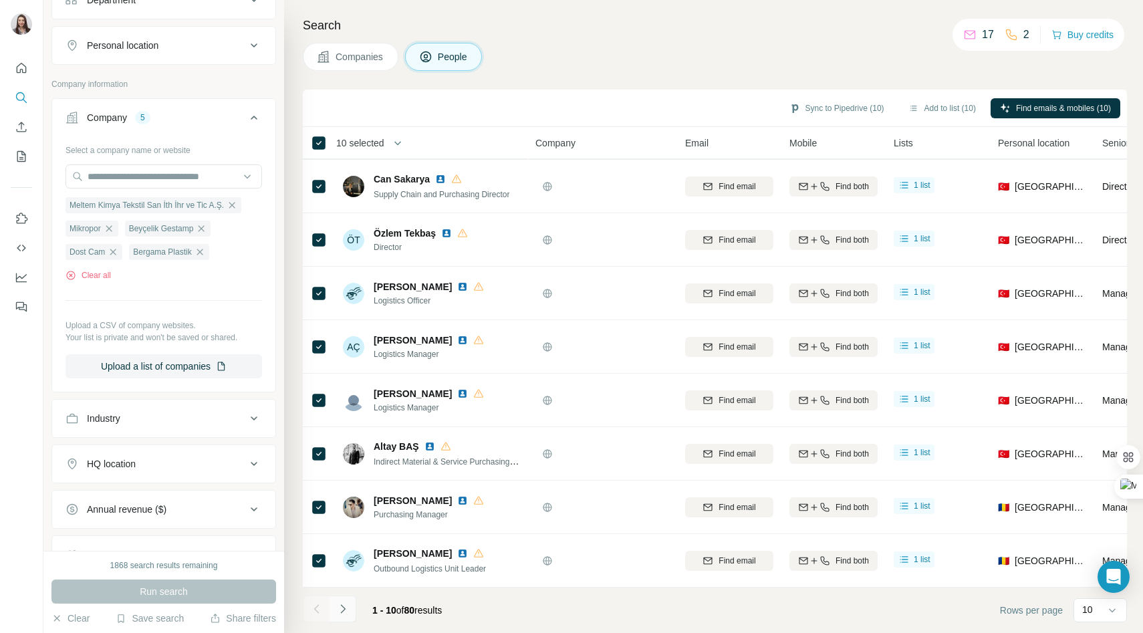
click at [348, 608] on icon "Navigate to next page" at bounding box center [342, 609] width 13 height 13
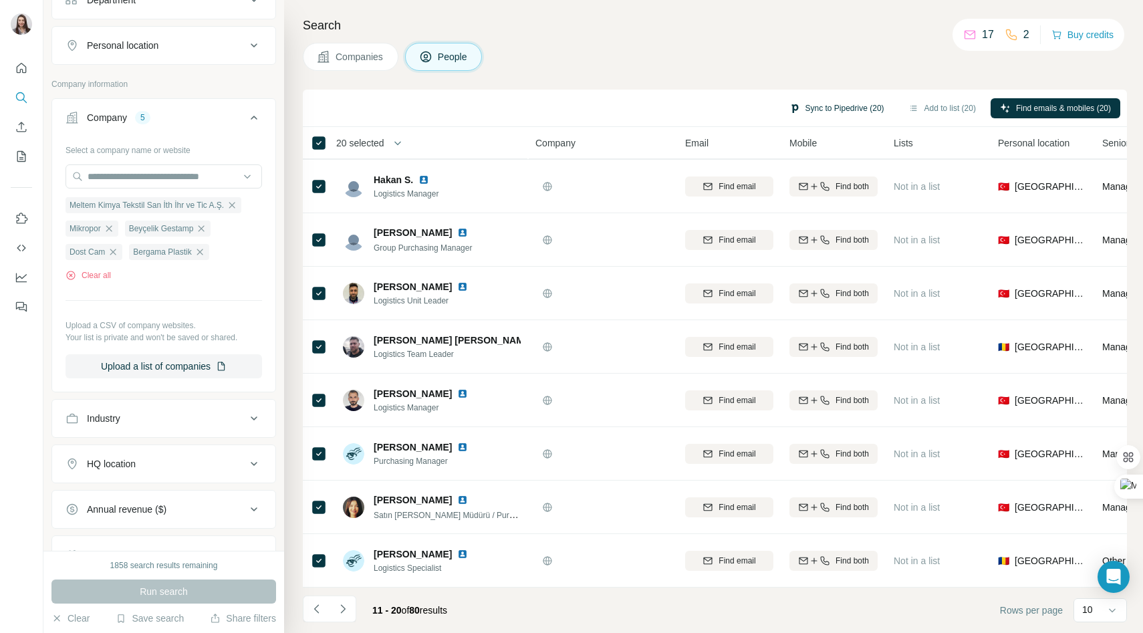
click at [814, 111] on button "Sync to Pipedrive (20)" at bounding box center [837, 108] width 114 height 20
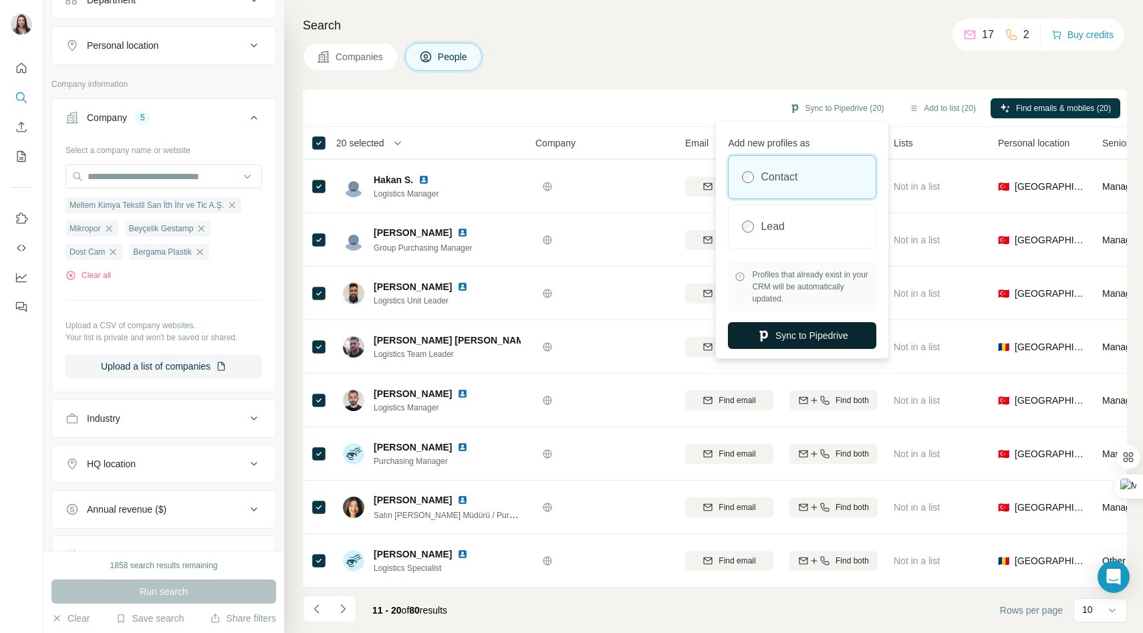
click at [780, 338] on button "Sync to Pipedrive" at bounding box center [802, 335] width 148 height 27
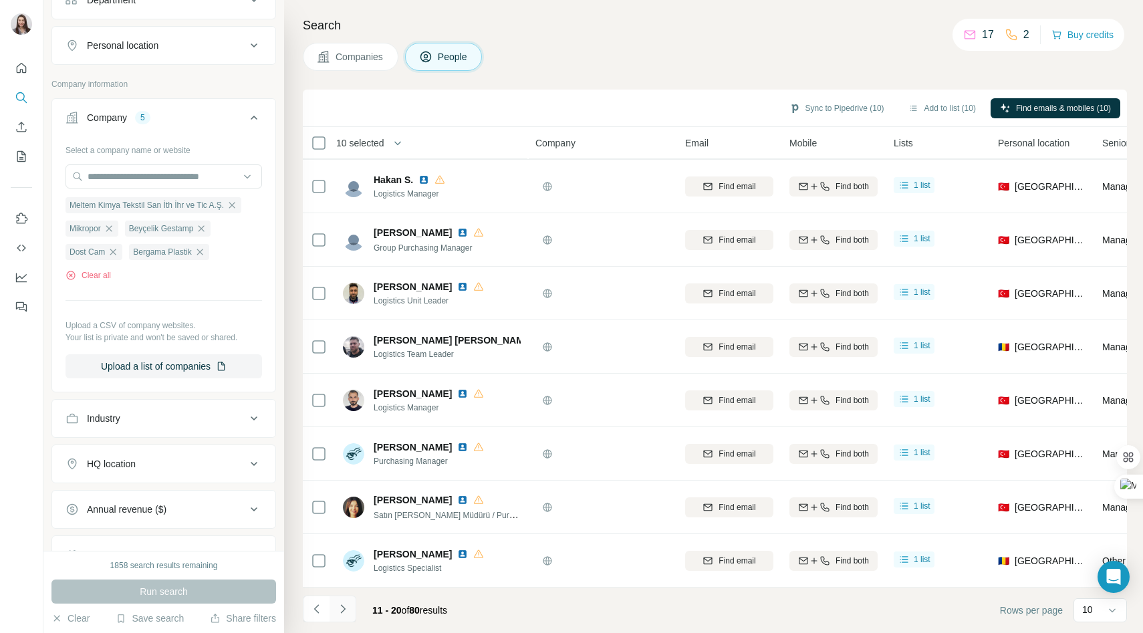
click at [344, 614] on icon "Navigate to next page" at bounding box center [342, 609] width 13 height 13
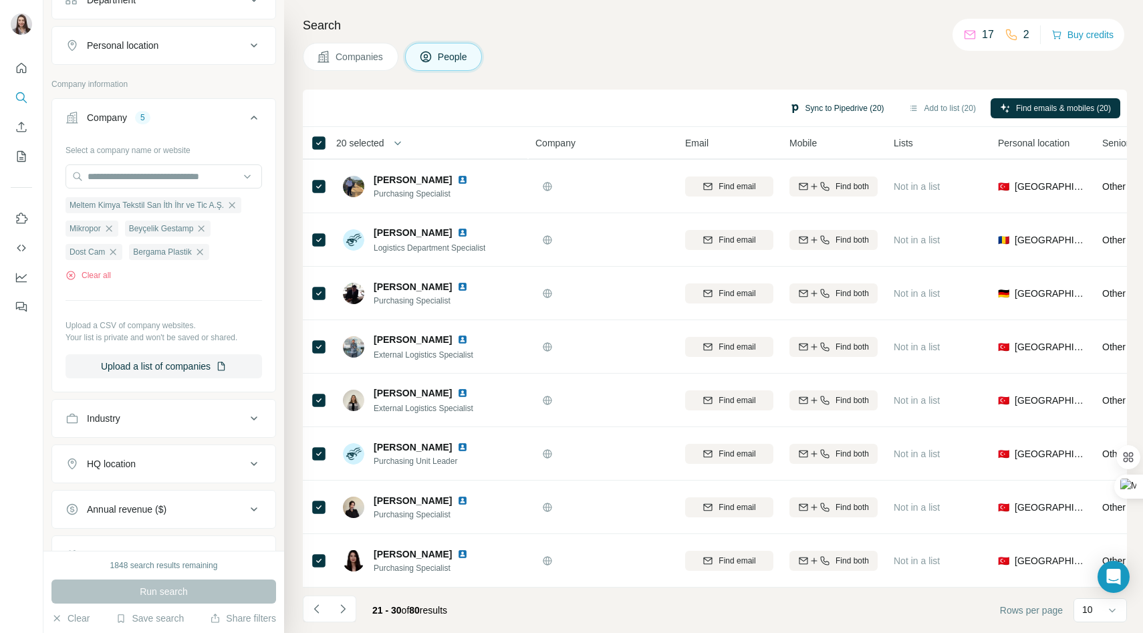
click at [818, 106] on button "Sync to Pipedrive (20)" at bounding box center [837, 108] width 114 height 20
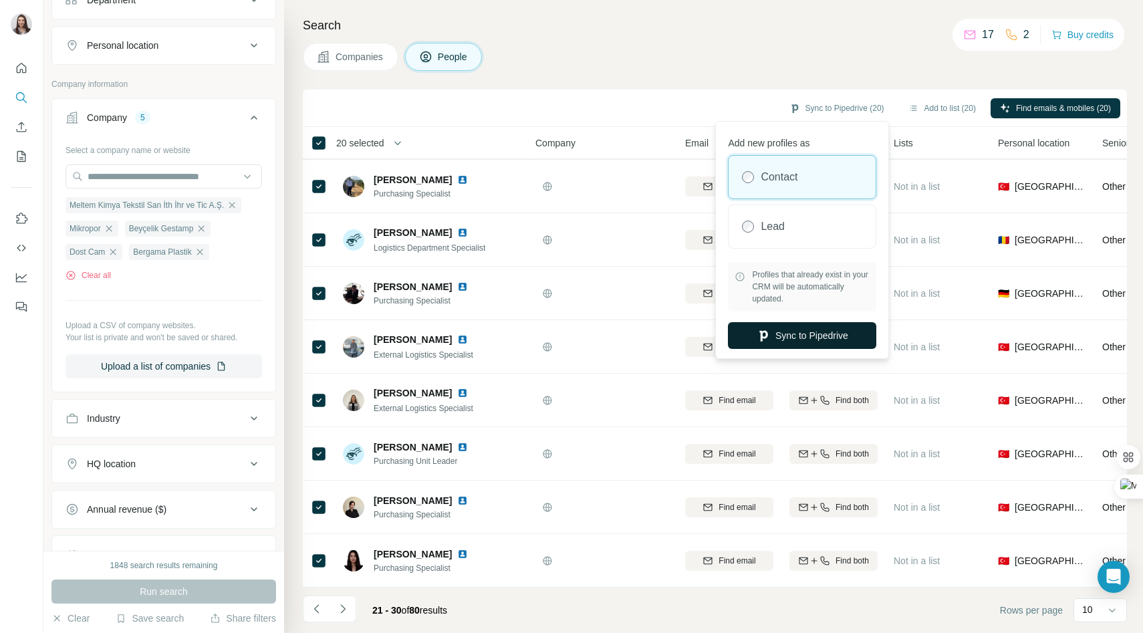
click at [801, 332] on button "Sync to Pipedrive" at bounding box center [802, 335] width 148 height 27
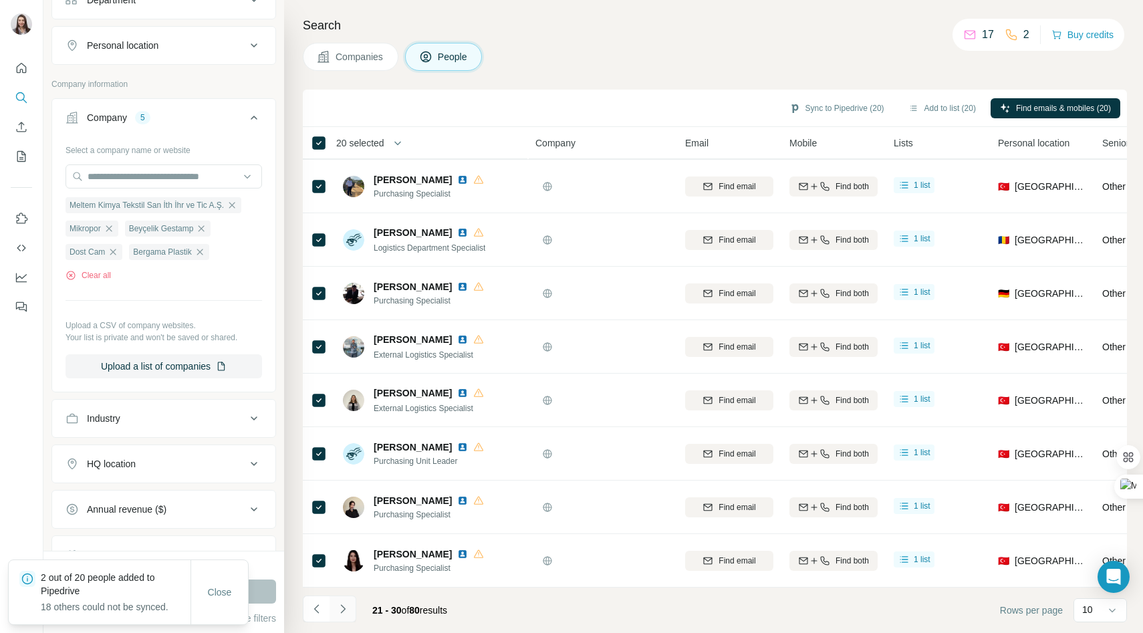
click at [346, 609] on icon "Navigate to next page" at bounding box center [342, 609] width 13 height 13
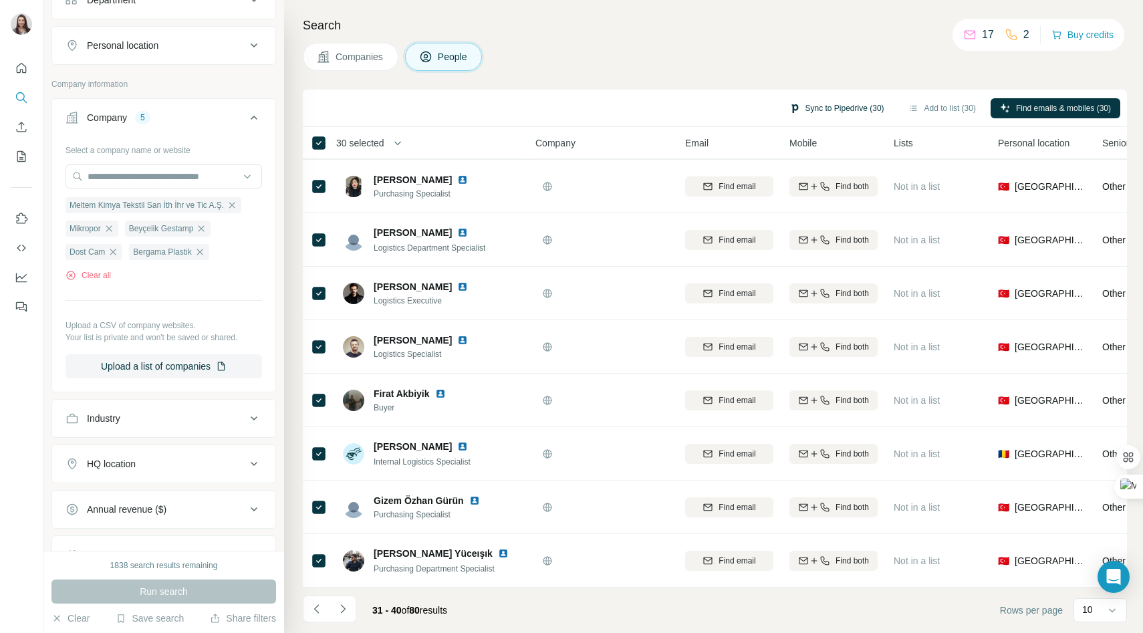
click at [808, 108] on button "Sync to Pipedrive (30)" at bounding box center [837, 108] width 114 height 20
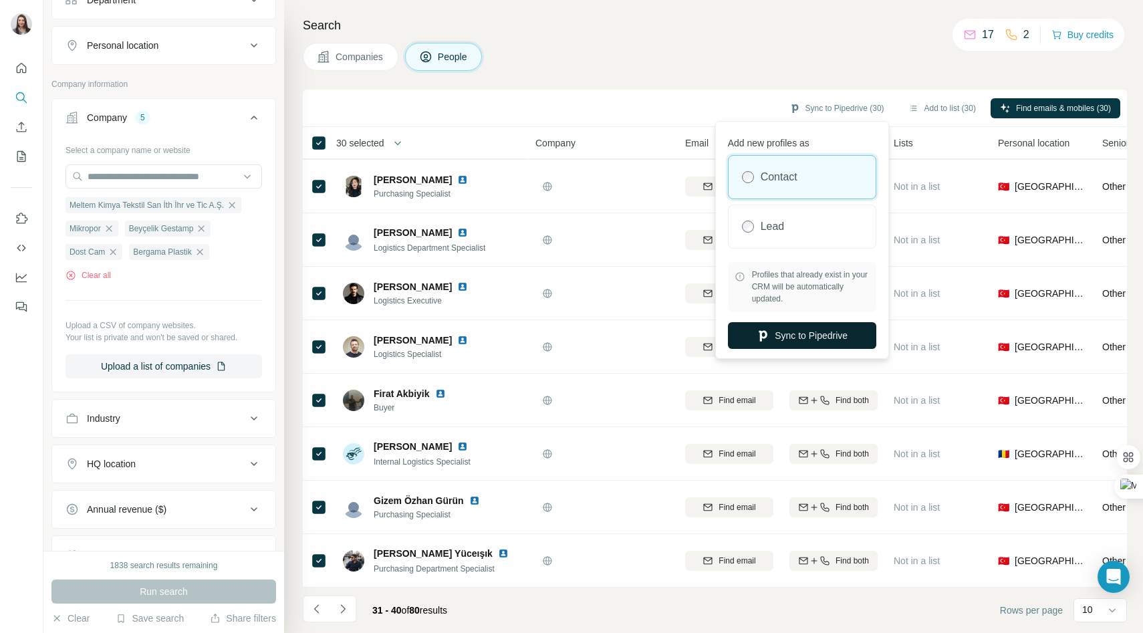
click at [778, 338] on button "Sync to Pipedrive" at bounding box center [802, 335] width 148 height 27
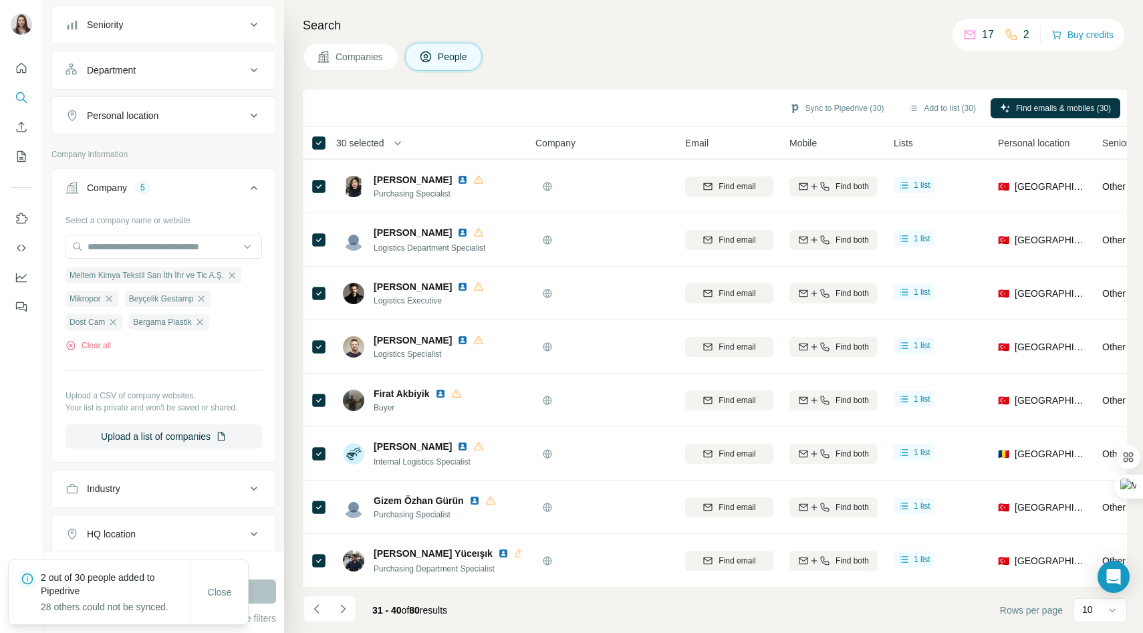
scroll to position [481, 0]
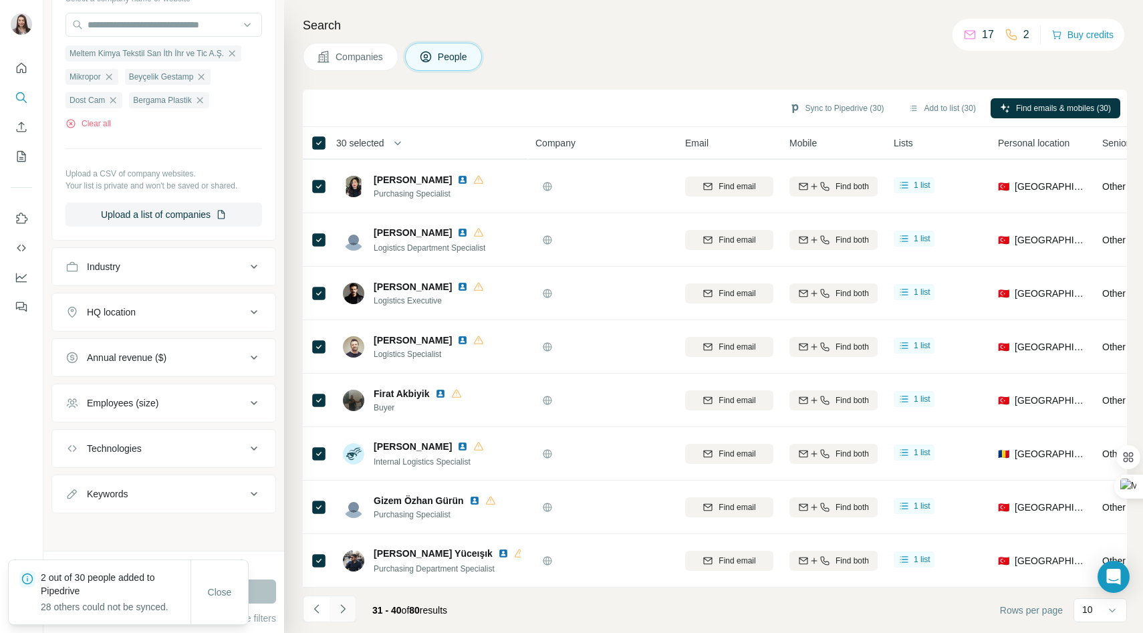
click at [348, 617] on button "Navigate to next page" at bounding box center [343, 609] width 27 height 27
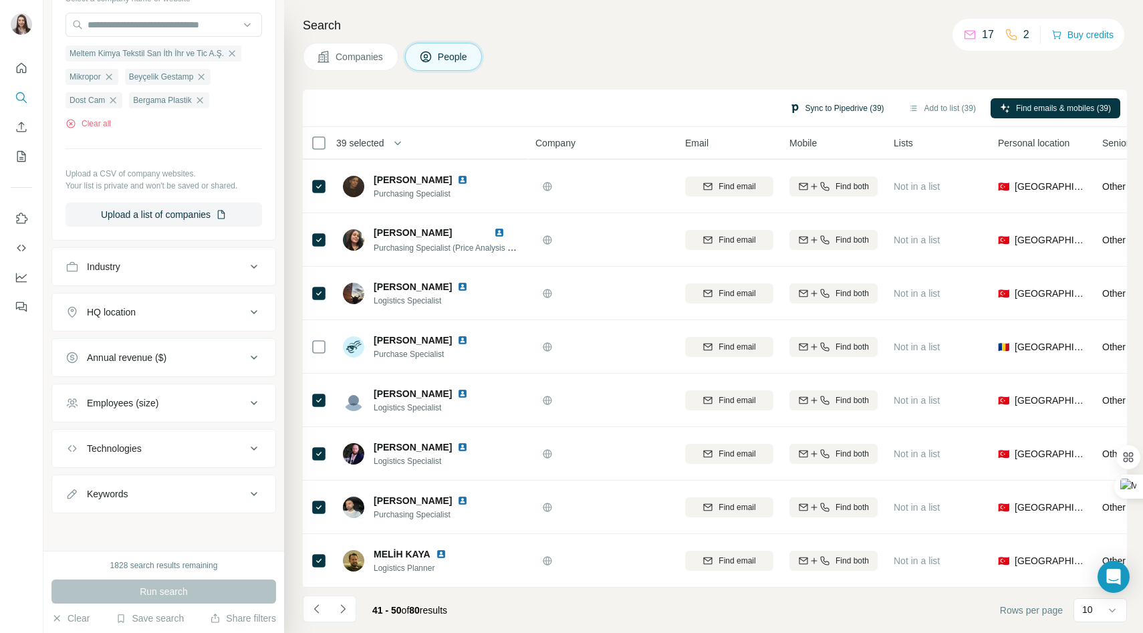
click at [802, 110] on button "Sync to Pipedrive (39)" at bounding box center [837, 108] width 114 height 20
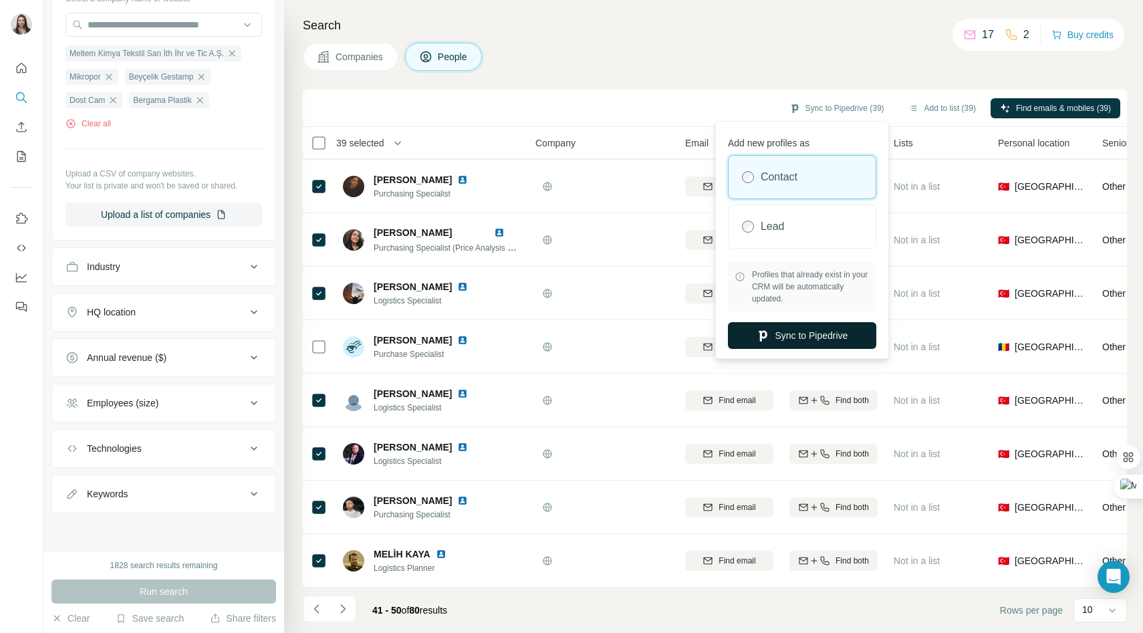
click at [781, 330] on button "Sync to Pipedrive" at bounding box center [802, 335] width 148 height 27
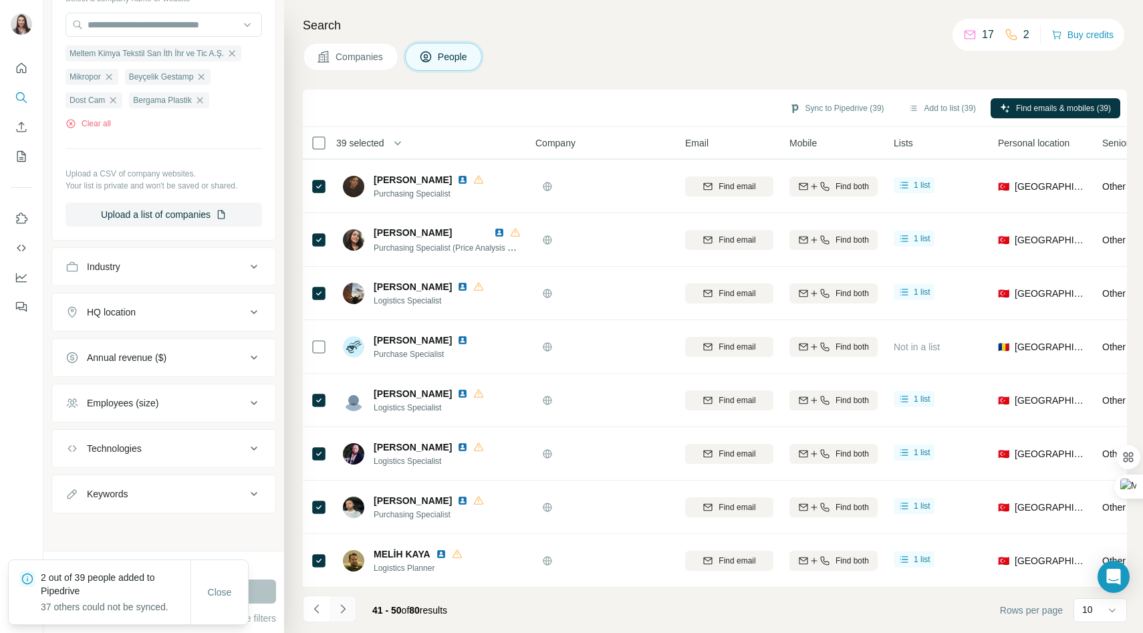
click at [343, 612] on icon "Navigate to next page" at bounding box center [342, 609] width 13 height 13
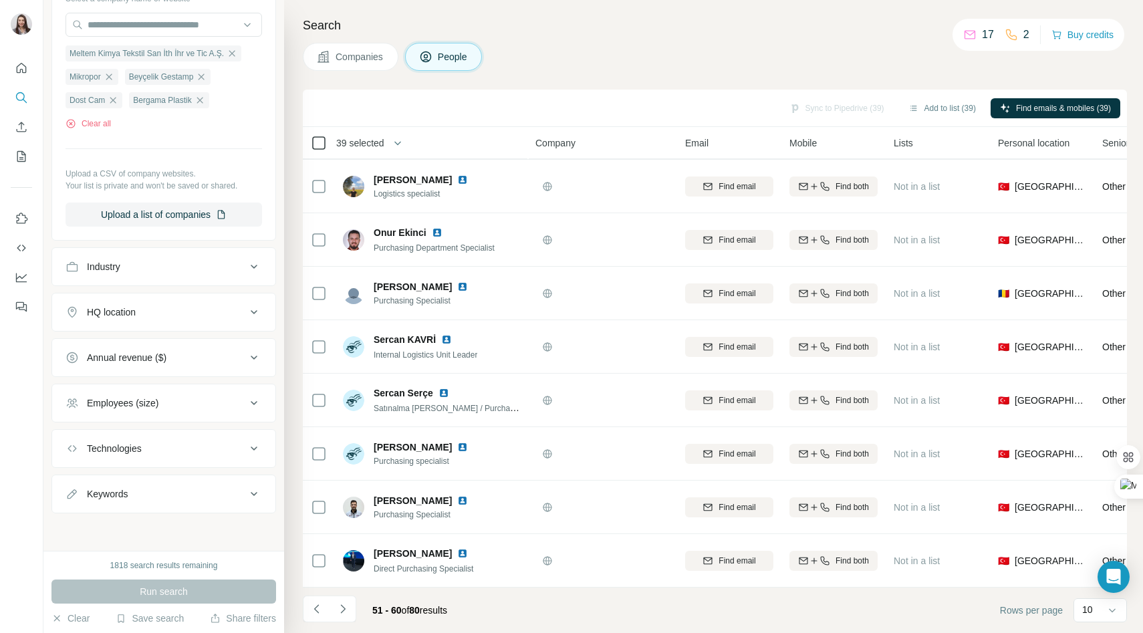
click at [320, 149] on icon at bounding box center [319, 143] width 16 height 16
click at [803, 113] on button "Sync to Pipedrive (49)" at bounding box center [837, 108] width 114 height 20
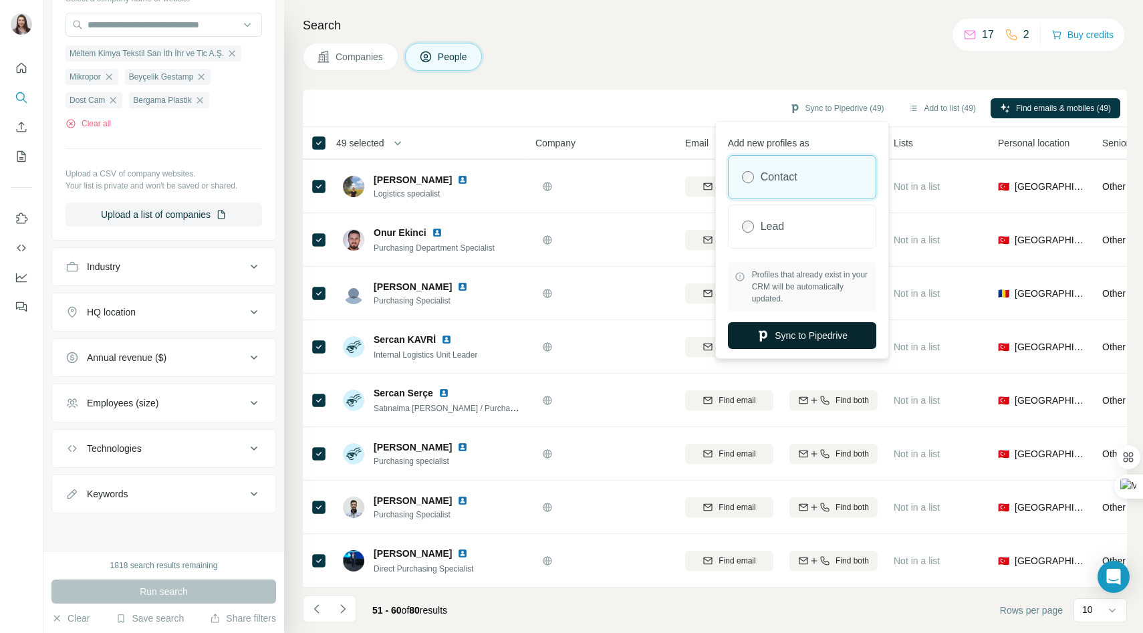
click at [768, 338] on button "Sync to Pipedrive" at bounding box center [802, 335] width 148 height 27
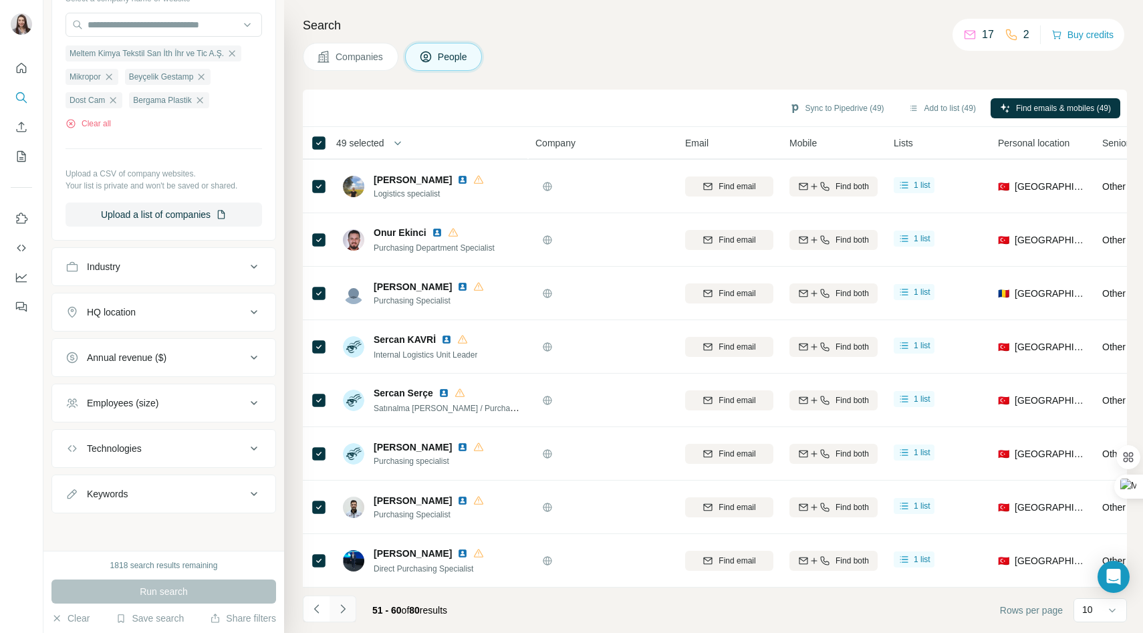
click at [342, 613] on icon "Navigate to next page" at bounding box center [342, 609] width 13 height 13
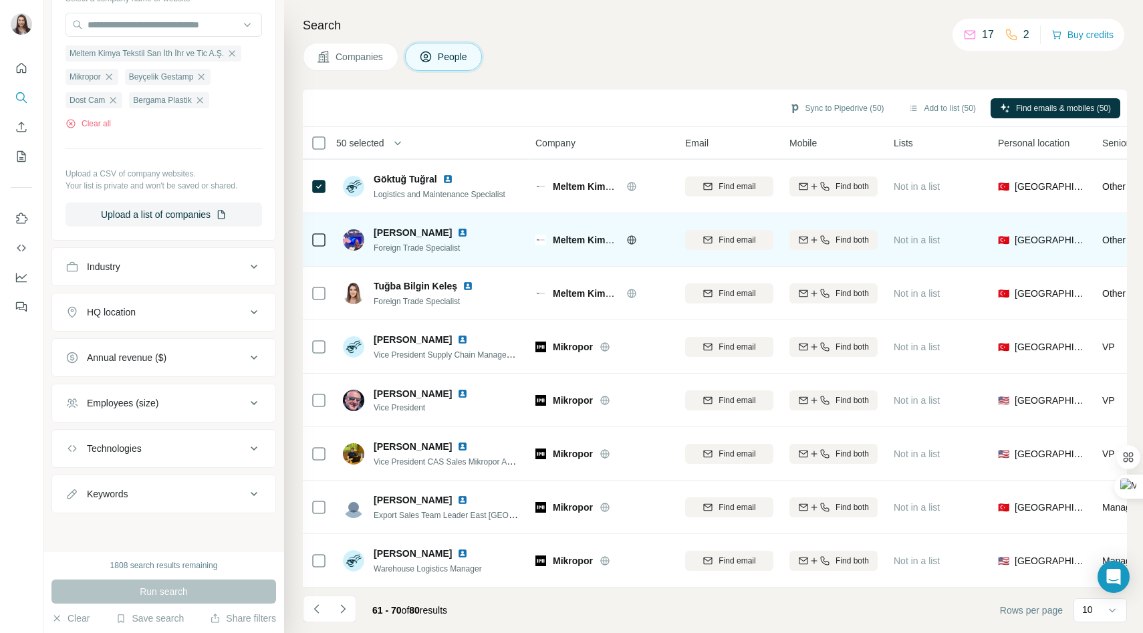
click at [312, 242] on div at bounding box center [319, 240] width 16 height 16
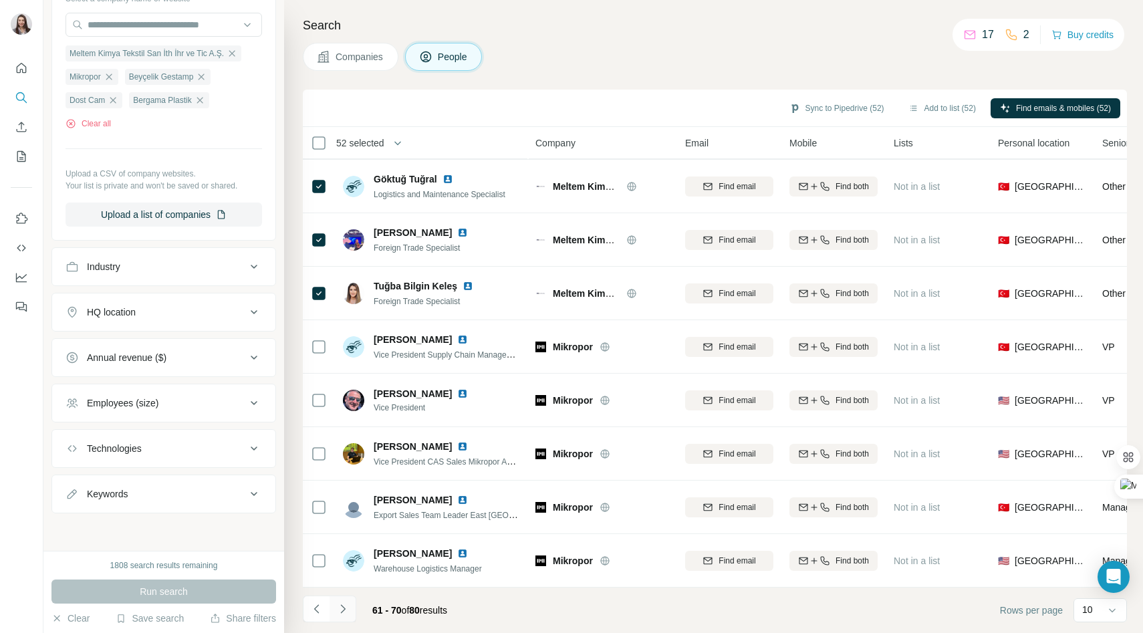
click at [337, 613] on icon "Navigate to next page" at bounding box center [342, 609] width 13 height 13
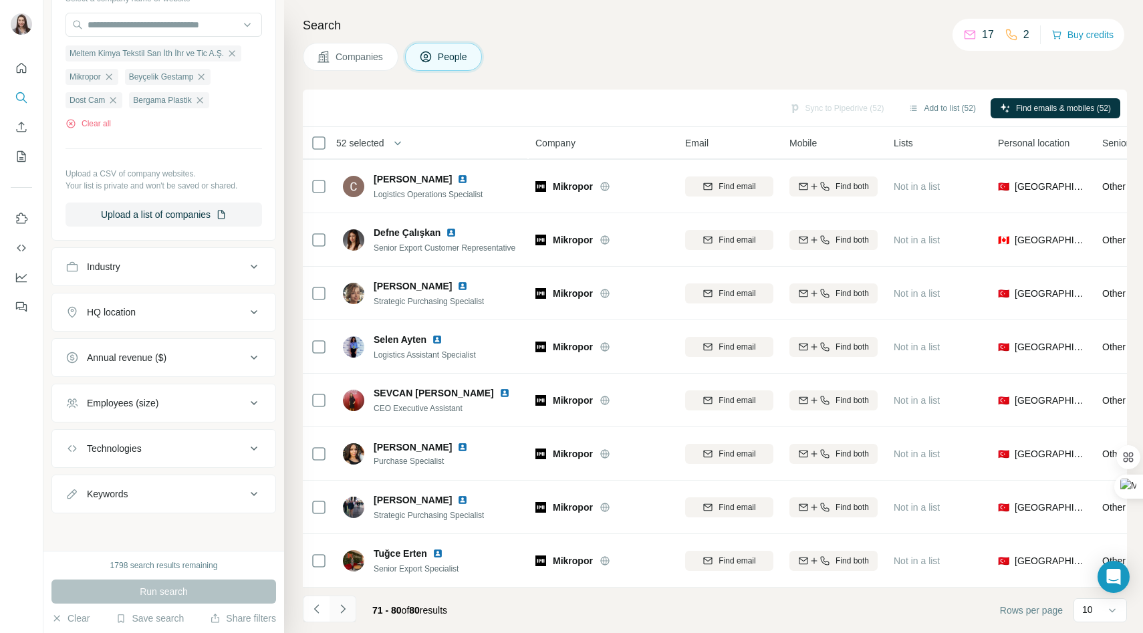
click at [349, 613] on icon "Navigate to next page" at bounding box center [342, 609] width 13 height 13
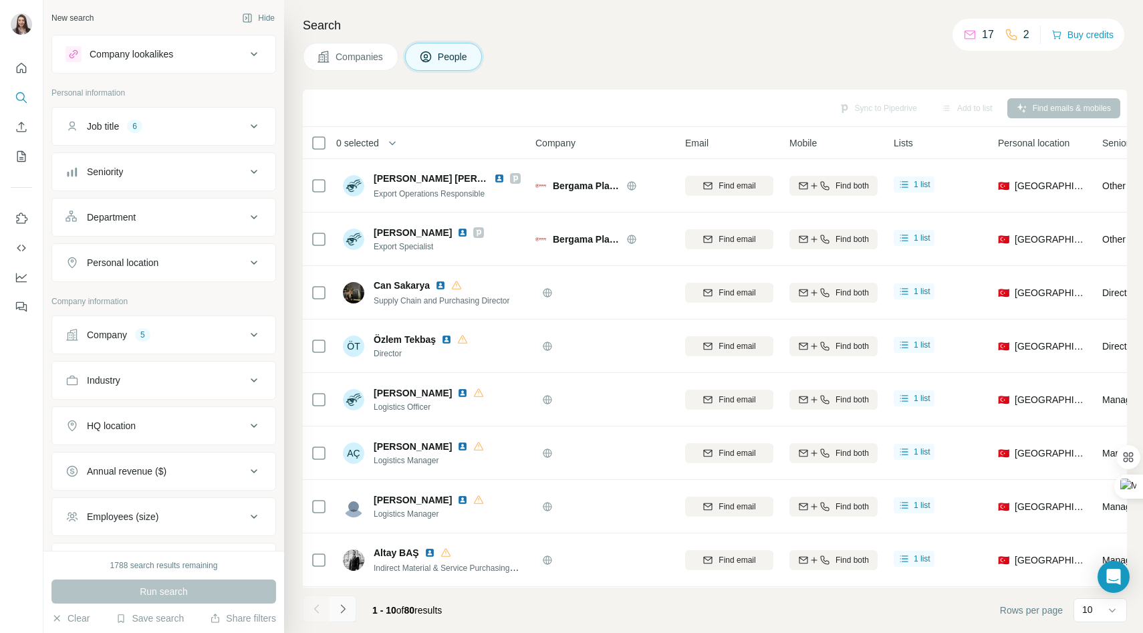
click at [346, 613] on icon "Navigate to next page" at bounding box center [342, 609] width 13 height 13
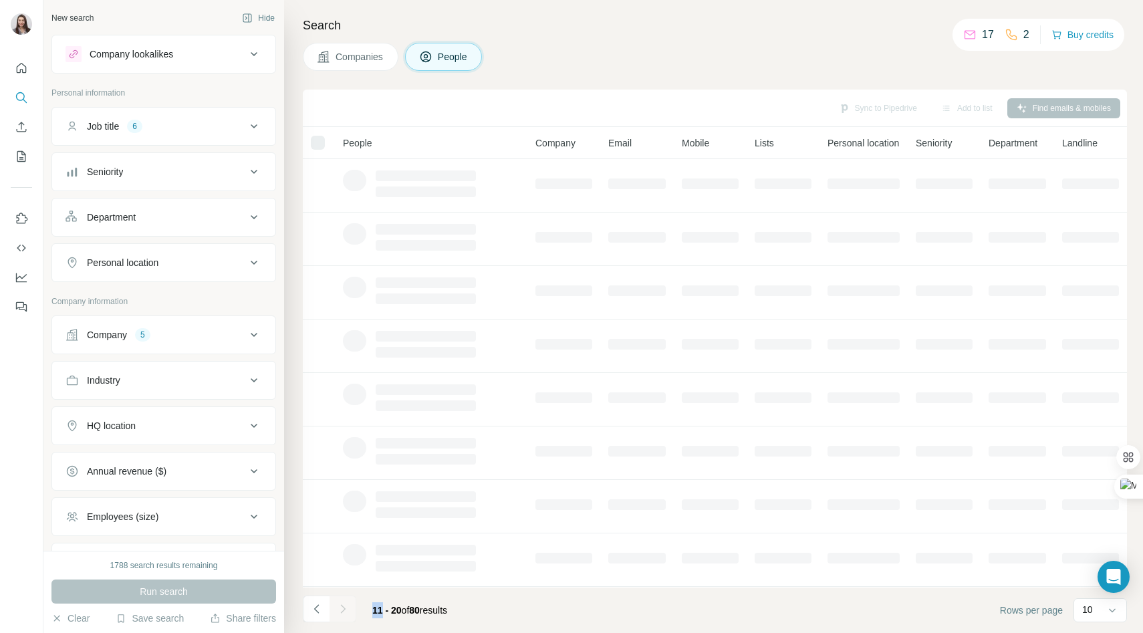
click at [346, 613] on div at bounding box center [343, 609] width 27 height 27
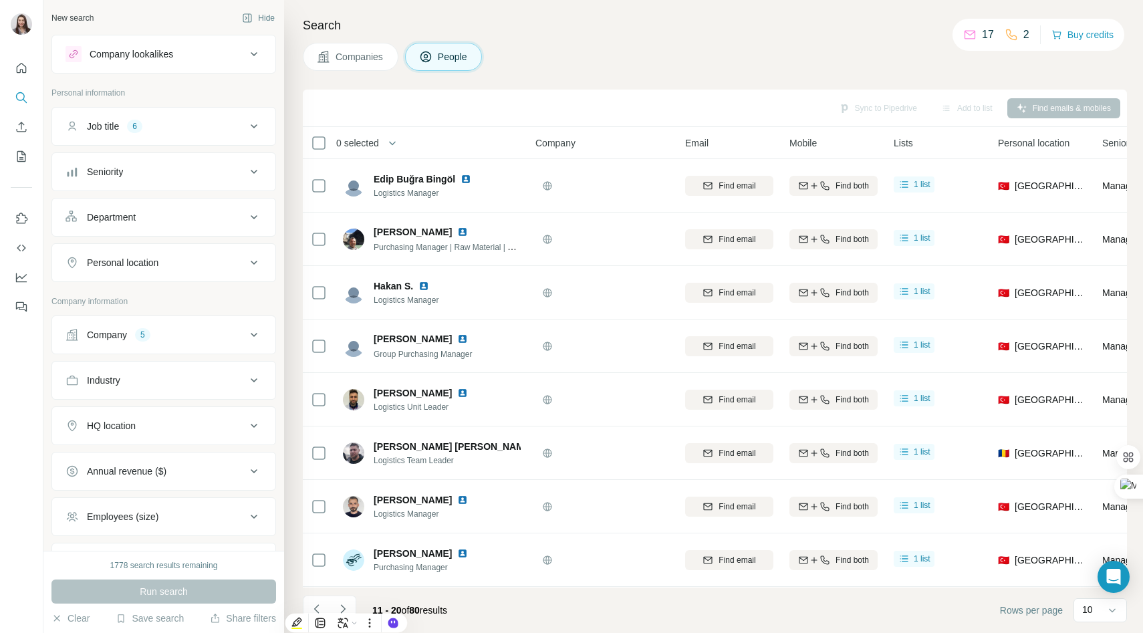
click at [417, 600] on div "11 - 20 of 80 results" at bounding box center [410, 610] width 96 height 29
click at [349, 613] on button "Navigate to next page" at bounding box center [343, 609] width 27 height 27
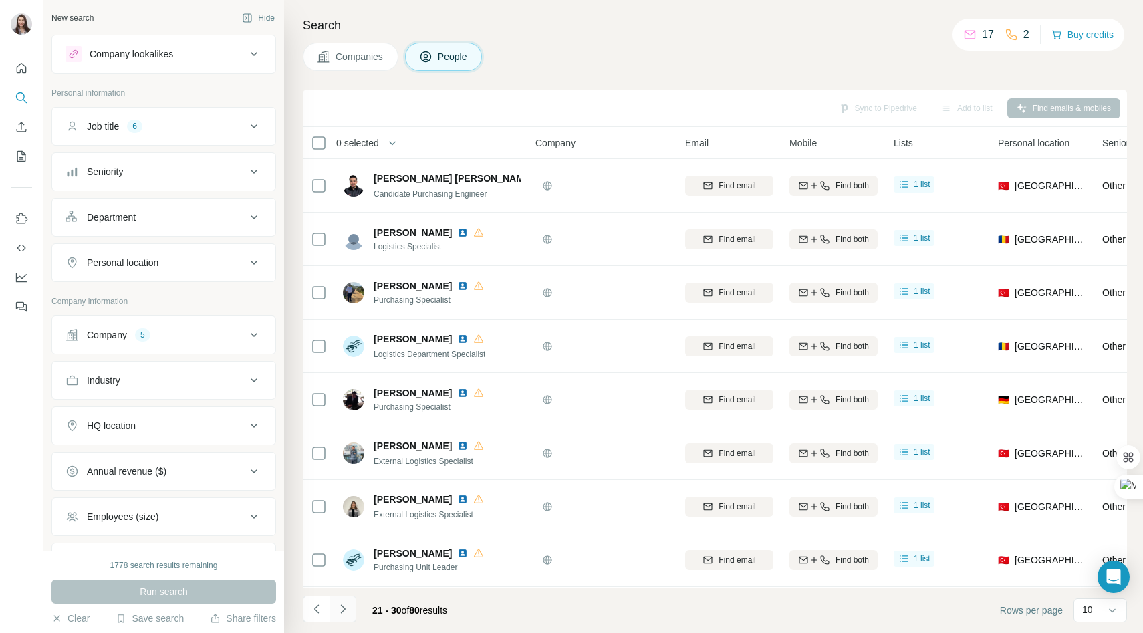
click at [344, 610] on icon "Navigate to next page" at bounding box center [342, 609] width 5 height 9
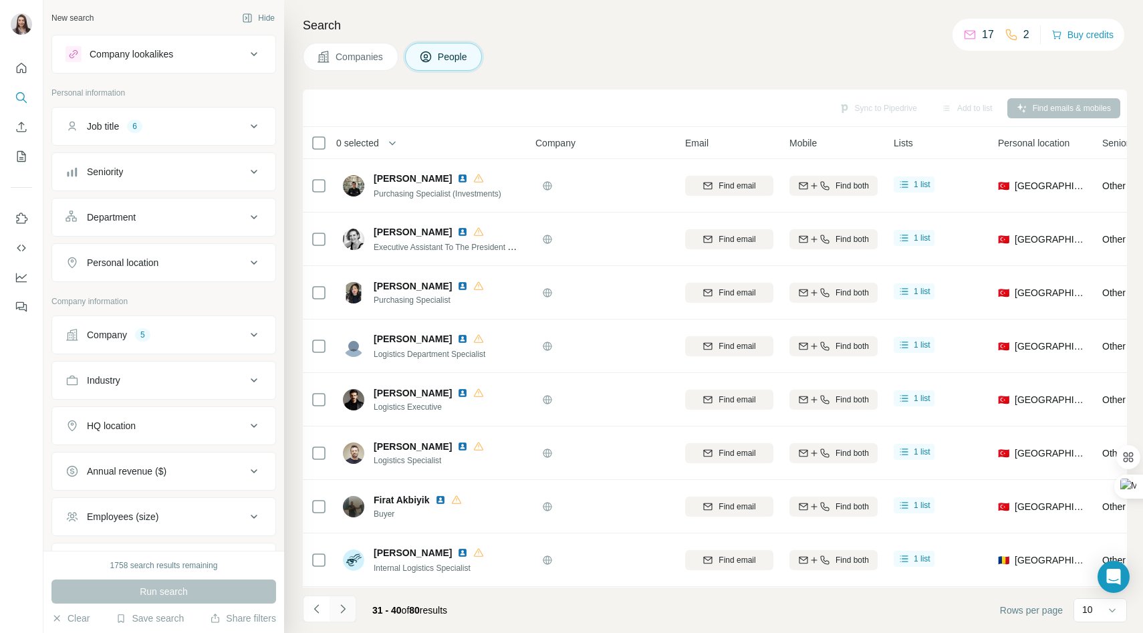
click at [344, 610] on icon "Navigate to next page" at bounding box center [342, 609] width 5 height 9
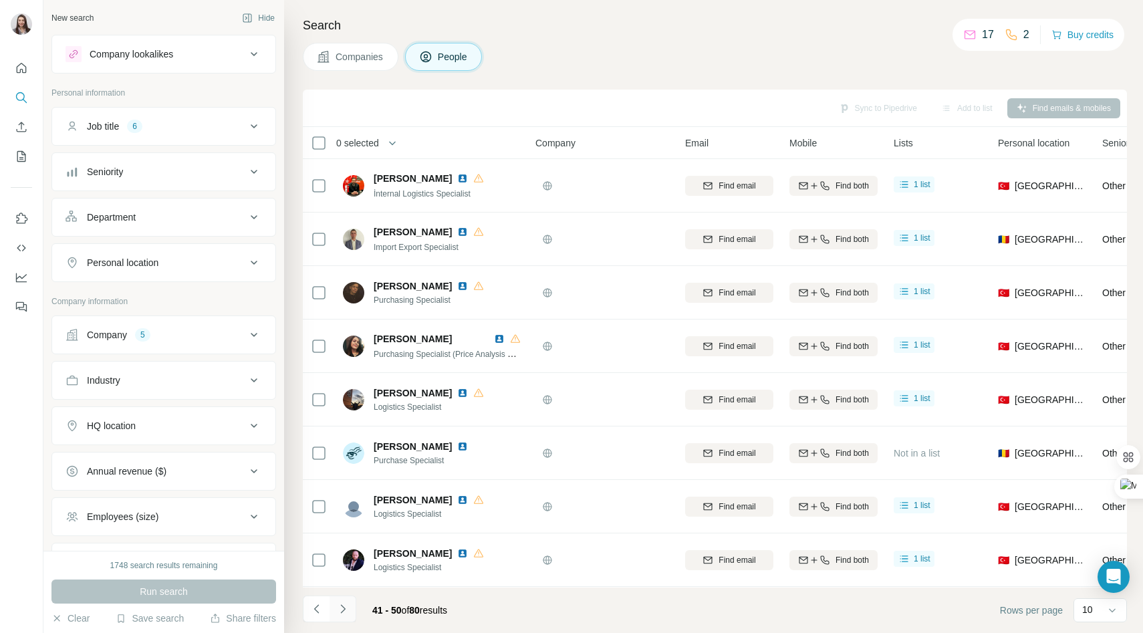
click at [344, 610] on icon "Navigate to next page" at bounding box center [342, 609] width 5 height 9
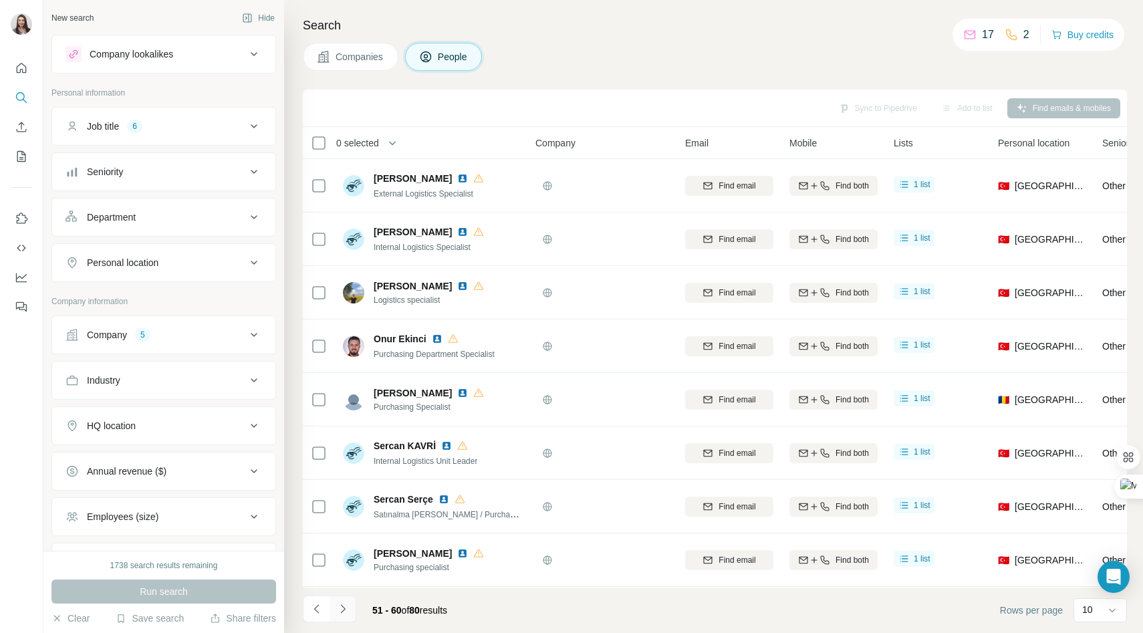
click at [343, 615] on icon "Navigate to next page" at bounding box center [342, 609] width 13 height 13
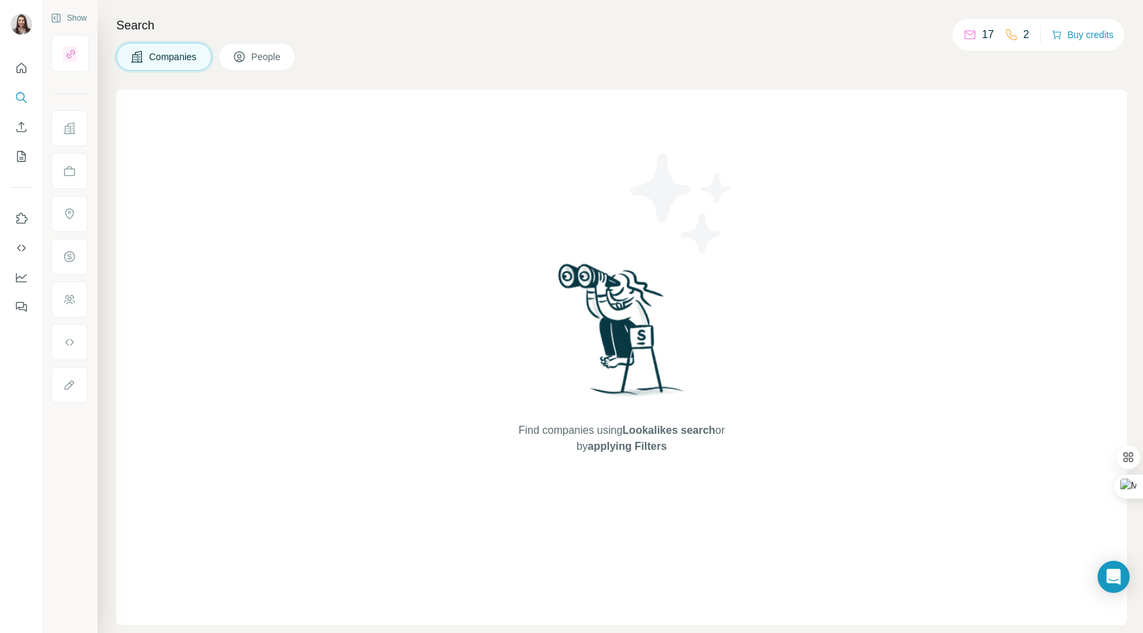
click at [74, 129] on icon at bounding box center [69, 127] width 11 height 11
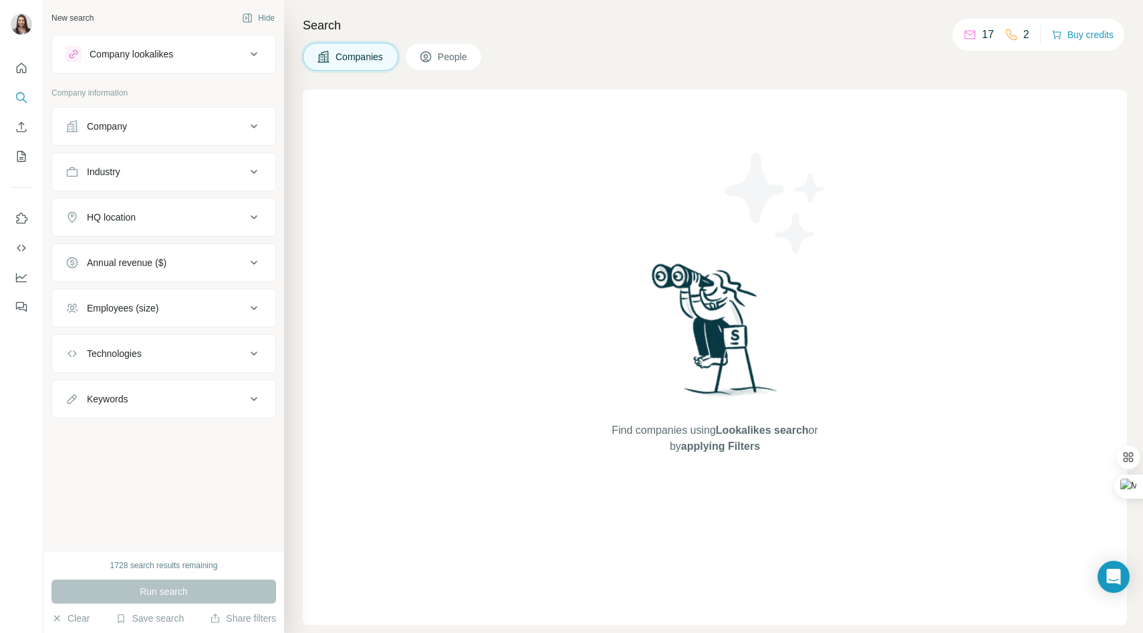
click at [140, 125] on div "Company" at bounding box center [156, 126] width 181 height 13
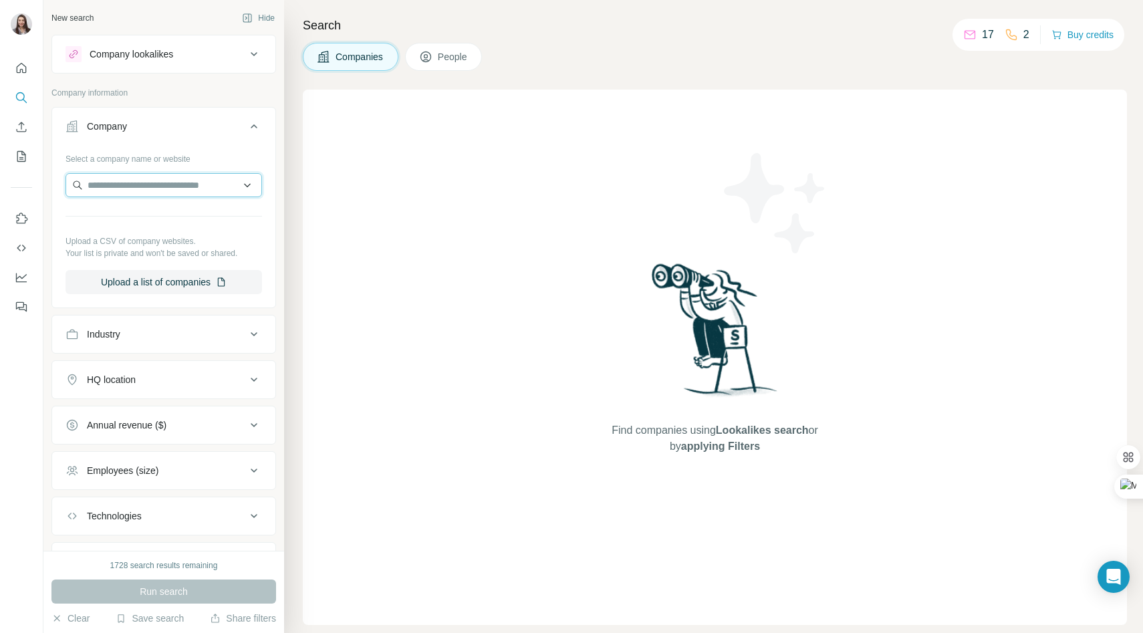
click at [138, 192] on input "text" at bounding box center [164, 185] width 197 height 24
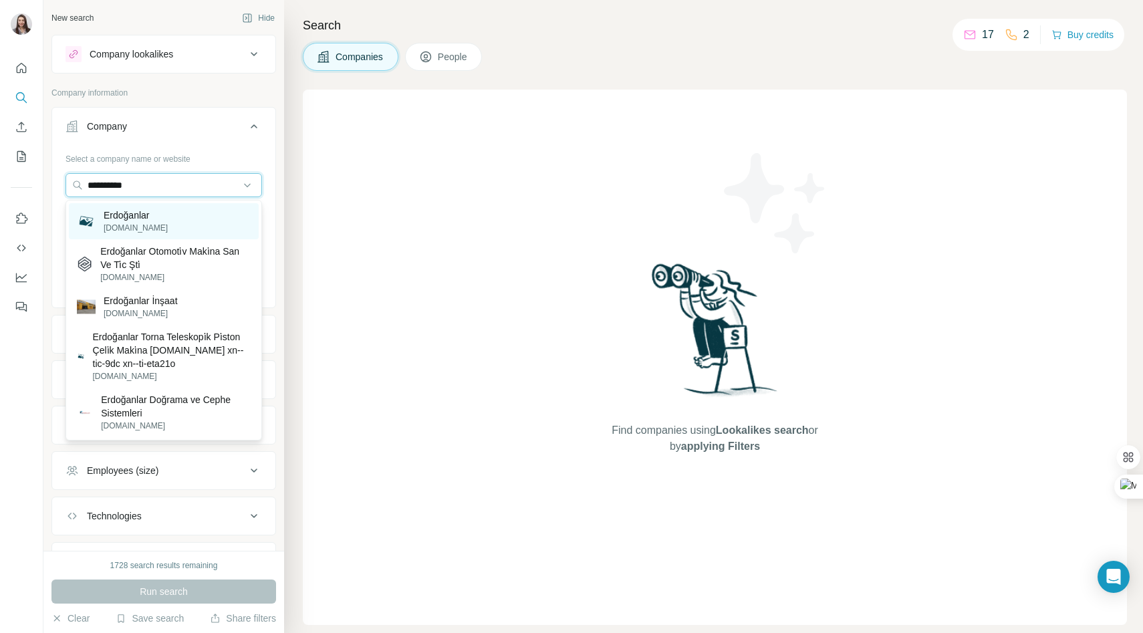
type input "**********"
click at [151, 225] on p "[DOMAIN_NAME]" at bounding box center [136, 228] width 64 height 12
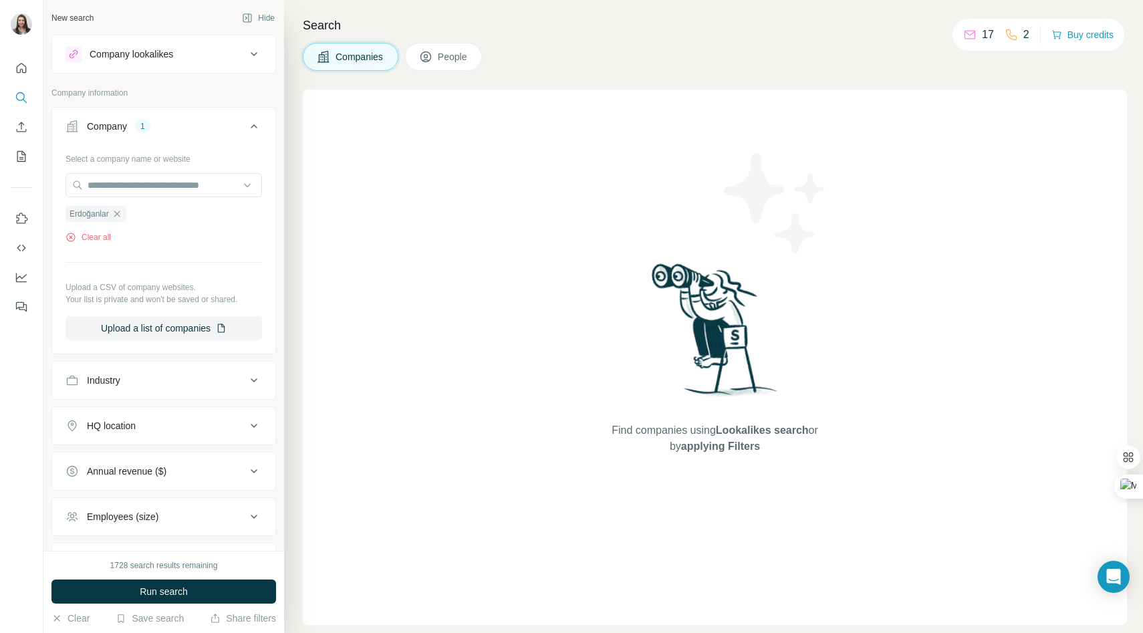
click at [447, 53] on span "People" at bounding box center [453, 56] width 31 height 13
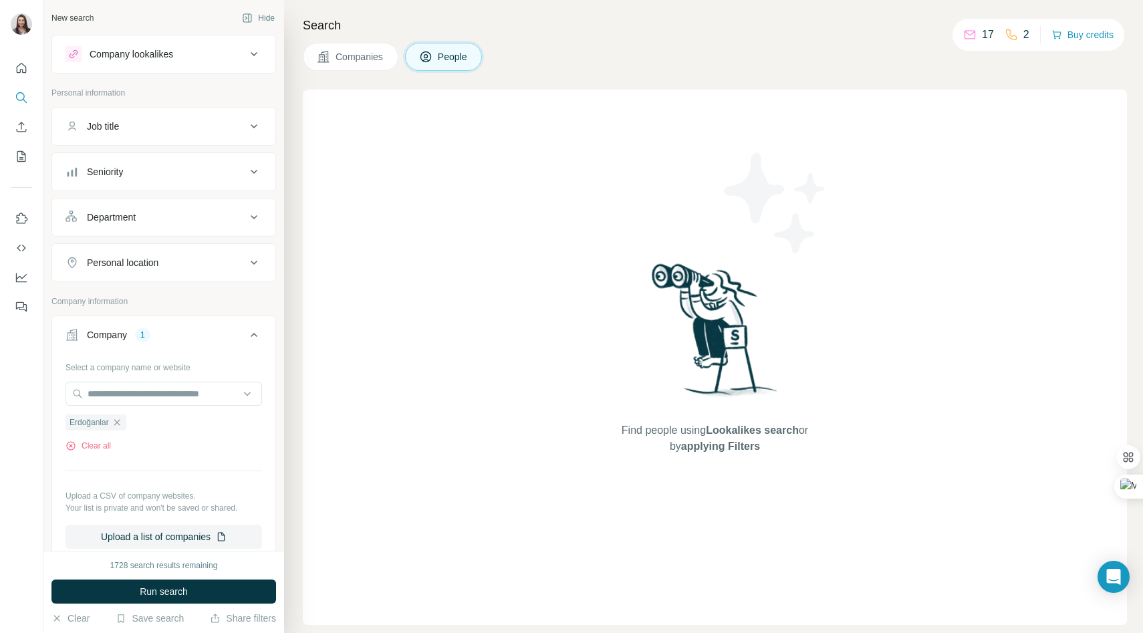
click at [125, 133] on button "Job title" at bounding box center [163, 126] width 223 height 32
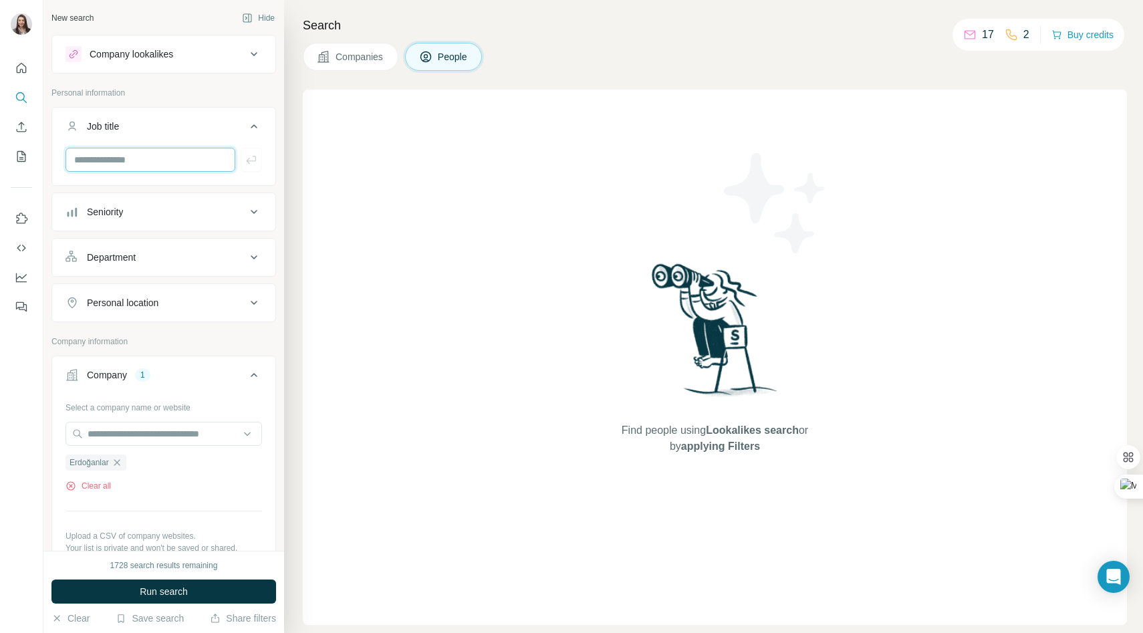
click at [120, 158] on input "text" at bounding box center [151, 160] width 170 height 24
type input "*********"
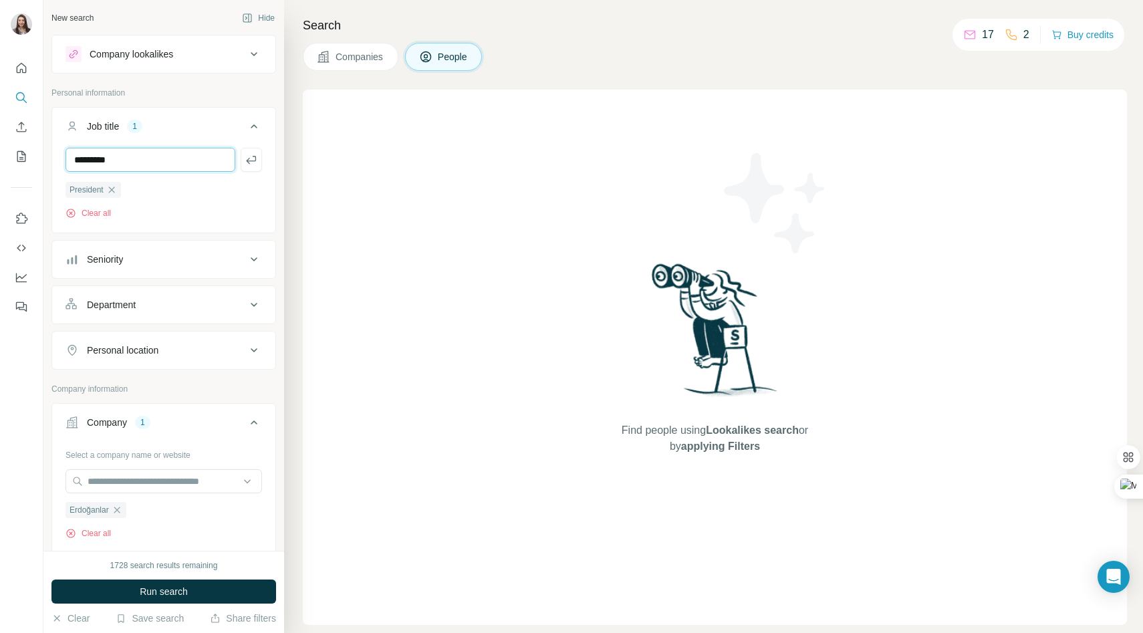
type input "*********"
type input "******"
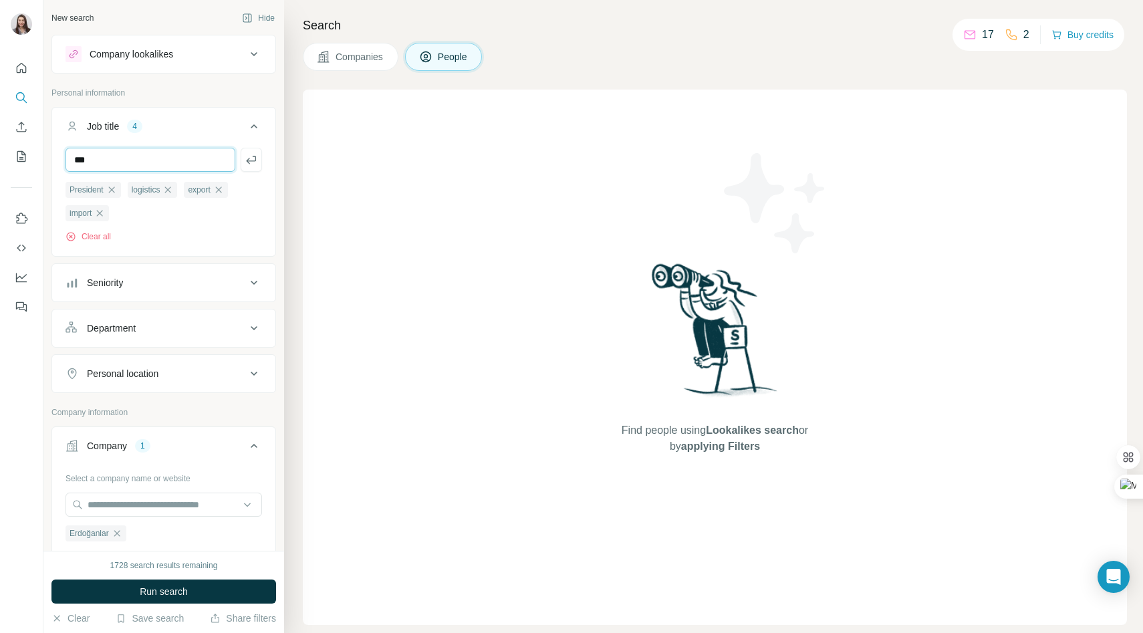
type input "***"
type input "********"
click at [124, 586] on button "Run search" at bounding box center [163, 592] width 225 height 24
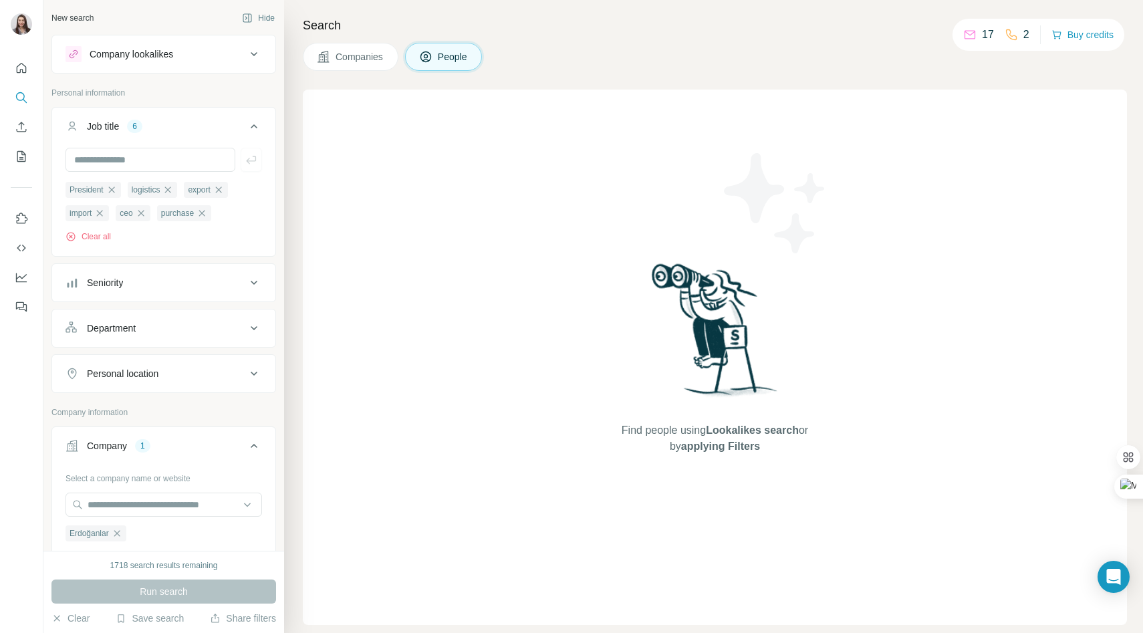
click at [358, 69] on button "Companies" at bounding box center [351, 57] width 96 height 28
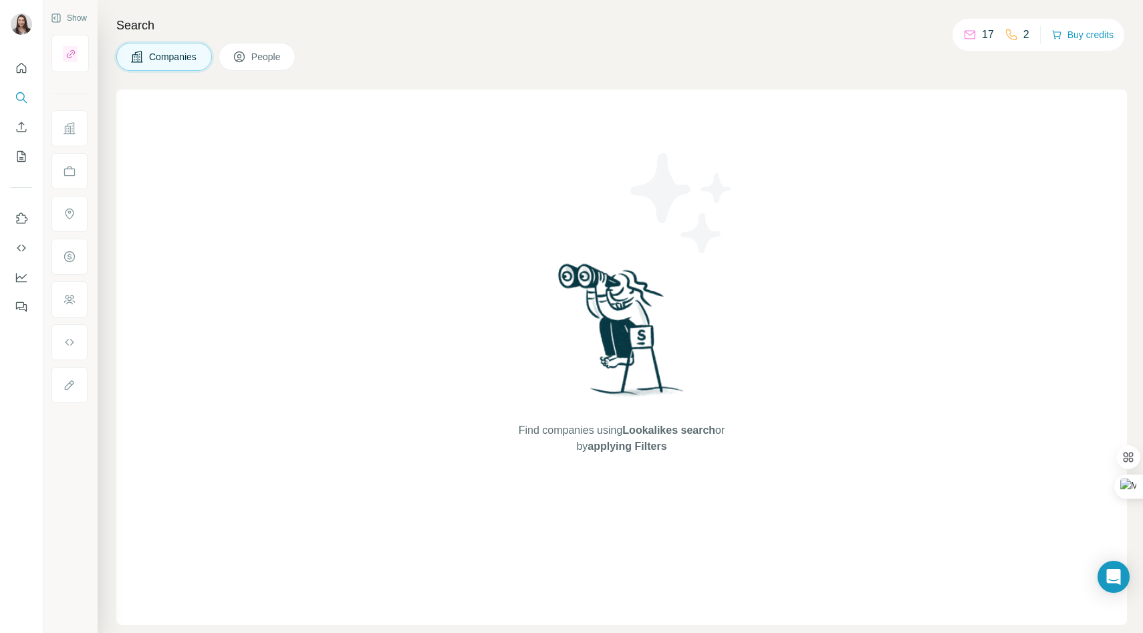
click at [265, 55] on span "People" at bounding box center [266, 56] width 31 height 13
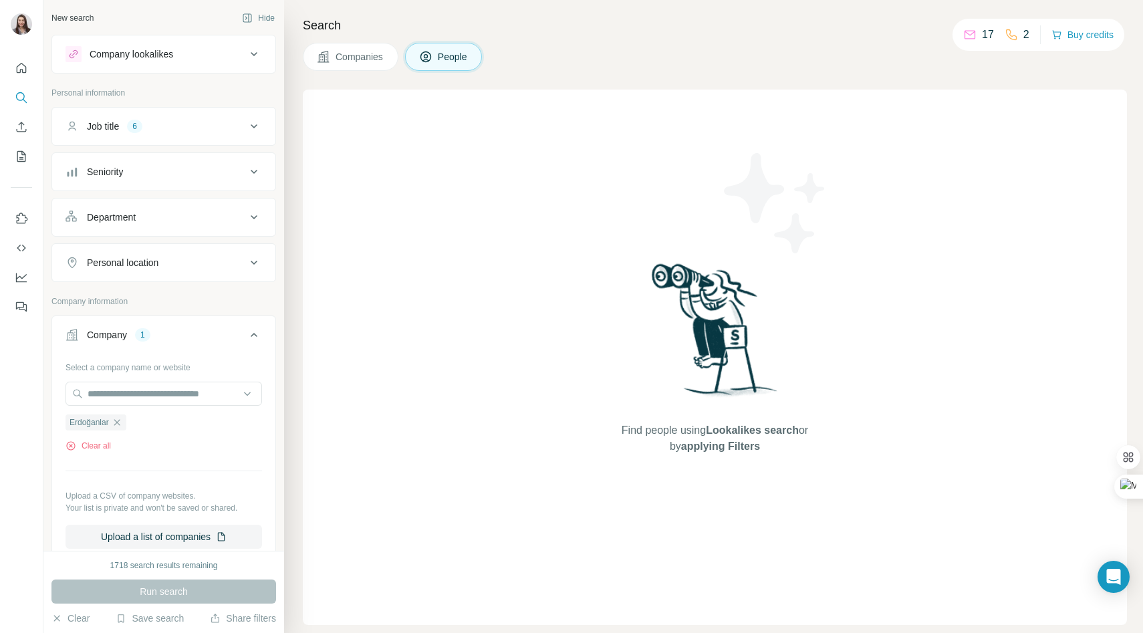
click at [136, 592] on div "Run search" at bounding box center [163, 592] width 225 height 24
click at [97, 451] on button "Clear all" at bounding box center [88, 446] width 45 height 12
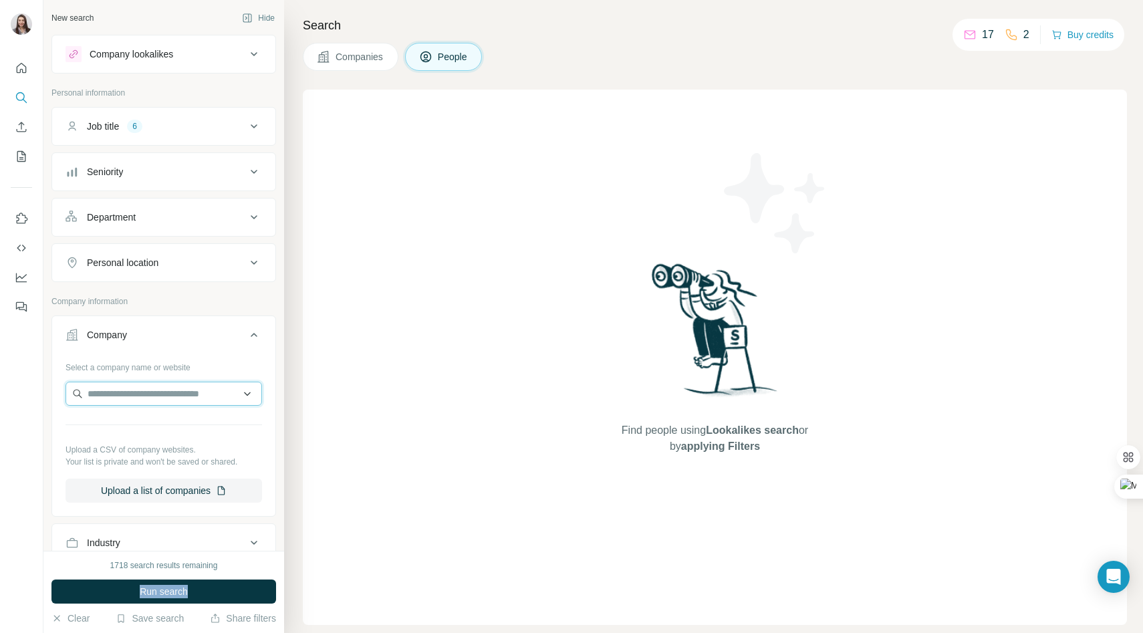
click at [112, 392] on input "text" at bounding box center [164, 394] width 197 height 24
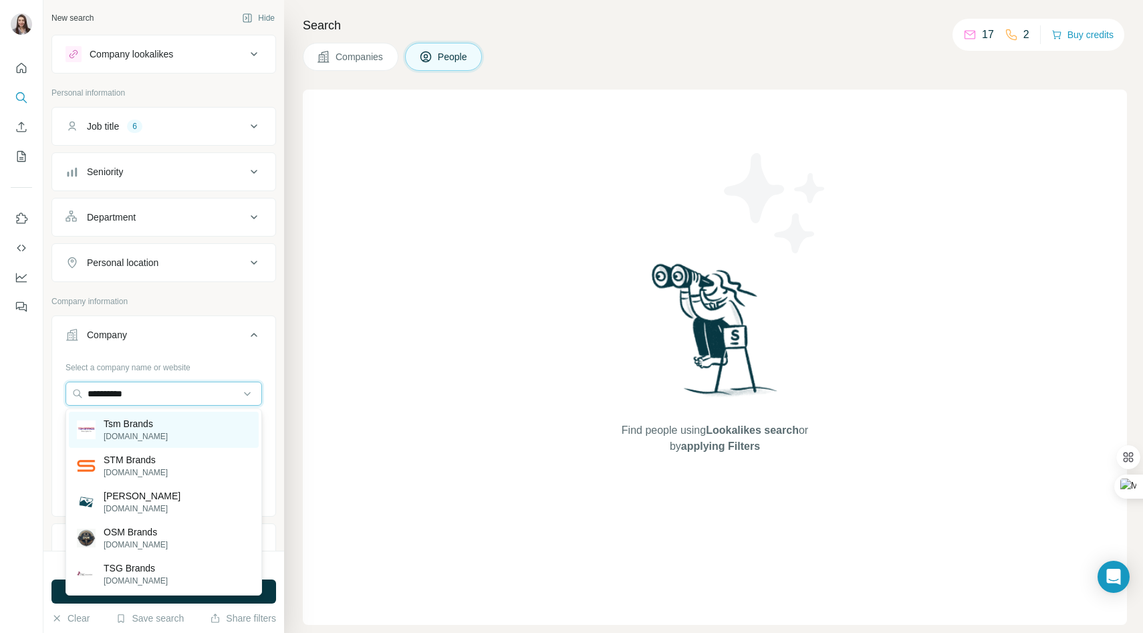
type input "**********"
click at [128, 442] on p "[DOMAIN_NAME]" at bounding box center [136, 437] width 64 height 12
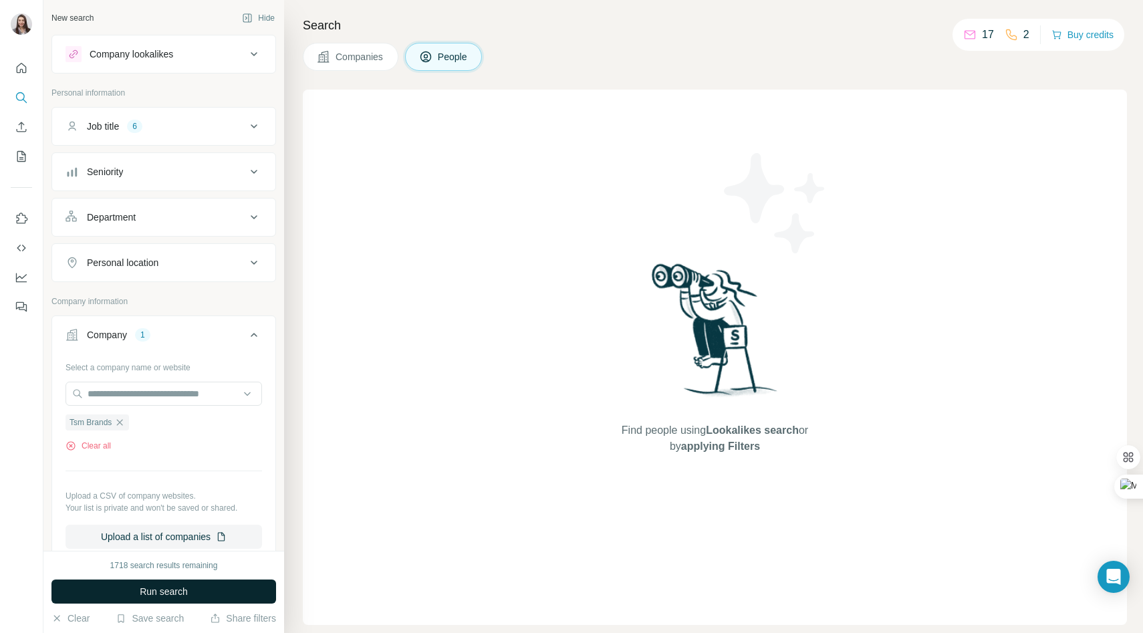
click at [138, 596] on button "Run search" at bounding box center [163, 592] width 225 height 24
